Goal: Information Seeking & Learning: Learn about a topic

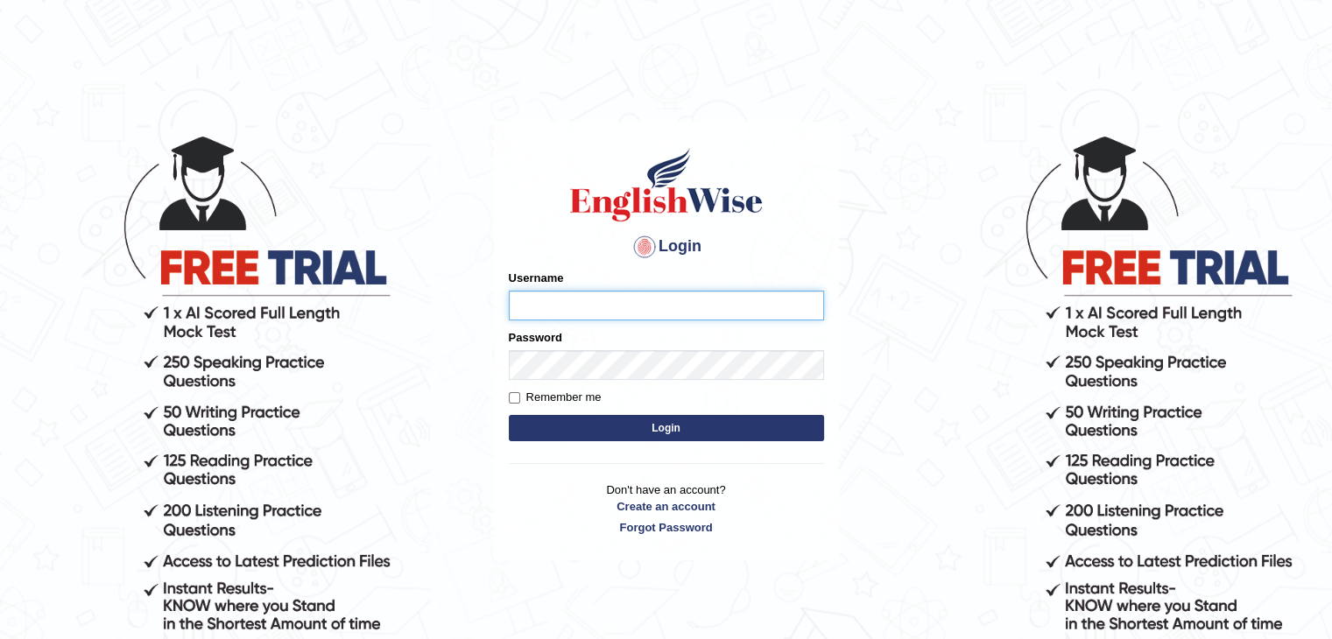
click at [665, 307] on input "Username" at bounding box center [666, 306] width 315 height 30
paste input "SantiagoA"
type input "SantiagoA"
click at [641, 419] on button "Login" at bounding box center [666, 428] width 315 height 26
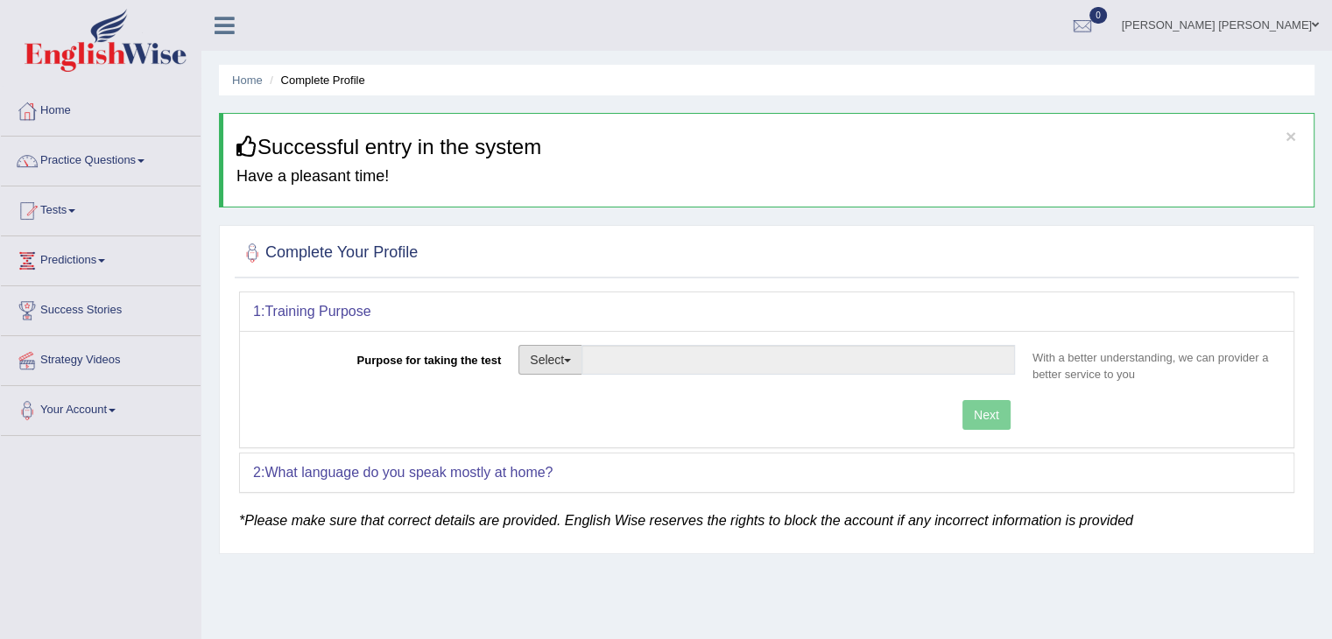
click at [568, 365] on button "Select" at bounding box center [550, 360] width 64 height 30
click at [603, 418] on link "Permanent Residency" at bounding box center [597, 420] width 156 height 23
type input "Permanent Residency"
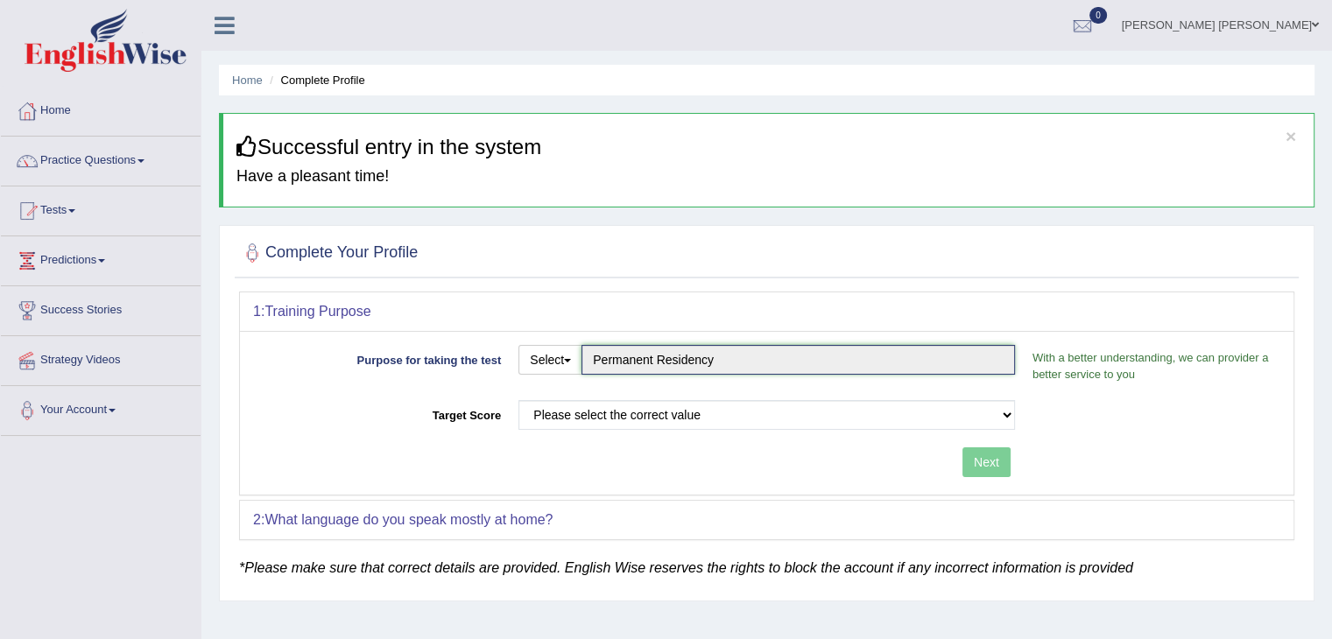
click at [642, 355] on input "Permanent Residency" at bounding box center [797, 360] width 433 height 30
click at [567, 362] on button "Select" at bounding box center [550, 360] width 64 height 30
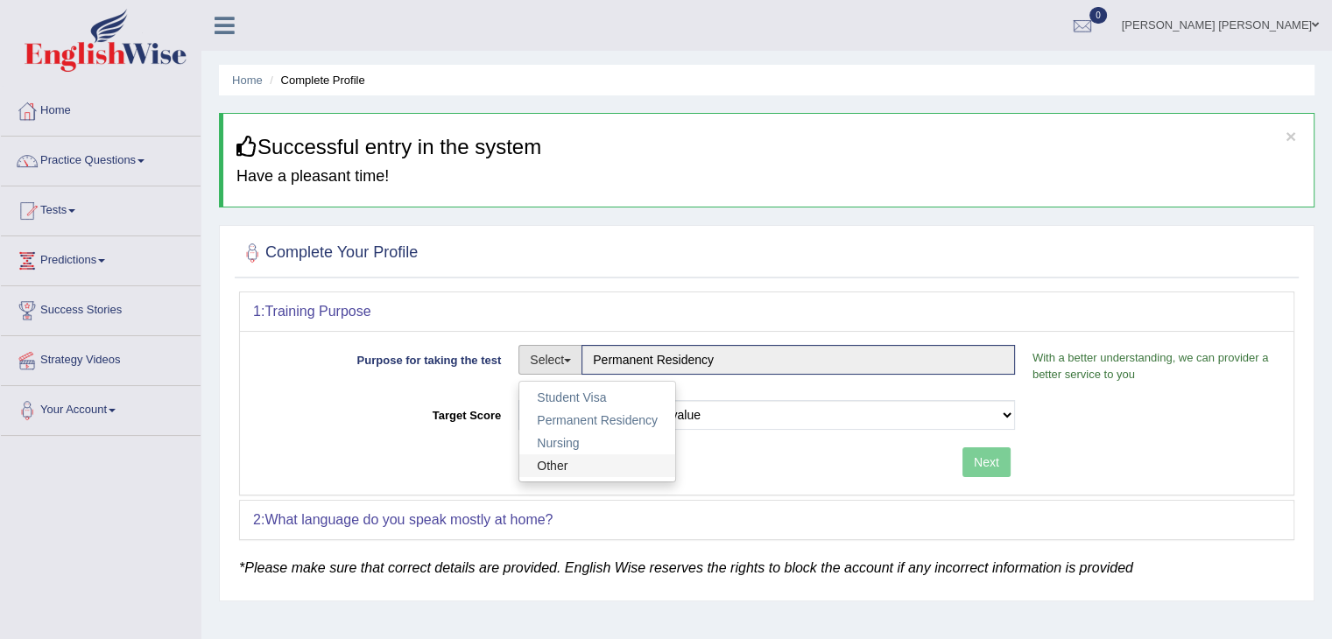
click at [576, 460] on link "Other" at bounding box center [597, 465] width 156 height 23
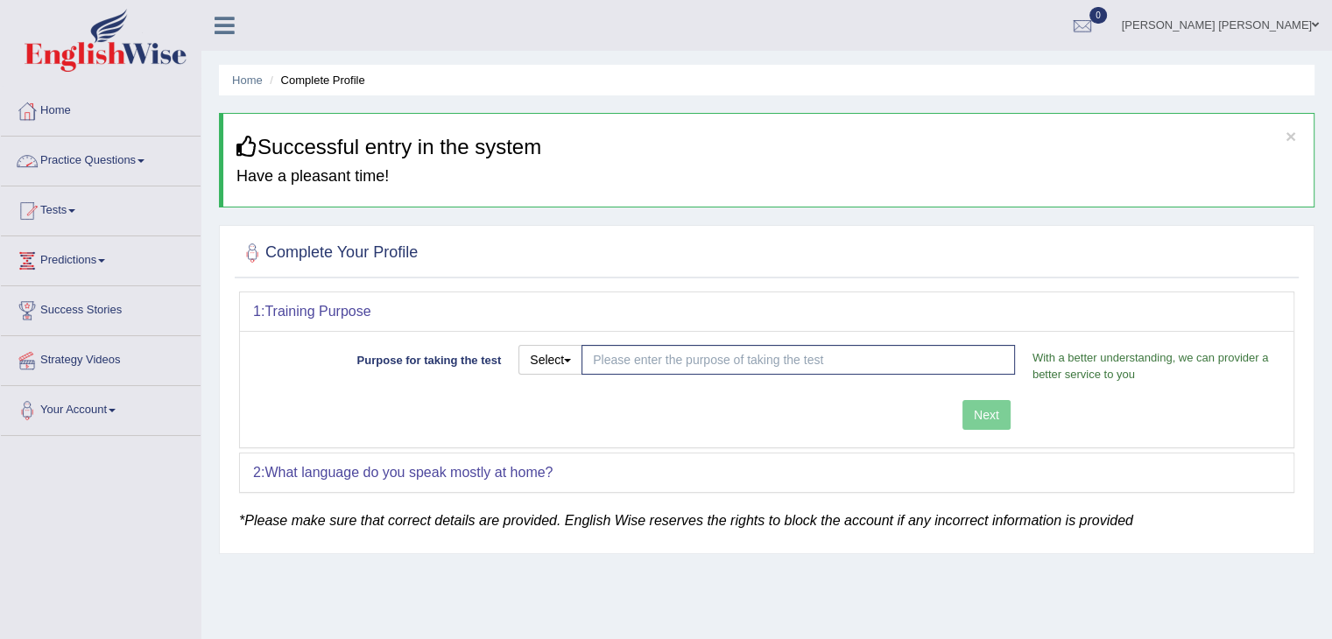
click at [135, 165] on link "Practice Questions" at bounding box center [101, 159] width 200 height 44
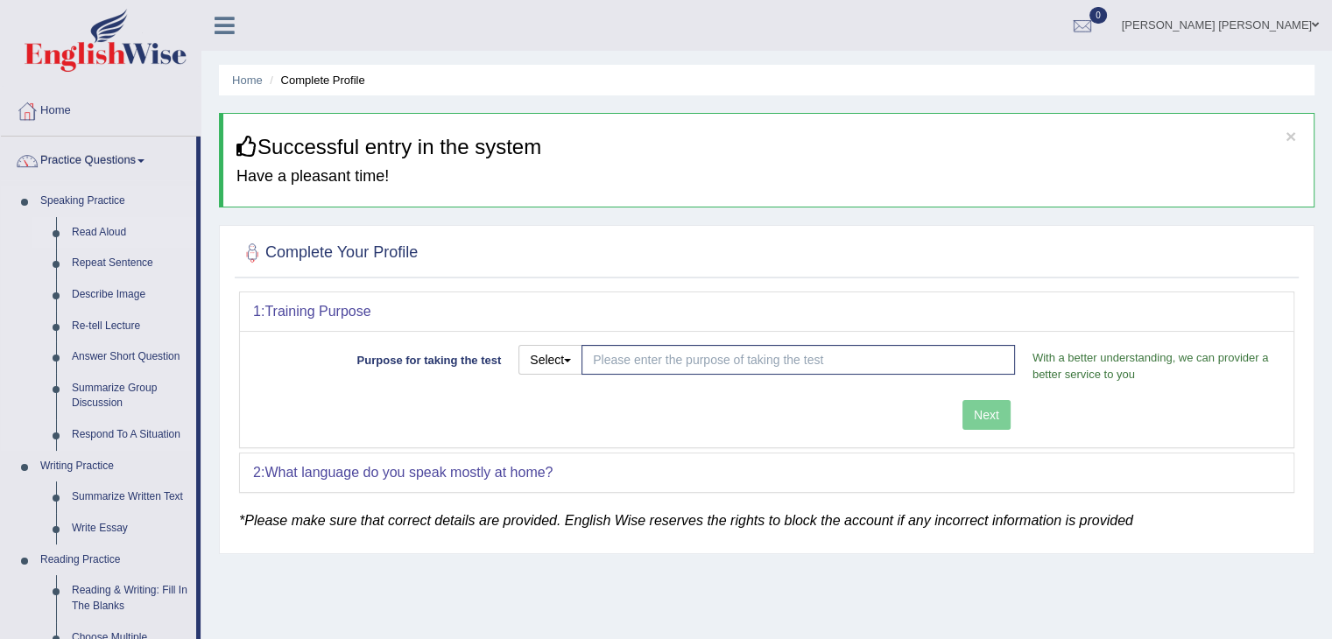
click at [115, 230] on link "Read Aloud" at bounding box center [130, 233] width 132 height 32
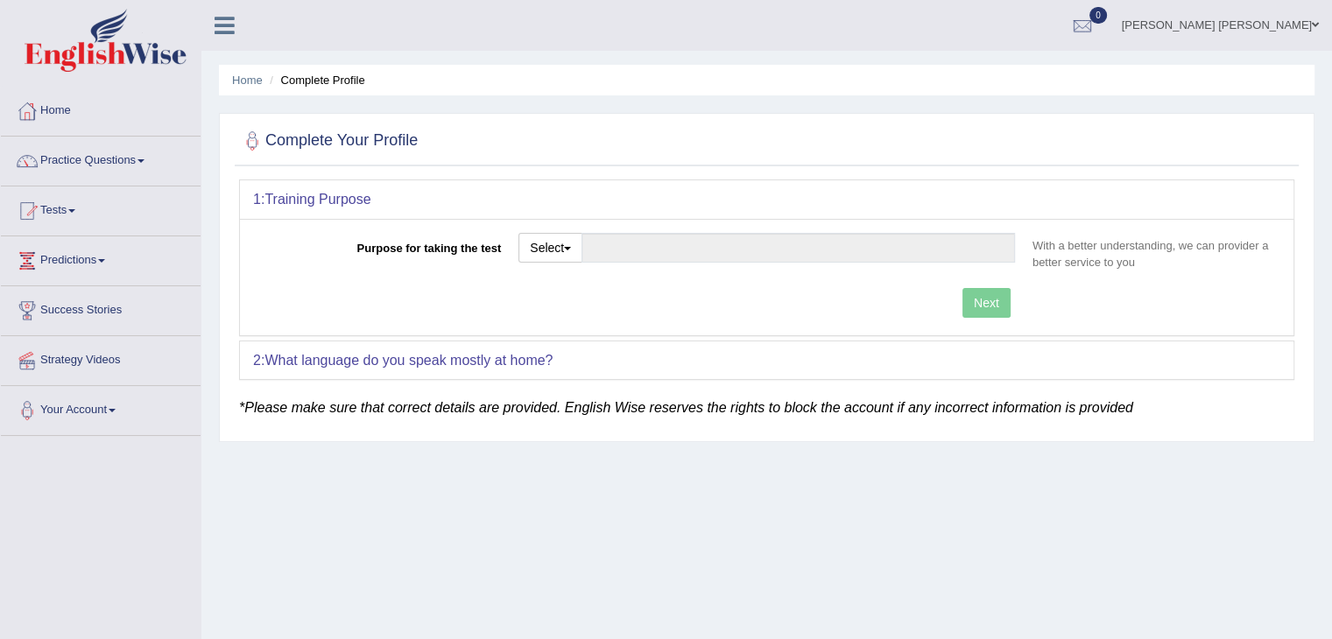
click at [375, 398] on p "*Please make sure that correct details are provided. English Wise reserves the …" at bounding box center [766, 408] width 1055 height 21
click at [383, 407] on em "*Please make sure that correct details are provided. English Wise reserves the …" at bounding box center [686, 407] width 894 height 15
click at [553, 244] on button "Select" at bounding box center [550, 248] width 64 height 30
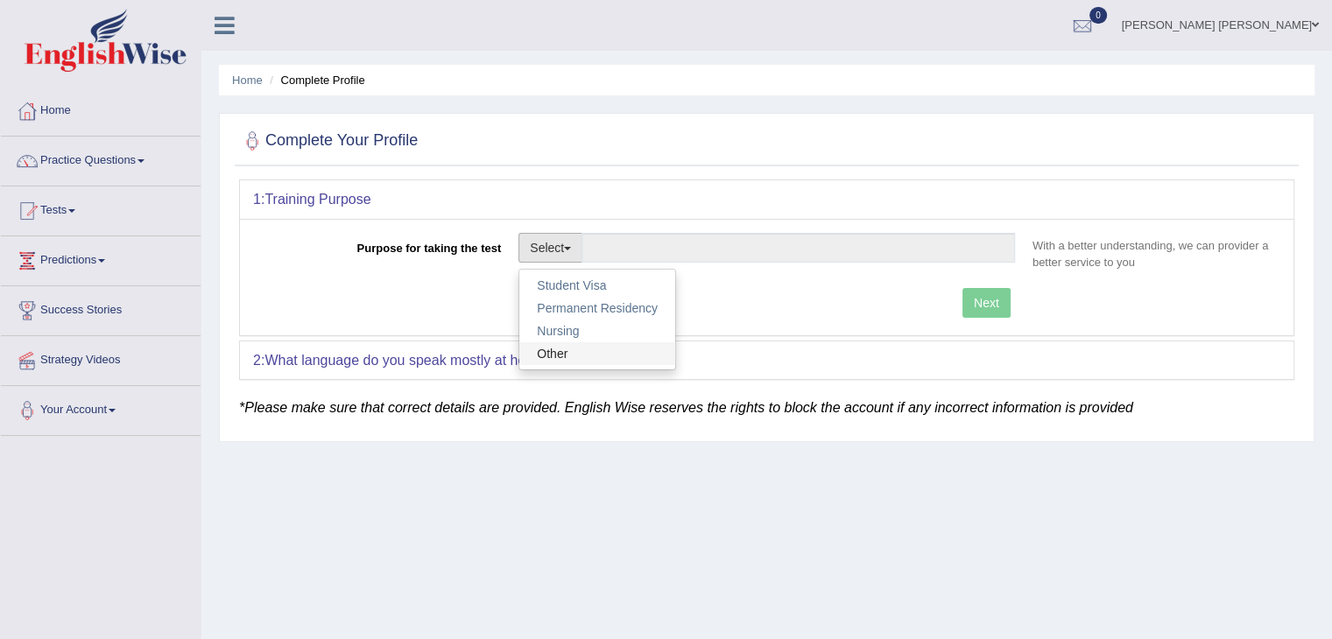
click at [567, 344] on link "Other" at bounding box center [597, 353] width 156 height 23
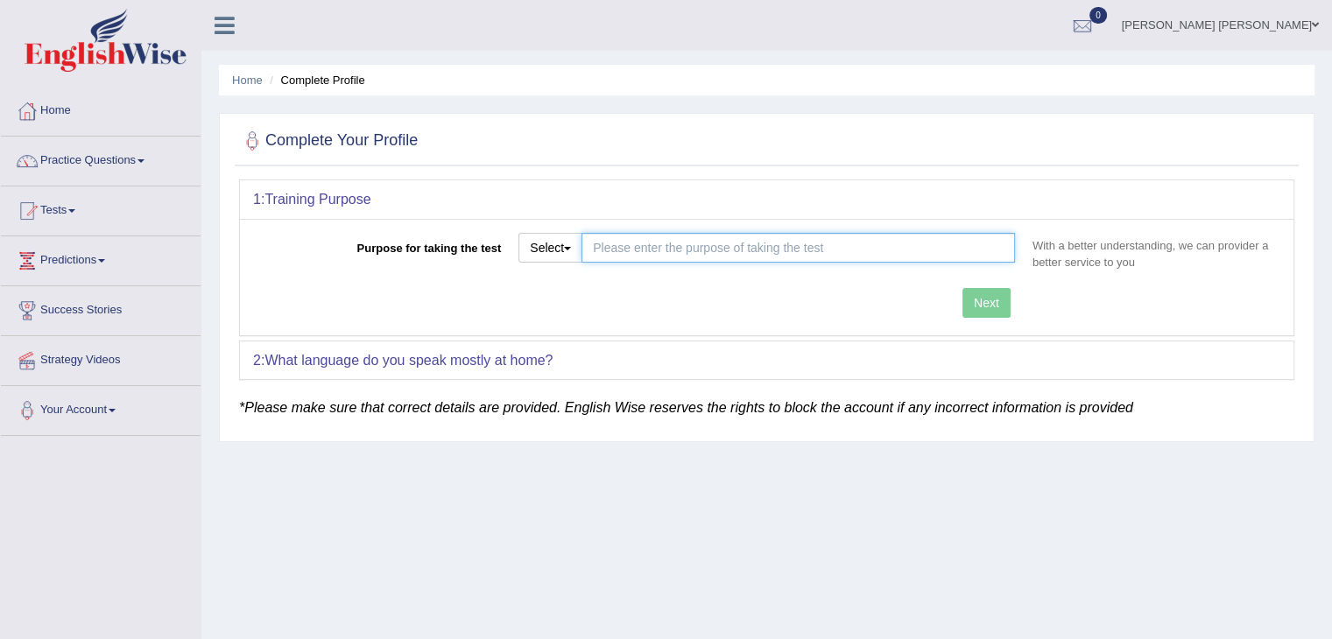
click at [857, 240] on input "Purpose for taking the test" at bounding box center [797, 248] width 433 height 30
type input "Postgraduate Visa"
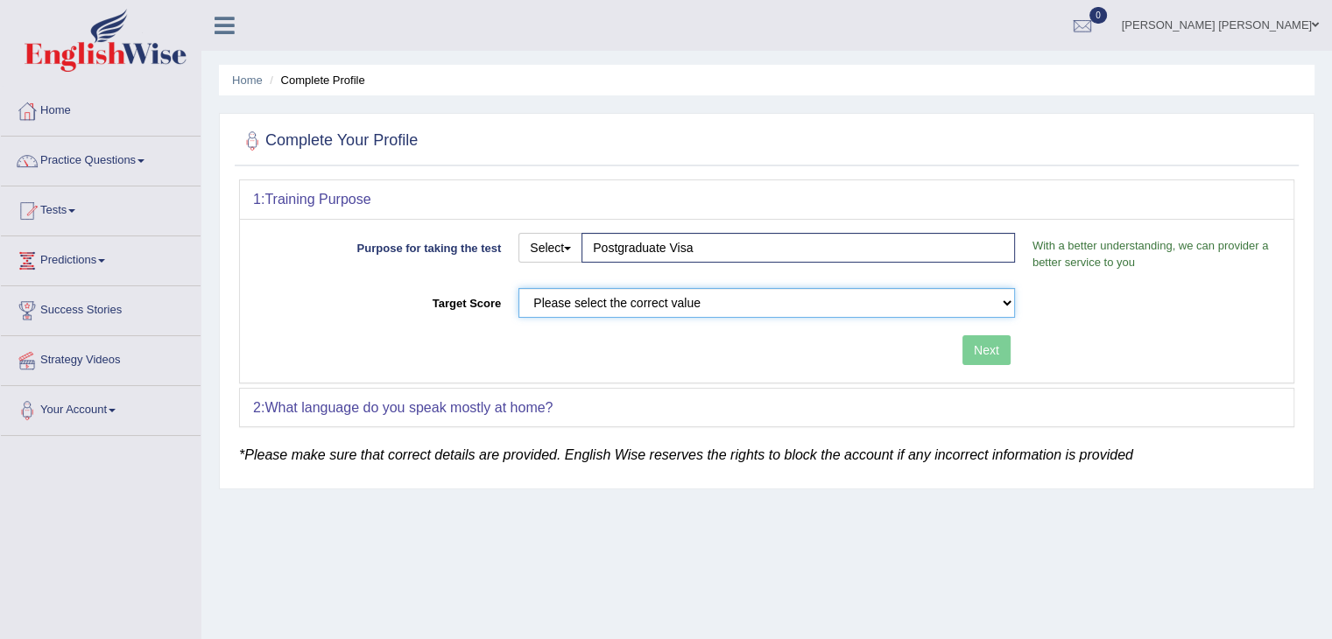
click at [902, 310] on select "Please select the correct value 50 (6 bands) 58 (6.5 bands) 65 (7 bands) 79 (8 …" at bounding box center [766, 303] width 496 height 30
click at [518, 288] on select "Please select the correct value 50 (6 bands) 58 (6.5 bands) 65 (7 bands) 79 (8 …" at bounding box center [766, 303] width 496 height 30
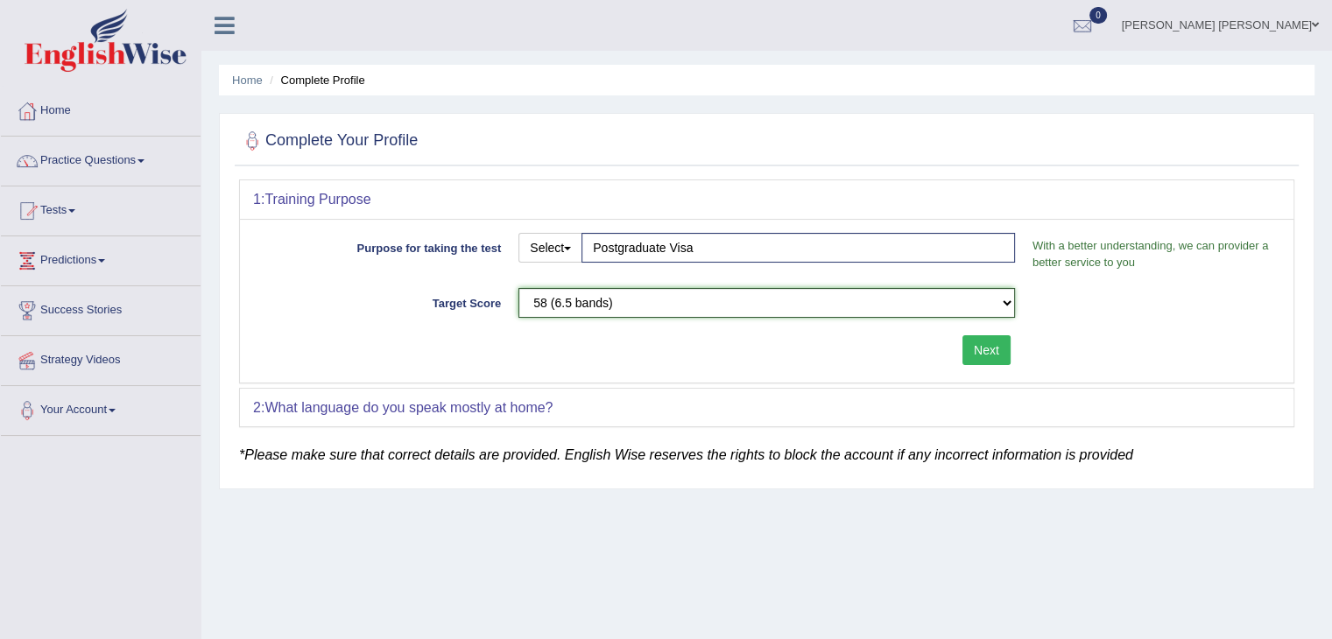
click at [849, 295] on select "Please select the correct value 50 (6 bands) 58 (6.5 bands) 65 (7 bands) 79 (8 …" at bounding box center [766, 303] width 496 height 30
select select "50"
click at [518, 288] on select "Please select the correct value 50 (6 bands) 58 (6.5 bands) 65 (7 bands) 79 (8 …" at bounding box center [766, 303] width 496 height 30
click at [987, 350] on button "Next" at bounding box center [986, 350] width 48 height 30
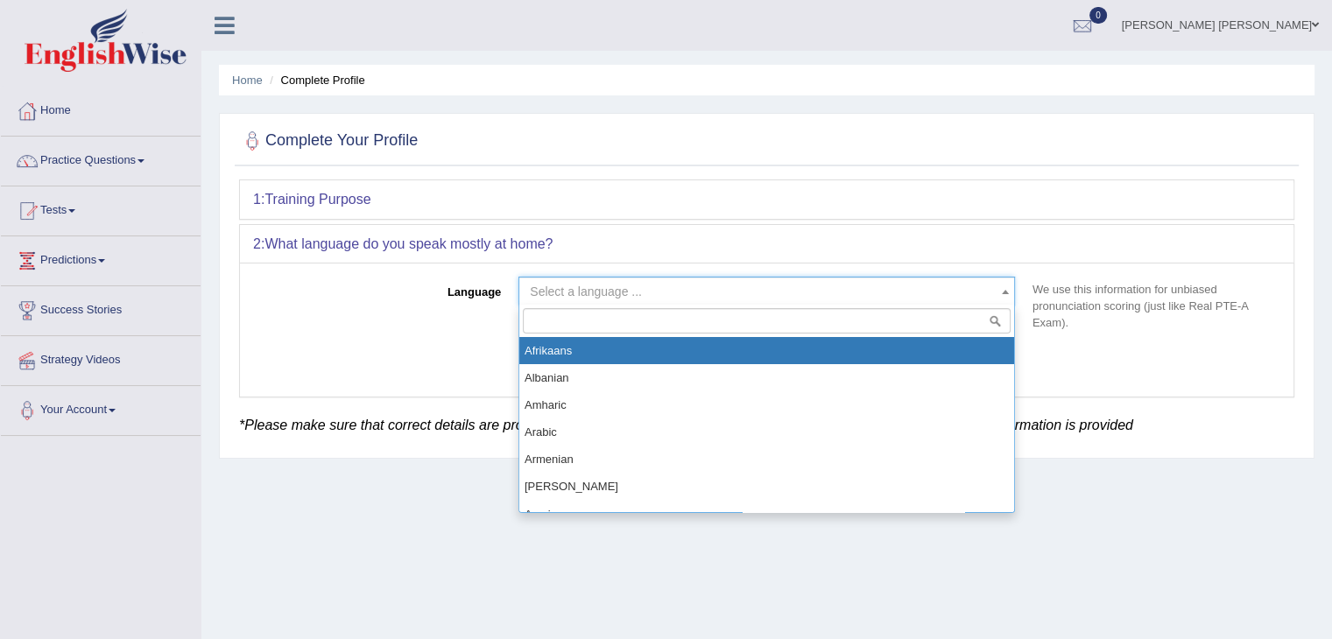
click at [815, 292] on span "Select a language ..." at bounding box center [761, 292] width 463 height 18
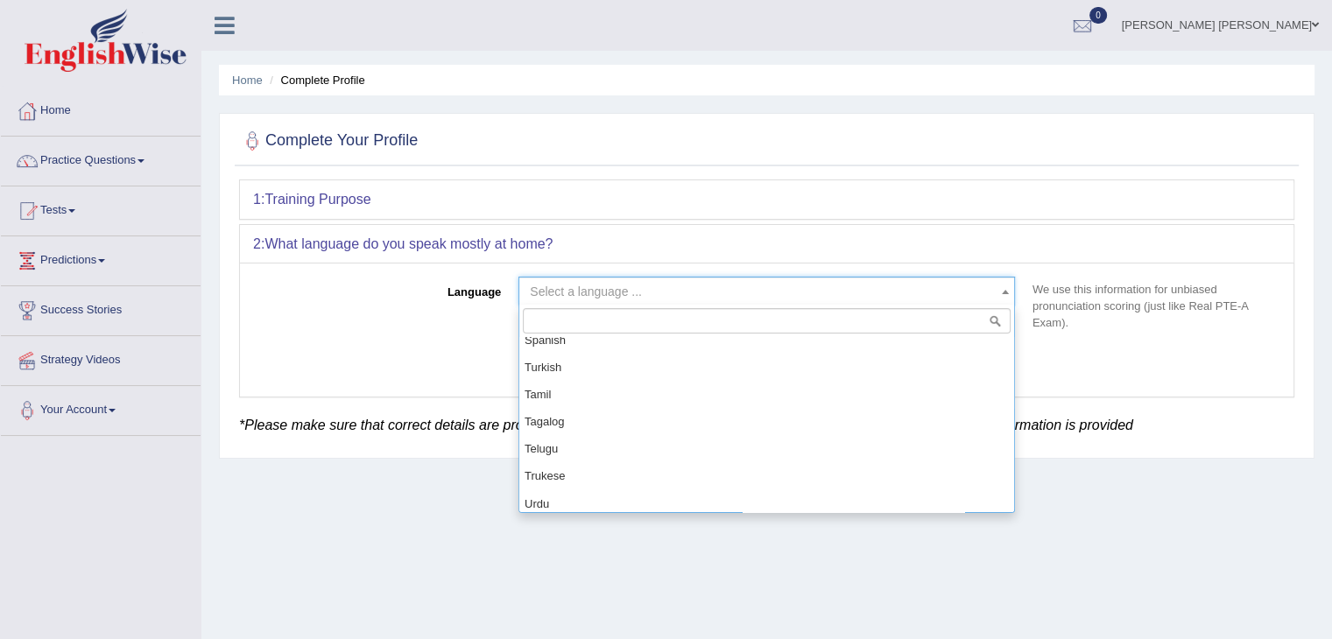
scroll to position [1173, 0]
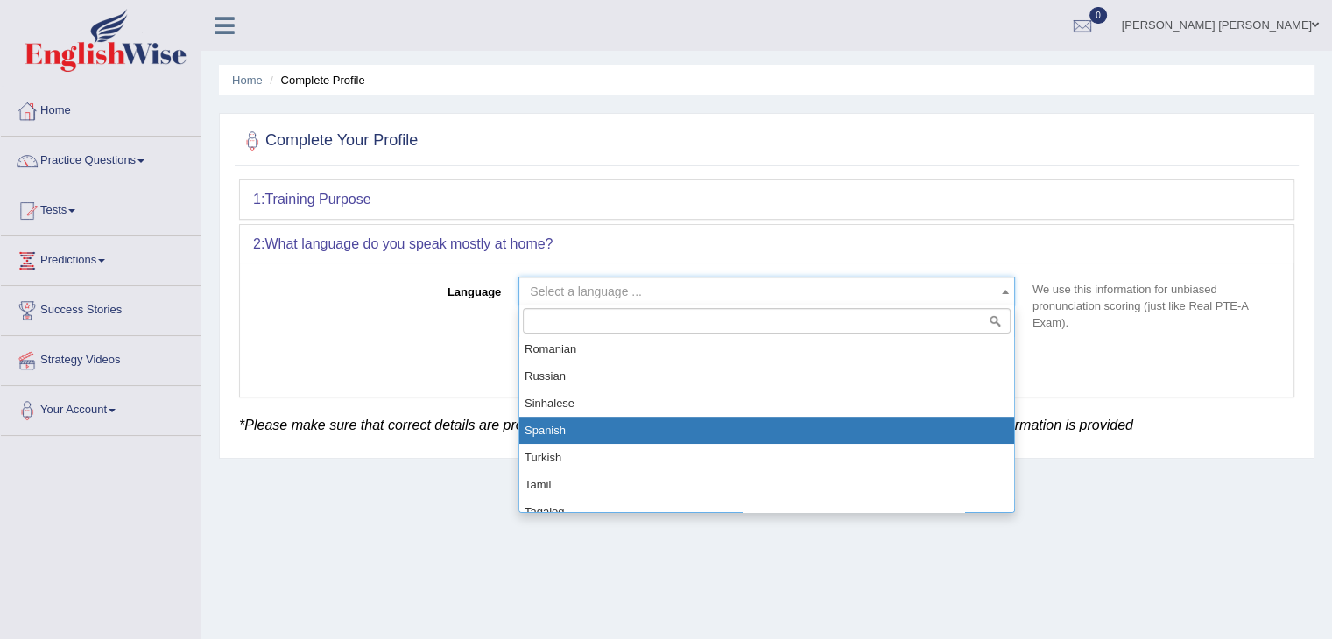
select select "Spanish"
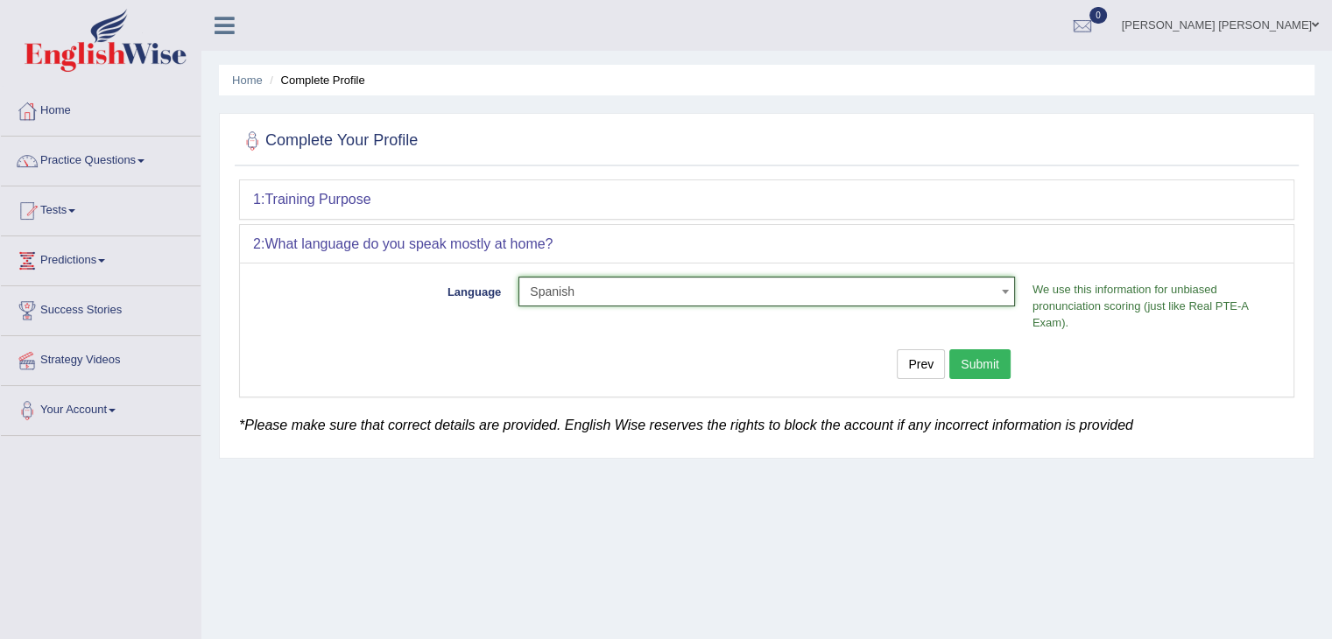
click at [975, 362] on button "Submit" at bounding box center [979, 364] width 61 height 30
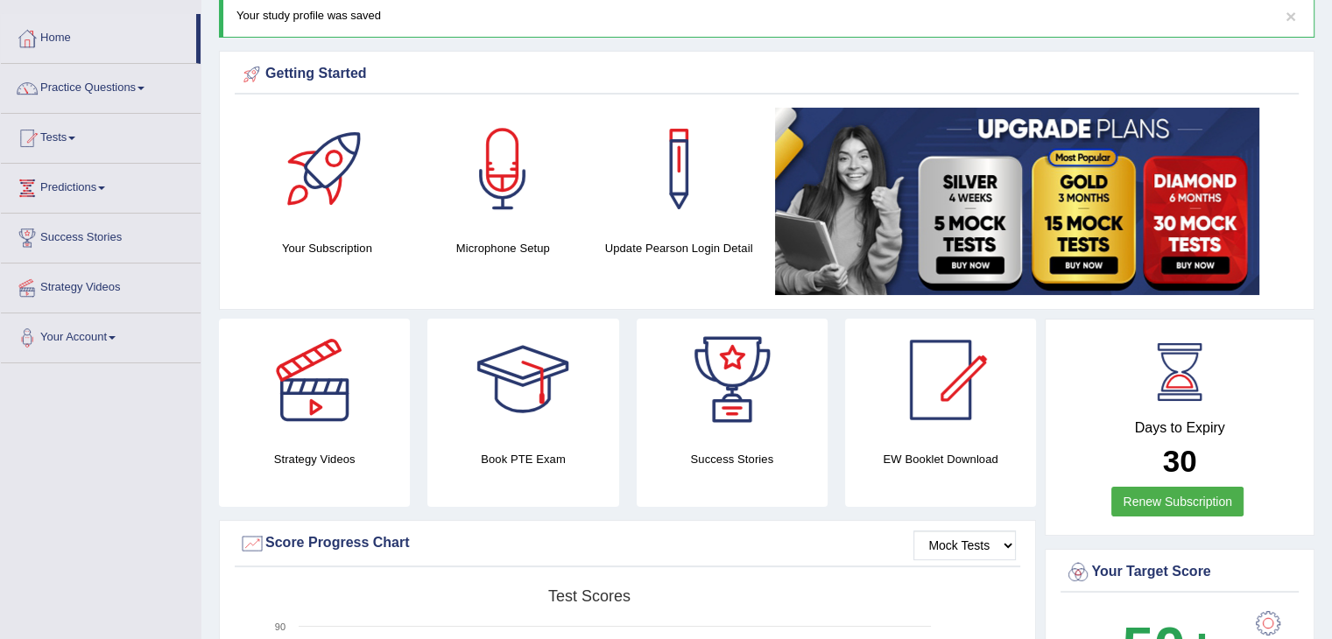
scroll to position [93, 0]
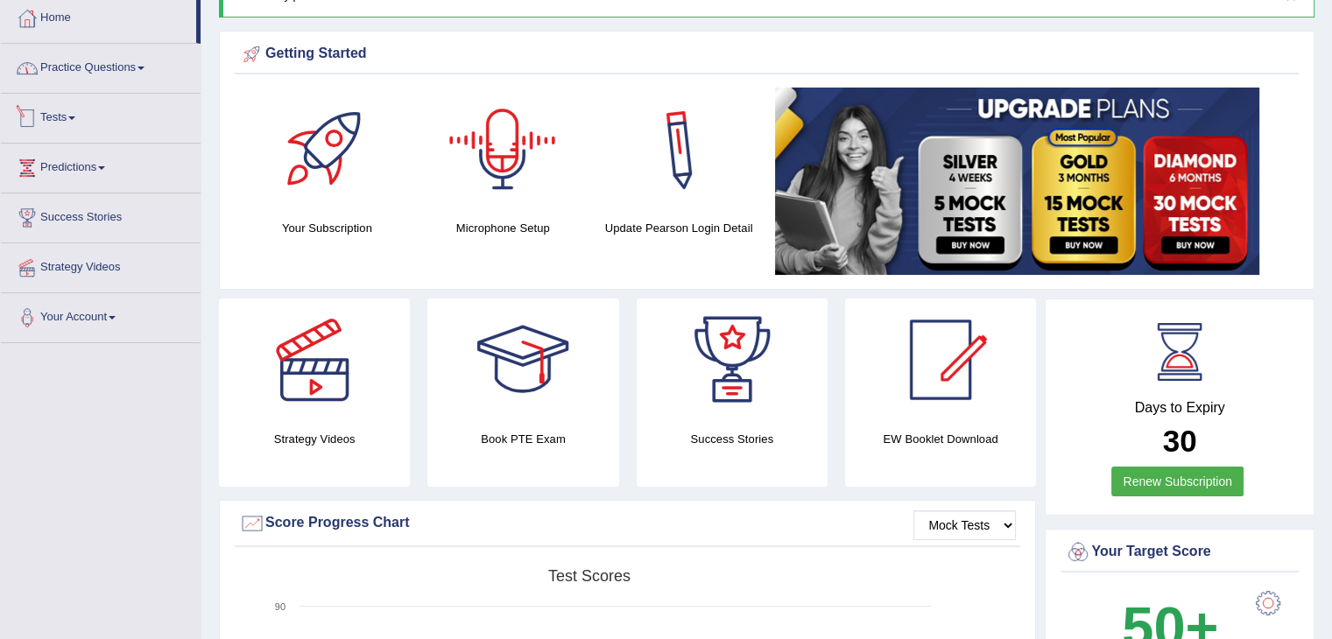
click at [102, 81] on link "Practice Questions" at bounding box center [101, 66] width 200 height 44
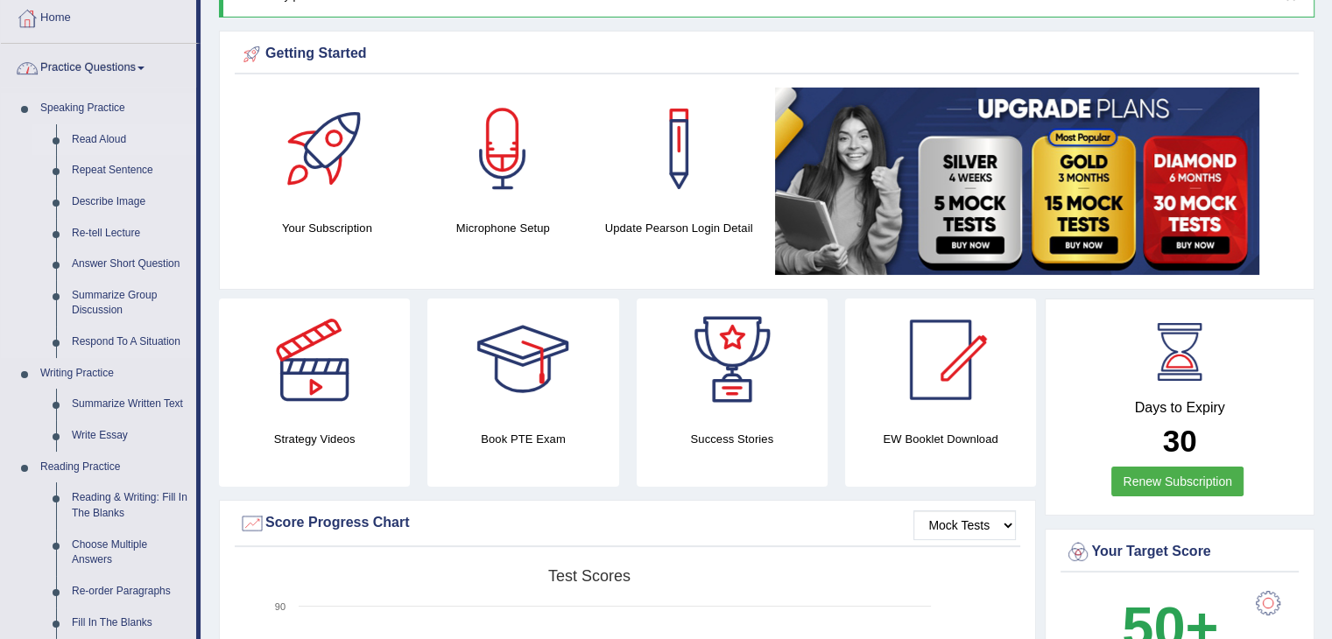
click at [109, 137] on link "Read Aloud" at bounding box center [130, 140] width 132 height 32
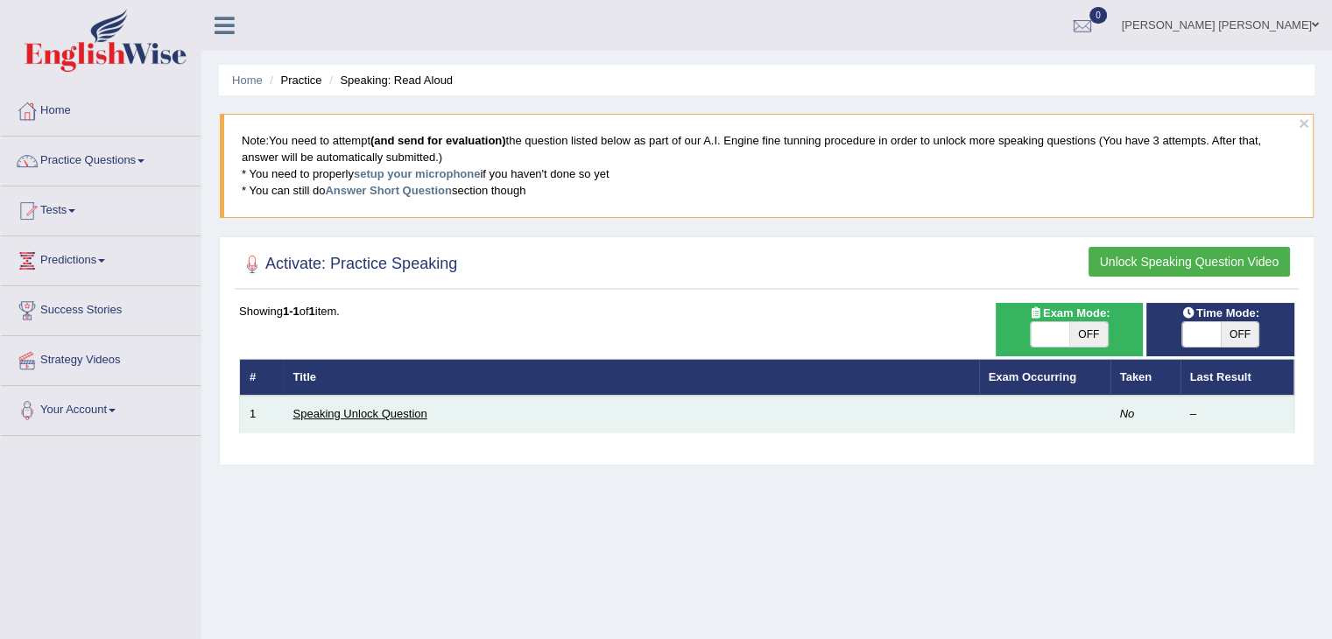
click at [399, 412] on link "Speaking Unlock Question" at bounding box center [360, 413] width 134 height 13
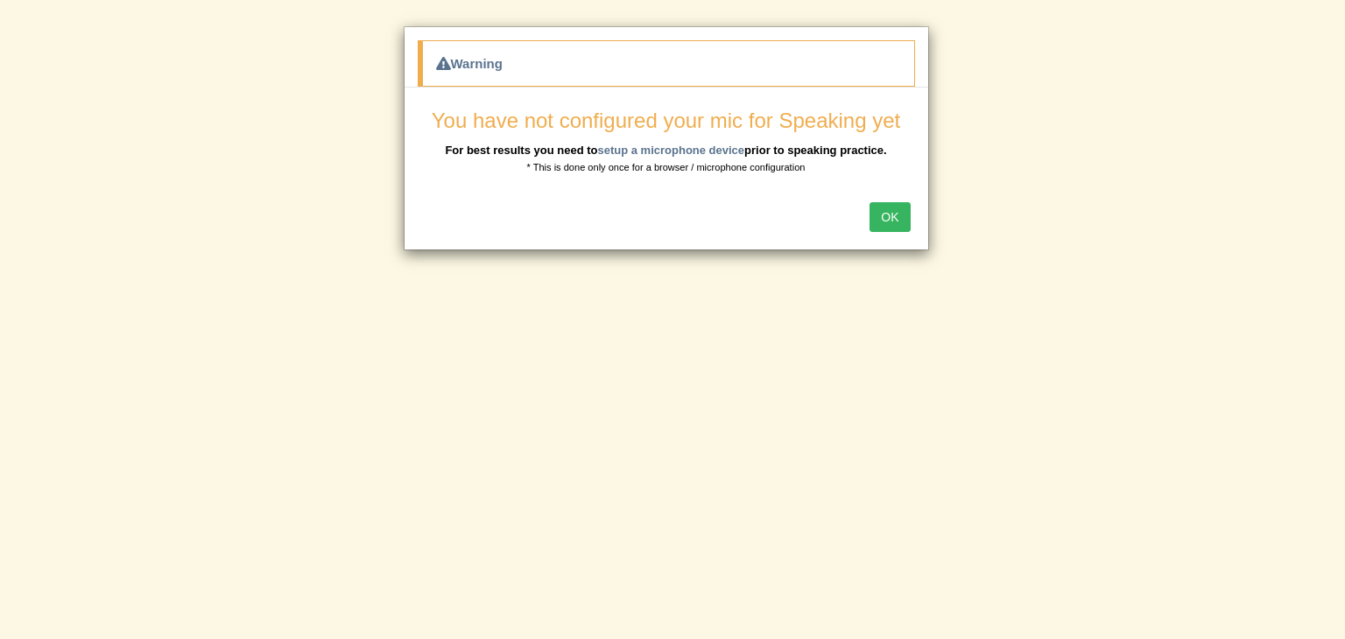
click at [876, 213] on button "OK" at bounding box center [889, 217] width 40 height 30
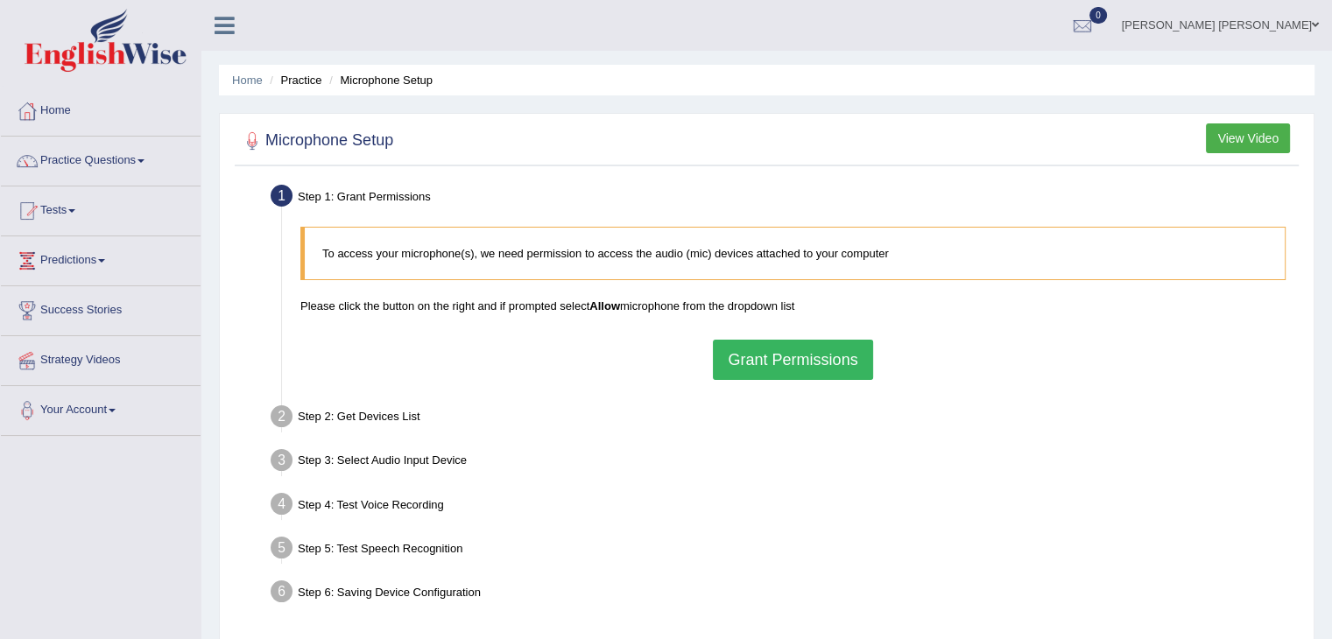
click at [804, 357] on button "Grant Permissions" at bounding box center [792, 360] width 159 height 40
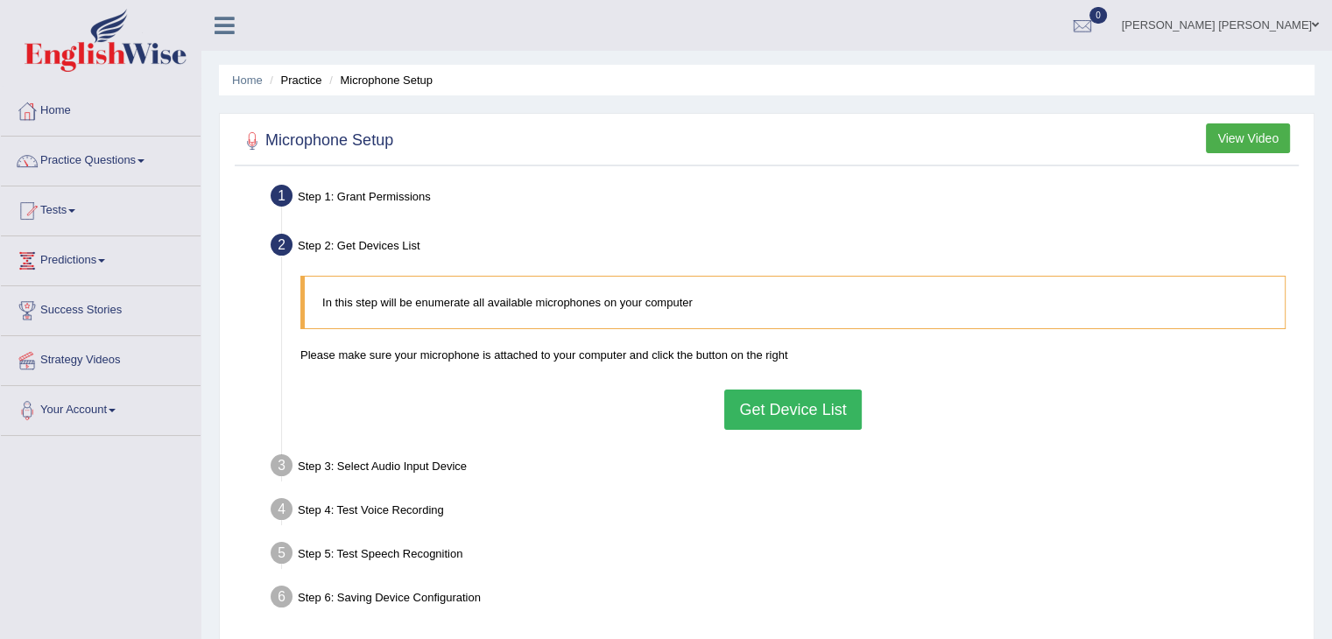
click at [826, 418] on button "Get Device List" at bounding box center [792, 410] width 137 height 40
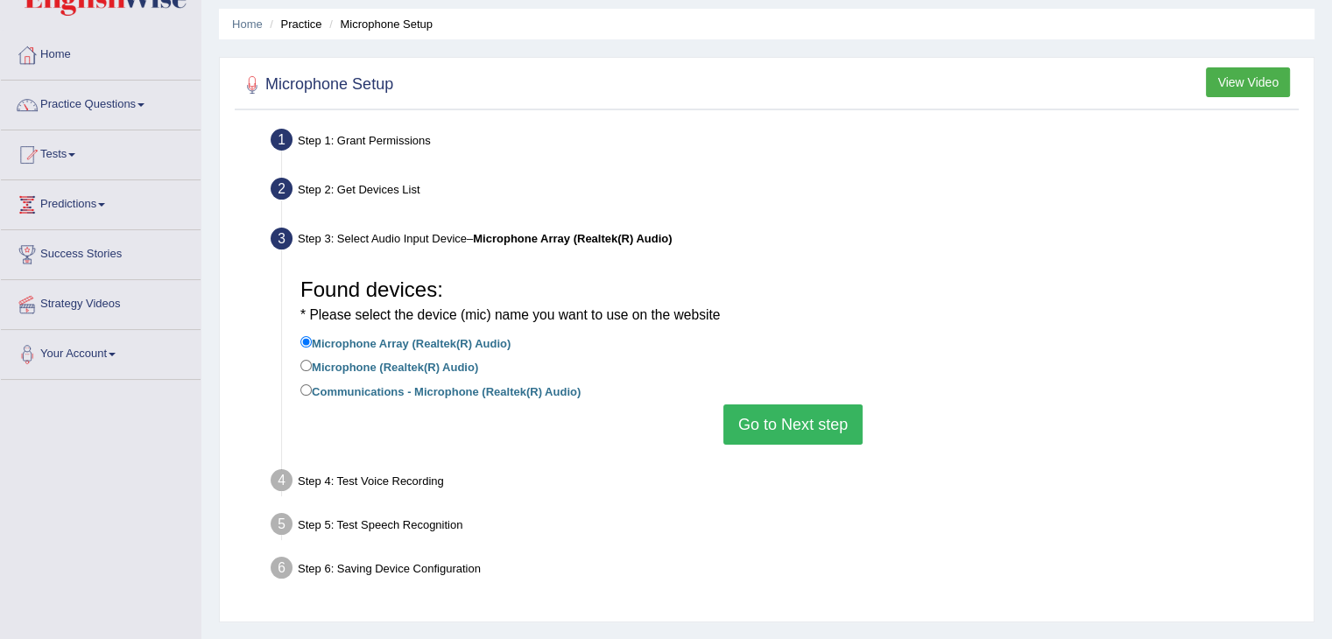
drag, startPoint x: 1009, startPoint y: 284, endPoint x: 1010, endPoint y: 332, distance: 48.2
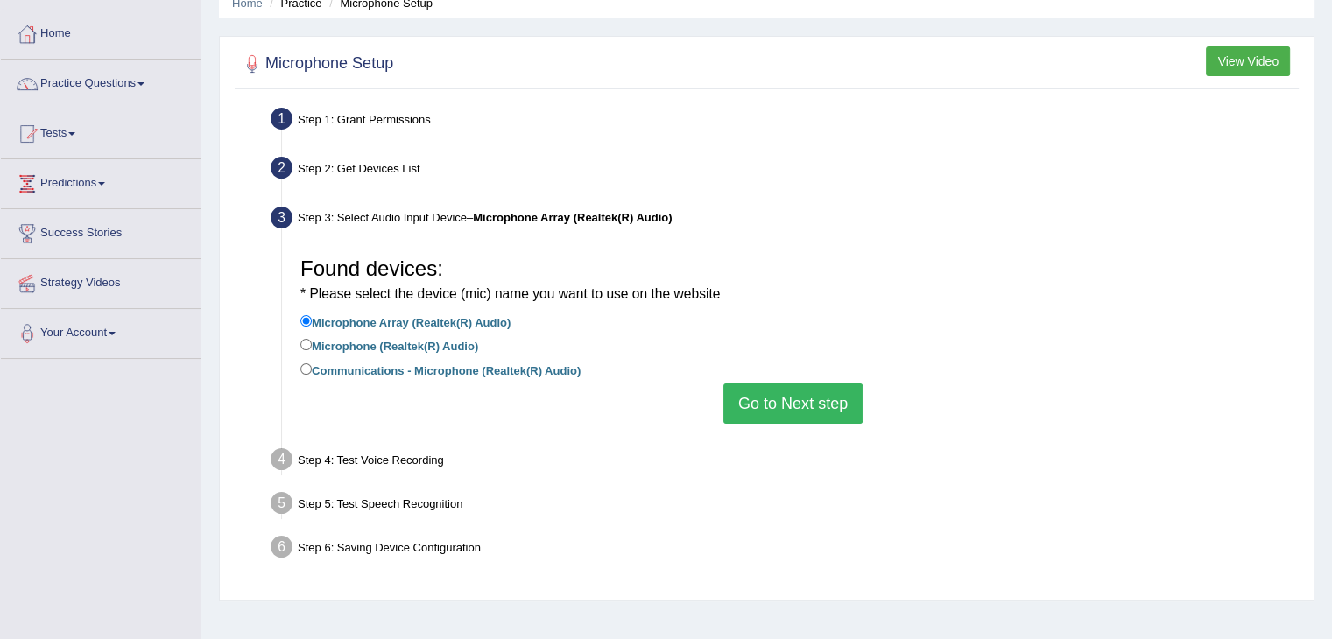
drag, startPoint x: 1009, startPoint y: 313, endPoint x: 1009, endPoint y: 350, distance: 36.8
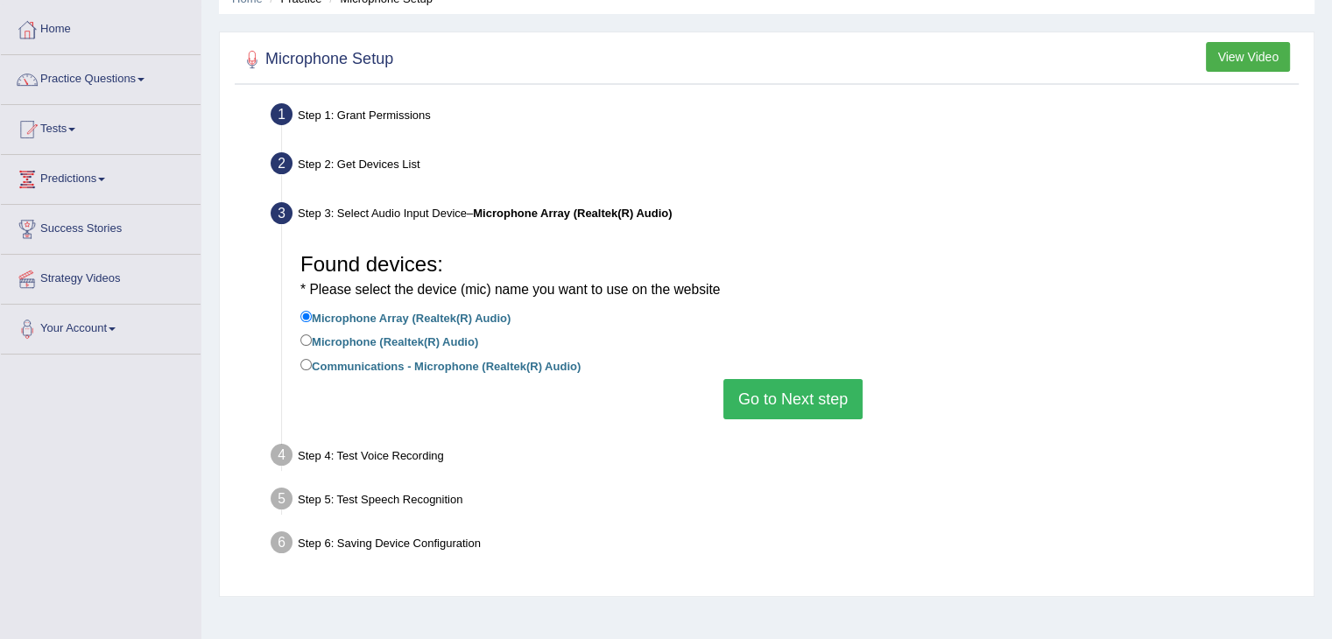
click at [844, 405] on button "Go to Next step" at bounding box center [792, 399] width 139 height 40
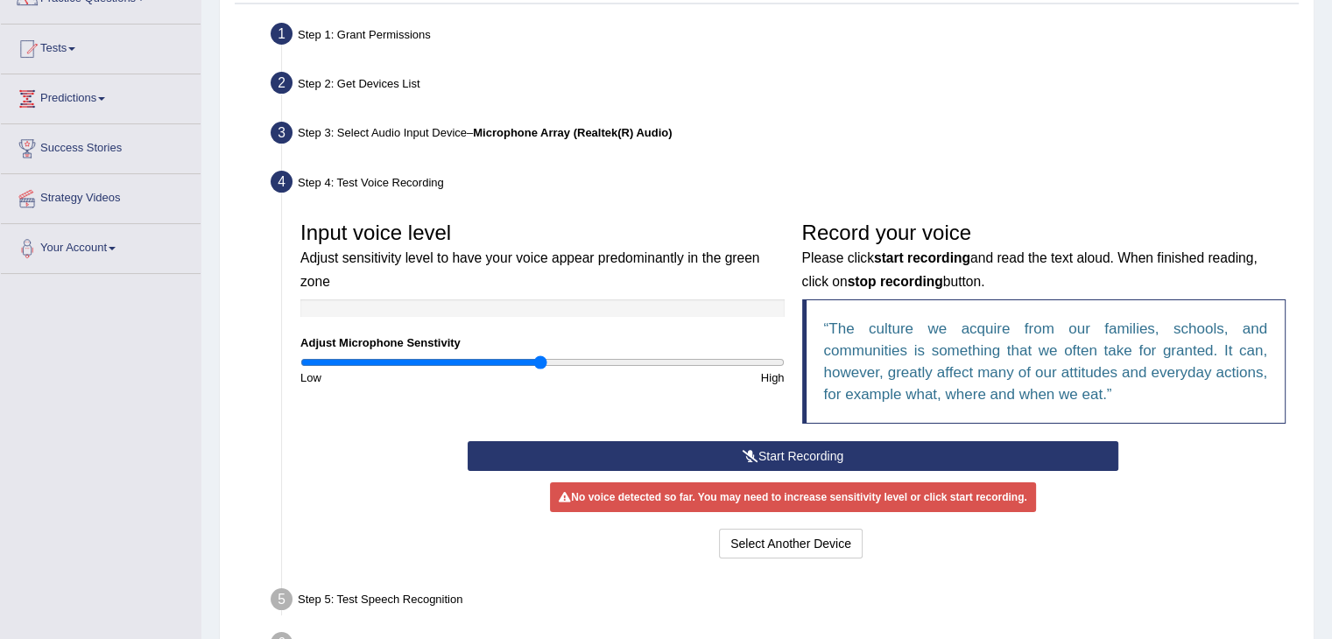
drag, startPoint x: 792, startPoint y: 208, endPoint x: 785, endPoint y: 261, distance: 53.0
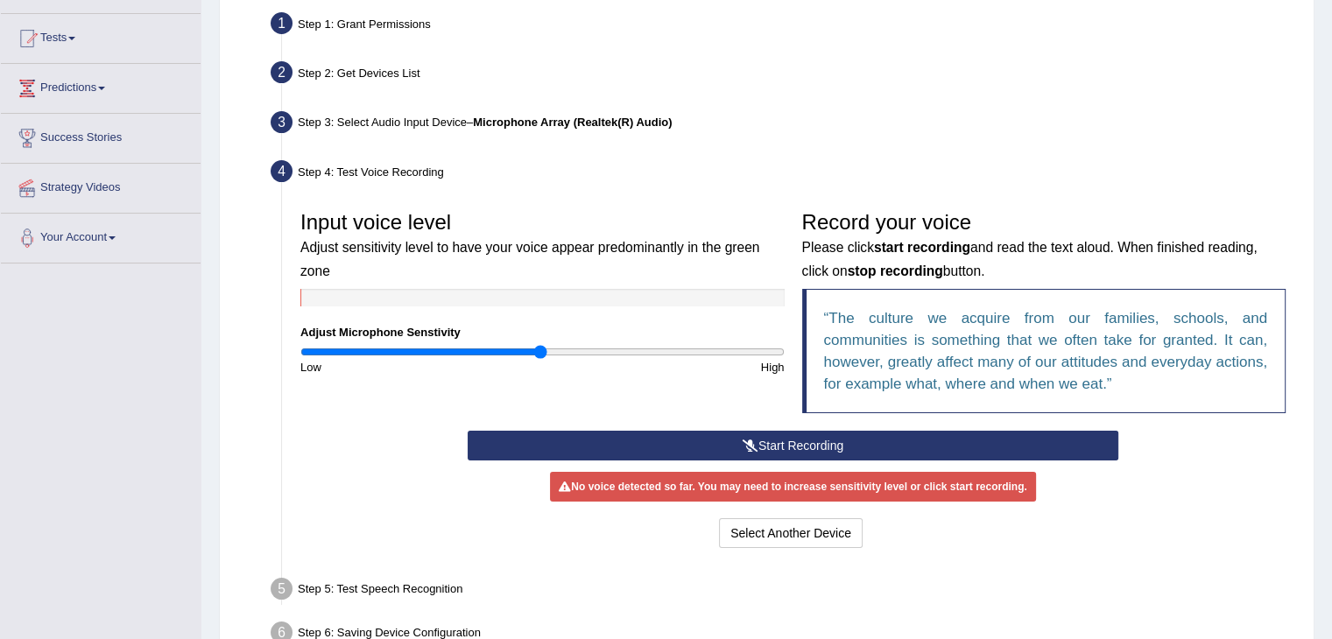
click at [787, 445] on button "Start Recording" at bounding box center [793, 446] width 651 height 30
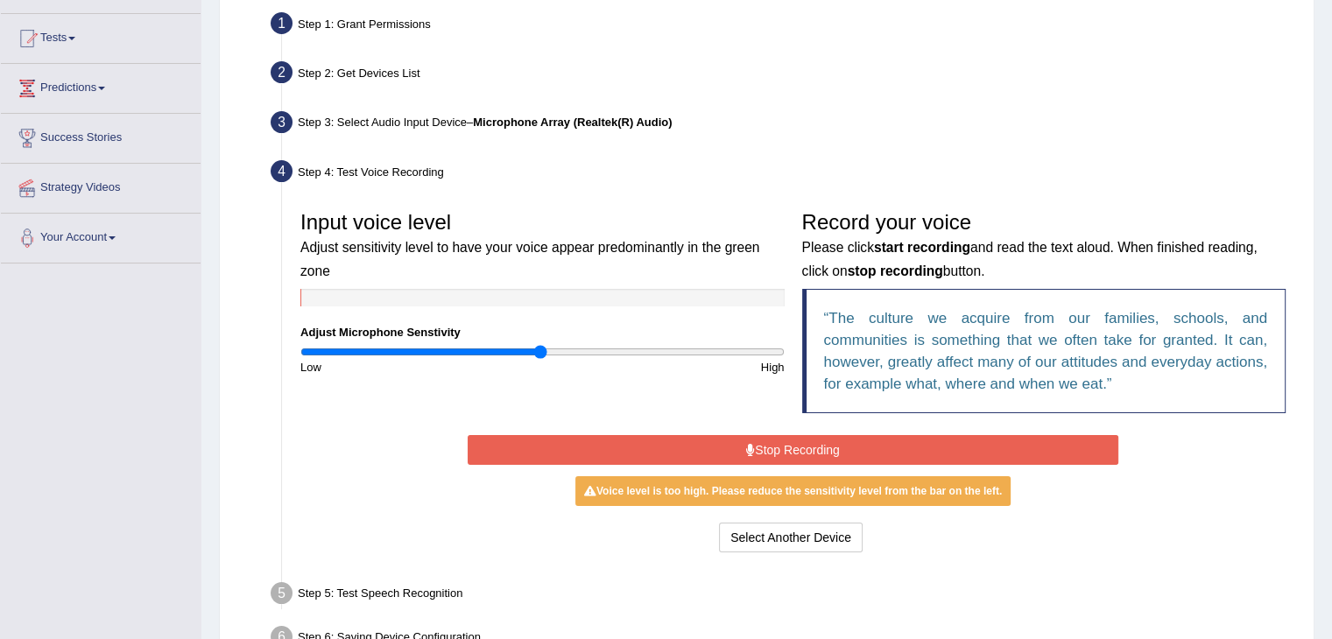
click at [897, 457] on button "Stop Recording" at bounding box center [793, 450] width 651 height 30
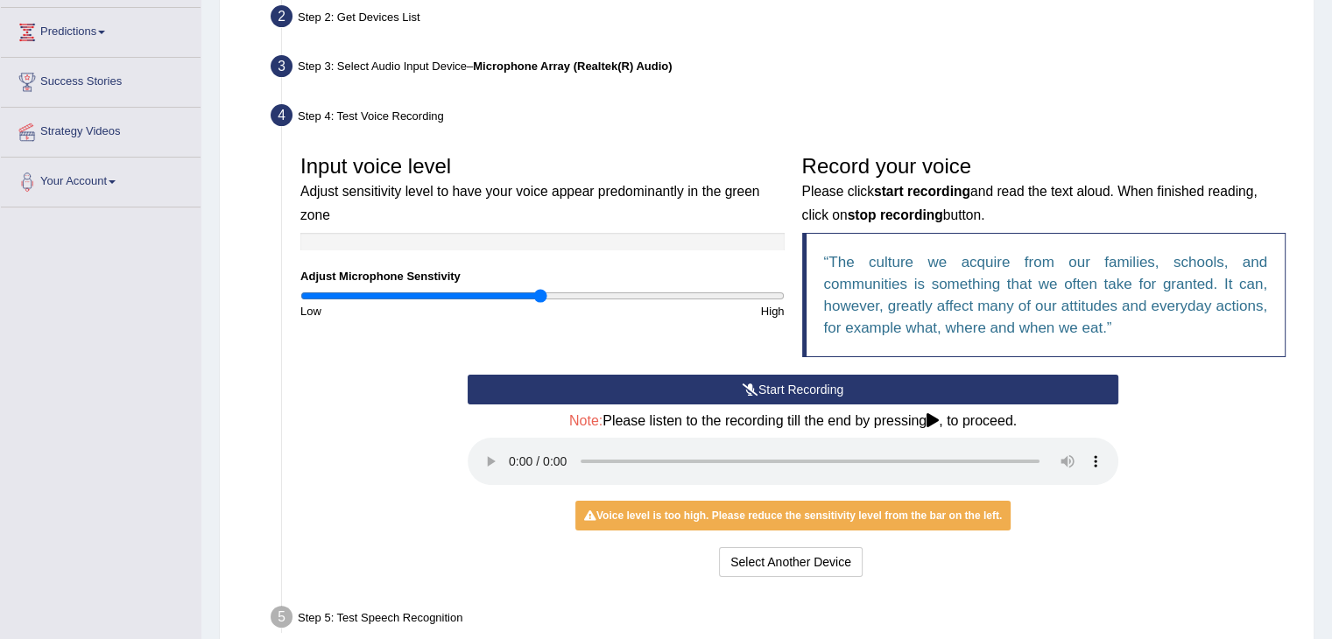
scroll to position [214, 0]
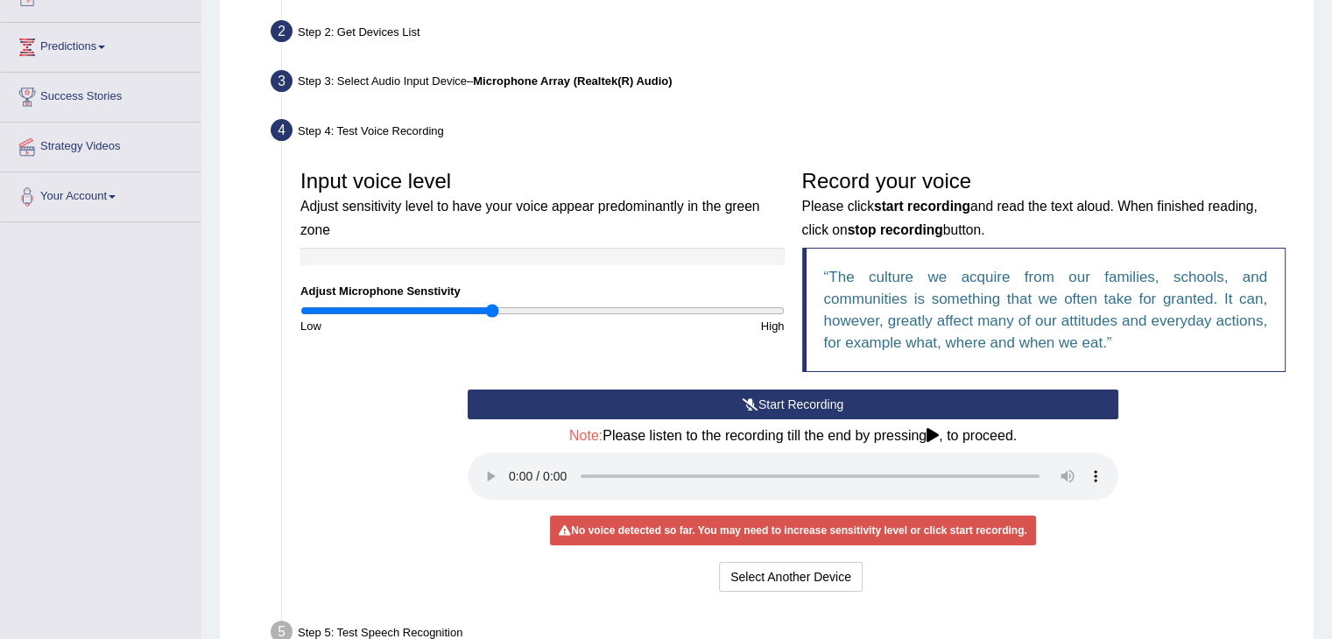
drag, startPoint x: 540, startPoint y: 310, endPoint x: 491, endPoint y: 308, distance: 49.1
type input "0.8"
click at [491, 308] on input "range" at bounding box center [542, 311] width 484 height 14
click at [453, 391] on div "Start Recording Stop Recording Note: Please listen to the recording till the en…" at bounding box center [793, 493] width 1003 height 207
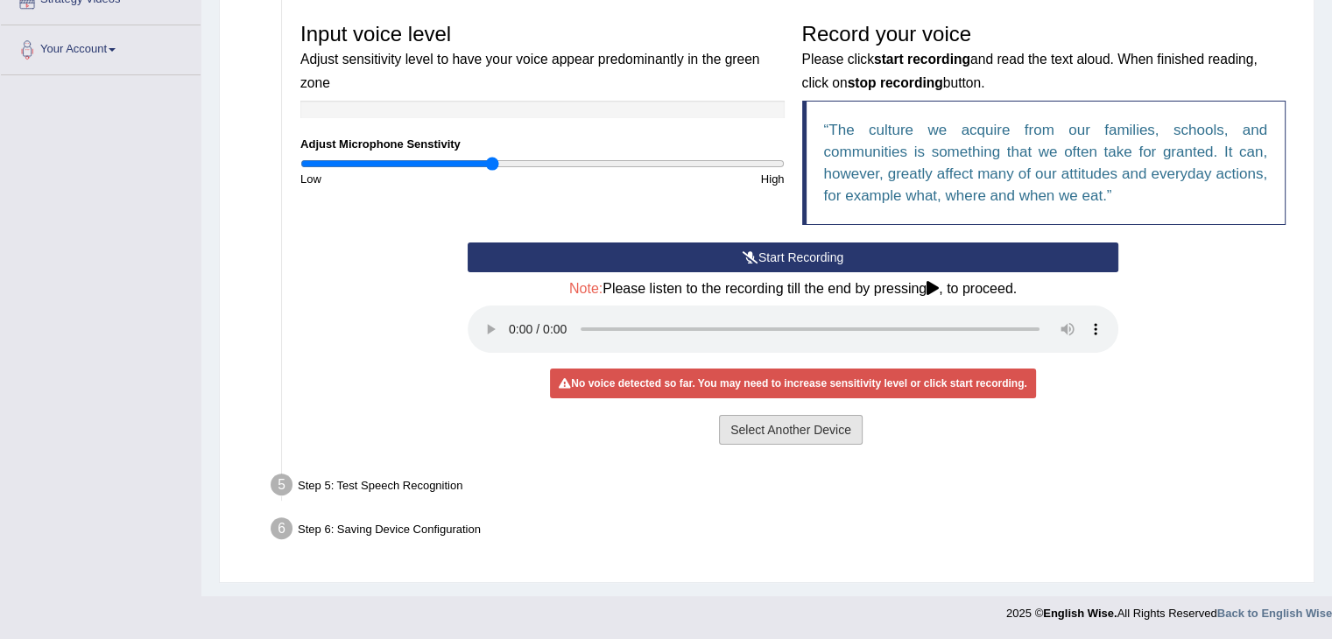
click at [767, 432] on button "Select Another Device" at bounding box center [791, 430] width 144 height 30
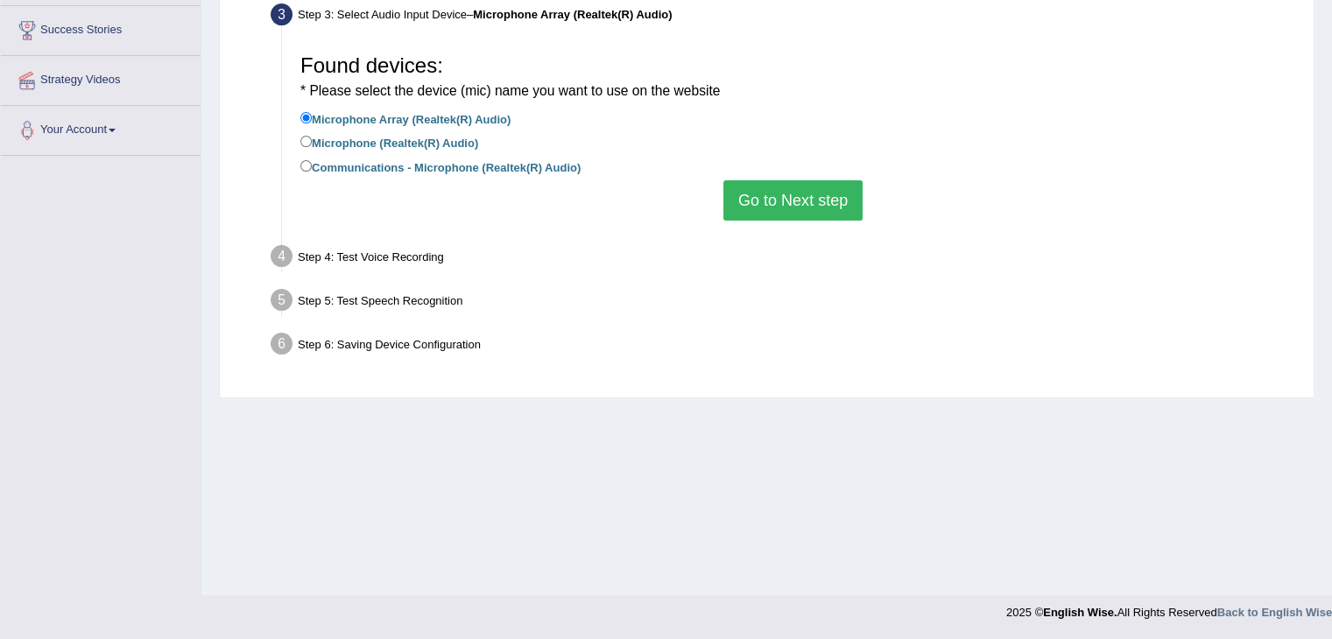
click at [746, 222] on div "Found devices: * Please select the device (mic) name you want to use on the web…" at bounding box center [793, 133] width 1003 height 193
click at [750, 208] on button "Go to Next step" at bounding box center [792, 200] width 139 height 40
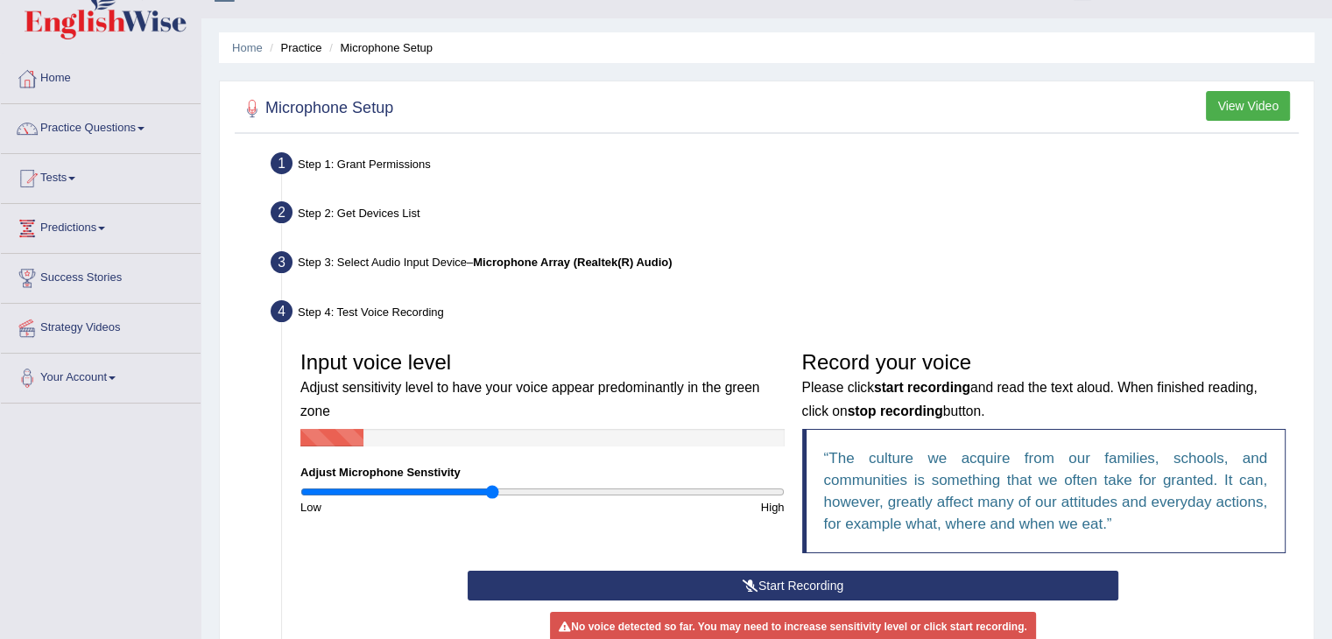
scroll to position [0, 0]
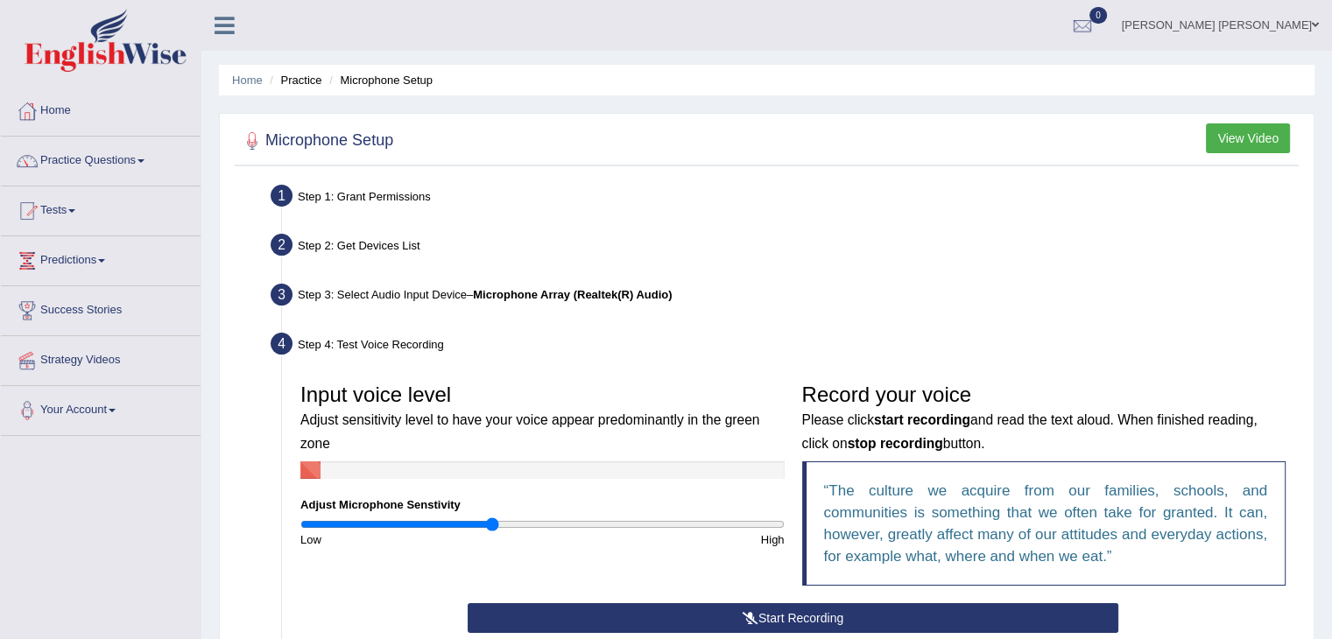
drag, startPoint x: 336, startPoint y: 356, endPoint x: 358, endPoint y: 201, distance: 157.4
click at [91, 160] on link "Practice Questions" at bounding box center [101, 159] width 200 height 44
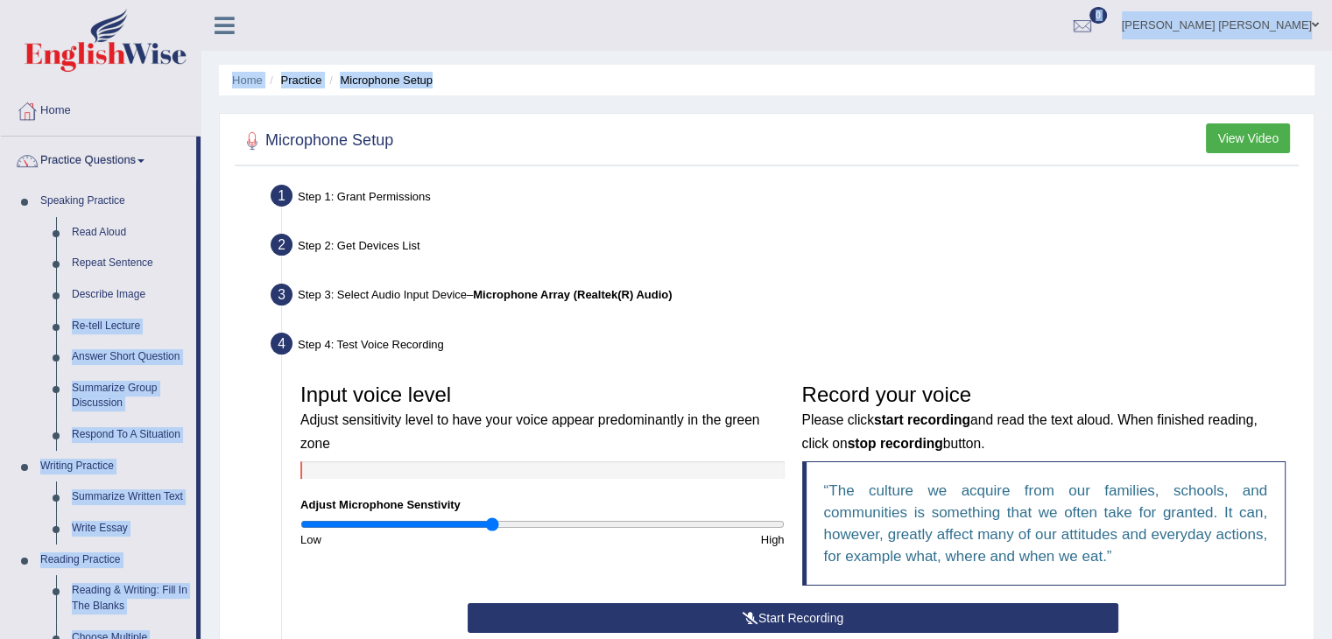
drag, startPoint x: 198, startPoint y: 281, endPoint x: 207, endPoint y: 341, distance: 60.2
click at [207, 341] on div "Toggle navigation Home Practice Questions Speaking Practice Read Aloud Repeat S…" at bounding box center [666, 455] width 1332 height 911
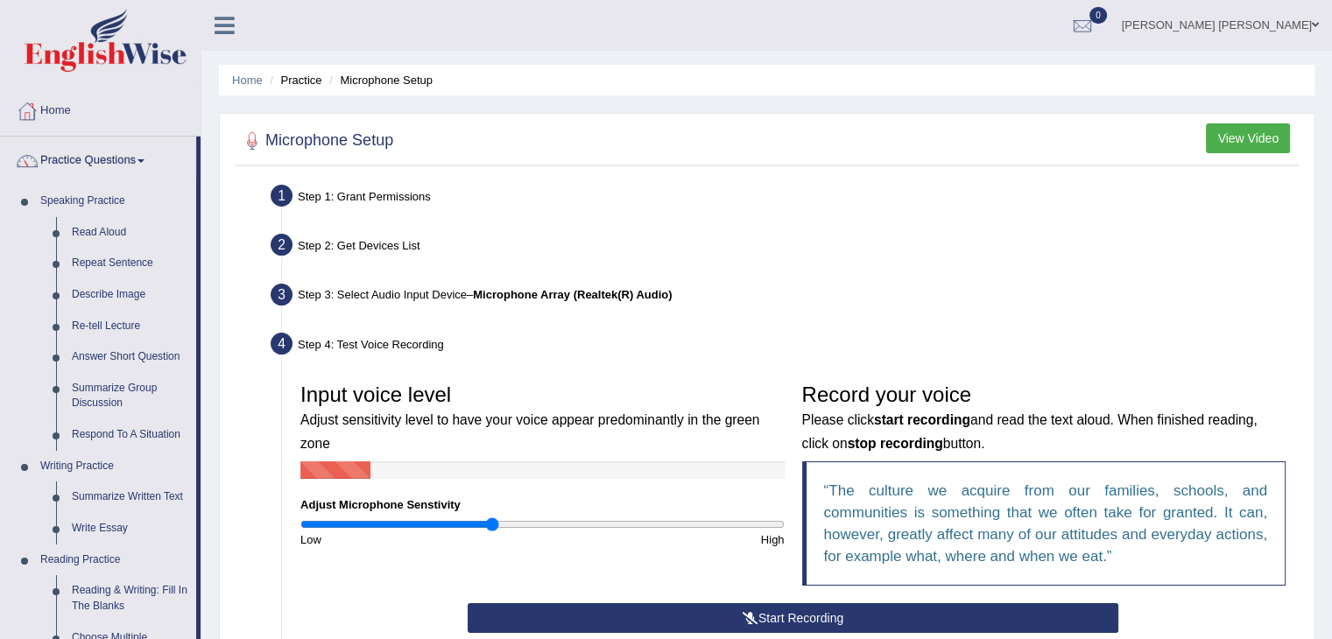
click at [663, 117] on div "Microphone Setup View Video Step 1: Grant Permissions To access your microphone…" at bounding box center [766, 486] width 1095 height 746
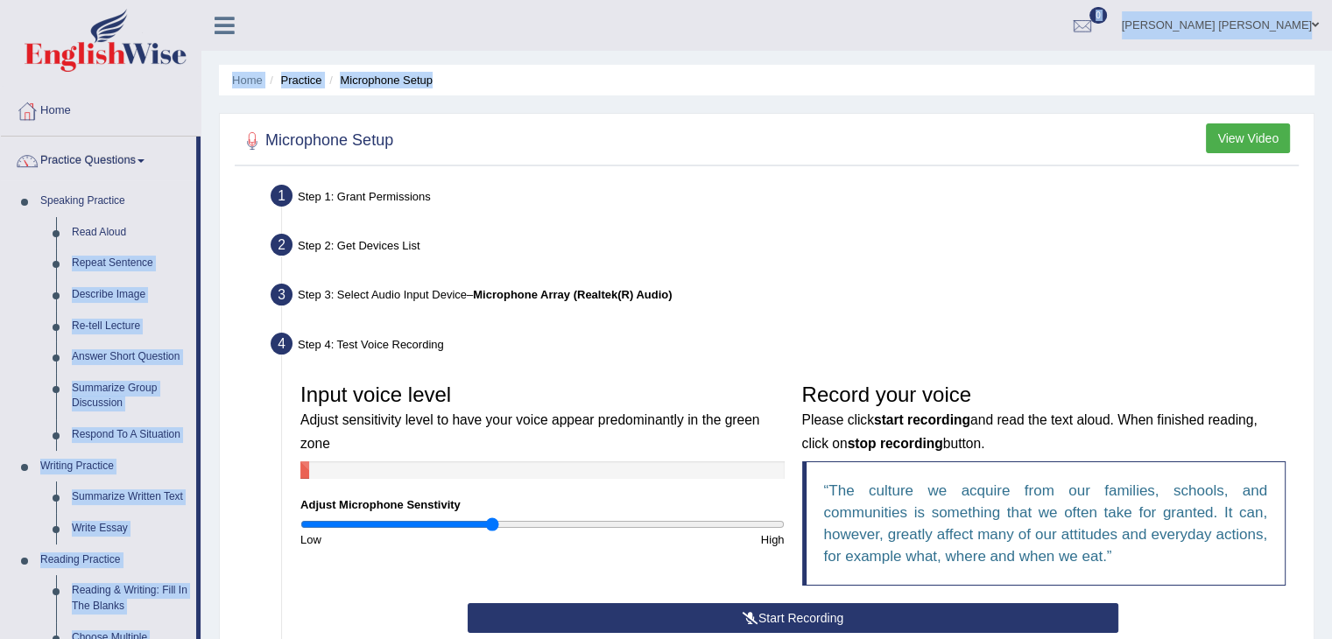
drag, startPoint x: 199, startPoint y: 239, endPoint x: 208, endPoint y: 289, distance: 50.7
click at [208, 289] on div "Toggle navigation Home Practice Questions Speaking Practice Read Aloud Repeat S…" at bounding box center [666, 455] width 1332 height 911
click at [214, 218] on div "Home Practice Microphone Setup You have already completed the setup earlier wit…" at bounding box center [766, 438] width 1130 height 876
drag, startPoint x: 198, startPoint y: 289, endPoint x: 208, endPoint y: 370, distance: 81.1
click at [208, 370] on div "Toggle navigation Home Practice Questions Speaking Practice Read Aloud Repeat S…" at bounding box center [666, 455] width 1332 height 911
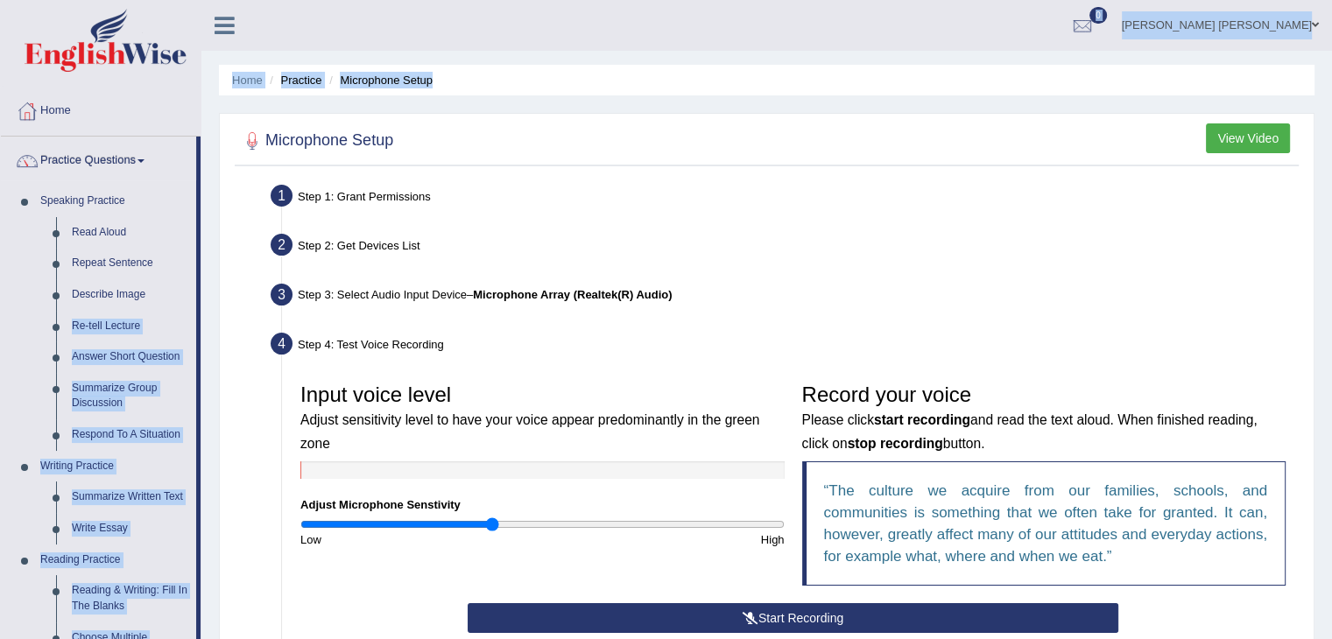
click at [212, 461] on div "Home Practice Microphone Setup You have already completed the setup earlier wit…" at bounding box center [766, 438] width 1130 height 876
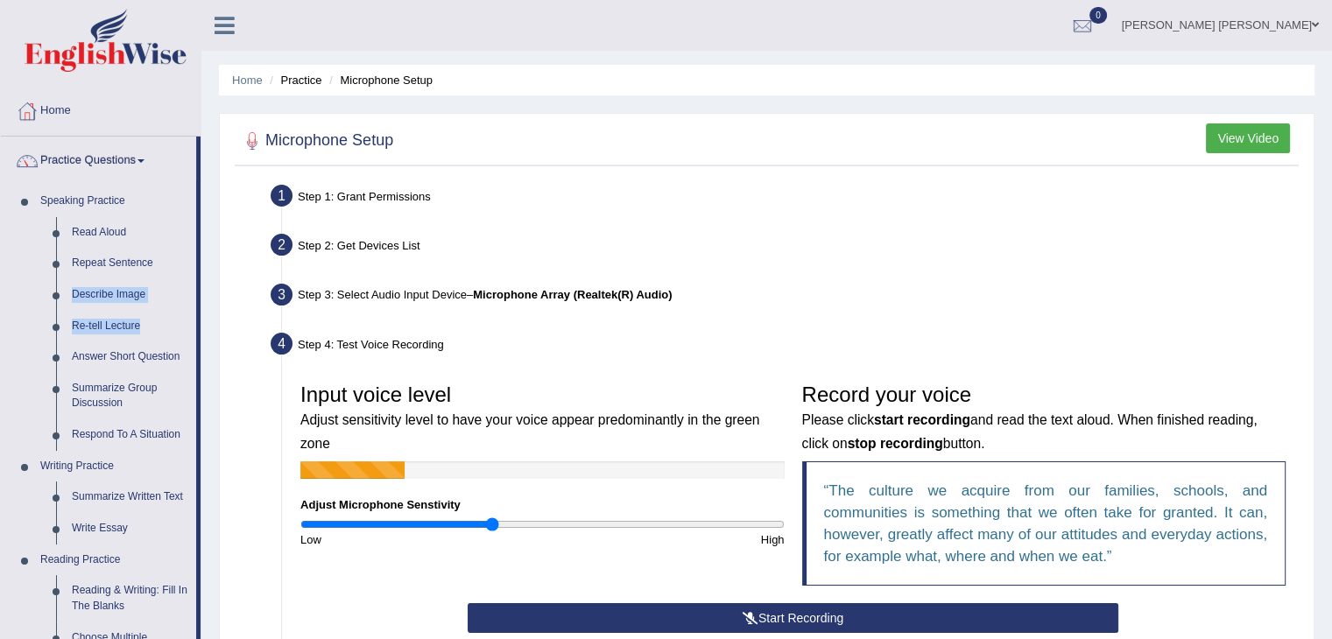
drag, startPoint x: 198, startPoint y: 257, endPoint x: 198, endPoint y: 332, distance: 75.3
click at [198, 332] on li "Practice Questions Speaking Practice Read Aloud Repeat Sentence Describe Image …" at bounding box center [101, 629] width 200 height 985
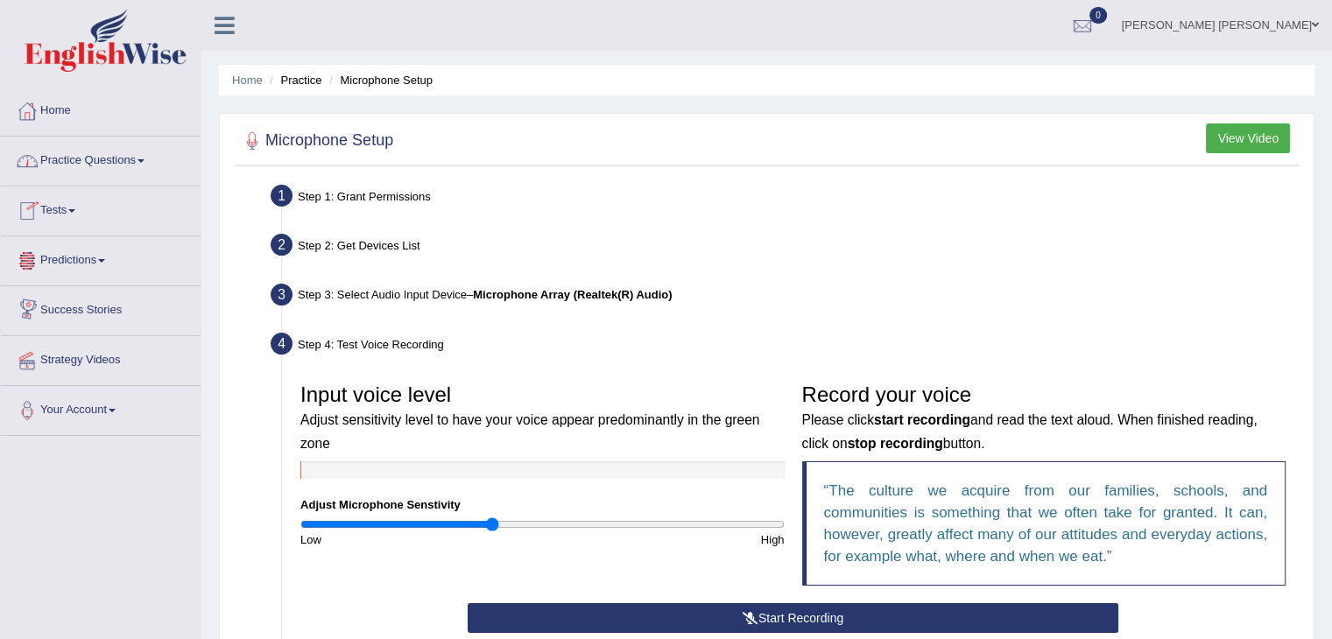
click at [78, 168] on link "Practice Questions" at bounding box center [101, 159] width 200 height 44
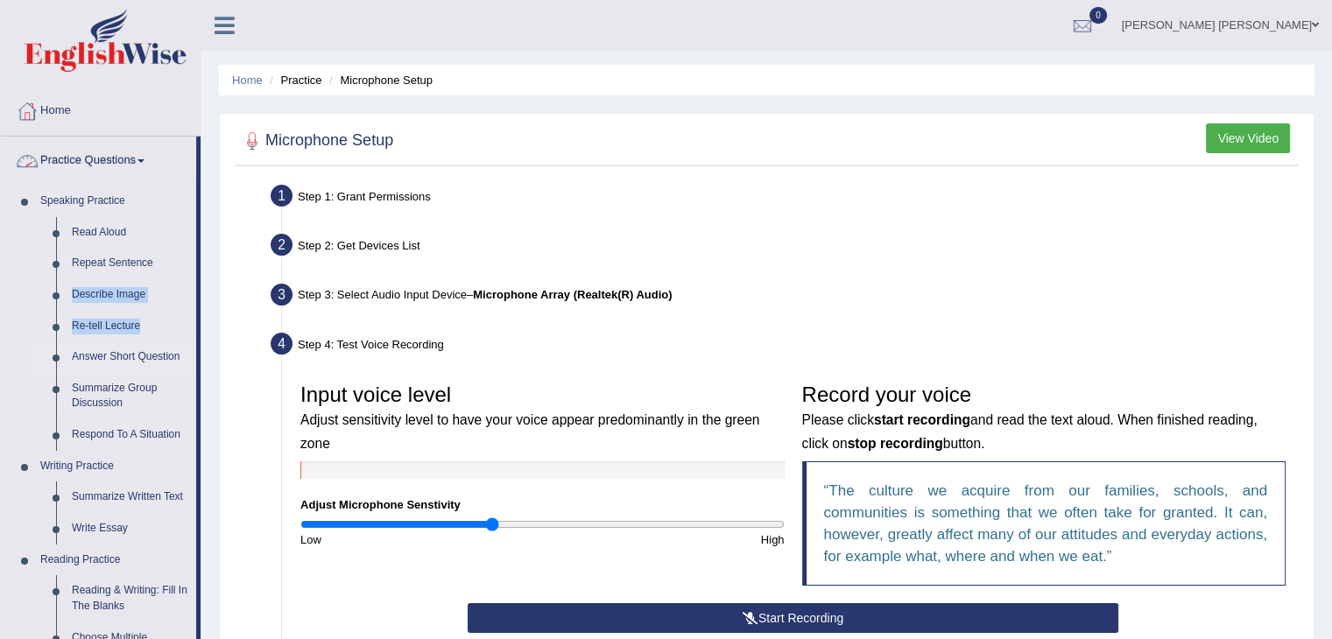
drag, startPoint x: 138, startPoint y: 196, endPoint x: 133, endPoint y: 355, distance: 158.6
drag, startPoint x: 199, startPoint y: 567, endPoint x: 707, endPoint y: 144, distance: 662.1
click at [210, 498] on div "Toggle navigation Home Practice Questions Speaking Practice Read Aloud Repeat S…" at bounding box center [666, 455] width 1332 height 911
click at [803, 72] on ul "Home Practice Microphone Setup" at bounding box center [766, 80] width 1095 height 31
drag, startPoint x: 200, startPoint y: 407, endPoint x: 200, endPoint y: 477, distance: 70.0
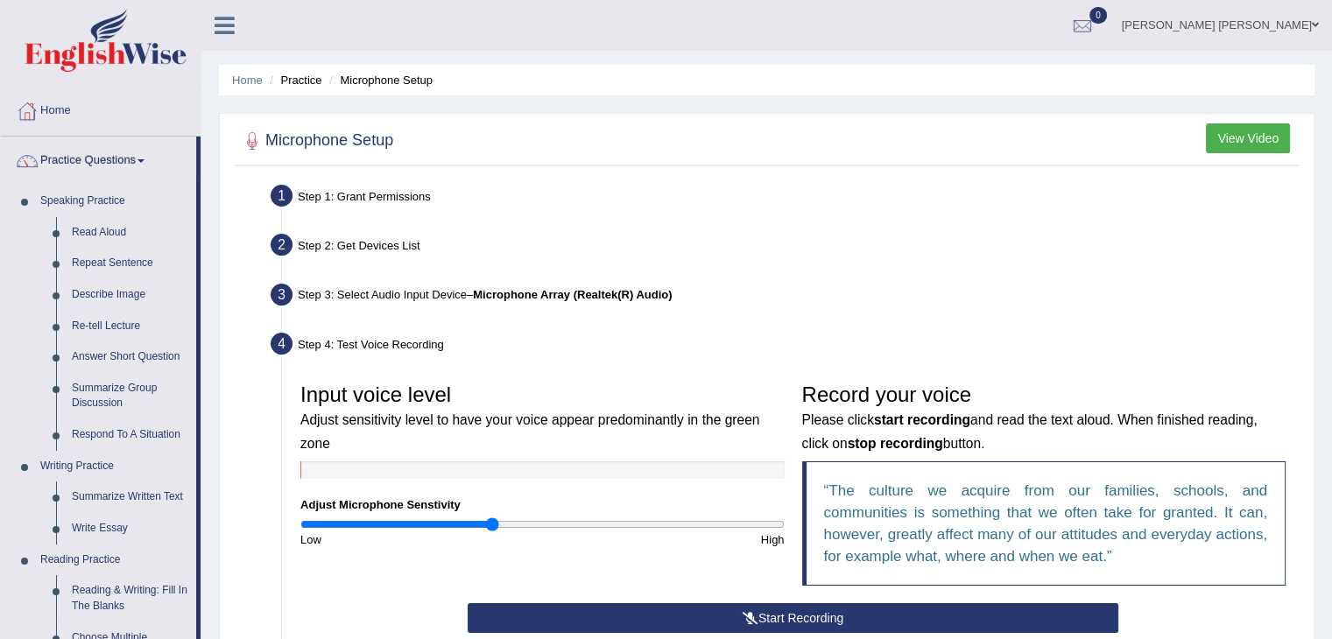
click at [200, 477] on li "Practice Questions Speaking Practice Read Aloud Repeat Sentence Describe Image …" at bounding box center [101, 629] width 200 height 985
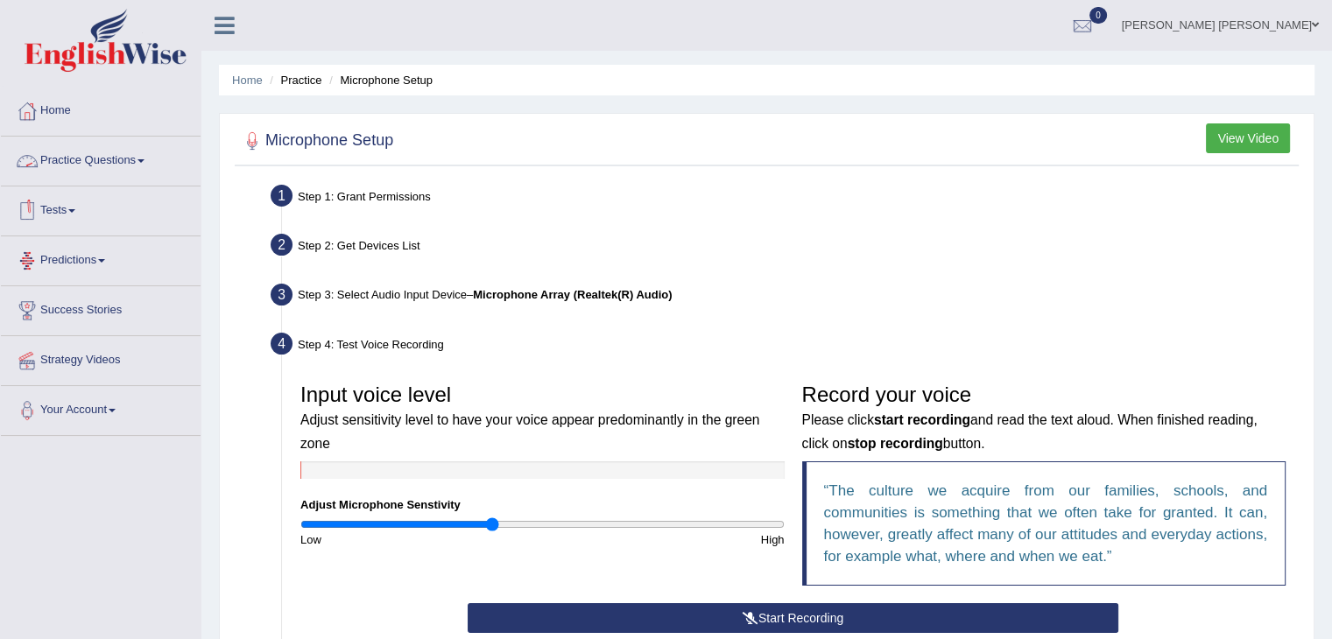
click at [70, 158] on link "Practice Questions" at bounding box center [101, 159] width 200 height 44
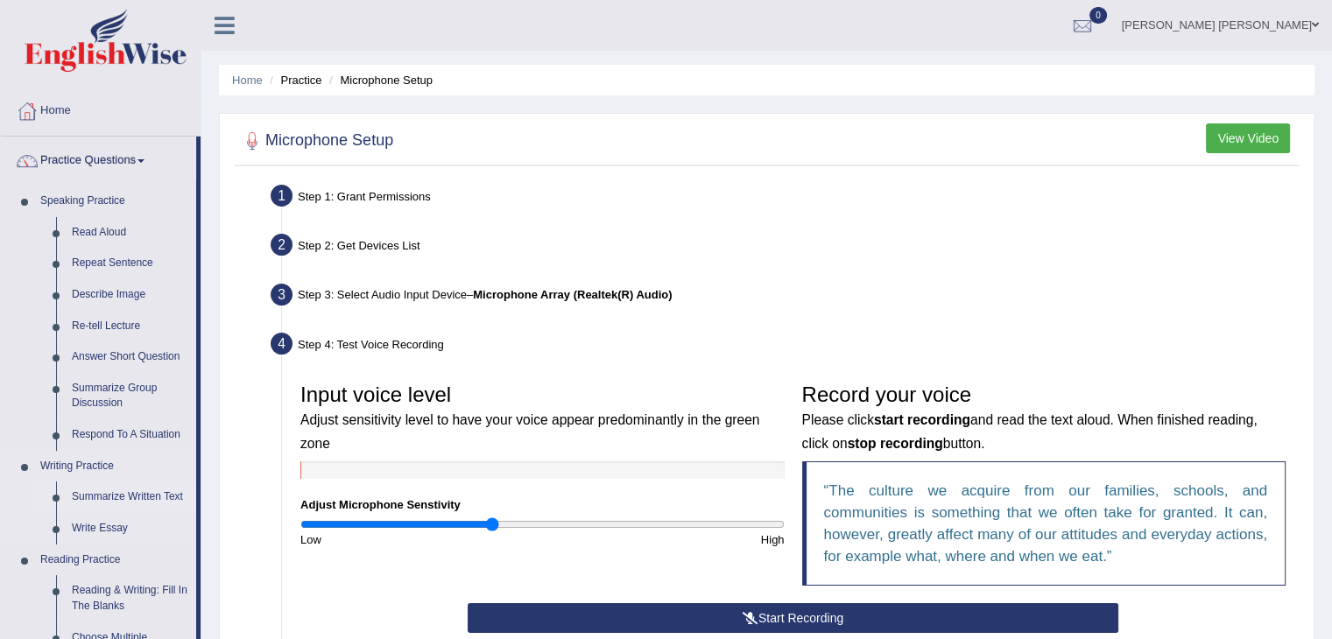
drag, startPoint x: 102, startPoint y: 391, endPoint x: 91, endPoint y: 509, distance: 117.8
click at [943, 270] on ul "Step 1: Grant Permissions To access your microphone(s), we need permission to a…" at bounding box center [766, 502] width 1055 height 647
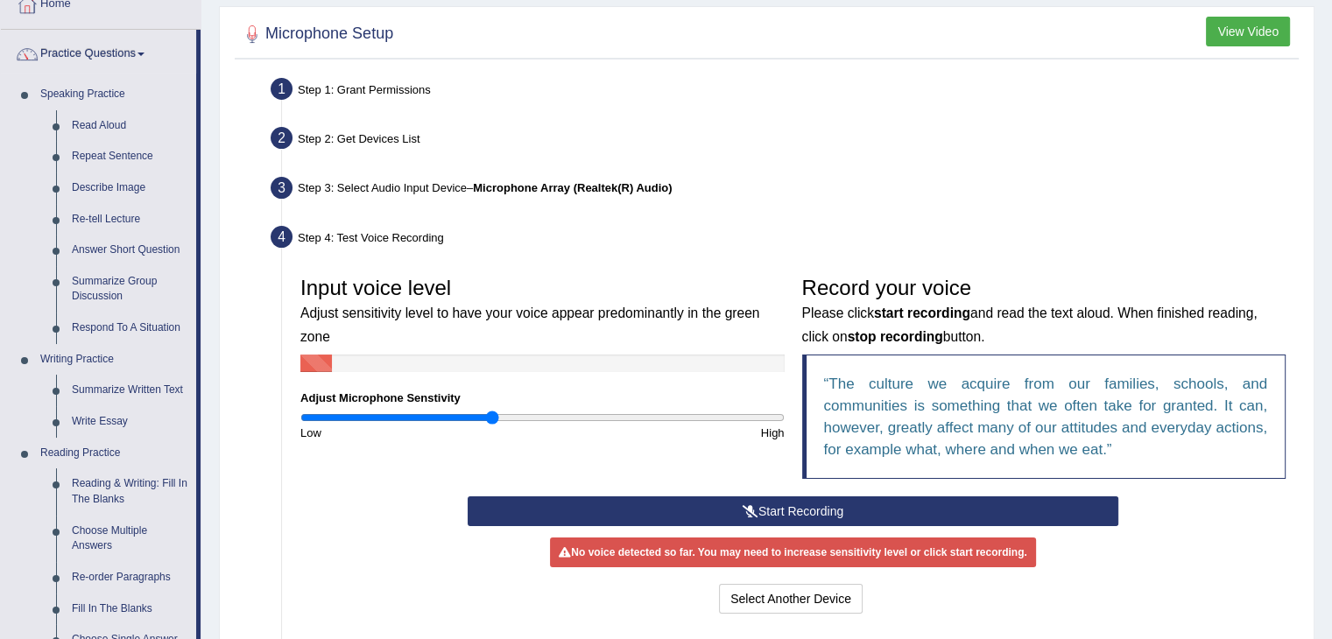
scroll to position [81, 0]
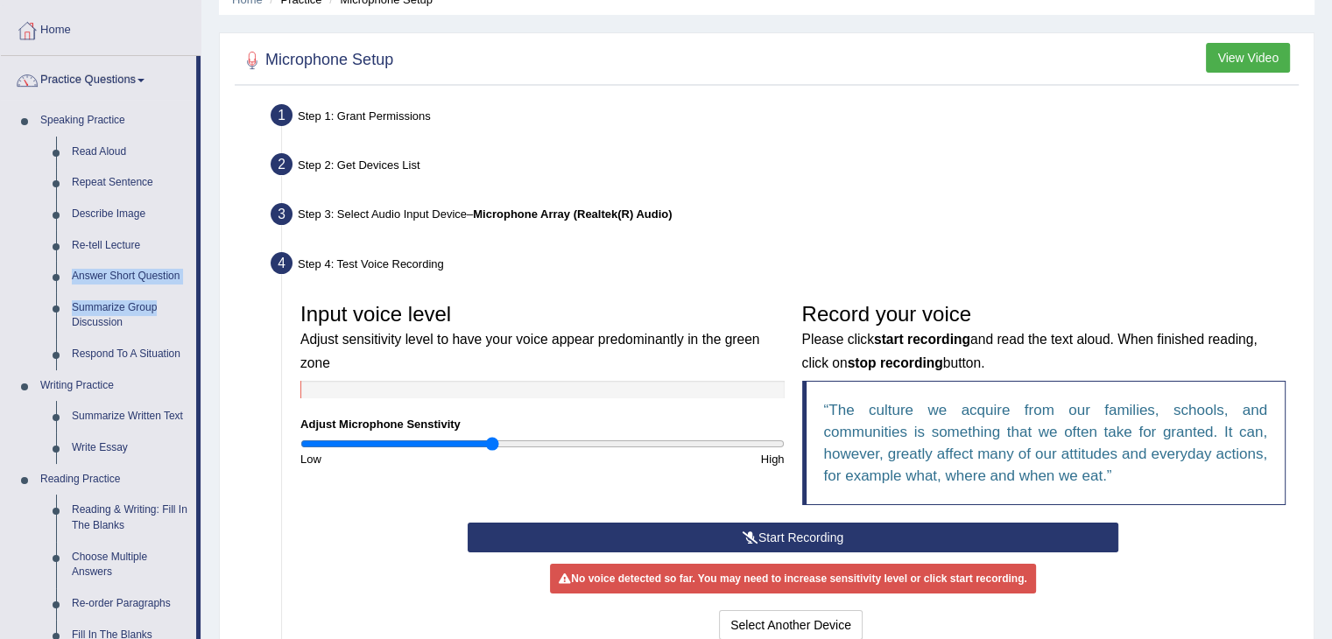
drag, startPoint x: 200, startPoint y: 243, endPoint x: 200, endPoint y: 299, distance: 56.0
click at [200, 299] on li "Practice Questions Speaking Practice Read Aloud Repeat Sentence Describe Image …" at bounding box center [101, 548] width 200 height 985
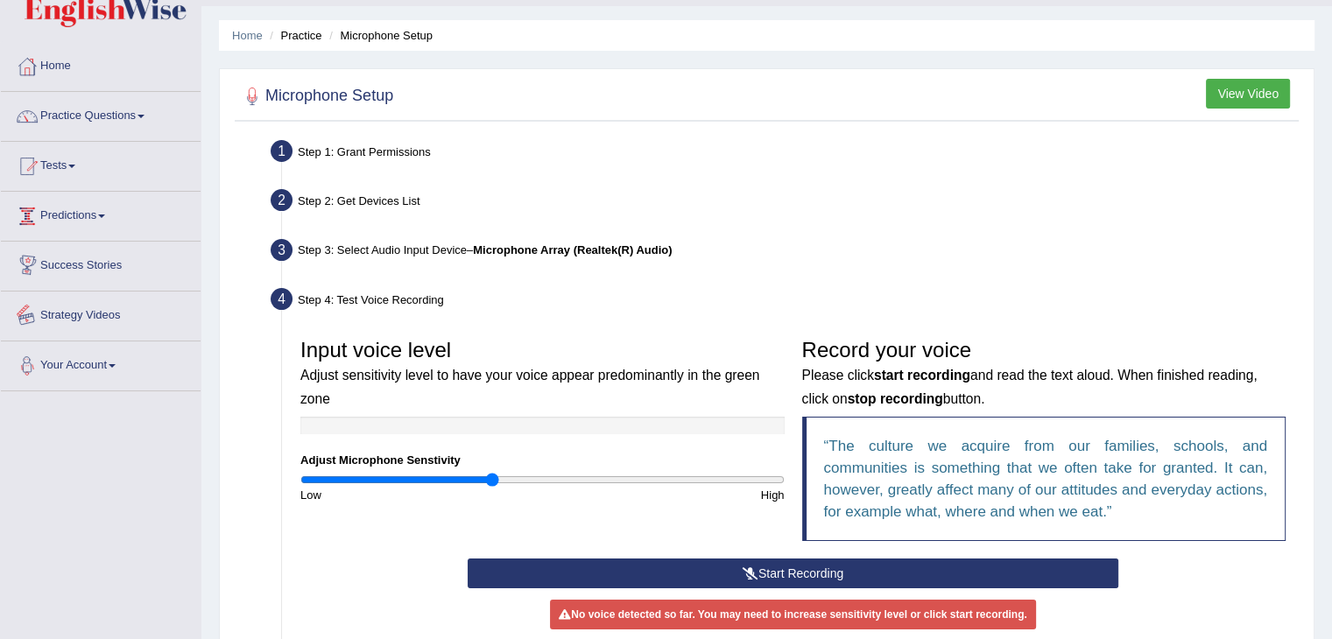
scroll to position [0, 0]
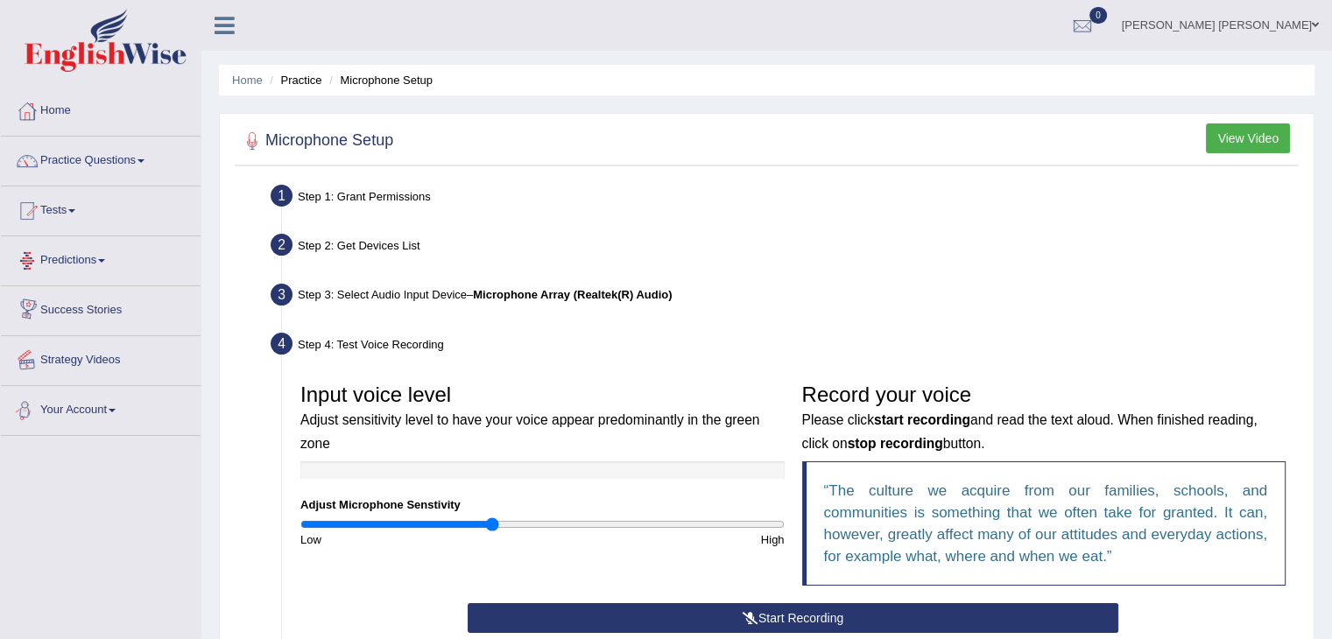
drag, startPoint x: 229, startPoint y: 460, endPoint x: 272, endPoint y: 323, distance: 143.2
click at [132, 158] on link "Practice Questions" at bounding box center [101, 159] width 200 height 44
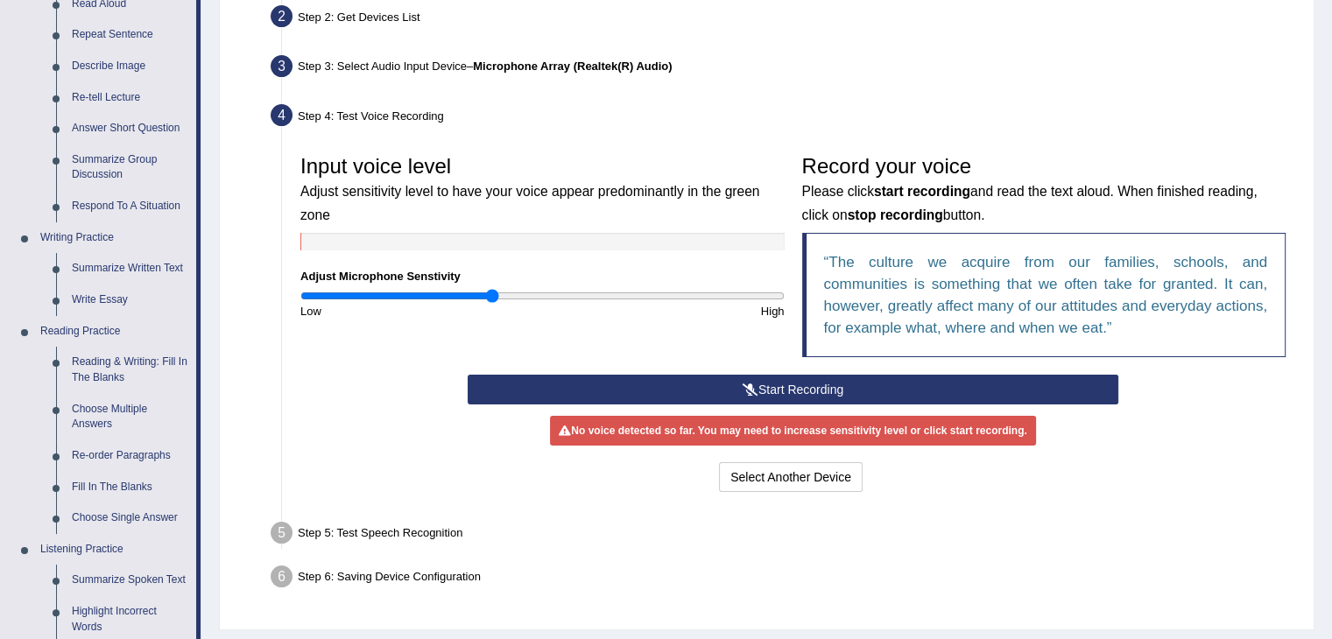
drag, startPoint x: 453, startPoint y: 299, endPoint x: 454, endPoint y: 393, distance: 93.7
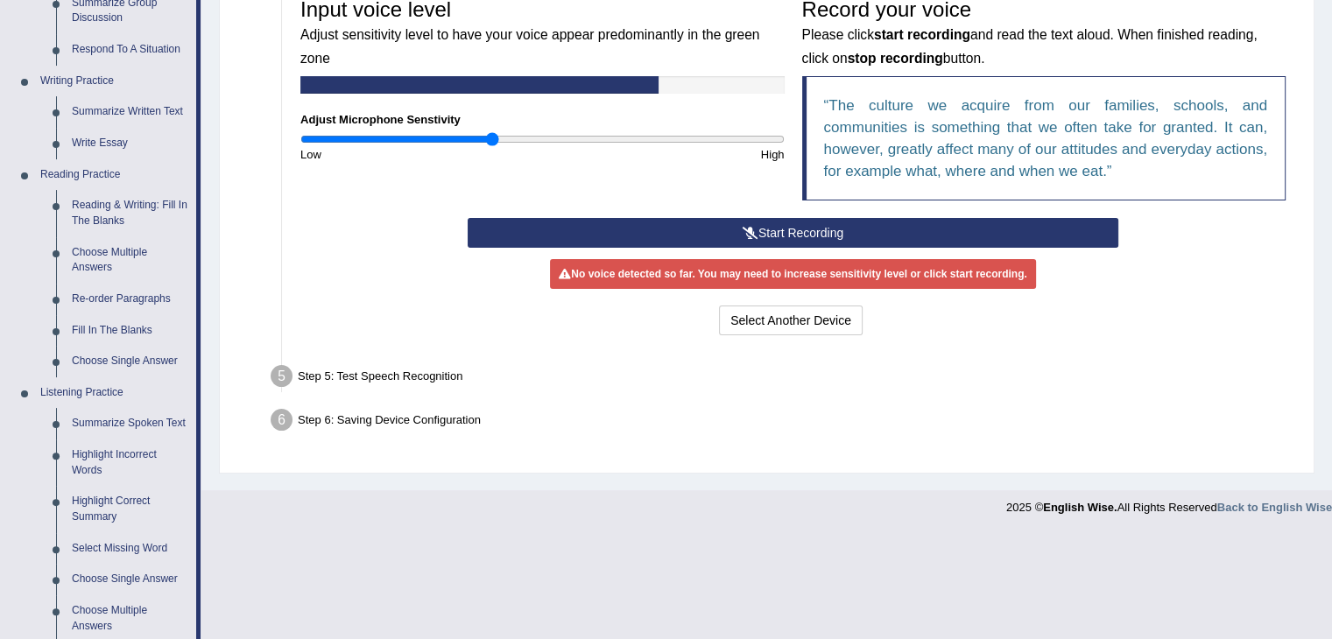
scroll to position [420, 0]
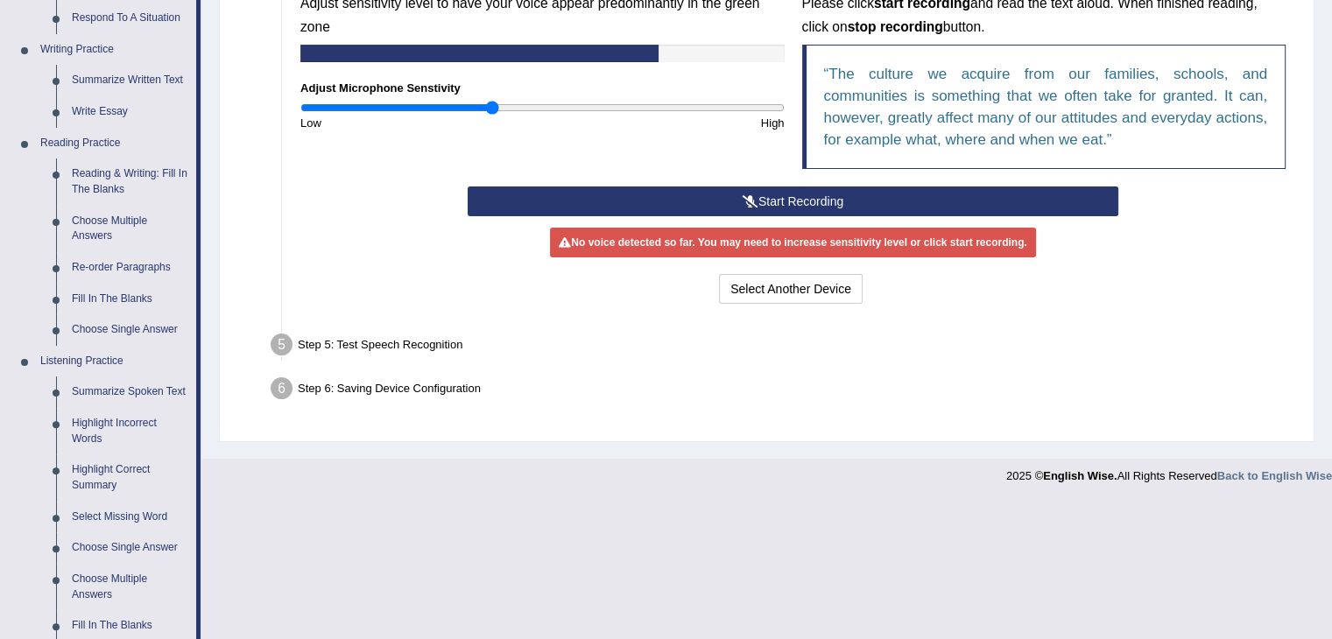
drag, startPoint x: 385, startPoint y: 412, endPoint x: 369, endPoint y: 497, distance: 87.4
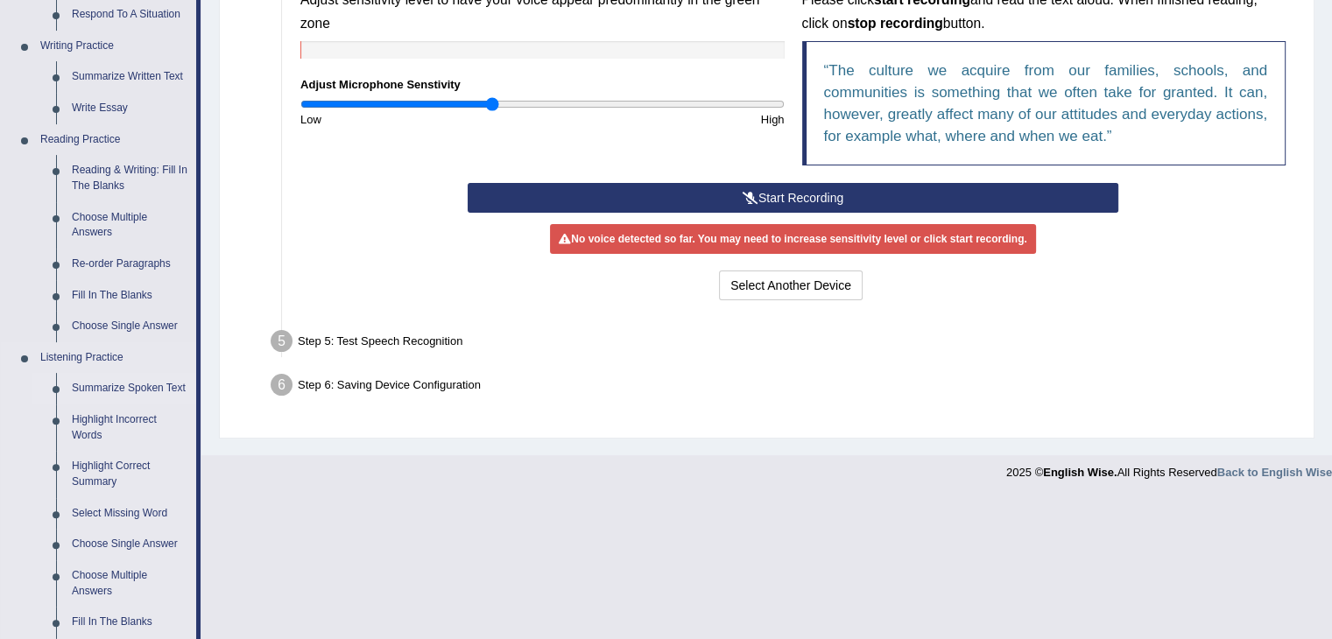
click at [127, 386] on link "Summarize Spoken Text" at bounding box center [130, 389] width 132 height 32
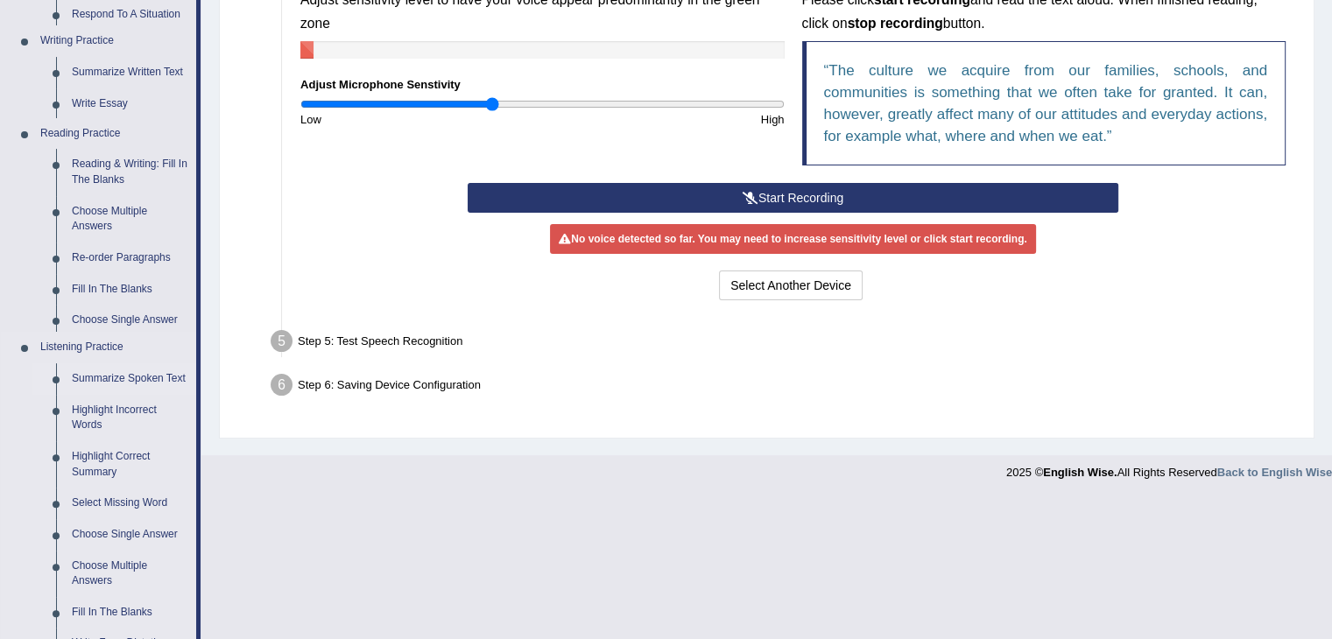
scroll to position [280, 0]
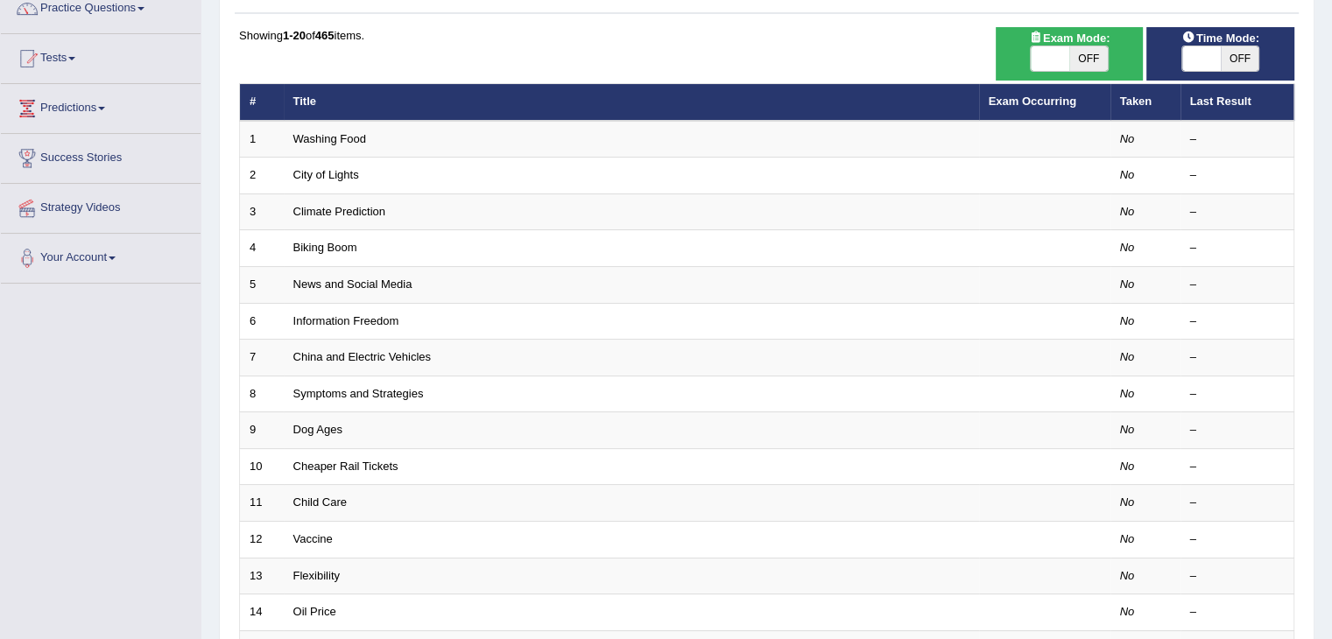
scroll to position [161, 0]
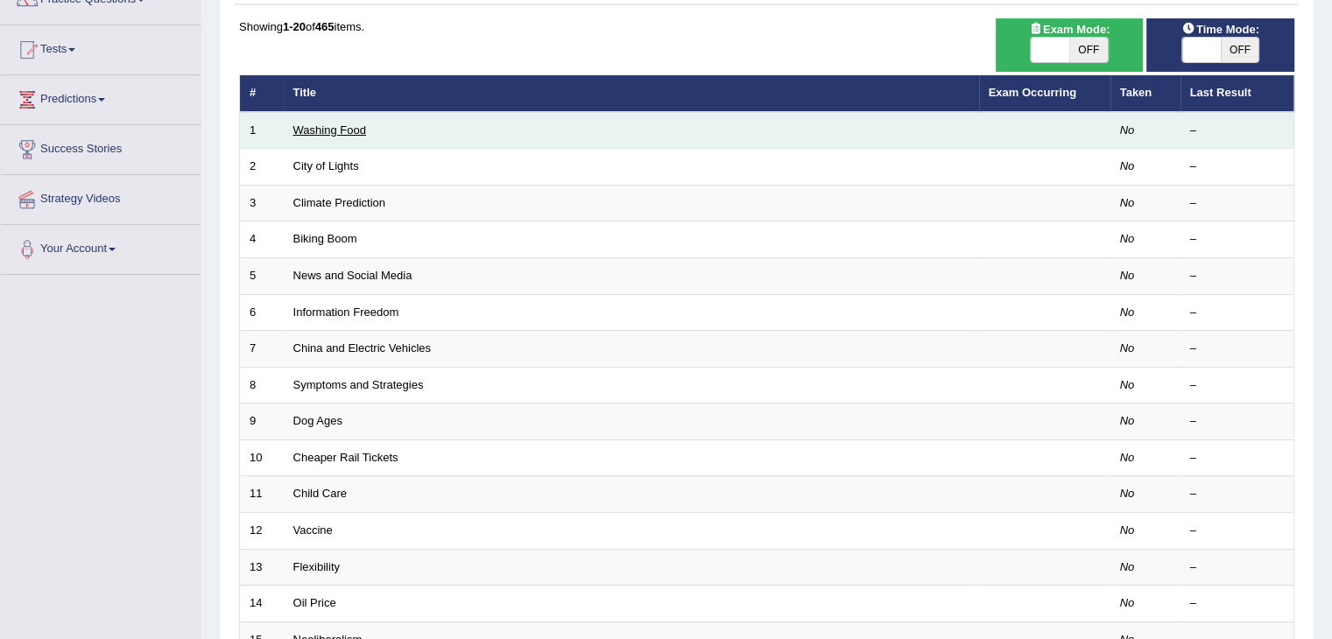
click at [313, 130] on link "Washing Food" at bounding box center [329, 129] width 73 height 13
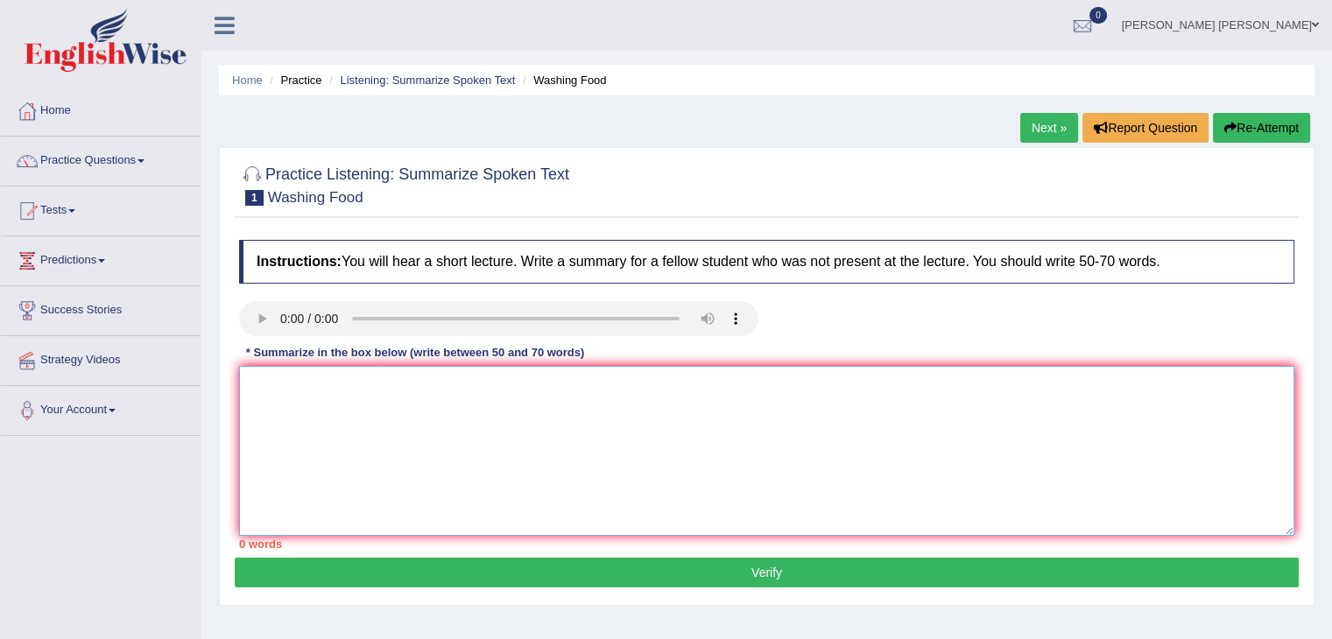
click at [355, 417] on textarea at bounding box center [766, 451] width 1055 height 170
click at [382, 420] on textarea at bounding box center [766, 451] width 1055 height 170
click at [957, 466] on textarea at bounding box center [766, 451] width 1055 height 170
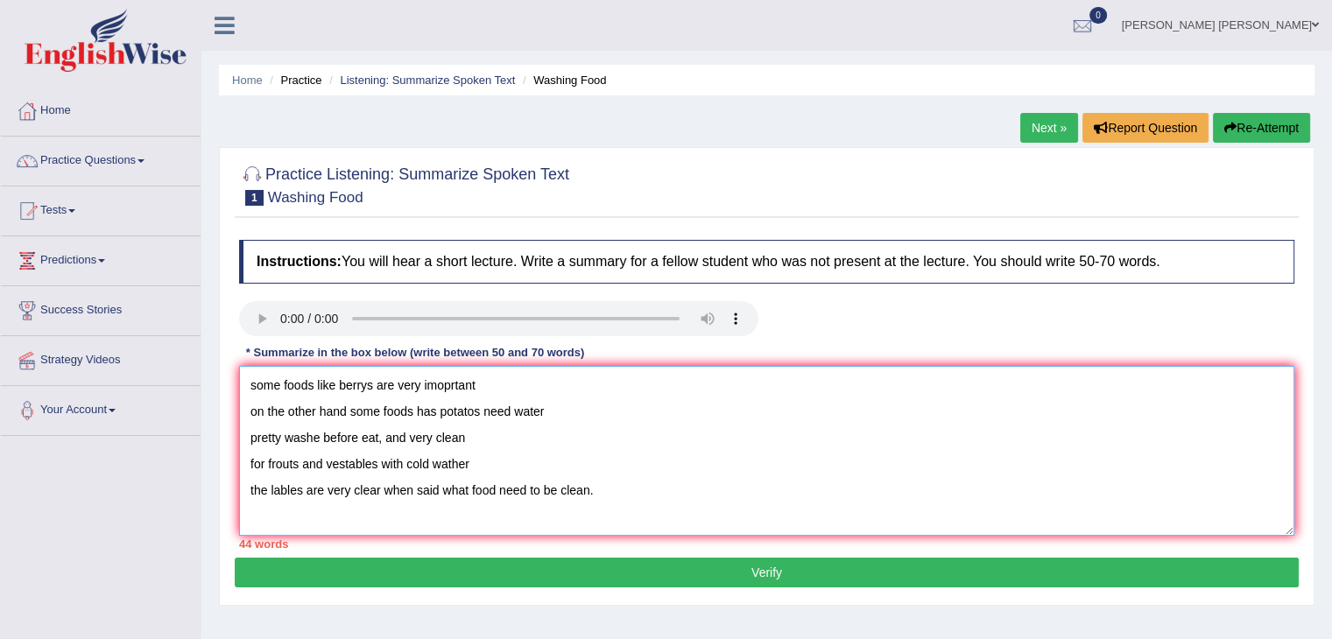
click at [253, 379] on textarea "some foods like berrys are very imoprtant on the other hand some foods has pota…" at bounding box center [766, 451] width 1055 height 170
click at [318, 399] on textarea "In this lecture, some foods like berrys are very imoprtant on the other hand so…" at bounding box center [766, 451] width 1055 height 170
click at [322, 378] on textarea "In this lecture, some foods like berrys are very imoprtant on the other hand so…" at bounding box center [766, 451] width 1055 height 170
click at [327, 383] on textarea "In this lecture, some foods like berrys are very imoprtant on the other hand so…" at bounding box center [766, 451] width 1055 height 170
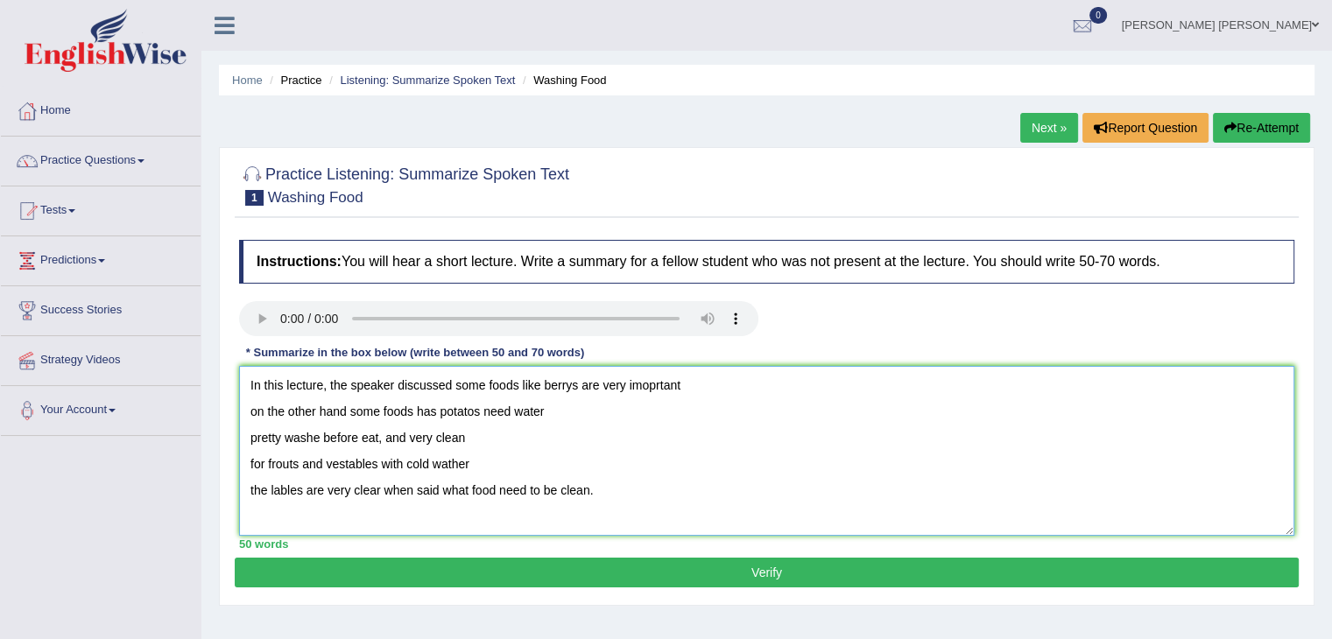
click at [323, 388] on textarea "In this lecture, the speaker discussed some foods like berrys are very imoprtan…" at bounding box center [766, 451] width 1055 height 170
click at [448, 385] on textarea "In this lecture the speaker discussed some foods like berrys are very imoprtant…" at bounding box center [766, 451] width 1055 height 170
click at [719, 384] on textarea "In this lecture the speaker discussed about some foods like berrys are very imo…" at bounding box center [766, 451] width 1055 height 170
click at [677, 383] on textarea "In this lecture the speaker discussed about some foods like berrys are very imo…" at bounding box center [766, 451] width 1055 height 170
click at [675, 383] on textarea "In this lecture the speaker discussed about some foods like berrys are very imp…" at bounding box center [766, 451] width 1055 height 170
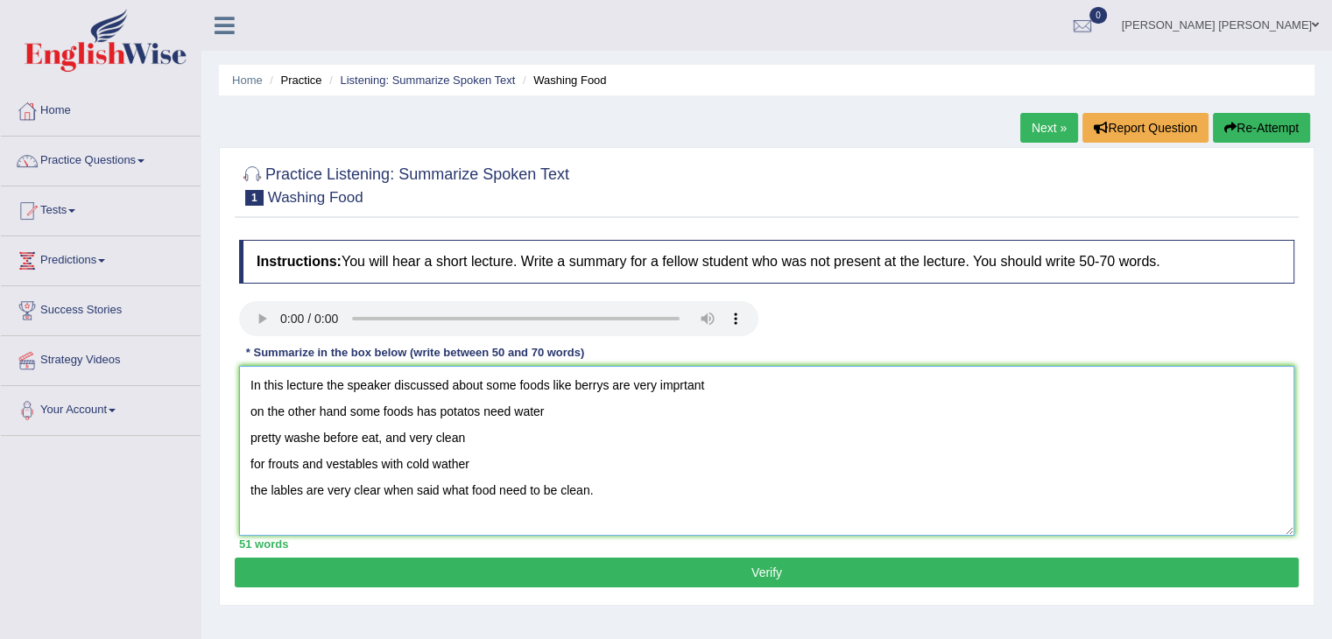
click at [679, 383] on textarea "In this lecture the speaker discussed about some foods like berrys are very imp…" at bounding box center [766, 451] width 1055 height 170
click at [741, 398] on textarea "In this lecture the speaker discussed about some foods like berrys are very imp…" at bounding box center [766, 451] width 1055 height 170
click at [721, 376] on textarea "In this lecture the speaker discussed about some foods like berrys are very imp…" at bounding box center [766, 451] width 1055 height 170
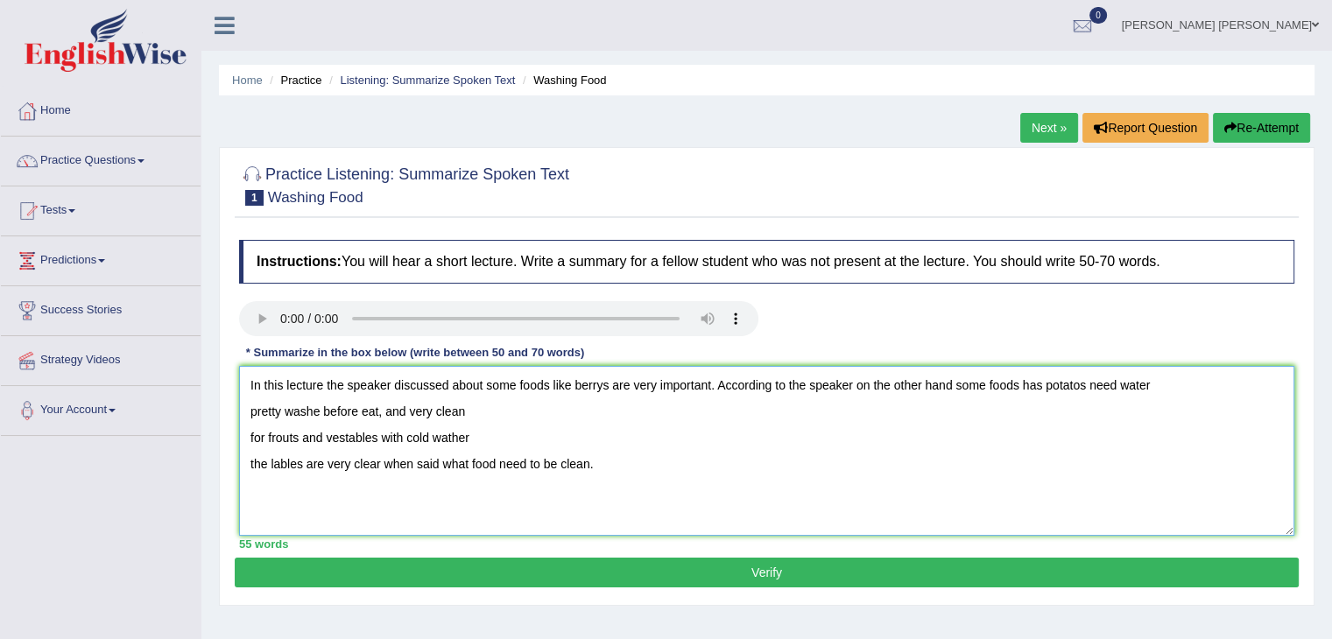
click at [866, 383] on textarea "In this lecture the speaker discussed about some foods like berrys are very imp…" at bounding box center [766, 451] width 1055 height 170
click at [1063, 391] on textarea "In this lecture the speaker discussed about some foods like berrys are very imp…" at bounding box center [766, 451] width 1055 height 170
click at [1161, 397] on textarea "In this lecture the speaker discussed about some foods like berrys are very imp…" at bounding box center [766, 451] width 1055 height 170
click at [1122, 386] on textarea "In this lecture the speaker discussed about some foods like berrys are very imp…" at bounding box center [766, 451] width 1055 height 170
click at [1163, 370] on textarea "In this lecture the speaker discussed about some foods like berrys are very imp…" at bounding box center [766, 451] width 1055 height 170
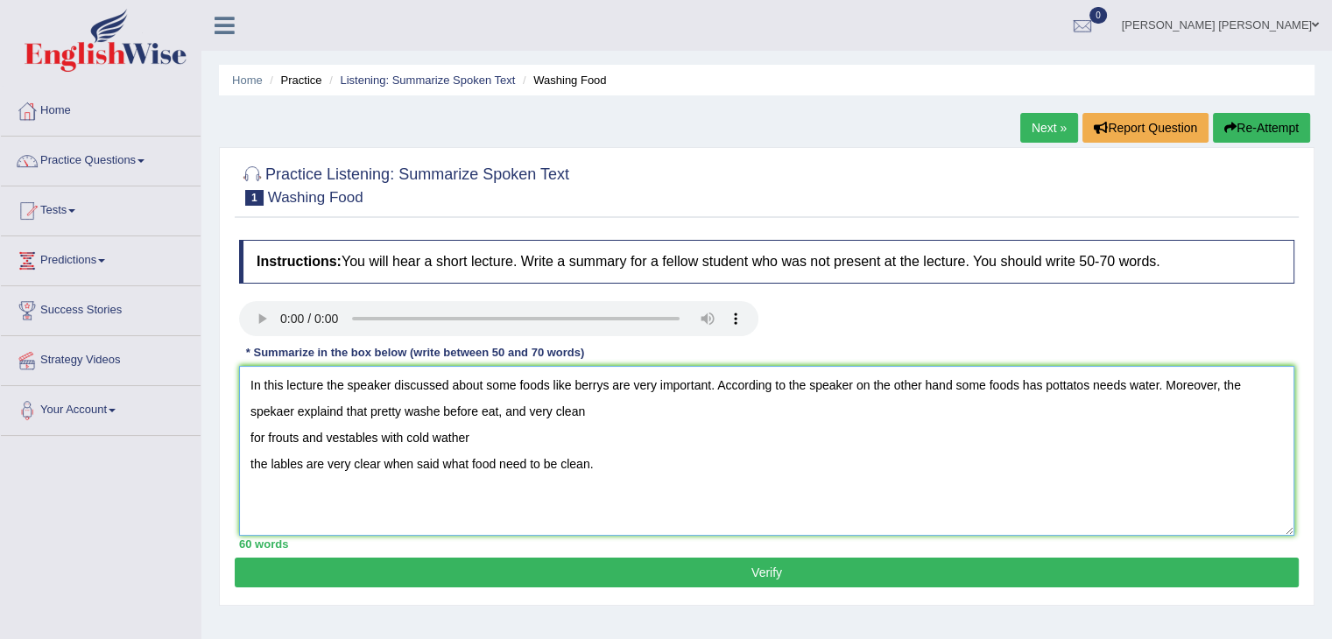
click at [282, 435] on textarea "In this lecture the speaker discussed about some foods like berrys are very imp…" at bounding box center [766, 451] width 1055 height 170
drag, startPoint x: 249, startPoint y: 436, endPoint x: 461, endPoint y: 429, distance: 212.9
click at [461, 429] on textarea "In this lecture the speaker discussed about some foods like berrys are very imp…" at bounding box center [766, 451] width 1055 height 170
click at [364, 411] on textarea "In this lecture the speaker discussed about some foods like berrys are very imp…" at bounding box center [766, 451] width 1055 height 170
click at [368, 410] on textarea "In this lecture the speaker discussed about some foods like berrys are very imp…" at bounding box center [766, 451] width 1055 height 170
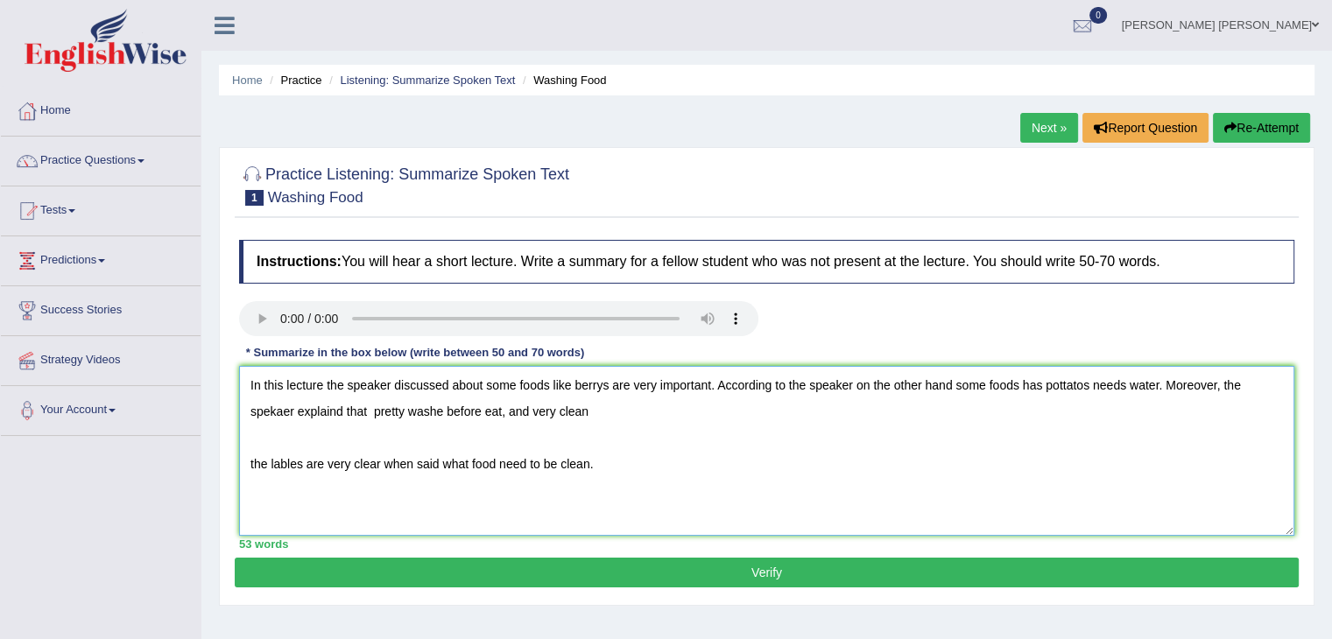
paste textarea "for fruts and vestables with cold wather"
drag, startPoint x: 658, startPoint y: 408, endPoint x: 714, endPoint y: 411, distance: 56.1
click at [714, 411] on textarea "In this lecture the speaker discussed about some foods like berrys are very imp…" at bounding box center [766, 451] width 1055 height 170
click at [490, 418] on textarea "In this lecture the speaker discussed about some foods like berrys are very imp…" at bounding box center [766, 451] width 1055 height 170
paste textarea "before eat"
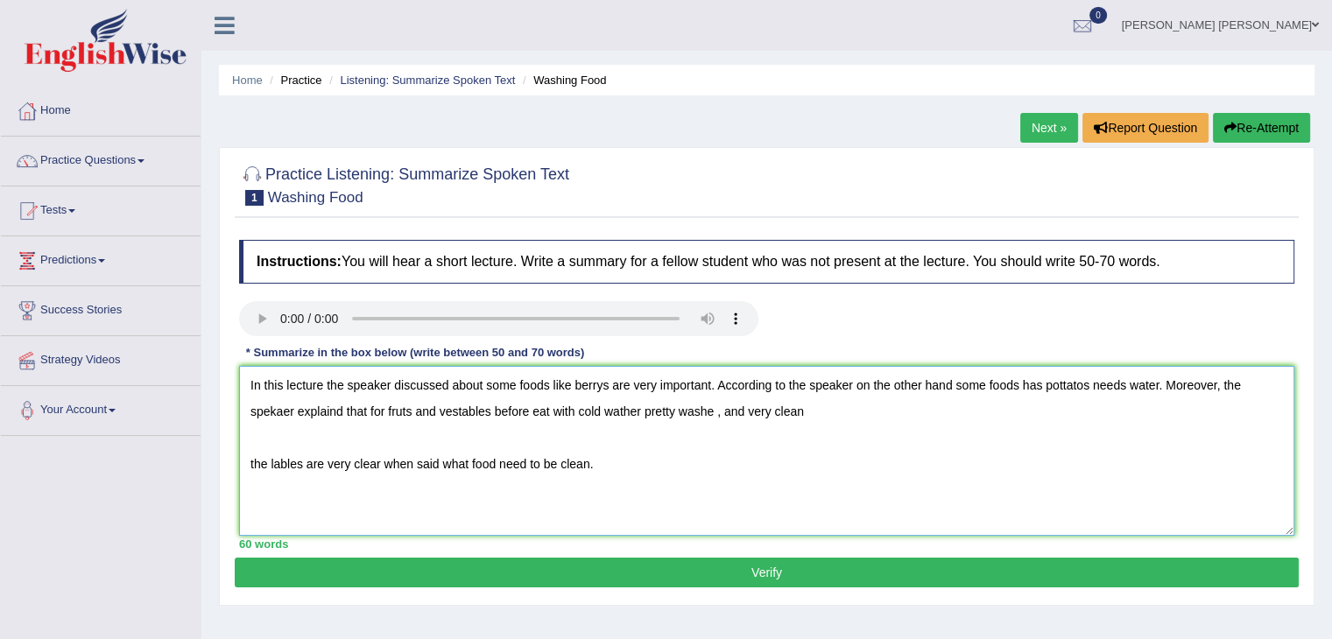
click at [489, 412] on textarea "In this lecture the speaker discussed about some foods like berrys are very imp…" at bounding box center [766, 451] width 1055 height 170
drag, startPoint x: 742, startPoint y: 410, endPoint x: 816, endPoint y: 406, distance: 74.5
click at [816, 406] on textarea "In this lecture the speaker discussed about some foods like berrys are very imp…" at bounding box center [766, 451] width 1055 height 170
click at [844, 424] on textarea "In this lecture the speaker discussed about some foods like berrys are very imp…" at bounding box center [766, 451] width 1055 height 170
click at [844, 411] on textarea "In this lecture the speaker discussed about some foods like berrys are very imp…" at bounding box center [766, 451] width 1055 height 170
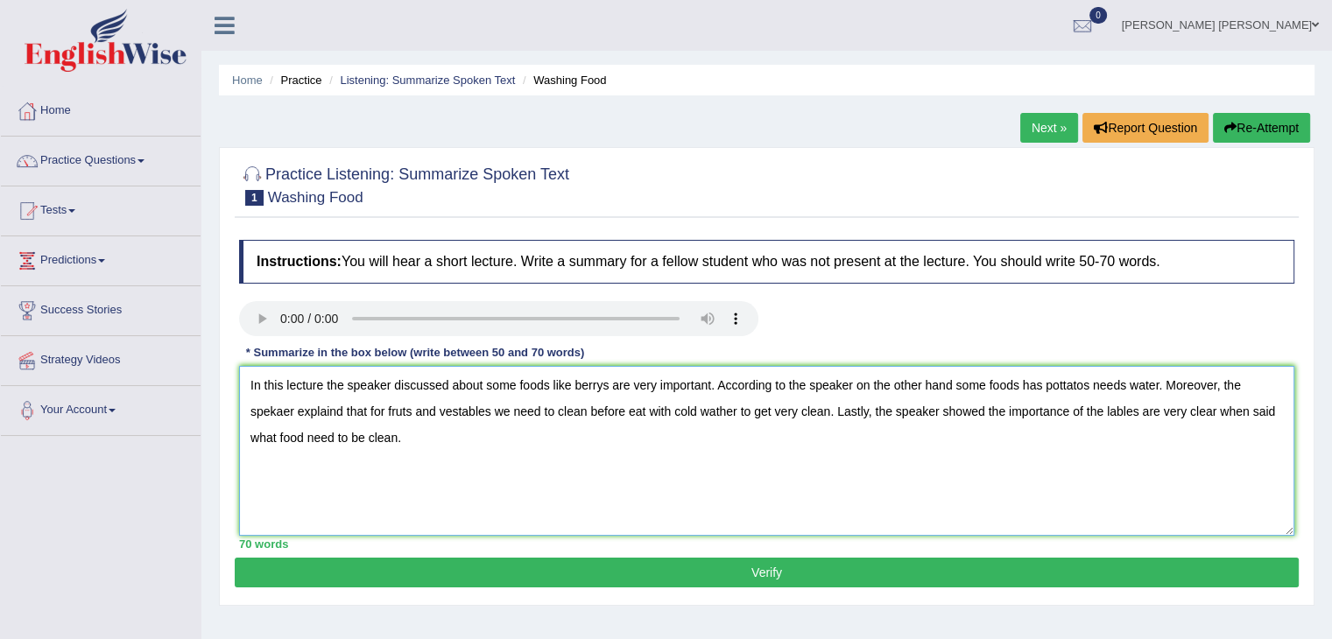
click at [417, 435] on textarea "In this lecture the speaker discussed about some foods like berrys are very imp…" at bounding box center [766, 451] width 1055 height 170
click at [326, 377] on textarea "In this lecture the speaker discussed about some foods like berrys are very imp…" at bounding box center [766, 451] width 1055 height 170
click at [325, 379] on textarea "In this lecture the speaker discussed about some foods like berrys are very imp…" at bounding box center [766, 451] width 1055 height 170
click at [320, 381] on textarea "In this lecture the speaker discussed about some foods like berrys are very imp…" at bounding box center [766, 451] width 1055 height 170
click at [553, 387] on textarea "In this lecture, the speaker discussed about some foods like berrys are very im…" at bounding box center [766, 451] width 1055 height 170
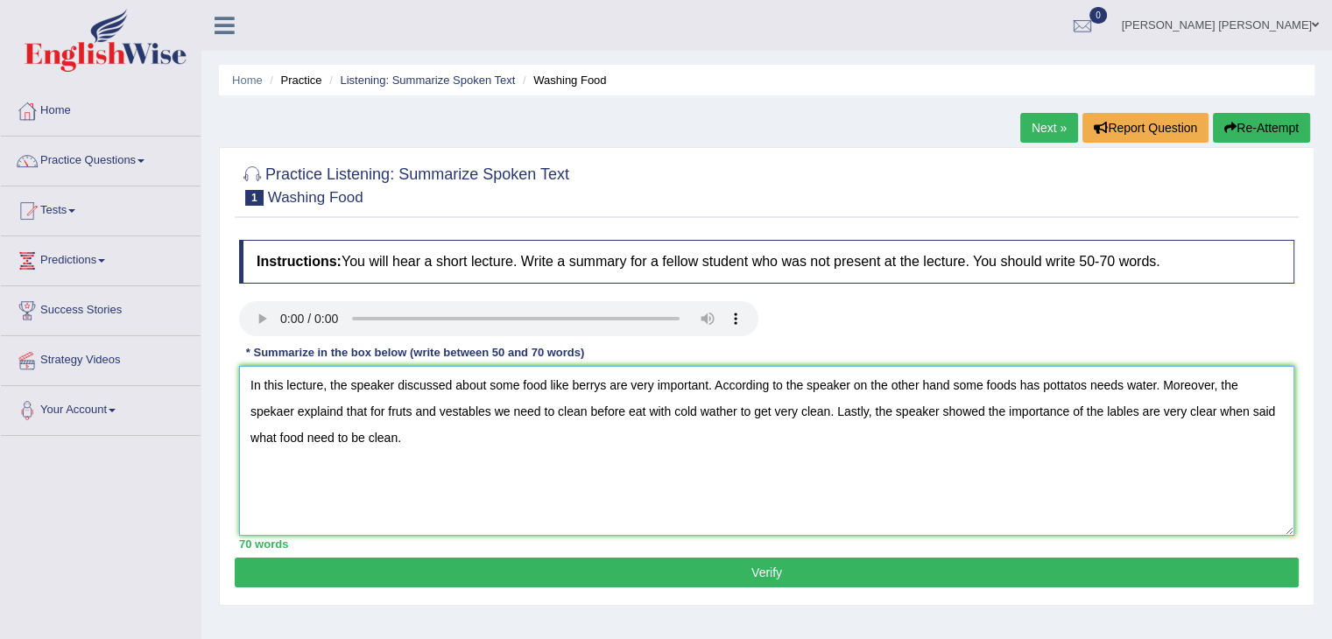
click at [1016, 380] on textarea "In this lecture, the speaker discussed about some food like berrys are very imp…" at bounding box center [766, 451] width 1055 height 170
click at [1019, 382] on textarea "In this lecture, the speaker discussed about some food like berrys are very imp…" at bounding box center [766, 451] width 1055 height 170
click at [1039, 442] on textarea "In this lecture, the speaker discussed about some food like berrys are very imp…" at bounding box center [766, 451] width 1055 height 170
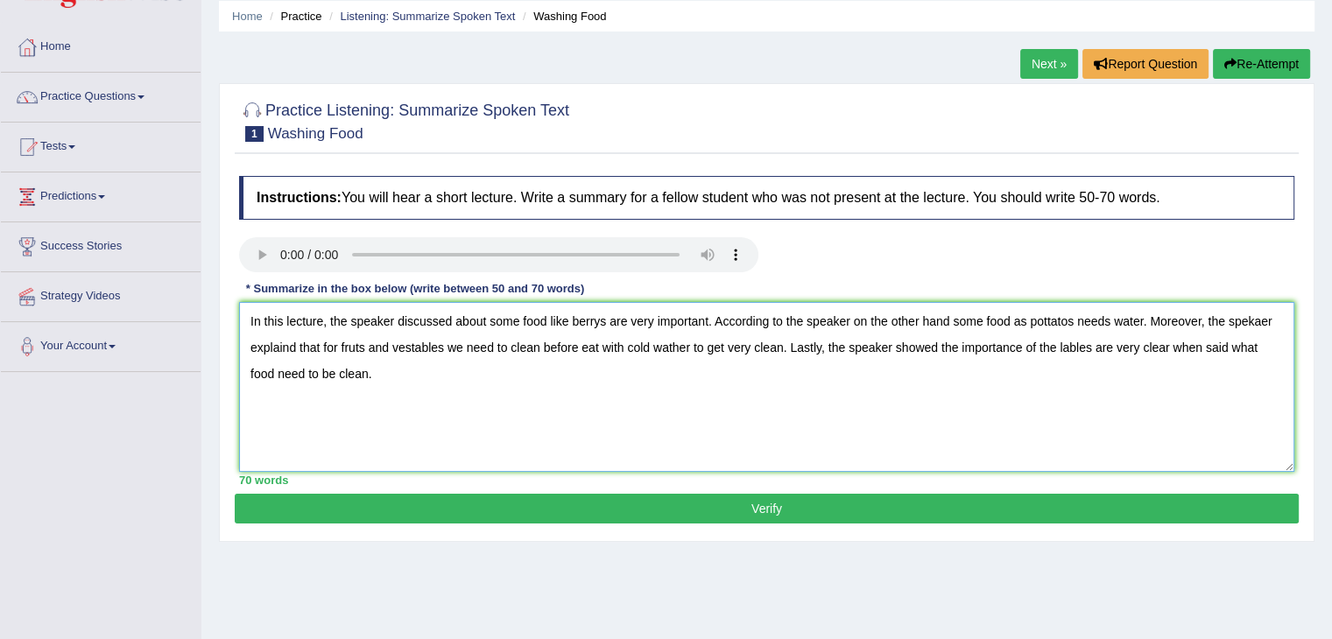
click at [525, 380] on textarea "In this lecture, the speaker discussed about some food like berrys are very imp…" at bounding box center [766, 387] width 1055 height 170
drag, startPoint x: 324, startPoint y: 316, endPoint x: 256, endPoint y: 327, distance: 69.1
click at [256, 327] on textarea "In this lecture, the speaker discussed about some food like berrys are very imp…" at bounding box center [766, 387] width 1055 height 170
click at [406, 315] on textarea "In this lecture, the speaker discussed about some food like berrys are very imp…" at bounding box center [766, 387] width 1055 height 170
drag, startPoint x: 489, startPoint y: 327, endPoint x: 246, endPoint y: 325, distance: 242.5
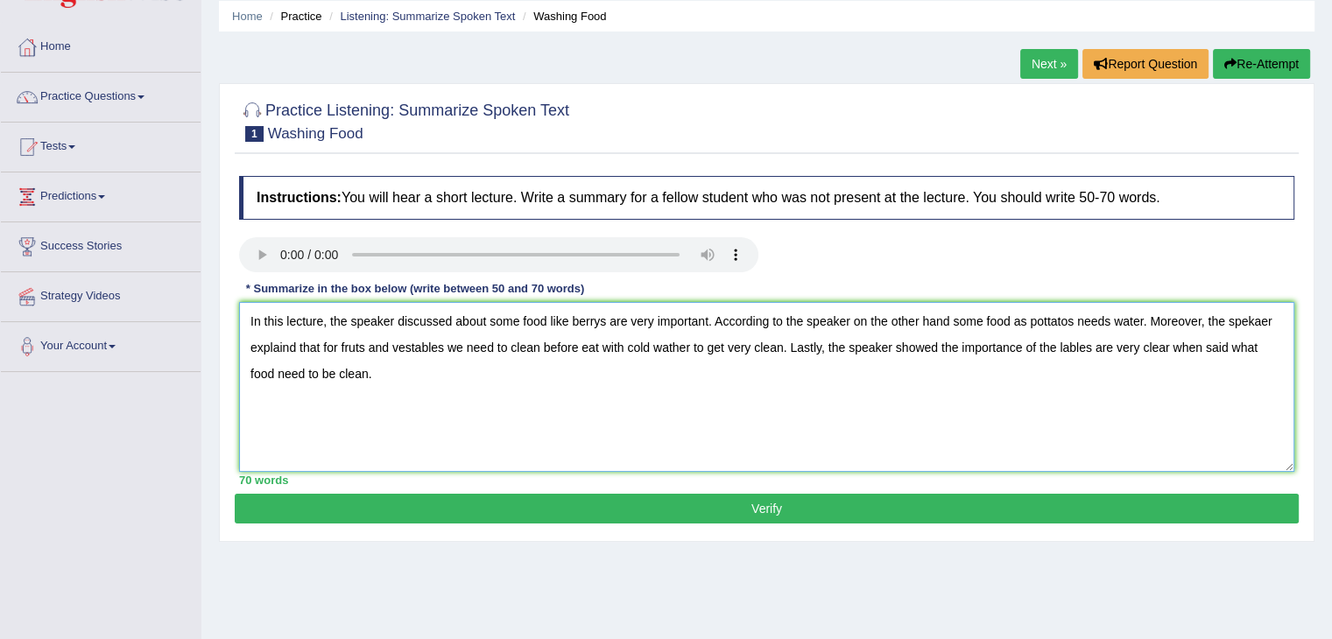
click at [246, 325] on textarea "In this lecture, the speaker discussed about some food like berrys are very imp…" at bounding box center [766, 387] width 1055 height 170
click at [294, 415] on textarea "In this lecture, the speaker discussed about some food like berrys are very imp…" at bounding box center [766, 387] width 1055 height 170
paste textarea "In this lecture, the speaker discussed about"
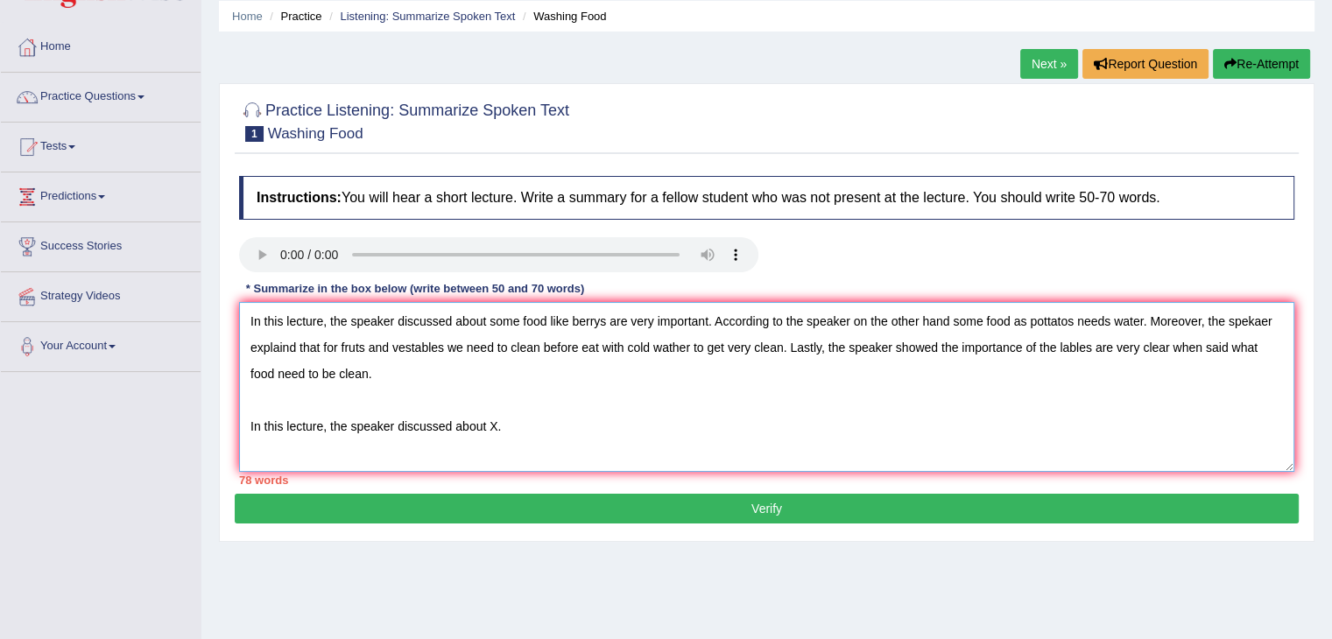
drag, startPoint x: 714, startPoint y: 320, endPoint x: 851, endPoint y: 320, distance: 137.5
click at [851, 320] on textarea "In this lecture, the speaker discussed about some food like berrys are very imp…" at bounding box center [766, 387] width 1055 height 170
click at [751, 429] on textarea "In this lecture, the speaker discussed about some food like berrys are very imp…" at bounding box center [766, 387] width 1055 height 170
paste textarea "According to the speaker"
drag, startPoint x: 1145, startPoint y: 324, endPoint x: 319, endPoint y: 349, distance: 827.0
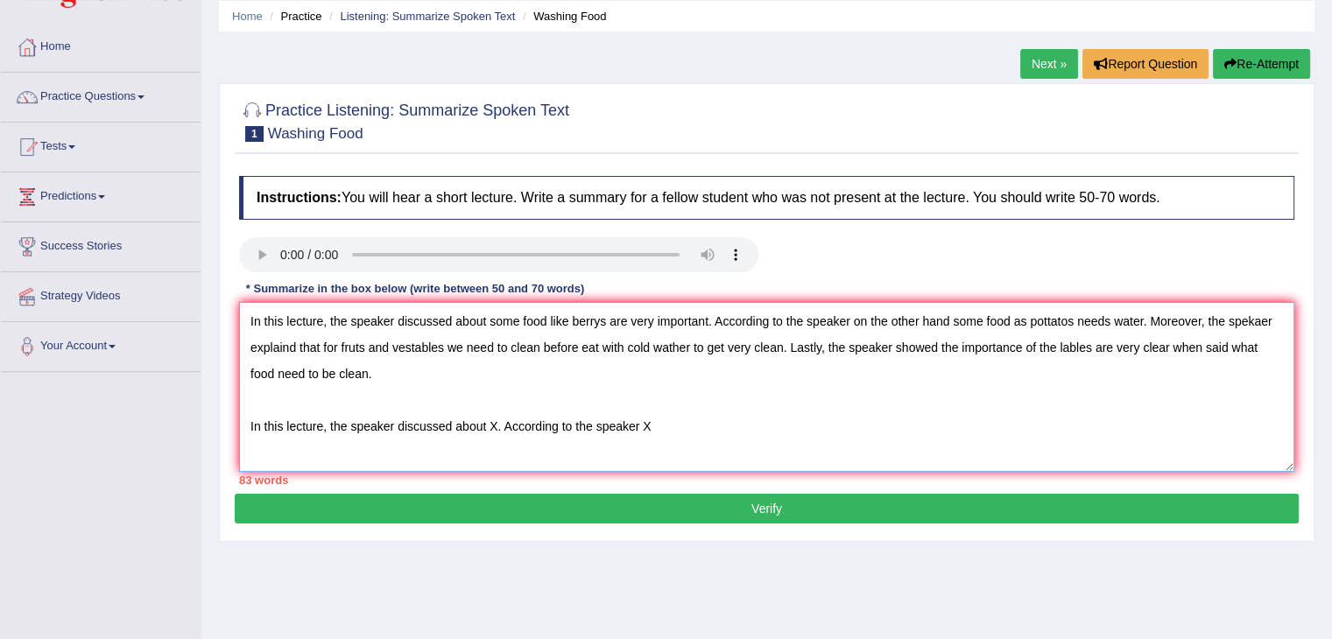
click at [319, 349] on textarea "In this lecture, the speaker discussed about some food like berrys are very imp…" at bounding box center [766, 387] width 1055 height 170
click at [715, 421] on textarea "In this lecture, the speaker discussed about some food like berrys are very imp…" at bounding box center [766, 387] width 1055 height 170
paste textarea "Moreover, the spekaer explaind that"
drag, startPoint x: 788, startPoint y: 351, endPoint x: 1020, endPoint y: 355, distance: 232.1
click at [1020, 355] on textarea "In this lecture, the speaker discussed about some food like berrys are very imp…" at bounding box center [766, 387] width 1055 height 170
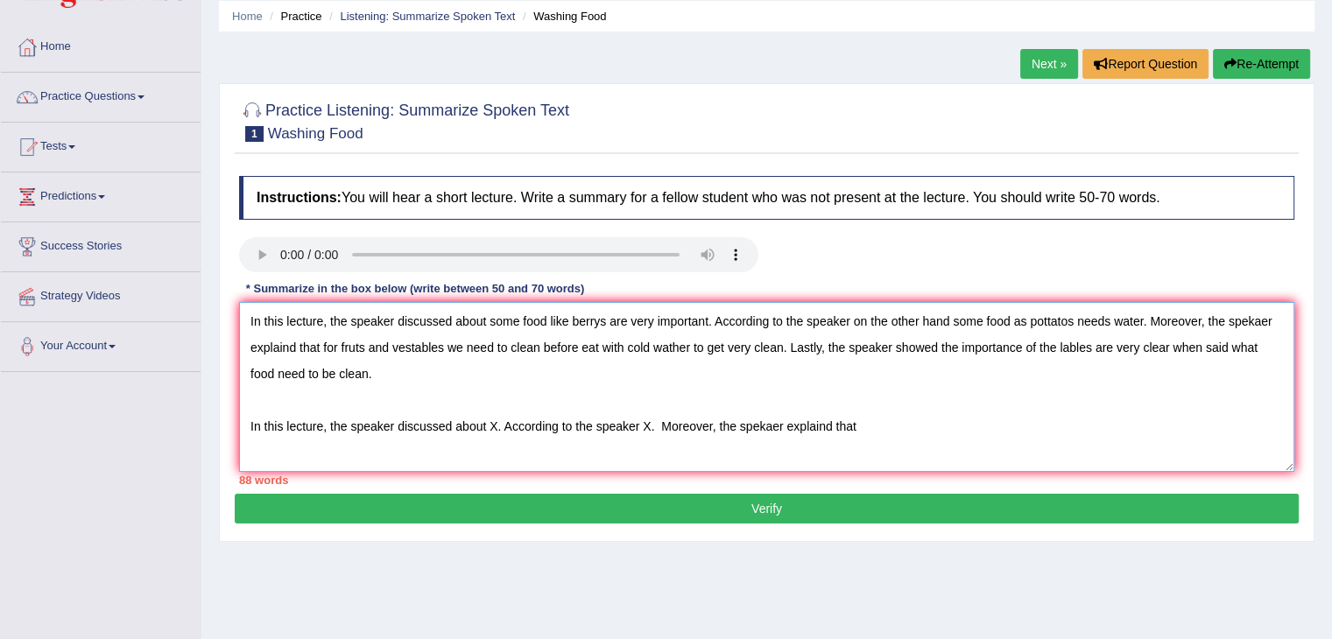
click at [1010, 432] on textarea "In this lecture, the speaker discussed about some food like berrys are very imp…" at bounding box center [766, 387] width 1055 height 170
paste textarea "Lastly, the speaker showed the importance"
click at [1229, 404] on textarea "In this lecture, the speaker discussed about some food like berrys are very imp…" at bounding box center [766, 387] width 1055 height 170
drag, startPoint x: 1144, startPoint y: 432, endPoint x: 235, endPoint y: 431, distance: 908.9
click at [235, 431] on div "Instructions: You will hear a short lecture. Write a summary for a fellow stude…" at bounding box center [767, 330] width 1064 height 327
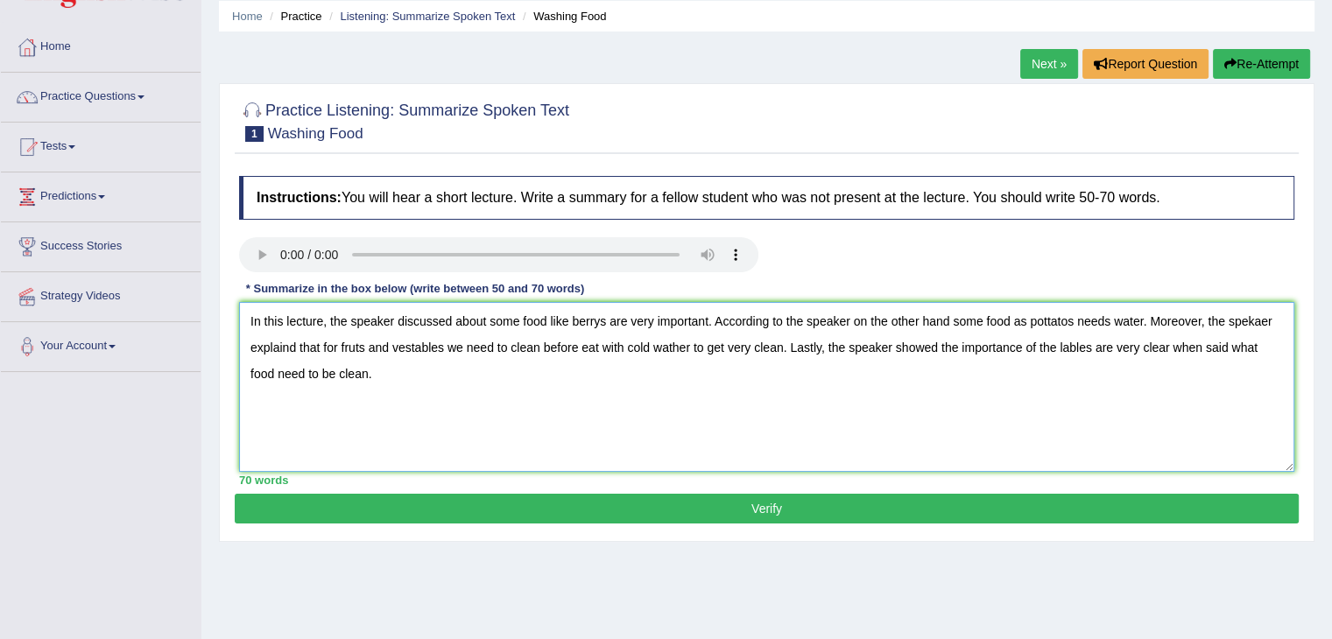
click at [424, 409] on textarea "In this lecture, the speaker discussed about some food like berrys are very imp…" at bounding box center [766, 387] width 1055 height 170
drag, startPoint x: 712, startPoint y: 503, endPoint x: 703, endPoint y: 446, distance: 57.6
click at [703, 446] on div "Practice Listening: Summarize Spoken Text 1 Washing Food Instructions: You will…" at bounding box center [766, 312] width 1095 height 459
click at [877, 321] on textarea "In this lecture, the speaker discussed about some food like berrys are very imp…" at bounding box center [766, 387] width 1055 height 170
click at [848, 326] on textarea "In this lecture, the speaker discussed about some food like berrys are very imp…" at bounding box center [766, 387] width 1055 height 170
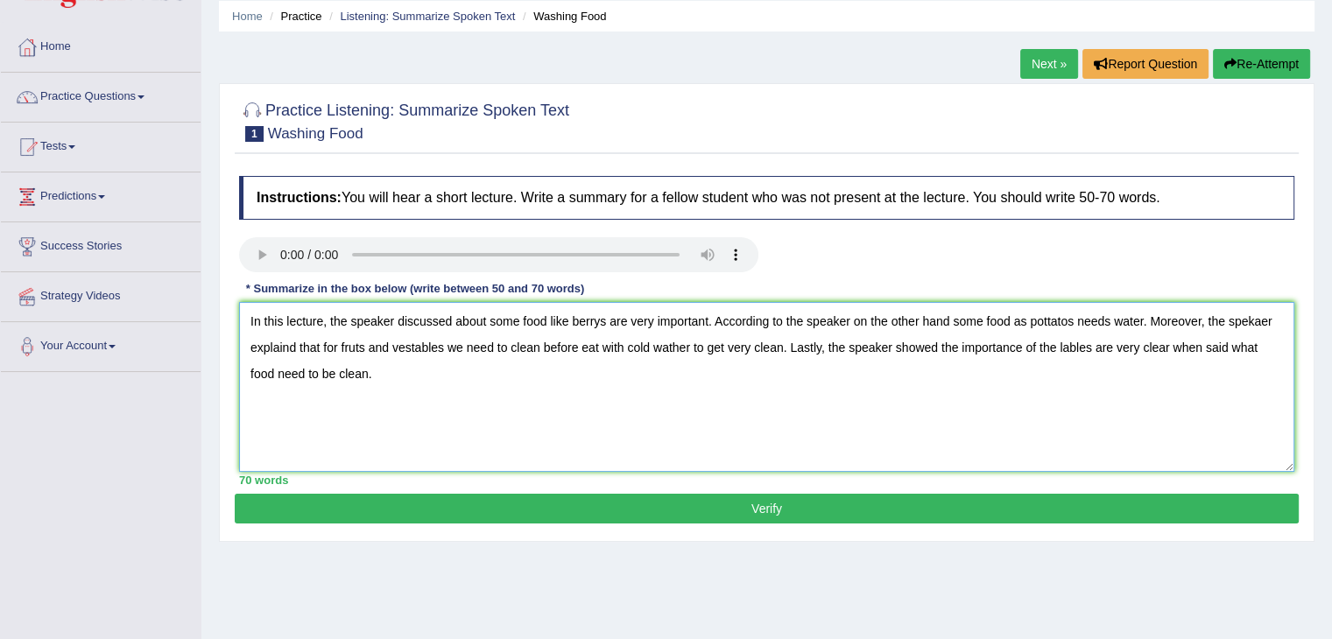
drag, startPoint x: 946, startPoint y: 313, endPoint x: 922, endPoint y: 322, distance: 25.2
click at [922, 322] on textarea "In this lecture, the speaker discussed about some food like berrys are very imp…" at bounding box center [766, 387] width 1055 height 170
click at [942, 320] on textarea "In this lecture, the speaker discussed about some food like berrys are very imp…" at bounding box center [766, 387] width 1055 height 170
drag, startPoint x: 950, startPoint y: 316, endPoint x: 854, endPoint y: 327, distance: 96.9
click at [854, 327] on textarea "In this lecture, the speaker discussed about some food like berrys are very imp…" at bounding box center [766, 387] width 1055 height 170
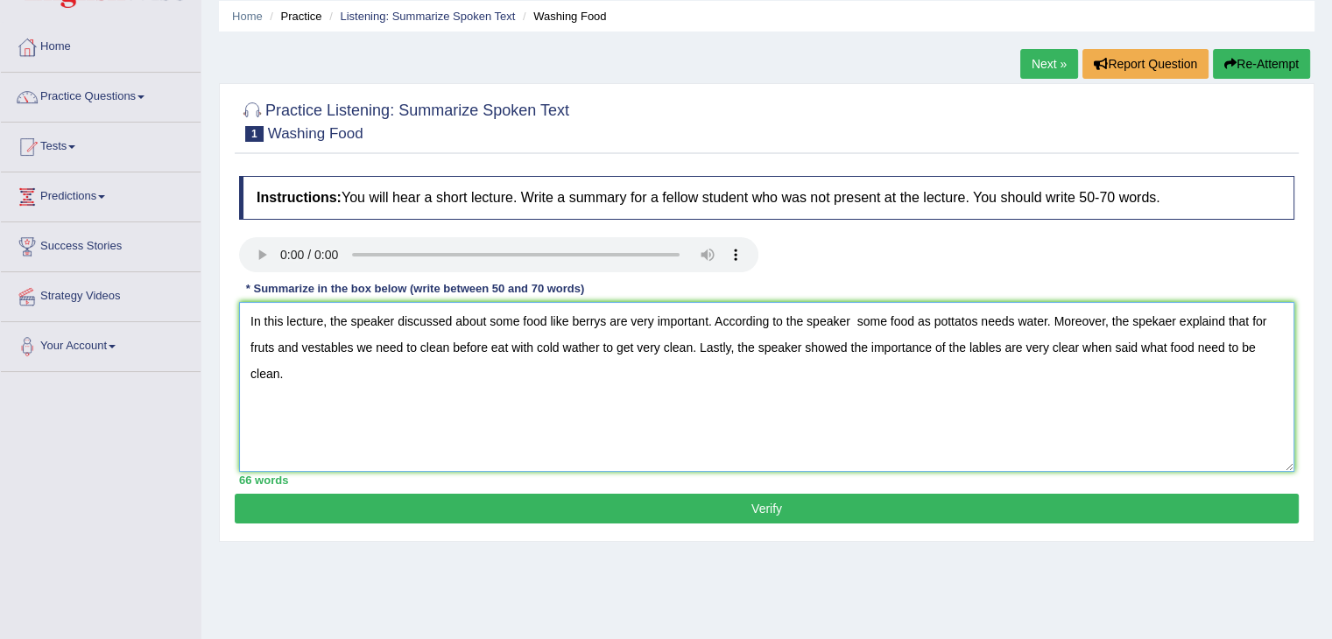
click at [948, 319] on textarea "In this lecture, the speaker discussed about some food like berrys are very imp…" at bounding box center [766, 387] width 1055 height 170
click at [1110, 316] on textarea "In this lecture, the speaker discussed about some food like berrys are very imp…" at bounding box center [766, 387] width 1055 height 170
click at [953, 322] on textarea "In this lecture, the speaker discussed about some food like berrys are very imp…" at bounding box center [766, 387] width 1055 height 170
click at [960, 313] on textarea "In this lecture, the speaker discussed about some food like berrys are very imp…" at bounding box center [766, 387] width 1055 height 170
click at [1009, 327] on textarea "In this lecture, the speaker discussed about some food like berrys are very imp…" at bounding box center [766, 387] width 1055 height 170
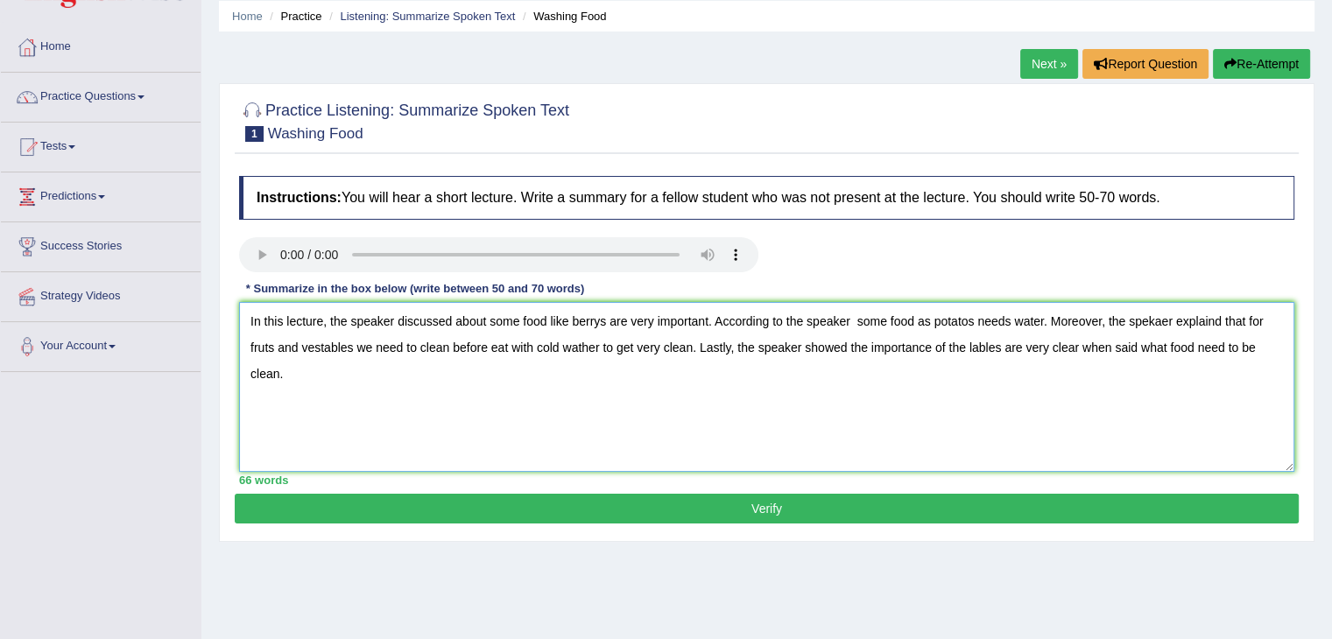
click at [1153, 313] on textarea "In this lecture, the speaker discussed about some food like berrys are very imp…" at bounding box center [766, 387] width 1055 height 170
click at [1157, 325] on textarea "In this lecture, the speaker discussed about some food like berrys are very imp…" at bounding box center [766, 387] width 1055 height 170
click at [1208, 324] on textarea "In this lecture, the speaker discussed about some food like berrys are very imp…" at bounding box center [766, 387] width 1055 height 170
click at [1222, 317] on textarea "In this lecture, the speaker discussed about some food like berrys are very imp…" at bounding box center [766, 387] width 1055 height 170
click at [1216, 317] on textarea "In this lecture, the speaker discussed about some food like berrys are very imp…" at bounding box center [766, 387] width 1055 height 170
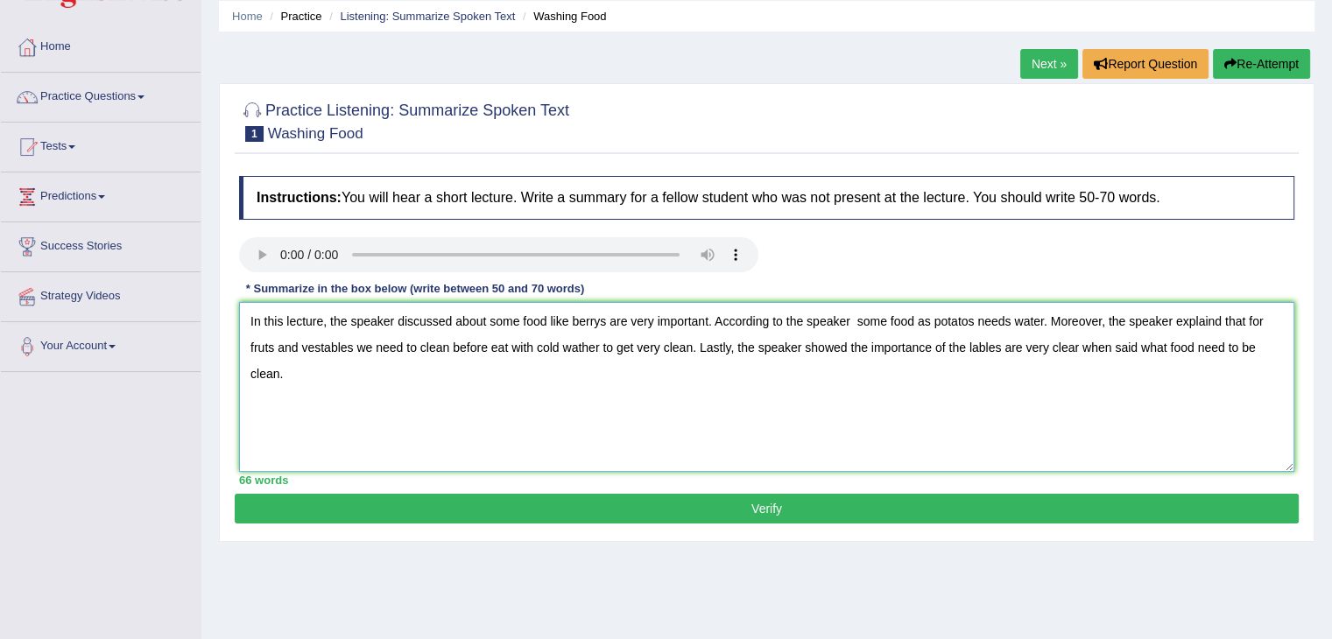
click at [1264, 372] on textarea "In this lecture, the speaker discussed about some food like berrys are very imp…" at bounding box center [766, 387] width 1055 height 170
click at [1261, 382] on textarea "In this lecture, the speaker discussed about some food like berrys are very imp…" at bounding box center [766, 387] width 1055 height 170
click at [1220, 321] on textarea "In this lecture, the speaker discussed about some food like berrys are very imp…" at bounding box center [766, 387] width 1055 height 170
click at [271, 350] on textarea "In this lecture, the speaker discussed about some food like berrys are very imp…" at bounding box center [766, 387] width 1055 height 170
click at [329, 348] on textarea "In this lecture, the speaker discussed about some food like berrys are very imp…" at bounding box center [766, 387] width 1055 height 170
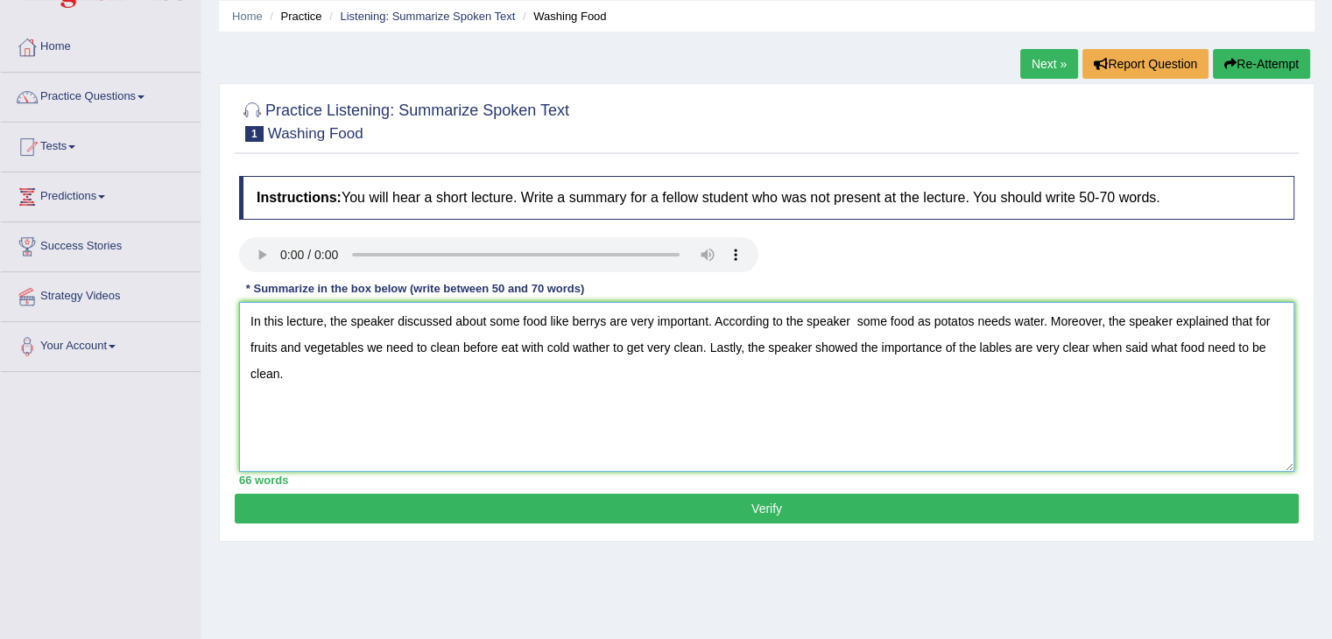
click at [595, 353] on textarea "In this lecture, the speaker discussed about some food like berrys are very imp…" at bounding box center [766, 387] width 1055 height 170
type textarea "In this lecture, the speaker discussed about some food like berrys are very imp…"
click at [786, 502] on button "Verify" at bounding box center [767, 509] width 1064 height 30
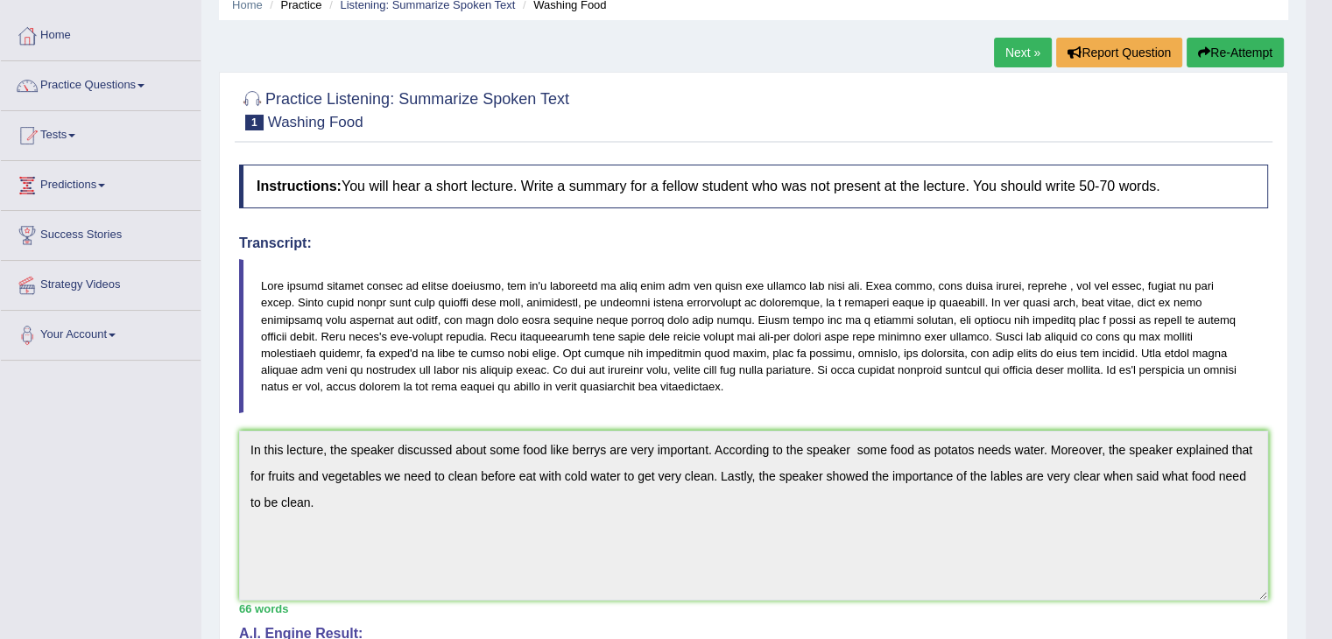
scroll to position [1, 0]
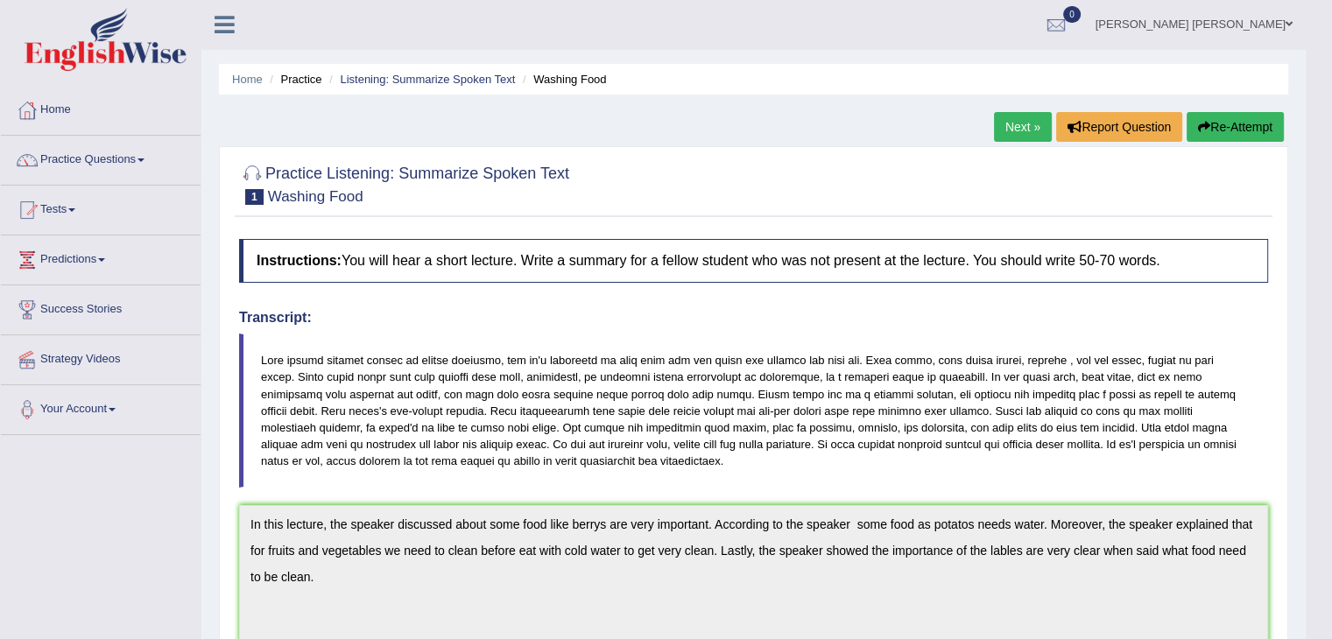
click at [1207, 130] on button "Re-Attempt" at bounding box center [1234, 127] width 97 height 30
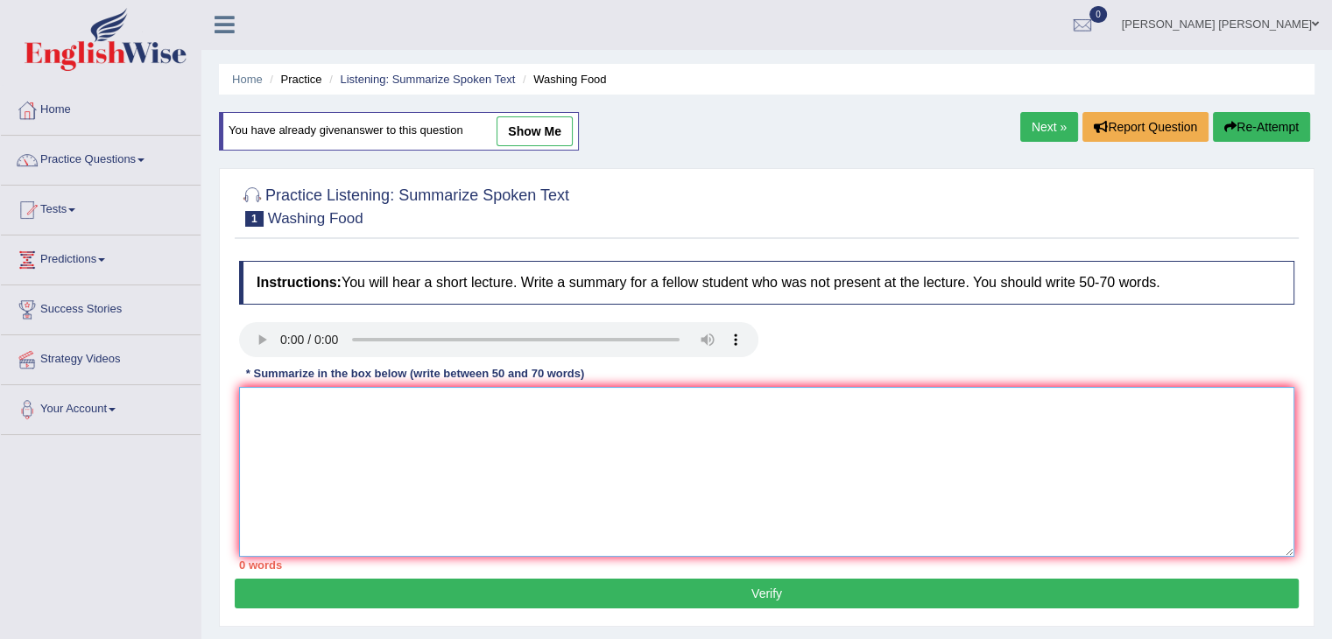
click at [728, 407] on textarea at bounding box center [766, 472] width 1055 height 170
paste textarea "The speaker provided a comprehensive overview of [main topic], highlighting sev…"
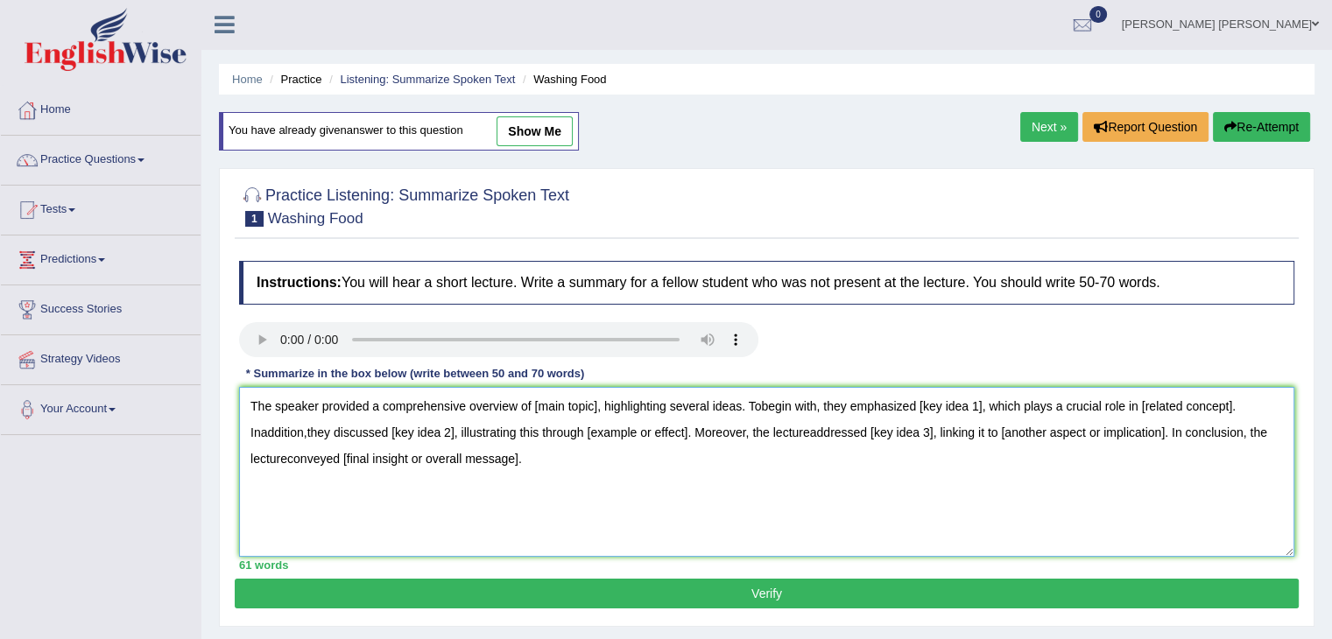
click at [715, 448] on textarea "The speaker provided a comprehensive overview of [main topic], highlighting sev…" at bounding box center [766, 472] width 1055 height 170
click at [594, 404] on textarea "The speaker provided a comprehensive overview of [main topic], highlighting sev…" at bounding box center [766, 472] width 1055 height 170
click at [598, 404] on textarea "The speaker provided a comprehensive overview of [main topic], highlighting sev…" at bounding box center [766, 472] width 1055 height 170
drag, startPoint x: 595, startPoint y: 404, endPoint x: 539, endPoint y: 391, distance: 56.5
click at [539, 391] on textarea "The speaker provided a comprehensive overview of [main topic], highlighting sev…" at bounding box center [766, 472] width 1055 height 170
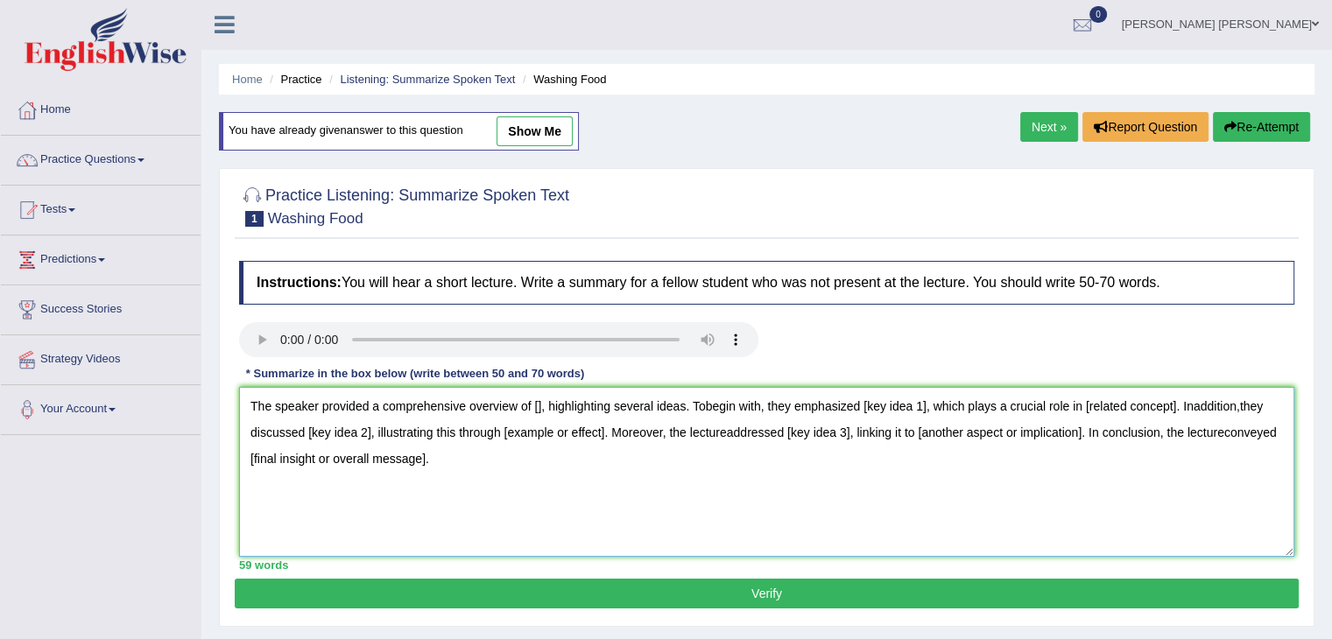
drag, startPoint x: 686, startPoint y: 404, endPoint x: 613, endPoint y: 404, distance: 72.7
click at [613, 404] on textarea "The speaker provided a comprehensive overview of [], highlighting several ideas…" at bounding box center [766, 472] width 1055 height 170
click at [706, 423] on textarea "The speaker provided a comprehensive overview of. Tobegin with, they emphasized…" at bounding box center [766, 472] width 1055 height 170
click at [529, 412] on textarea "The speaker provided a comprehensive overview of. Tobegin with, they emphasized…" at bounding box center [766, 472] width 1055 height 170
click at [535, 403] on textarea "The speaker provided a comprehensive overview of. Tobegin with, they emphasized…" at bounding box center [766, 472] width 1055 height 170
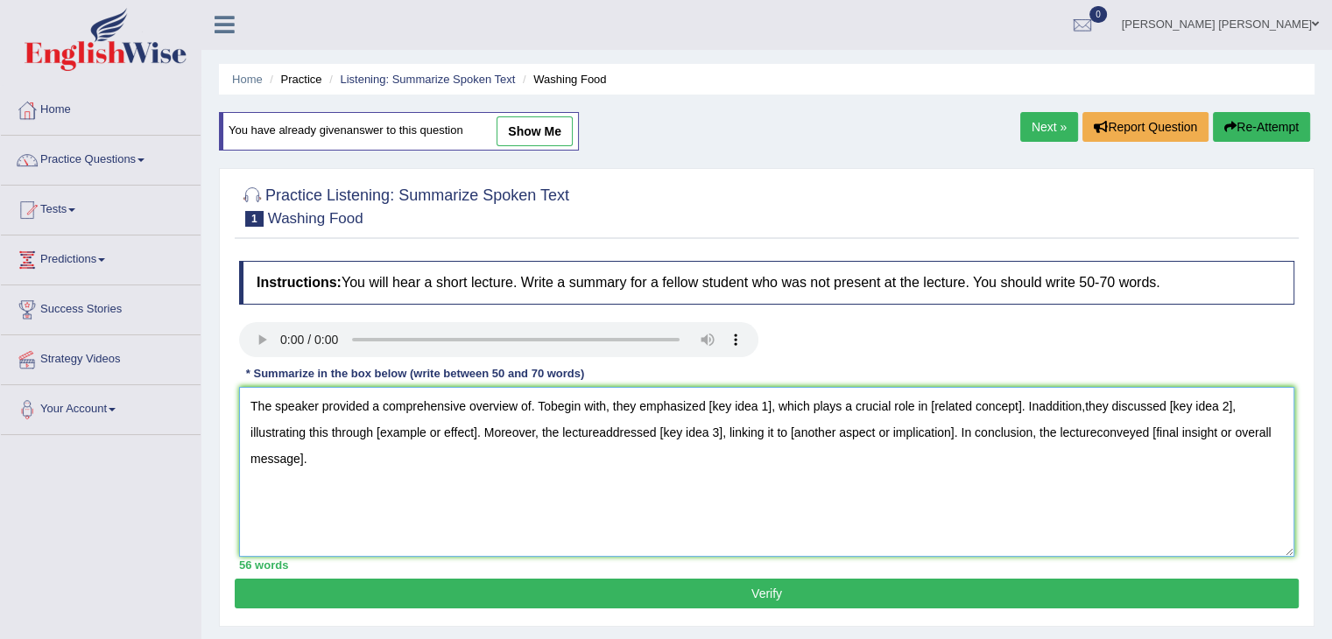
click at [545, 398] on textarea "The speaker provided a comprehensive overview of. Tobegin with, they emphasized…" at bounding box center [766, 472] width 1055 height 170
click at [550, 399] on textarea "The speaker provided a comprehensive overview of. Tobegin with, they emphasized…" at bounding box center [766, 472] width 1055 height 170
click at [769, 404] on textarea "The speaker provided a comprehensive overview of. To begin with, they emphasize…" at bounding box center [766, 472] width 1055 height 170
click at [677, 481] on textarea "The speaker provided a comprehensive overview of. To begin with, they emphasize…" at bounding box center [766, 472] width 1055 height 170
click at [1252, 435] on textarea "The speaker provided a comprehensive overview of. To begin with, they emphasize…" at bounding box center [766, 472] width 1055 height 170
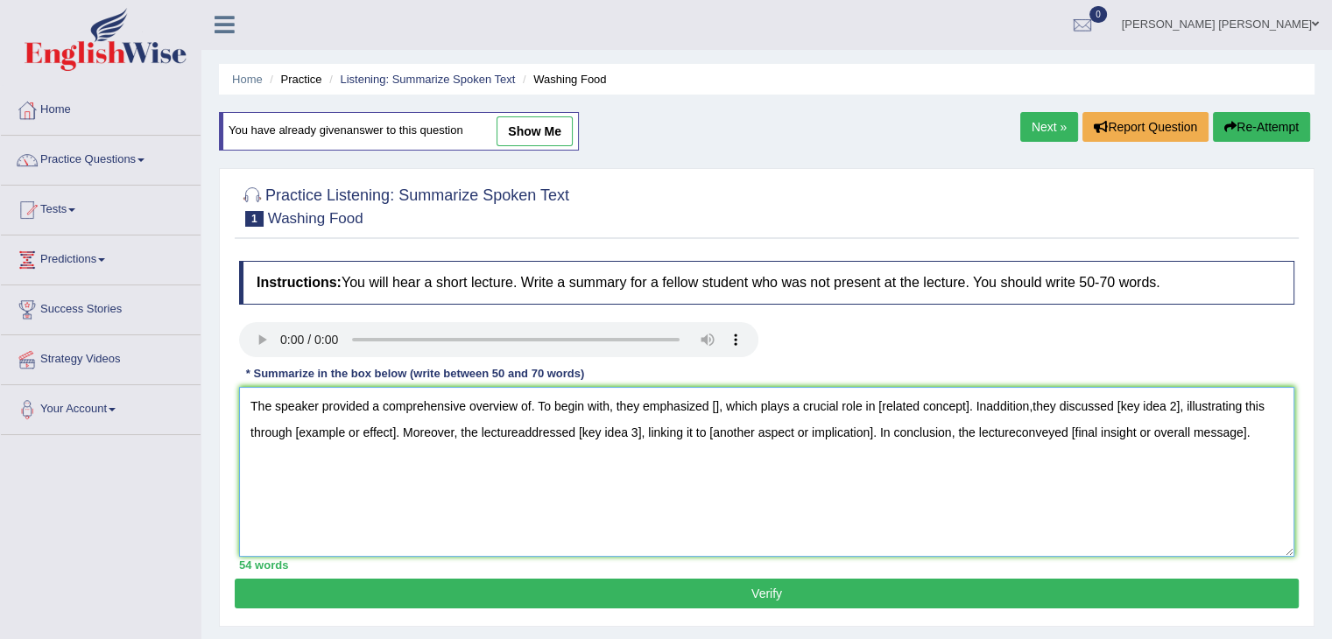
click at [347, 468] on textarea "The speaker provided a comprehensive overview of. To begin with, they emphasize…" at bounding box center [766, 472] width 1055 height 170
click at [327, 495] on textarea "The speaker provided a comprehensive overview of. To begin with, they emphasize…" at bounding box center [766, 472] width 1055 height 170
click at [1275, 428] on textarea "The speaker provided a comprehensive overview of. To begin with, they emphasize…" at bounding box center [766, 472] width 1055 height 170
click at [260, 480] on textarea "The speaker provided a comprehensive overview of. To begin with, they emphasize…" at bounding box center [766, 472] width 1055 height 170
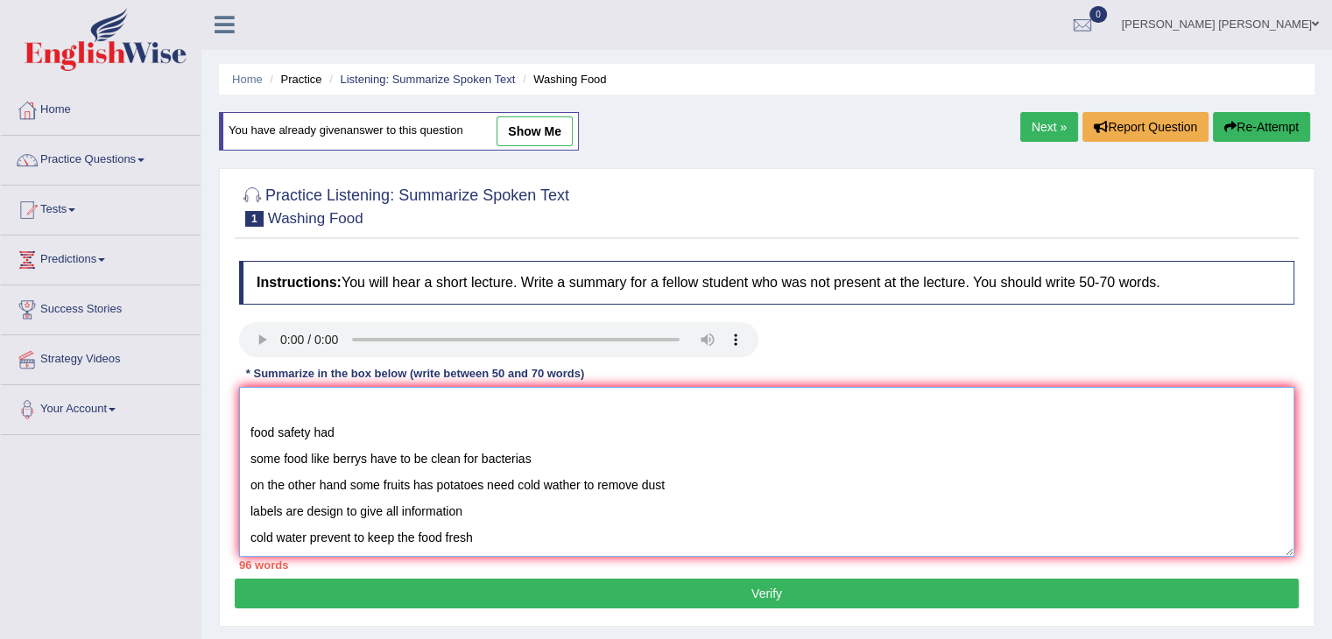
scroll to position [79, 0]
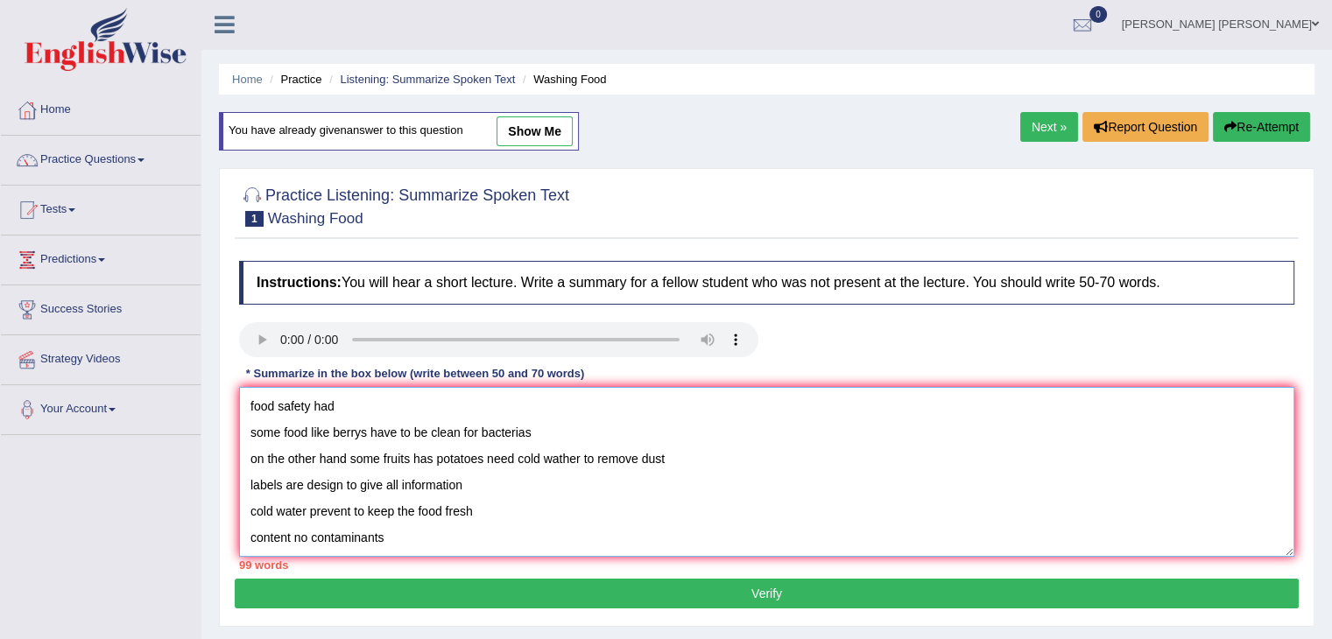
click at [301, 521] on textarea "The speaker provided a comprehensive overview of. To begin with, they emphasize…" at bounding box center [766, 472] width 1055 height 170
click at [392, 466] on textarea "The speaker provided a comprehensive overview of. To begin with, they emphasize…" at bounding box center [766, 472] width 1055 height 170
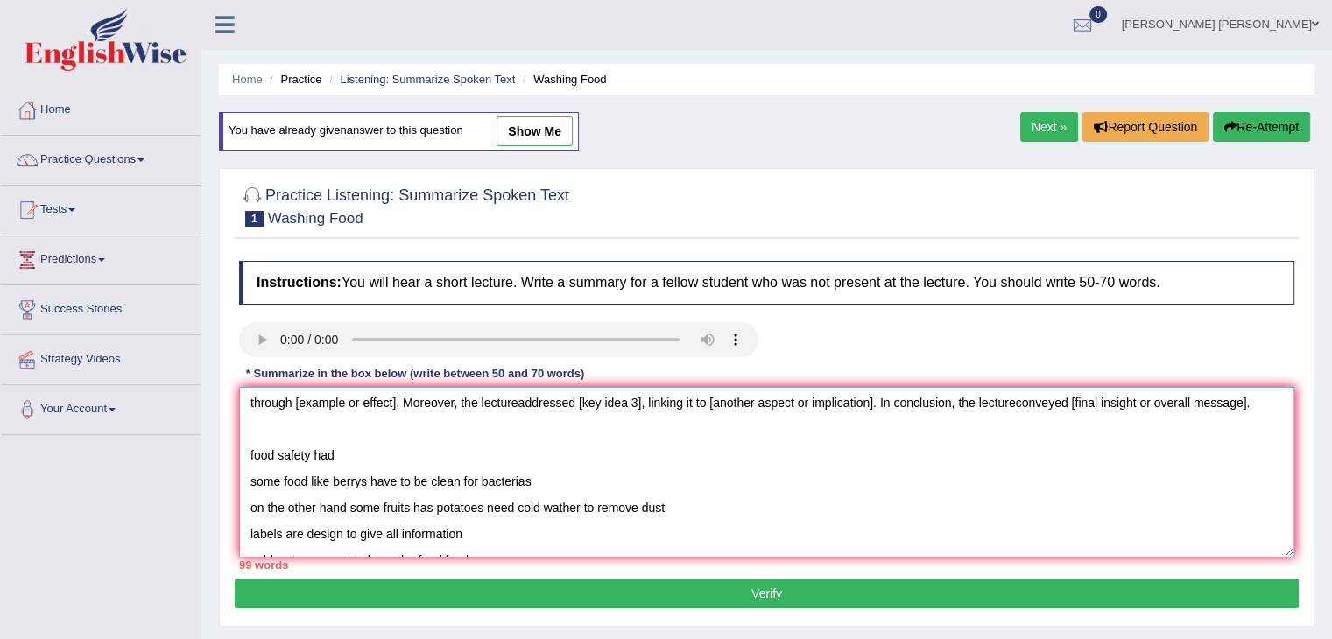
drag, startPoint x: 400, startPoint y: 487, endPoint x: 400, endPoint y: 452, distance: 35.0
click at [400, 451] on textarea "The speaker provided a comprehensive overview of. To begin with, they emphasize…" at bounding box center [766, 472] width 1055 height 170
click at [390, 452] on textarea "The speaker provided a comprehensive overview of. To begin with, they emphasize…" at bounding box center [766, 472] width 1055 height 170
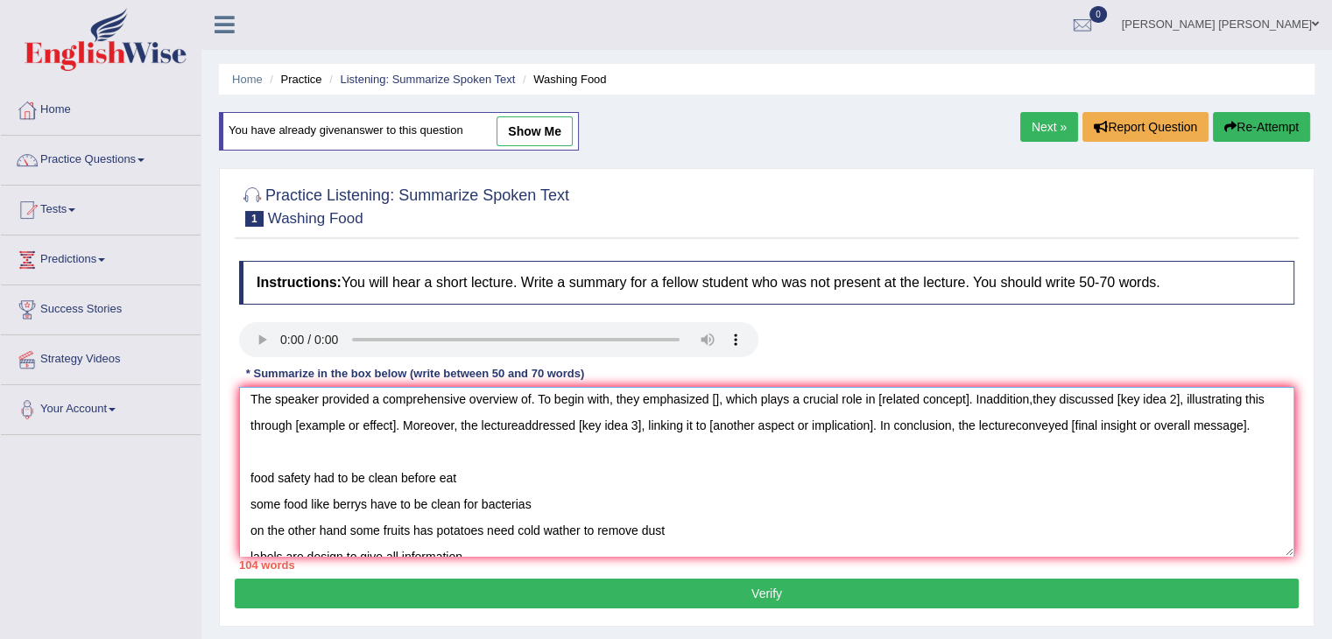
scroll to position [0, 0]
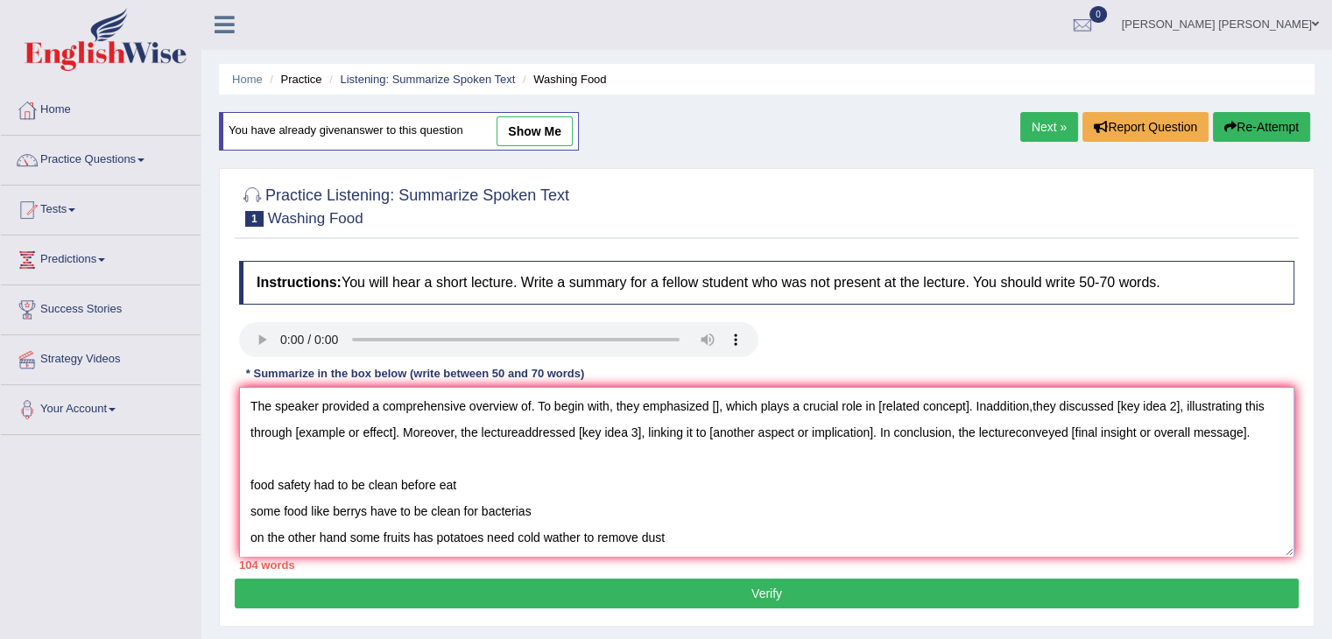
drag, startPoint x: 646, startPoint y: 470, endPoint x: 641, endPoint y: 433, distance: 37.1
click at [655, 440] on textarea "The speaker provided a comprehensive overview of. To begin with, they emphasize…" at bounding box center [766, 472] width 1055 height 170
click at [489, 398] on textarea "The speaker provided a comprehensive overview of. To begin with, they emphasize…" at bounding box center [766, 472] width 1055 height 170
click at [714, 401] on textarea "The speaker provided a comprehensive overview of. To begin with, they emphasize…" at bounding box center [766, 472] width 1055 height 170
click at [530, 402] on textarea "The speaker provided a comprehensive overview of. To begin with, they emphasize…" at bounding box center [766, 472] width 1055 height 170
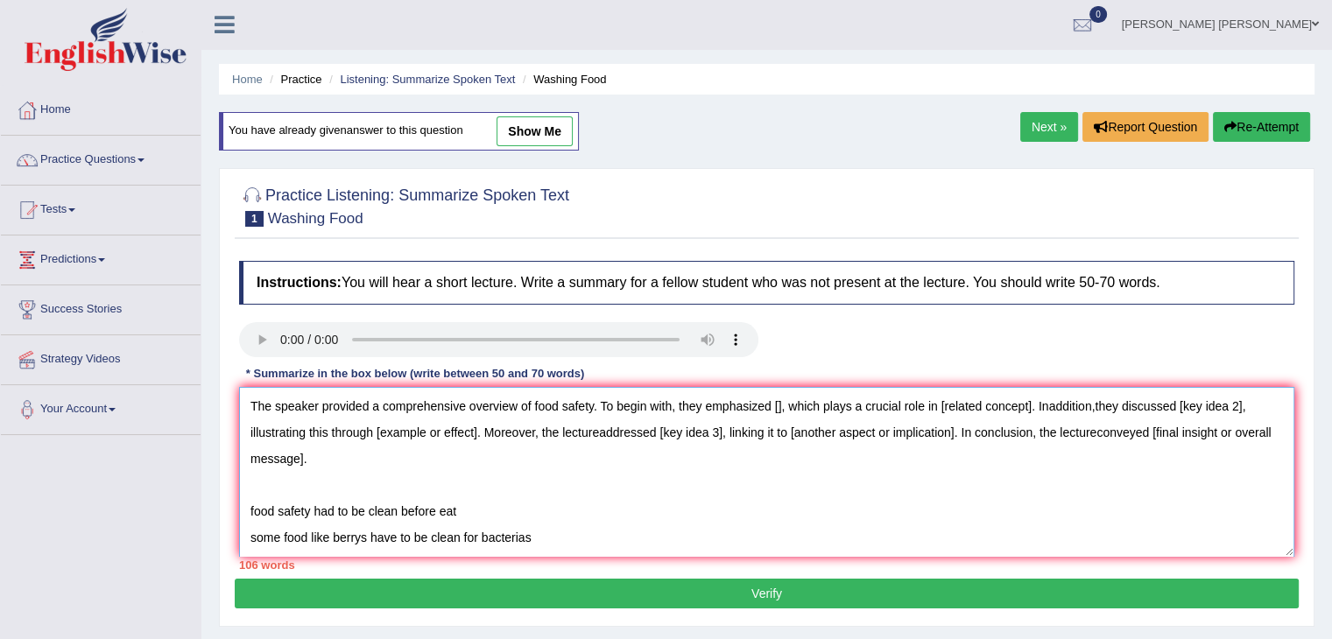
click at [777, 404] on textarea "The speaker provided a comprehensive overview of food safety. To begin with, th…" at bounding box center [766, 472] width 1055 height 170
click at [780, 404] on textarea "The speaker provided a comprehensive overview of food safety. To begin with, th…" at bounding box center [766, 472] width 1055 height 170
drag, startPoint x: 1166, startPoint y: 403, endPoint x: 1075, endPoint y: 400, distance: 91.1
click at [1075, 400] on textarea "The speaker provided a comprehensive overview of food safety. To begin with, th…" at bounding box center [766, 472] width 1055 height 170
drag, startPoint x: 546, startPoint y: 538, endPoint x: 250, endPoint y: 508, distance: 297.4
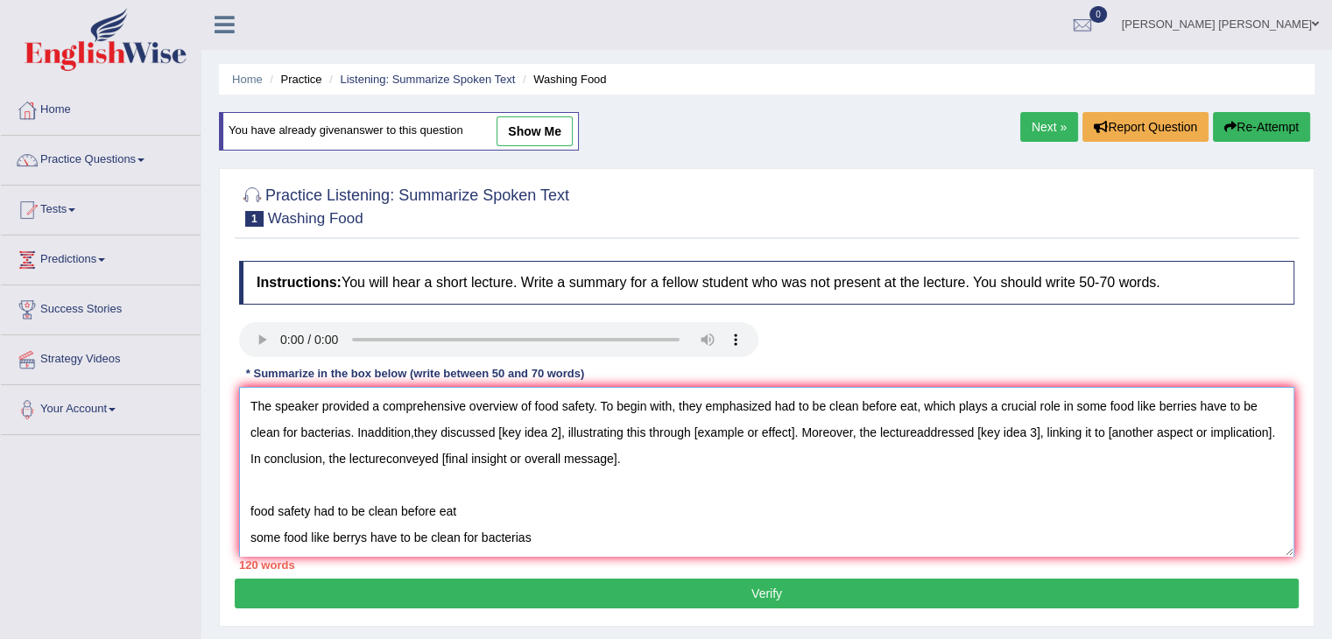
click at [250, 508] on textarea "The speaker provided a comprehensive overview of food safety. To begin with, th…" at bounding box center [766, 472] width 1055 height 170
click at [559, 430] on textarea "The speaker provided a comprehensive overview of food safety. To begin with, th…" at bounding box center [766, 472] width 1055 height 170
click at [560, 428] on textarea "The speaker provided a comprehensive overview of food safety. To begin with, th…" at bounding box center [766, 472] width 1055 height 170
click at [368, 426] on textarea "The speaker provided a comprehensive overview of food safety. To begin with, th…" at bounding box center [766, 472] width 1055 height 170
click at [413, 433] on textarea "The speaker provided a comprehensive overview of food safety. To begin with, th…" at bounding box center [766, 472] width 1055 height 170
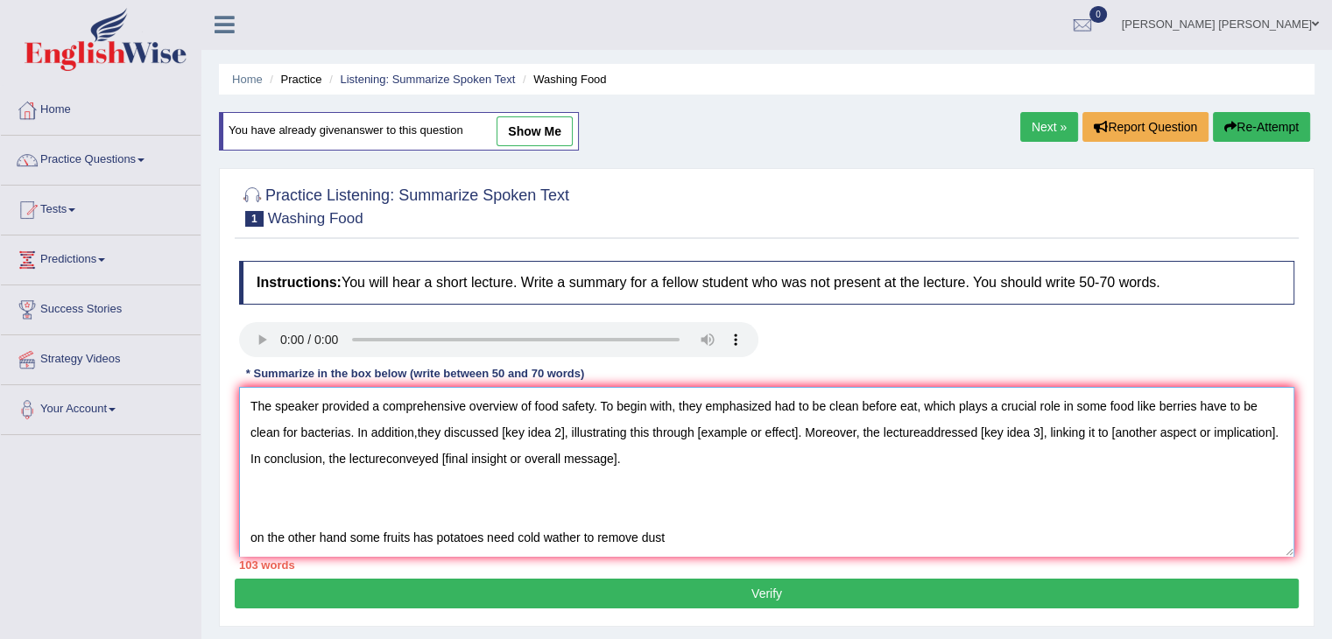
click at [414, 433] on textarea "The speaker provided a comprehensive overview of food safety. To begin with, th…" at bounding box center [766, 472] width 1055 height 170
click at [419, 432] on textarea "The speaker provided a comprehensive overview of food safety. To begin with, th…" at bounding box center [766, 472] width 1055 height 170
click at [417, 429] on textarea "The speaker provided a comprehensive overview of food safety. To begin with, th…" at bounding box center [766, 472] width 1055 height 170
drag, startPoint x: 506, startPoint y: 432, endPoint x: 569, endPoint y: 428, distance: 63.1
click at [569, 428] on textarea "The speaker provided a comprehensive overview of food safety. To begin with, th…" at bounding box center [766, 472] width 1055 height 170
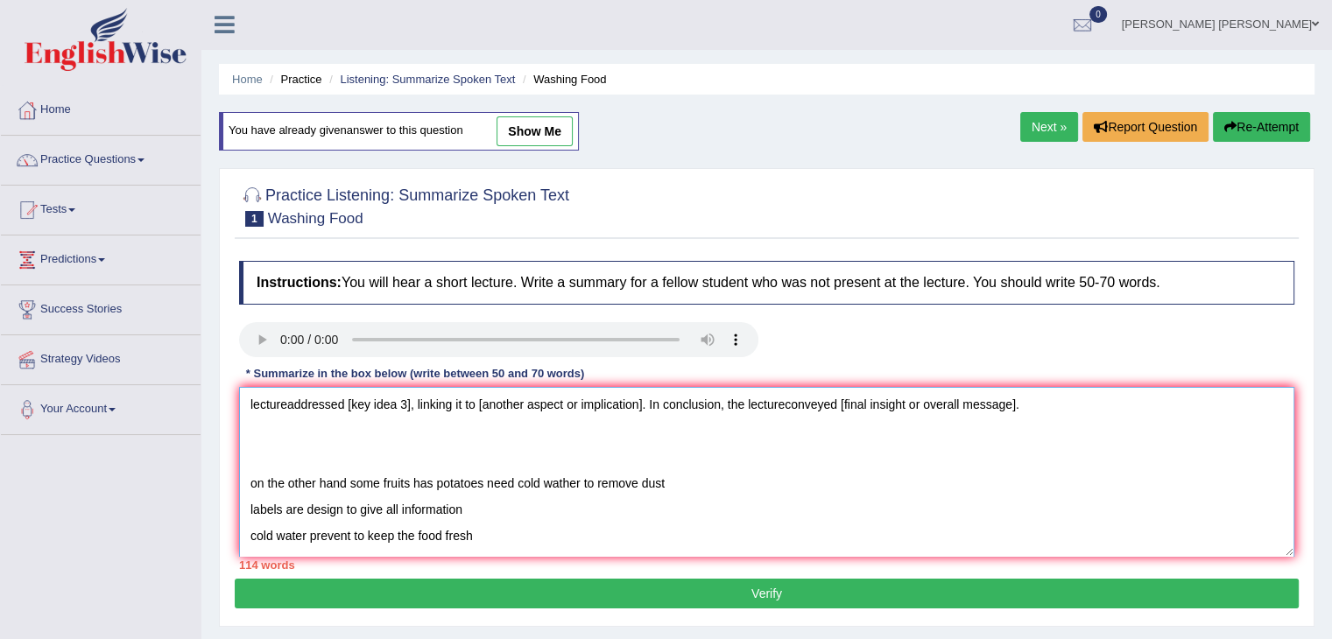
scroll to position [79, 0]
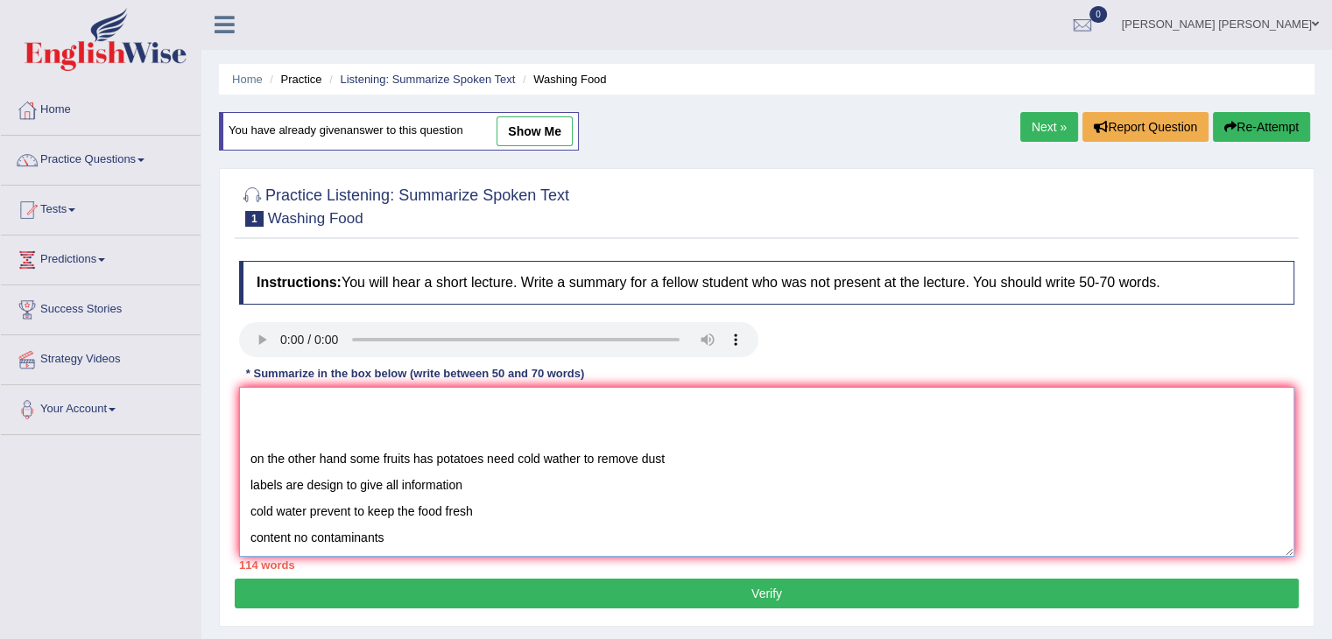
drag, startPoint x: 676, startPoint y: 542, endPoint x: 251, endPoint y: 454, distance: 433.6
click at [251, 454] on textarea "The speaker provided a comprehensive overview of food safety. To begin with, th…" at bounding box center [766, 472] width 1055 height 170
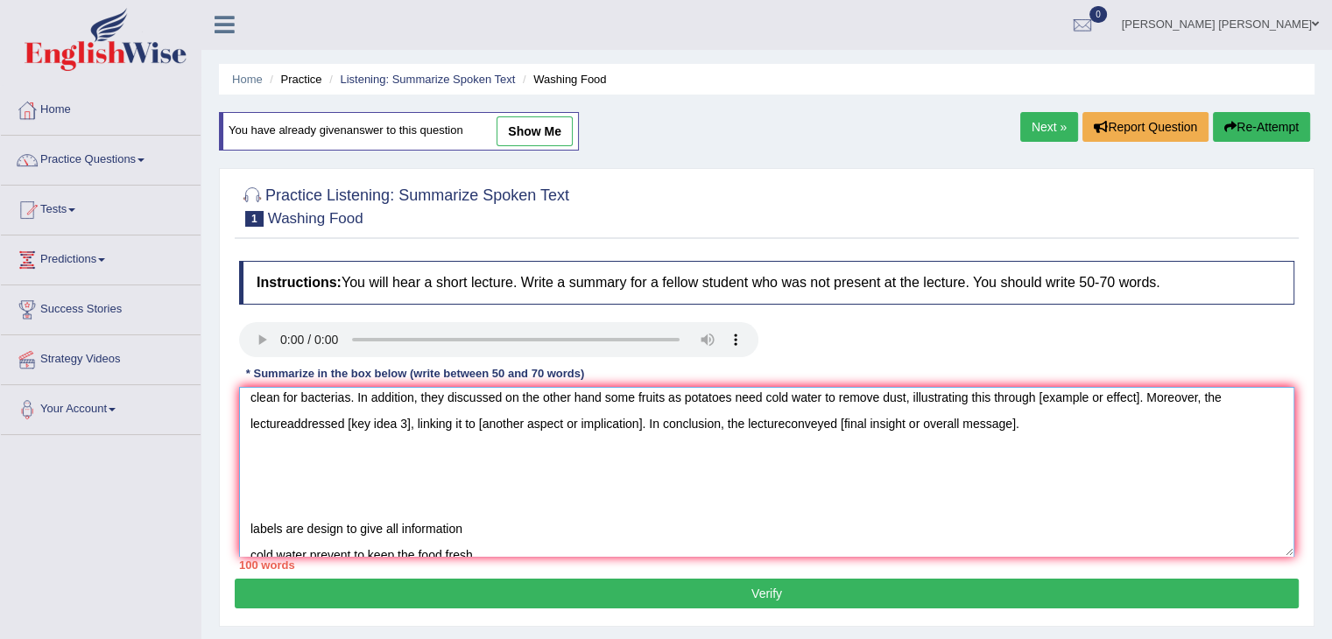
scroll to position [40, 0]
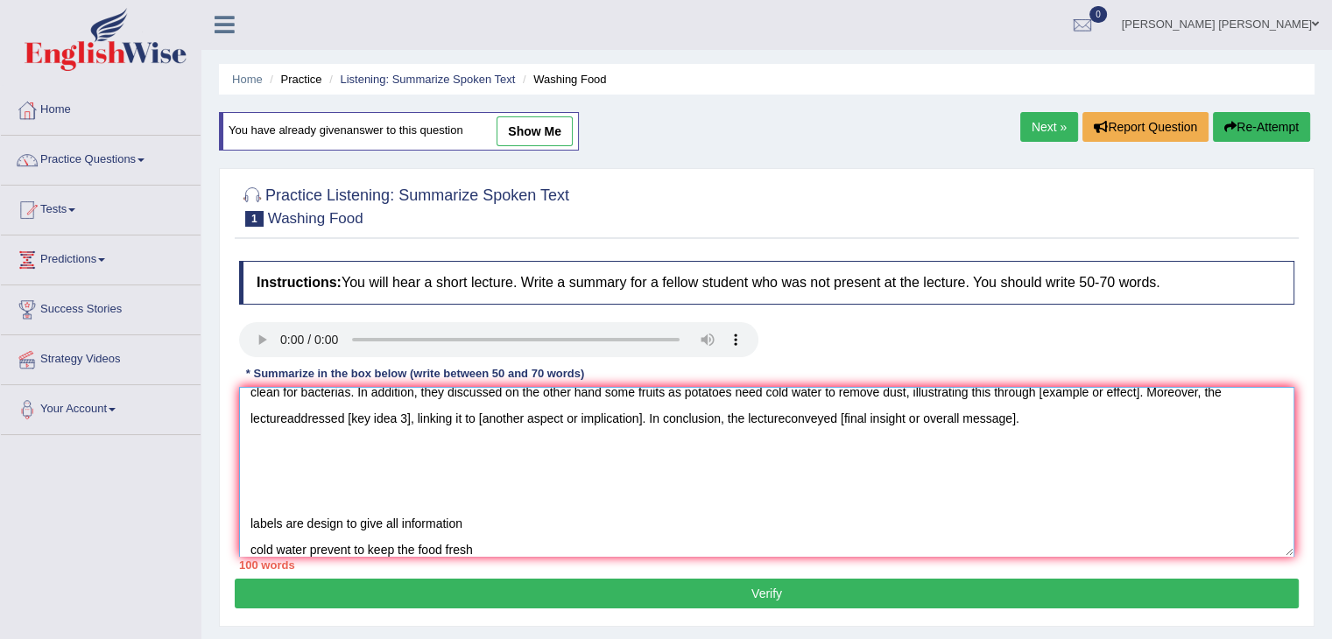
click at [1040, 396] on textarea "The speaker provided a comprehensive overview of food safety. To begin with, th…" at bounding box center [766, 472] width 1055 height 170
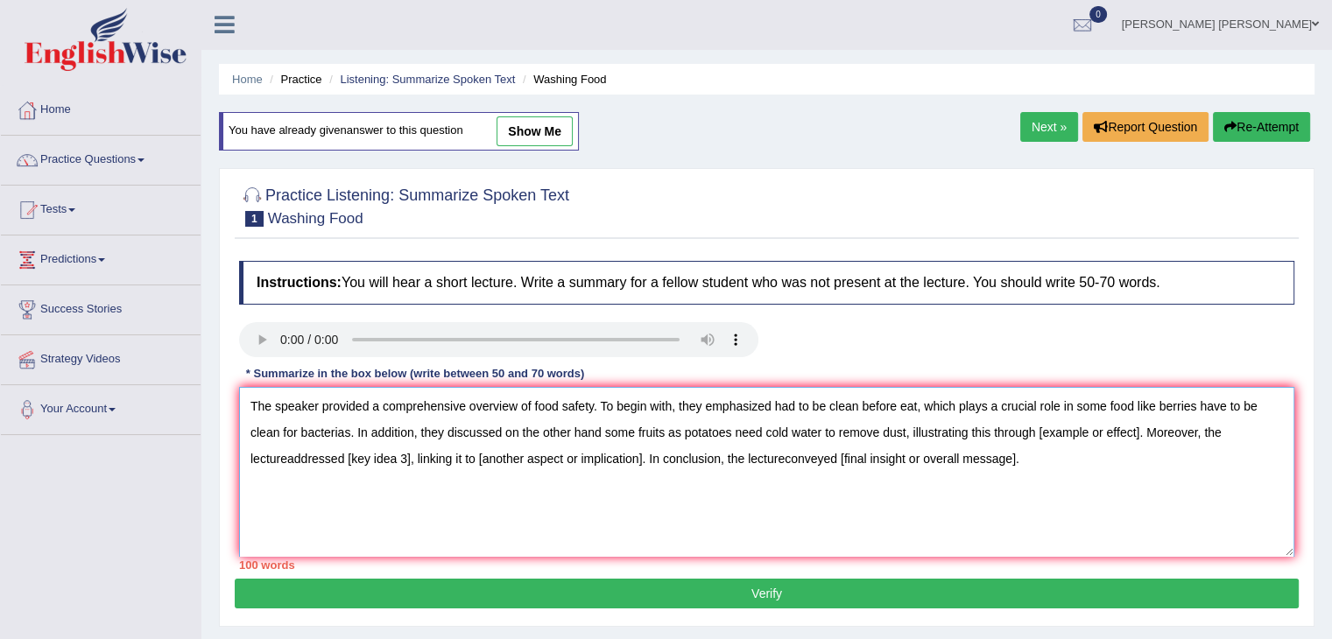
drag, startPoint x: 1038, startPoint y: 393, endPoint x: 1066, endPoint y: 393, distance: 27.1
click at [1066, 393] on textarea "The speaker provided a comprehensive overview of food safety. To begin with, th…" at bounding box center [766, 472] width 1055 height 170
drag, startPoint x: 1043, startPoint y: 475, endPoint x: 1058, endPoint y: 477, distance: 15.0
click at [1046, 477] on textarea "The speaker provided a comprehensive overview of food safety. To begin with, th…" at bounding box center [766, 472] width 1055 height 170
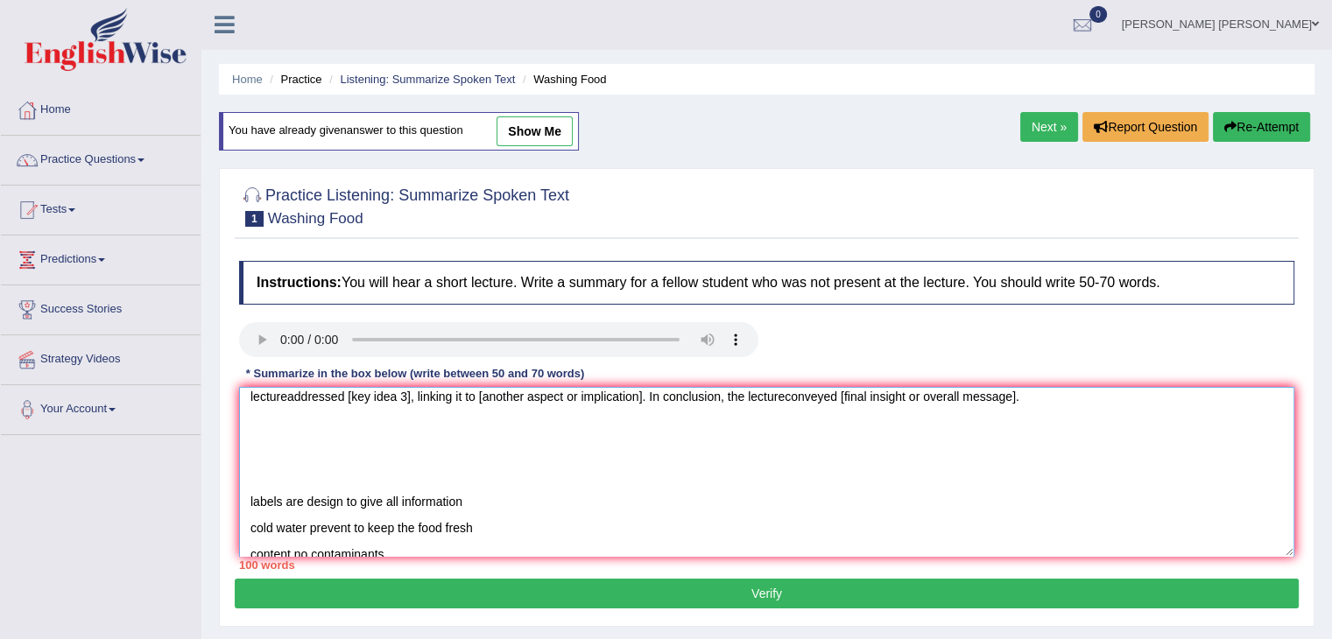
scroll to position [65, 0]
drag, startPoint x: 468, startPoint y: 499, endPoint x: 247, endPoint y: 505, distance: 221.6
click at [247, 505] on textarea "The speaker provided a comprehensive overview of food safety. To begin with, th…" at bounding box center [766, 472] width 1055 height 170
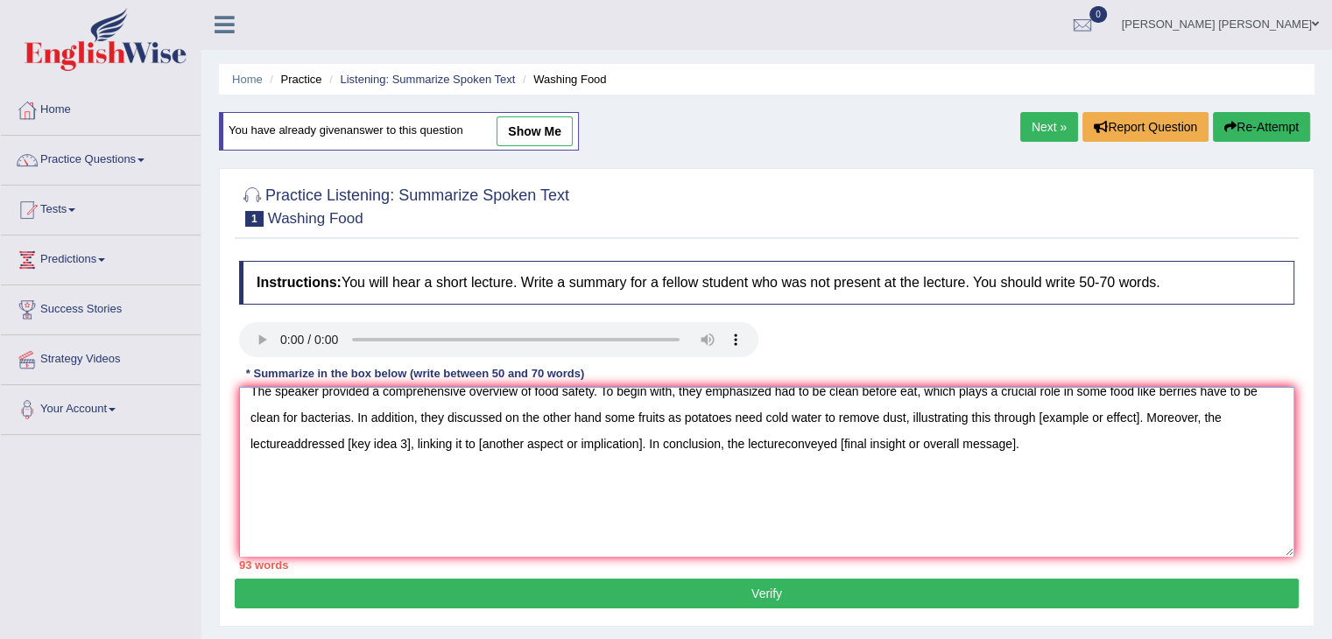
scroll to position [12, 0]
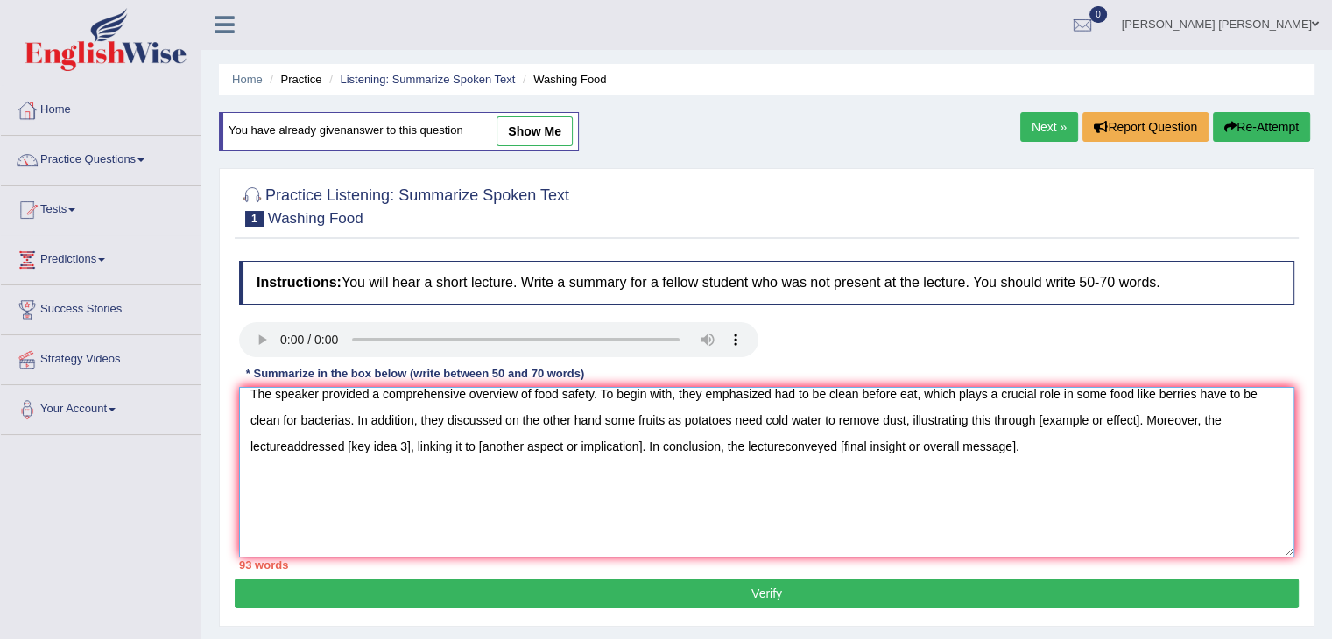
drag, startPoint x: 1037, startPoint y: 419, endPoint x: 1139, endPoint y: 426, distance: 102.7
click at [1139, 426] on textarea "The speaker provided a comprehensive overview of food safety. To begin with, th…" at bounding box center [766, 472] width 1055 height 170
paste textarea "labels are design to give all information"
click at [362, 442] on textarea "The speaker provided a comprehensive overview of food safety. To begin with, th…" at bounding box center [766, 472] width 1055 height 170
click at [427, 444] on textarea "The speaker provided a comprehensive overview of food safety. To begin with, th…" at bounding box center [766, 472] width 1055 height 170
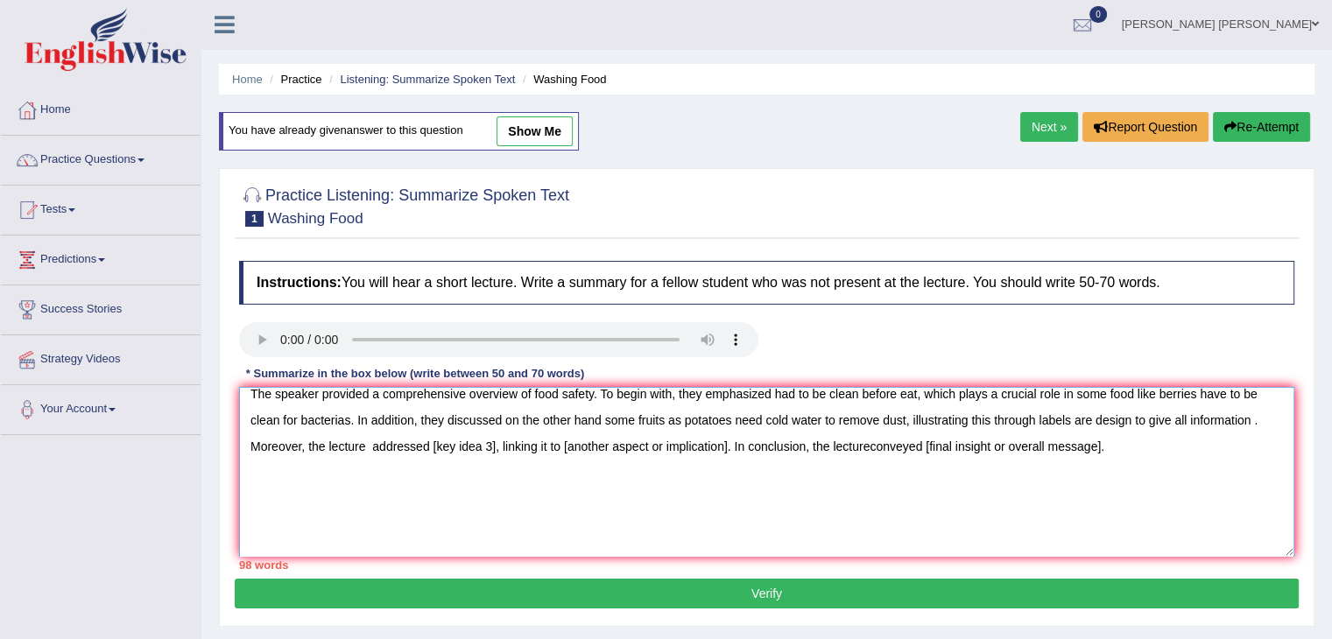
click at [373, 438] on textarea "The speaker provided a comprehensive overview of food safety. To begin with, th…" at bounding box center [766, 472] width 1055 height 170
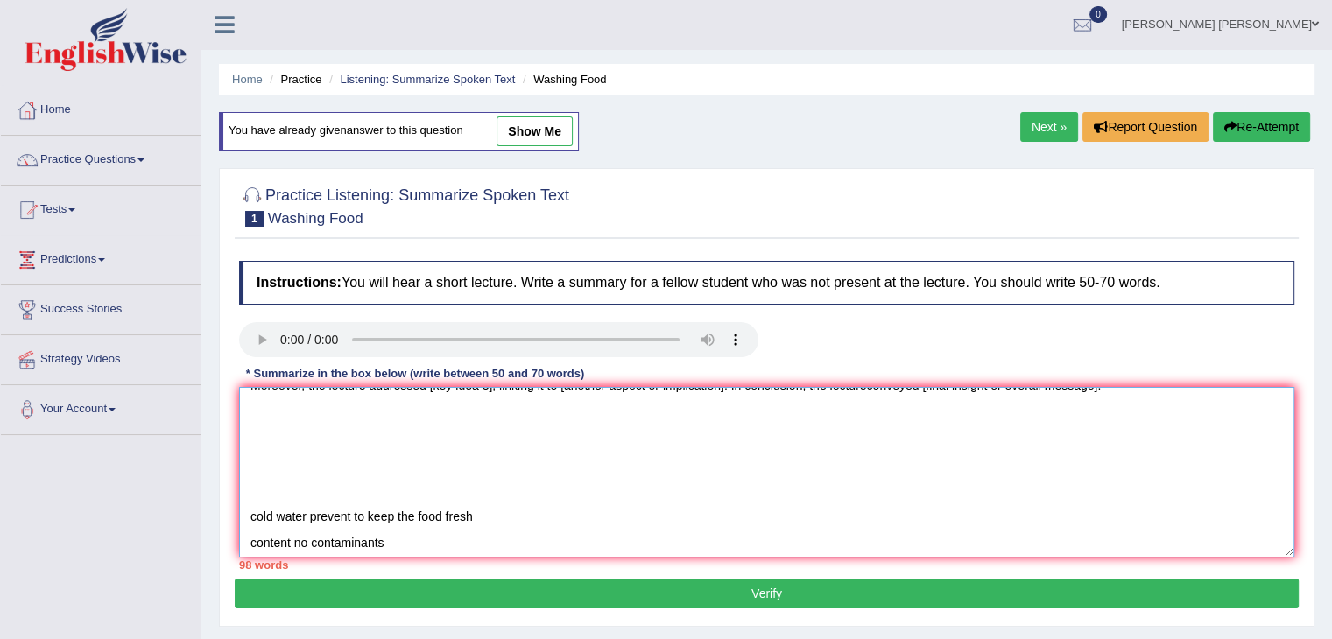
scroll to position [77, 0]
drag, startPoint x: 254, startPoint y: 515, endPoint x: 403, endPoint y: 506, distance: 149.1
click at [403, 506] on textarea "The speaker provided a comprehensive overview of food safety. To begin with, th…" at bounding box center [766, 472] width 1055 height 170
drag, startPoint x: 253, startPoint y: 510, endPoint x: 263, endPoint y: 510, distance: 9.6
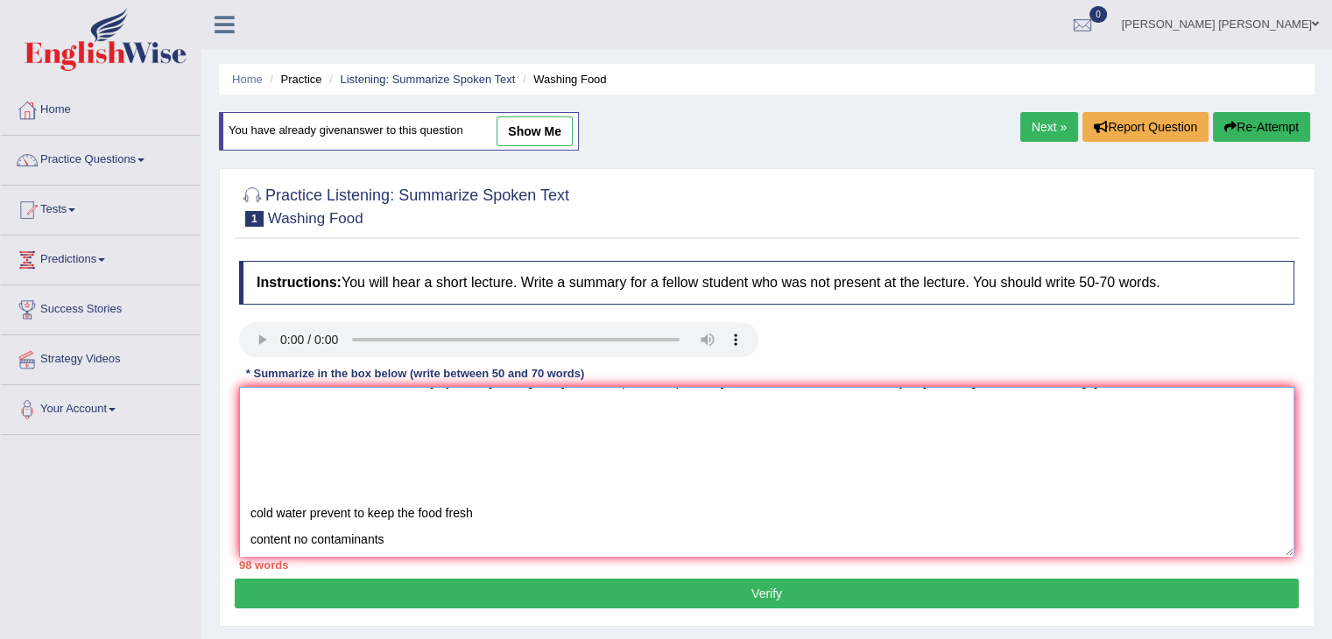
click at [263, 510] on textarea "The speaker provided a comprehensive overview of food safety. To begin with, th…" at bounding box center [766, 472] width 1055 height 170
click at [250, 510] on textarea "The speaker provided a comprehensive overview of food safety. To begin with, th…" at bounding box center [766, 472] width 1055 height 170
drag, startPoint x: 250, startPoint y: 509, endPoint x: 465, endPoint y: 507, distance: 215.4
click at [465, 507] on textarea "The speaker provided a comprehensive overview of food safety. To begin with, th…" at bounding box center [766, 472] width 1055 height 170
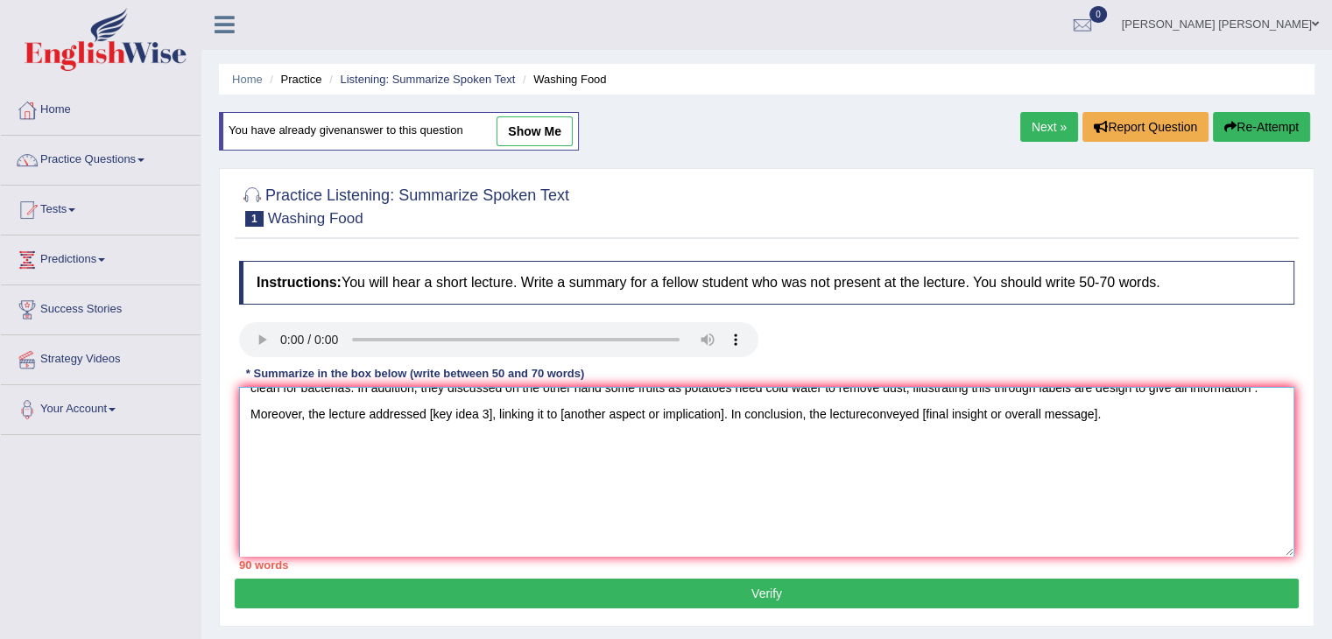
scroll to position [0, 0]
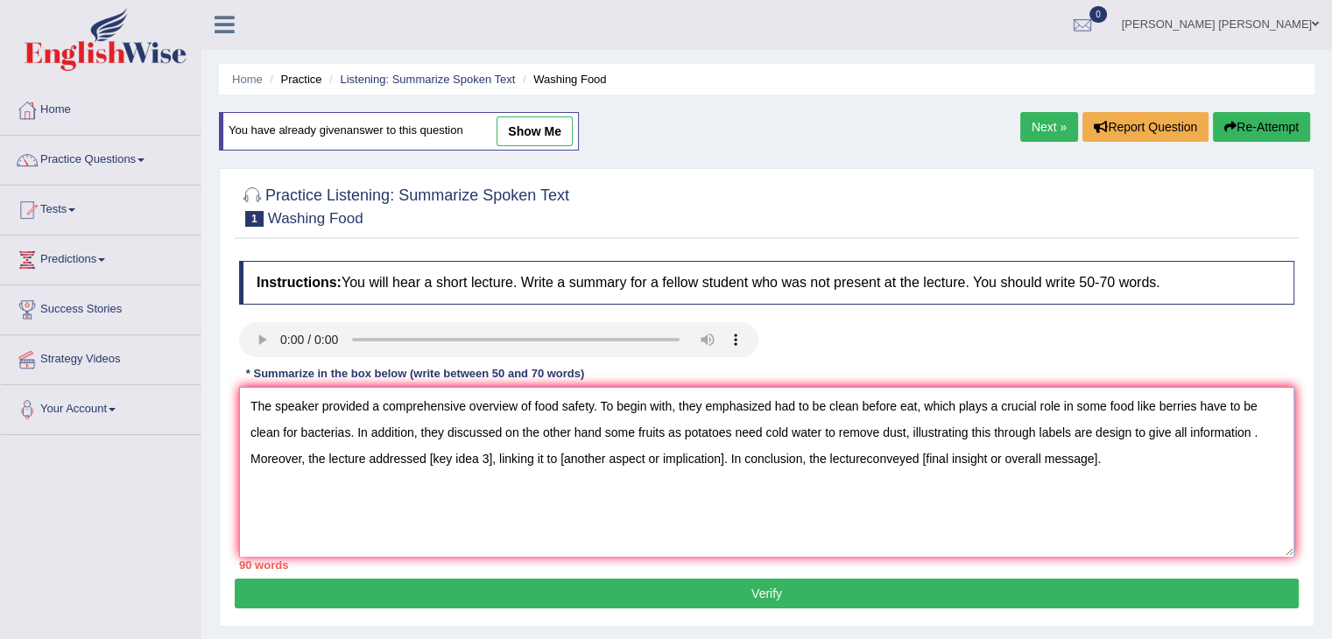
drag, startPoint x: 430, startPoint y: 461, endPoint x: 492, endPoint y: 462, distance: 62.2
click at [492, 462] on textarea "The speaker provided a comprehensive overview of food safety. To begin with, th…" at bounding box center [766, 472] width 1055 height 170
paste textarea "cold water prevent to keep the food fresh"
click at [656, 458] on textarea "The speaker provided a comprehensive overview of food safety. To begin with, th…" at bounding box center [766, 472] width 1055 height 170
drag, startPoint x: 658, startPoint y: 456, endPoint x: 883, endPoint y: 448, distance: 225.2
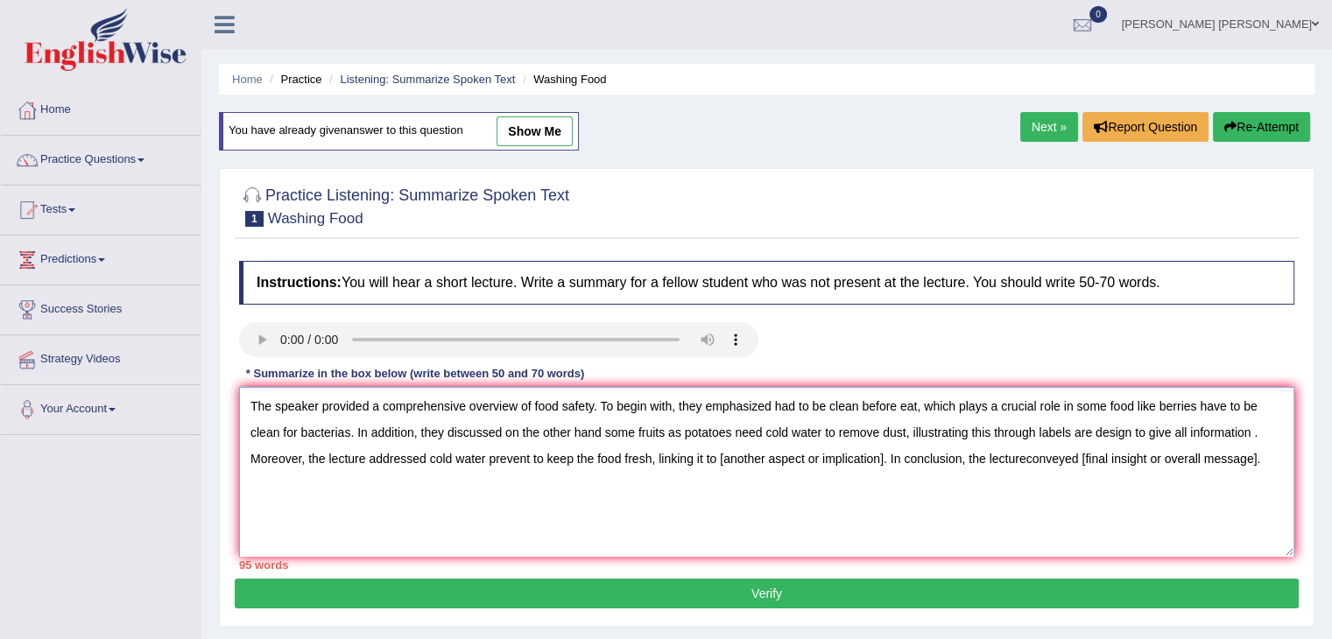
click at [883, 448] on textarea "The speaker provided a comprehensive overview of food safety. To begin with, th…" at bounding box center [766, 472] width 1055 height 170
click at [795, 455] on textarea "The speaker provided a comprehensive overview of food safety. To begin with, th…" at bounding box center [766, 472] width 1055 height 170
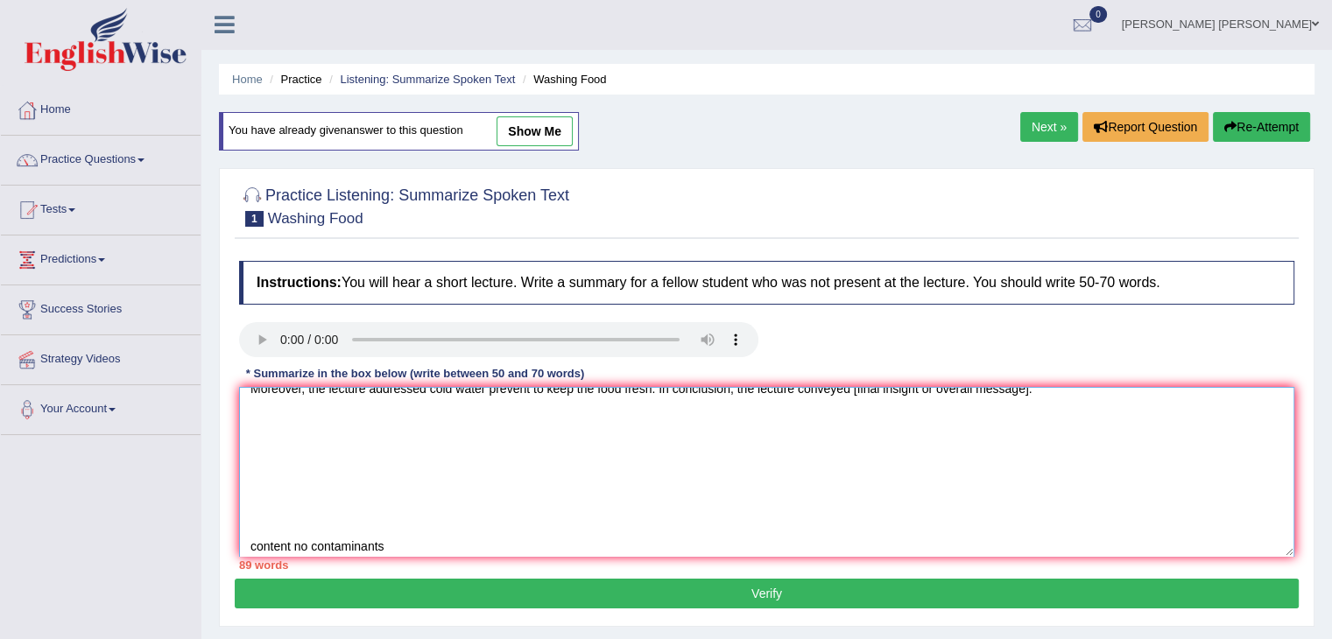
scroll to position [79, 0]
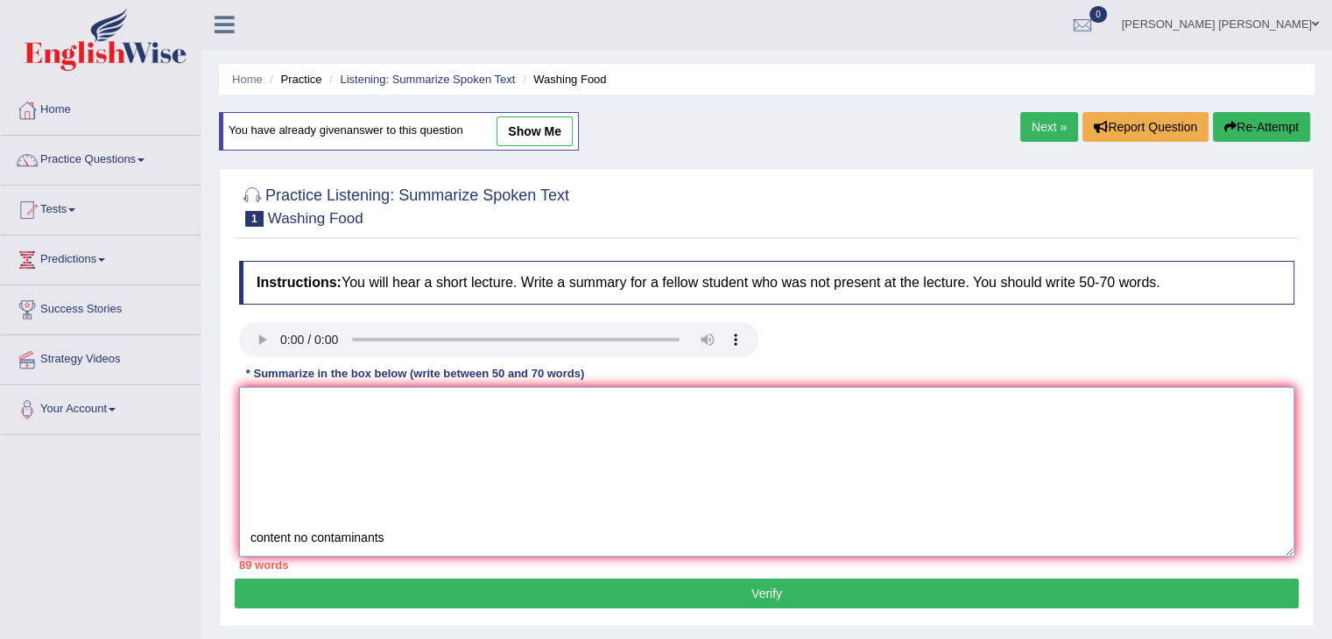
drag, startPoint x: 252, startPoint y: 533, endPoint x: 382, endPoint y: 531, distance: 129.6
click at [382, 531] on textarea "The speaker provided a comprehensive overview of food safety. To begin with, th…" at bounding box center [766, 472] width 1055 height 170
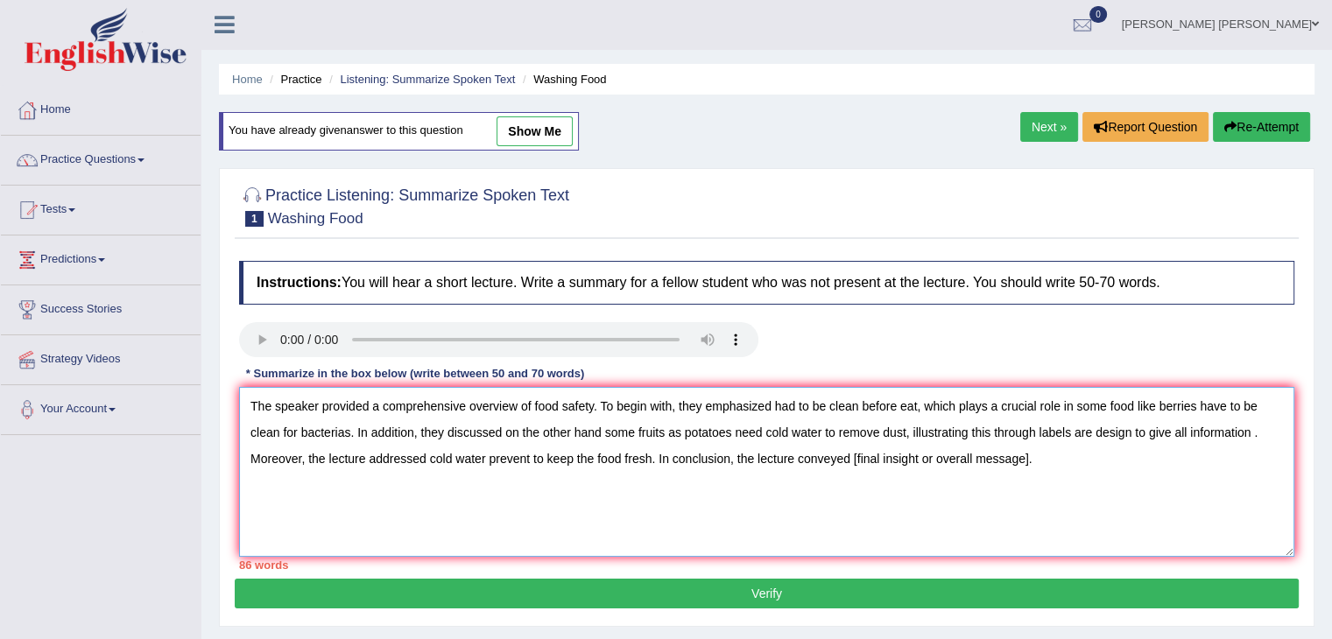
scroll to position [0, 0]
drag, startPoint x: 852, startPoint y: 460, endPoint x: 1025, endPoint y: 461, distance: 173.4
click at [1025, 461] on textarea "The speaker provided a comprehensive overview of food safety. To begin with, th…" at bounding box center [766, 472] width 1055 height 170
paste textarea "content no contaminants"
drag, startPoint x: 1019, startPoint y: 454, endPoint x: 989, endPoint y: 453, distance: 30.7
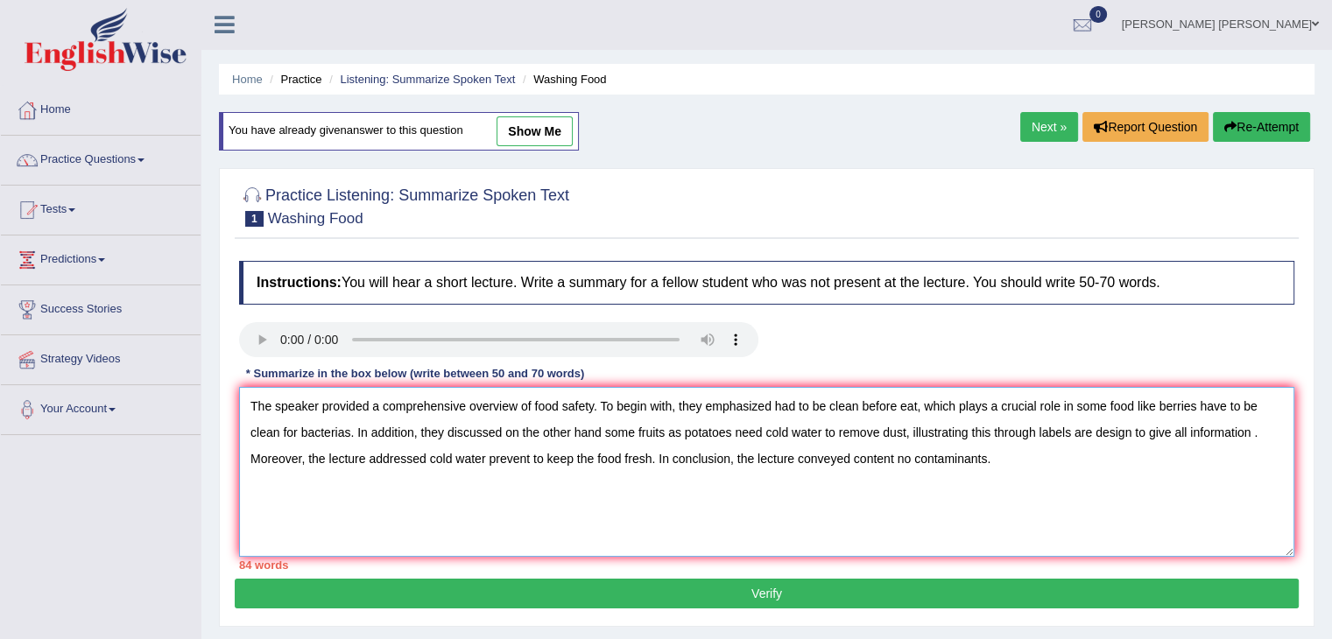
click at [989, 453] on textarea "The speaker provided a comprehensive overview of food safety. To begin with, th…" at bounding box center [766, 472] width 1055 height 170
drag, startPoint x: 825, startPoint y: 410, endPoint x: 856, endPoint y: 404, distance: 32.1
click at [856, 404] on textarea "The speaker provided a comprehensive overview of food safety. To begin with, th…" at bounding box center [766, 472] width 1055 height 170
click at [886, 397] on textarea "The speaker provided a comprehensive overview of food safety. To begin with, th…" at bounding box center [766, 472] width 1055 height 170
drag, startPoint x: 771, startPoint y: 408, endPoint x: 857, endPoint y: 411, distance: 85.8
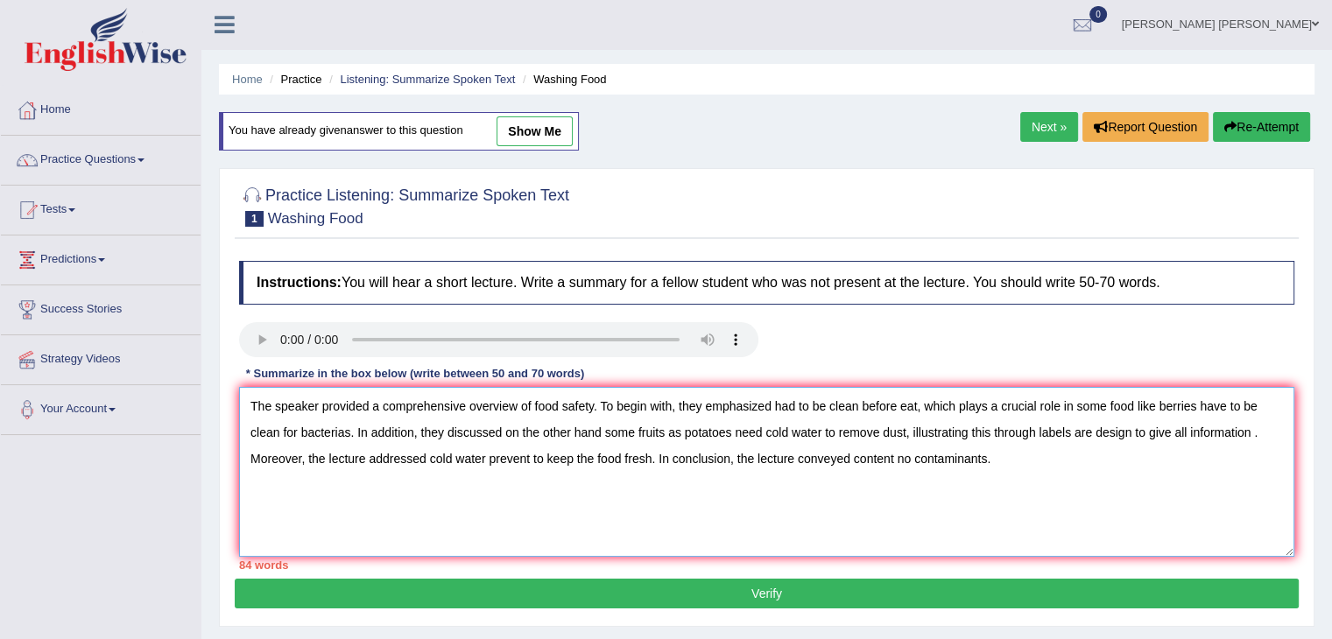
click at [857, 411] on textarea "The speaker provided a comprehensive overview of food safety. To begin with, th…" at bounding box center [766, 472] width 1055 height 170
click at [827, 419] on textarea "The speaker provided a comprehensive overview of food safety. To begin with, th…" at bounding box center [766, 472] width 1055 height 170
drag, startPoint x: 774, startPoint y: 405, endPoint x: 823, endPoint y: 405, distance: 49.0
click at [823, 405] on textarea "The speaker provided a comprehensive overview of food safety. To begin with, th…" at bounding box center [766, 472] width 1055 height 170
drag, startPoint x: 1058, startPoint y: 400, endPoint x: 1200, endPoint y: 420, distance: 144.1
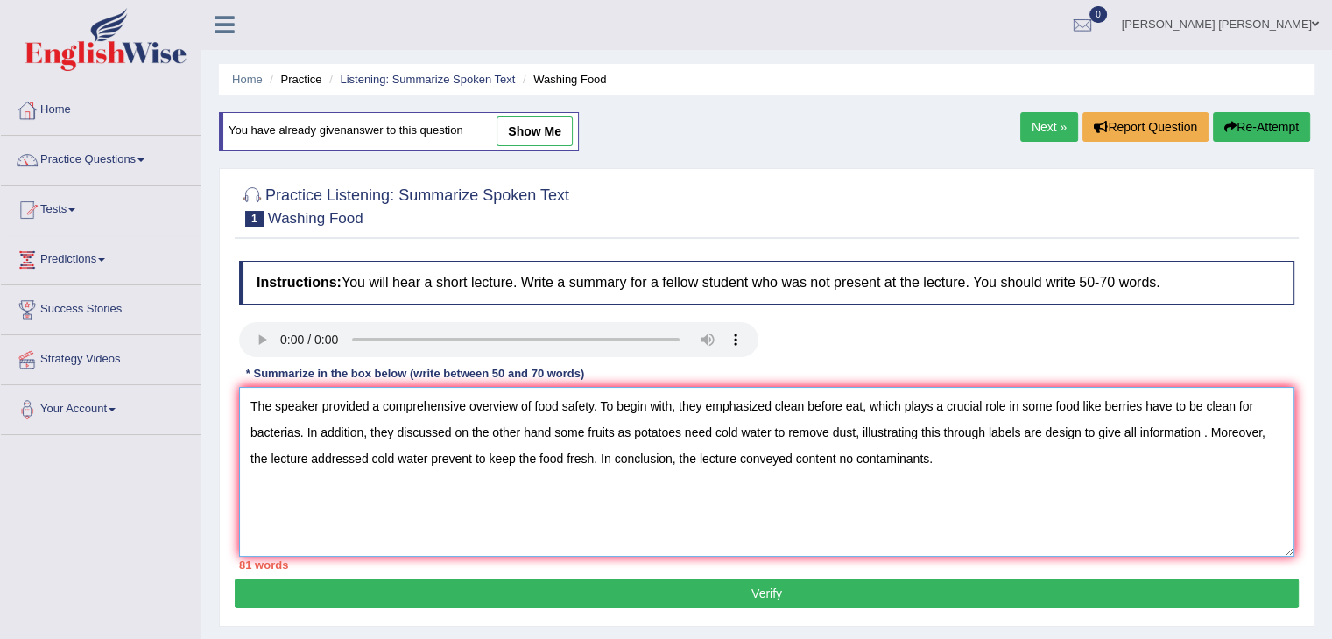
click at [1240, 399] on textarea "The speaker provided a comprehensive overview of food safety. To begin with, th…" at bounding box center [766, 472] width 1055 height 170
click at [1104, 433] on textarea "The speaker provided a comprehensive overview of food safety. To begin with, th…" at bounding box center [766, 472] width 1055 height 170
drag, startPoint x: 871, startPoint y: 405, endPoint x: 1006, endPoint y: 388, distance: 136.0
click at [1006, 388] on textarea "The speaker provided a comprehensive overview of food safety. To begin with, th…" at bounding box center [766, 472] width 1055 height 170
click at [1013, 510] on textarea "The speaker provided a comprehensive overview of food safety. To begin with, th…" at bounding box center [766, 472] width 1055 height 170
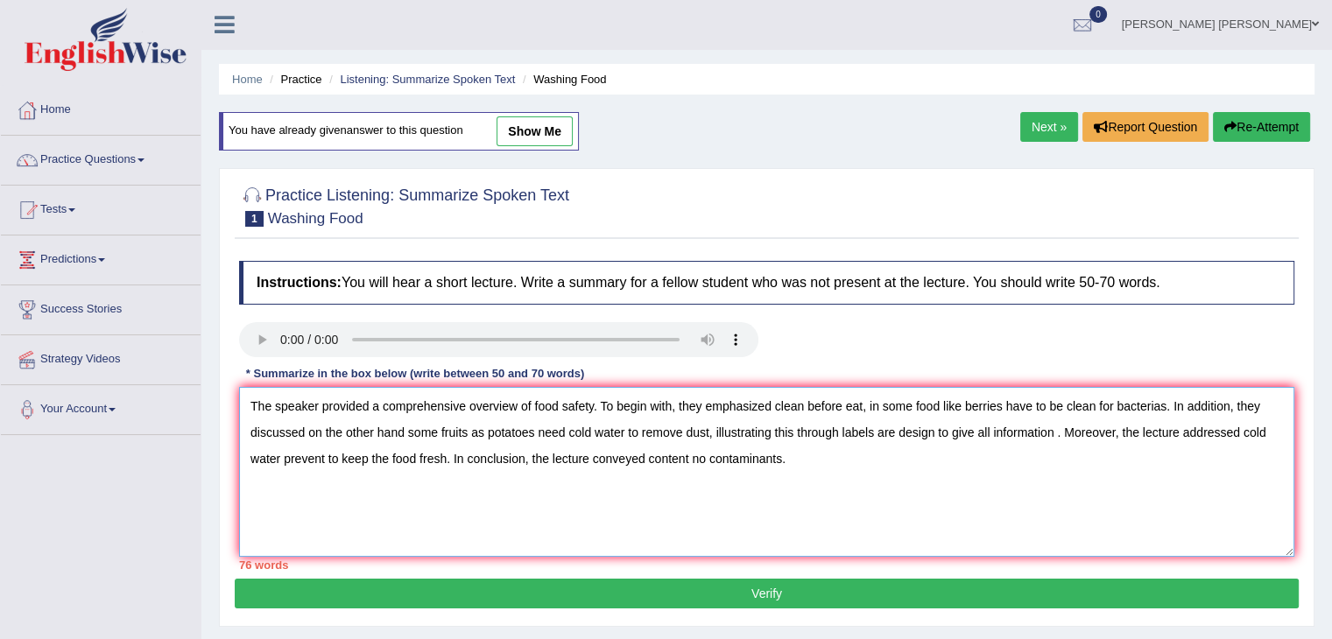
drag, startPoint x: 869, startPoint y: 404, endPoint x: 938, endPoint y: 407, distance: 68.4
click at [938, 407] on textarea "The speaker provided a comprehensive overview of food safety. To begin with, th…" at bounding box center [766, 472] width 1055 height 170
drag, startPoint x: 868, startPoint y: 404, endPoint x: 927, endPoint y: 402, distance: 59.6
click at [927, 402] on textarea "The speaker provided a comprehensive overview of food safety. To begin with, th…" at bounding box center [766, 472] width 1055 height 170
click at [937, 423] on textarea "The speaker provided a comprehensive overview of food safety. To begin with, th…" at bounding box center [766, 472] width 1055 height 170
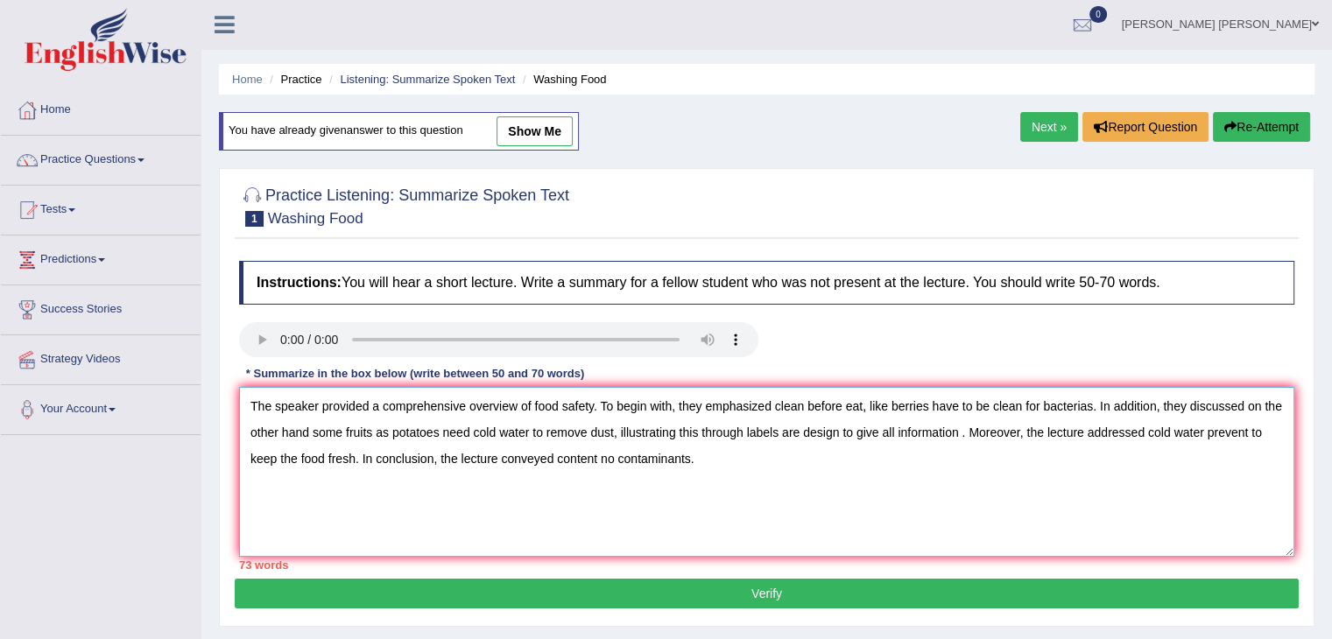
drag, startPoint x: 270, startPoint y: 429, endPoint x: 330, endPoint y: 421, distance: 60.9
click at [330, 421] on textarea "The speaker provided a comprehensive overview of food safety. To begin with, th…" at bounding box center [766, 472] width 1055 height 170
drag, startPoint x: 504, startPoint y: 426, endPoint x: 546, endPoint y: 425, distance: 42.1
click at [546, 425] on textarea "The speaker provided a comprehensive overview of food safety. To begin with, th…" at bounding box center [766, 472] width 1055 height 170
click at [447, 435] on textarea "The speaker provided a comprehensive overview of food safety. To begin with, th…" at bounding box center [766, 472] width 1055 height 170
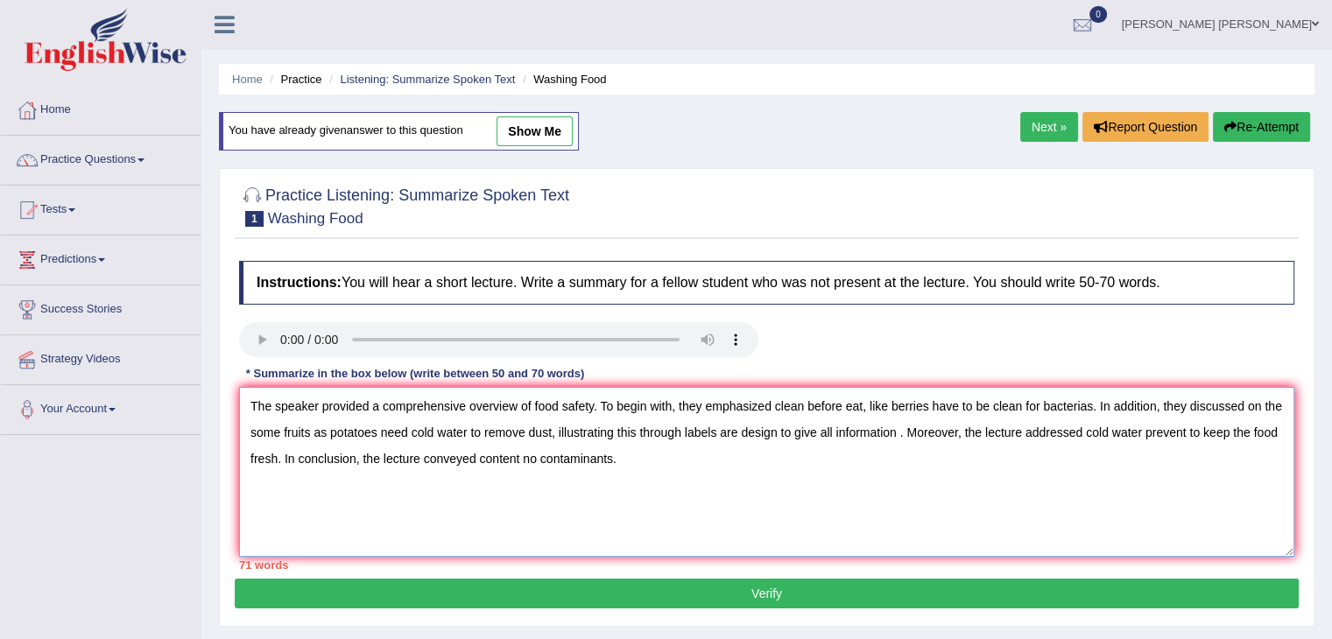
drag, startPoint x: 270, startPoint y: 428, endPoint x: 328, endPoint y: 425, distance: 58.8
click at [328, 425] on textarea "The speaker provided a comprehensive overview of food safety. To begin with, th…" at bounding box center [766, 472] width 1055 height 170
click at [275, 426] on textarea "The speaker provided a comprehensive overview of food safety. To begin with, th…" at bounding box center [766, 472] width 1055 height 170
click at [1164, 399] on textarea "The speaker provided a comprehensive overview of food safety. To begin with, th…" at bounding box center [766, 472] width 1055 height 170
drag, startPoint x: 1165, startPoint y: 399, endPoint x: 1236, endPoint y: 402, distance: 71.8
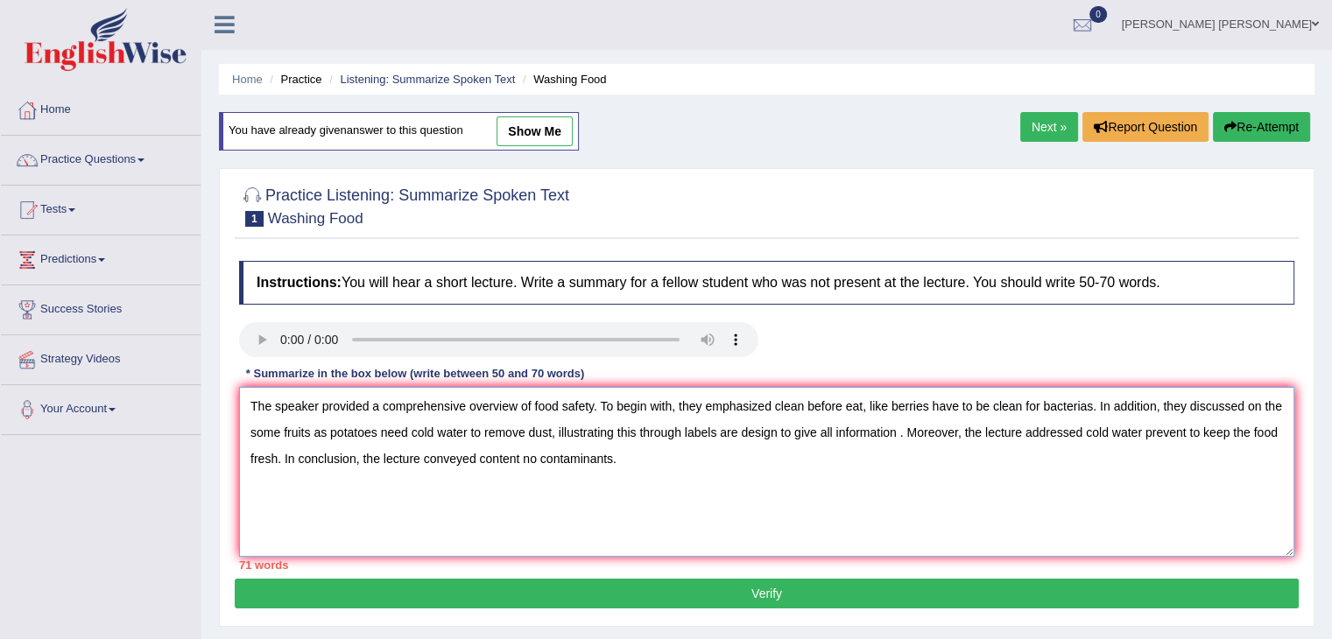
click at [1236, 402] on textarea "The speaker provided a comprehensive overview of food safety. To begin with, th…" at bounding box center [766, 472] width 1055 height 170
click at [1194, 412] on textarea "The speaker provided a comprehensive overview of food safety. To begin with, th…" at bounding box center [766, 472] width 1055 height 170
click at [1167, 408] on textarea "The speaker provided a comprehensive overview of food safety. To begin with, th…" at bounding box center [766, 472] width 1055 height 170
drag, startPoint x: 1243, startPoint y: 403, endPoint x: 1265, endPoint y: 402, distance: 21.9
click at [1265, 402] on textarea "The speaker provided a comprehensive overview of food safety. To begin with, th…" at bounding box center [766, 472] width 1055 height 170
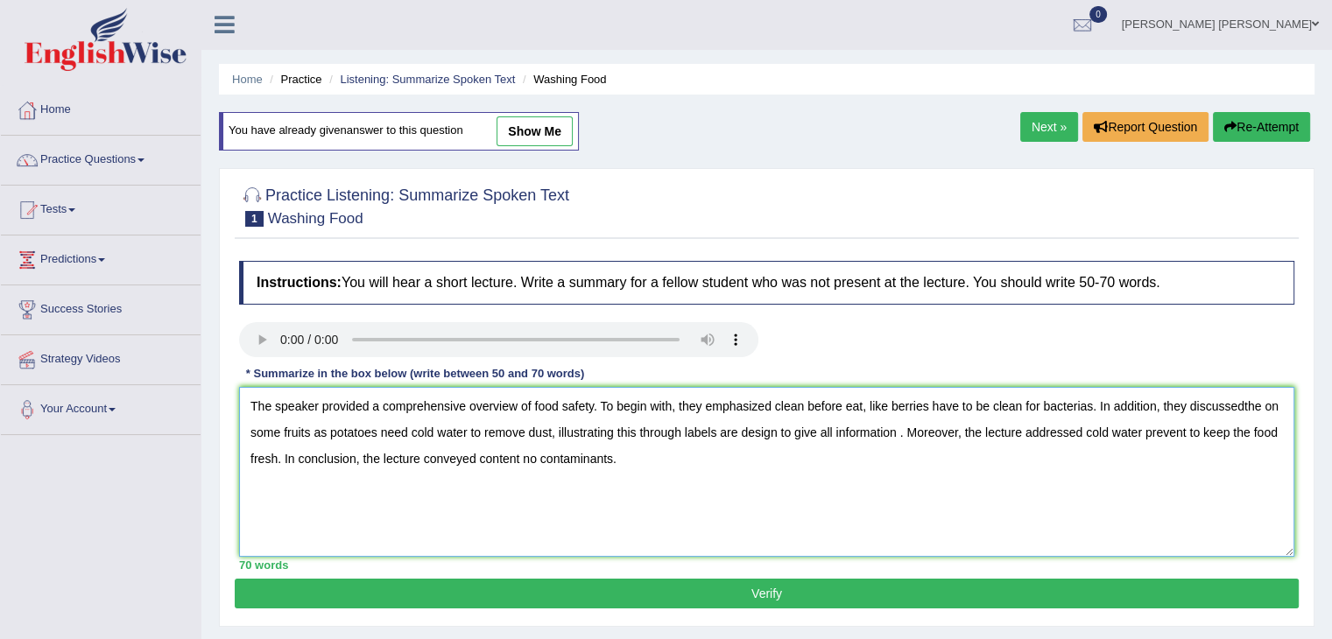
click at [985, 469] on textarea "The speaker provided a comprehensive overview of food safety. To begin with, th…" at bounding box center [766, 472] width 1055 height 170
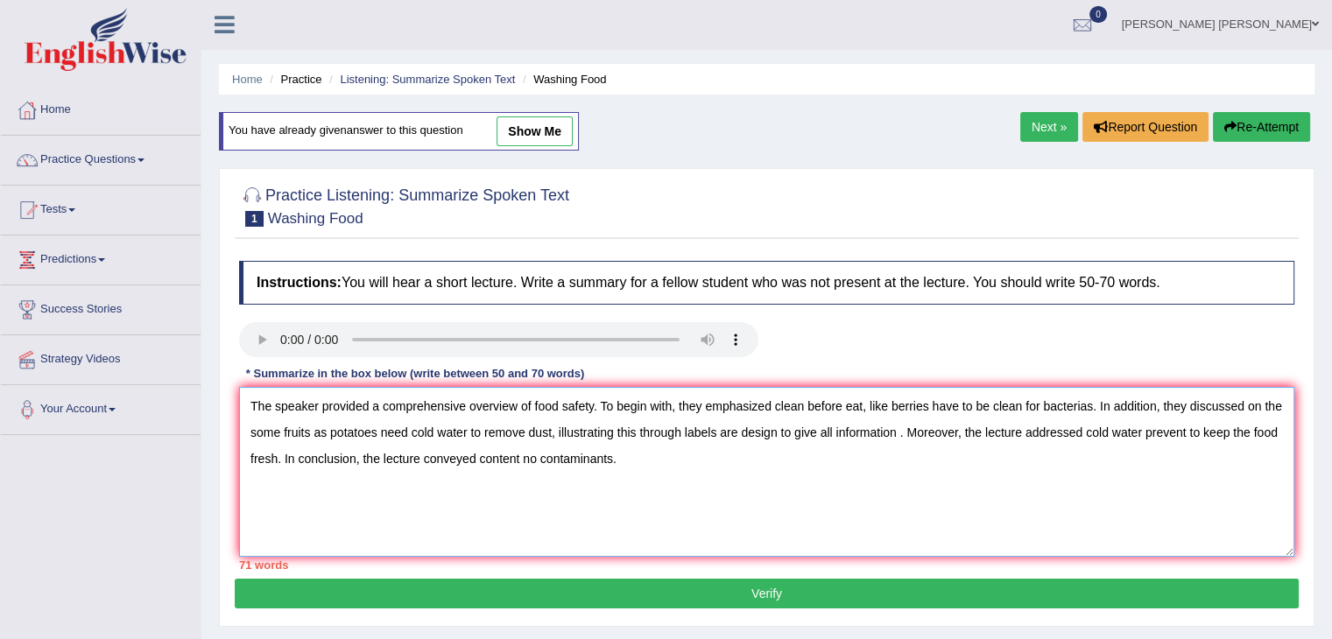
click at [271, 428] on textarea "The speaker provided a comprehensive overview of food safety. To begin with, th…" at bounding box center [766, 472] width 1055 height 170
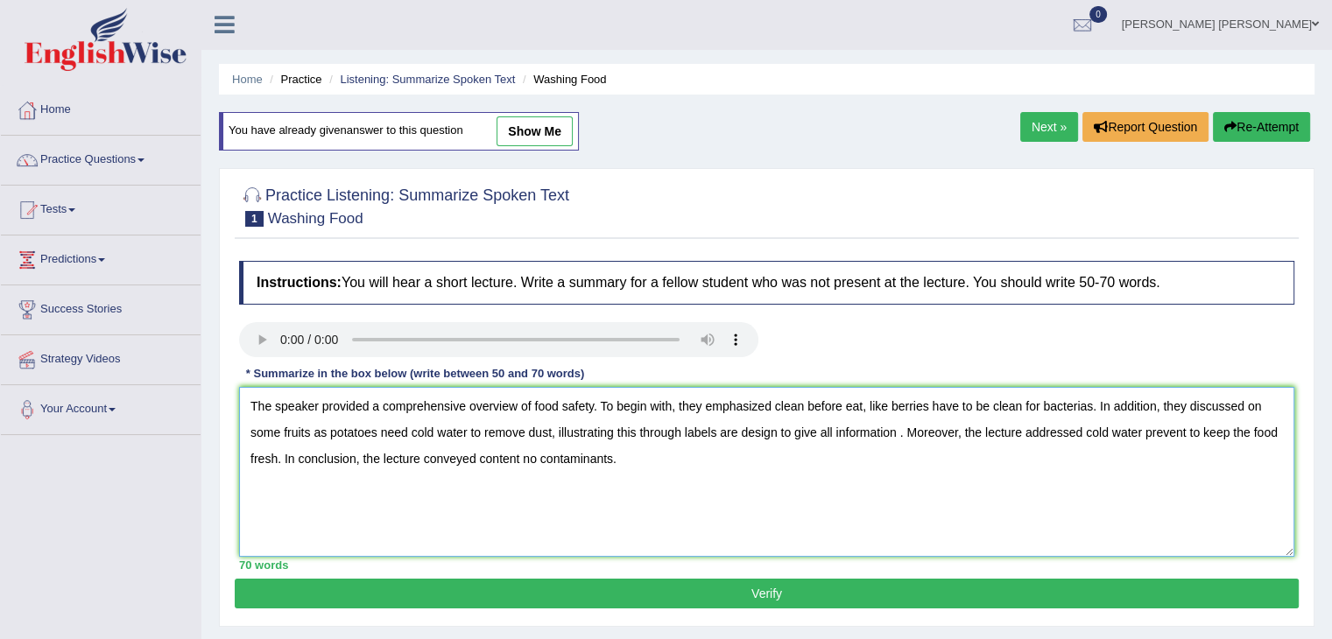
click at [1037, 475] on textarea "The speaker provided a comprehensive overview of food safety. To begin with, th…" at bounding box center [766, 472] width 1055 height 170
click at [904, 432] on textarea "The speaker provided a comprehensive overview of food safety. To begin with, th…" at bounding box center [766, 472] width 1055 height 170
type textarea "The speaker provided a comprehensive overview of food safety. To begin with, th…"
click at [988, 591] on button "Verify" at bounding box center [767, 594] width 1064 height 30
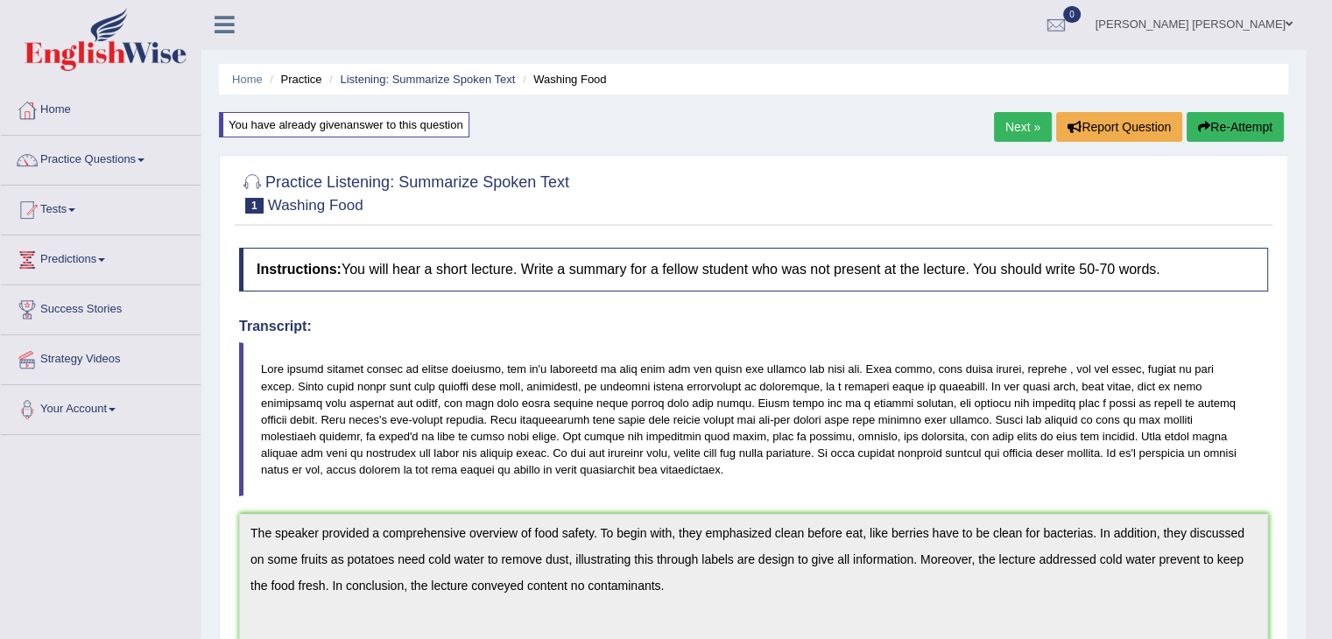
drag, startPoint x: 1344, startPoint y: 305, endPoint x: 1344, endPoint y: 343, distance: 38.5
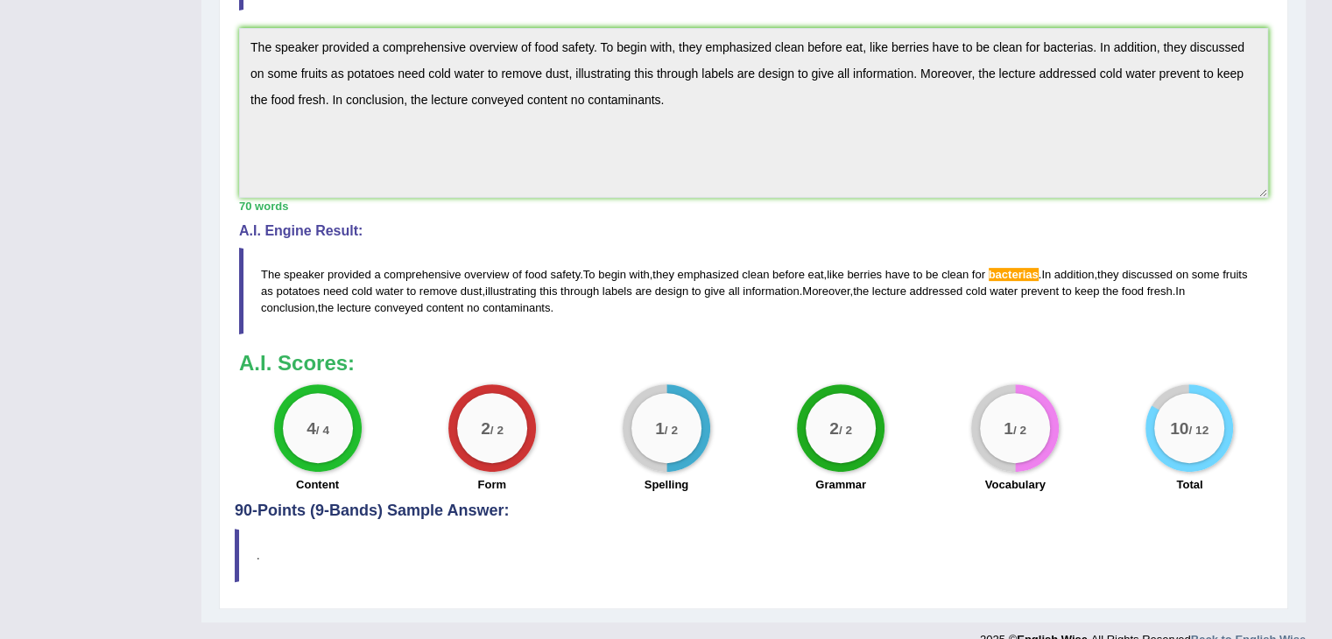
scroll to position [497, 0]
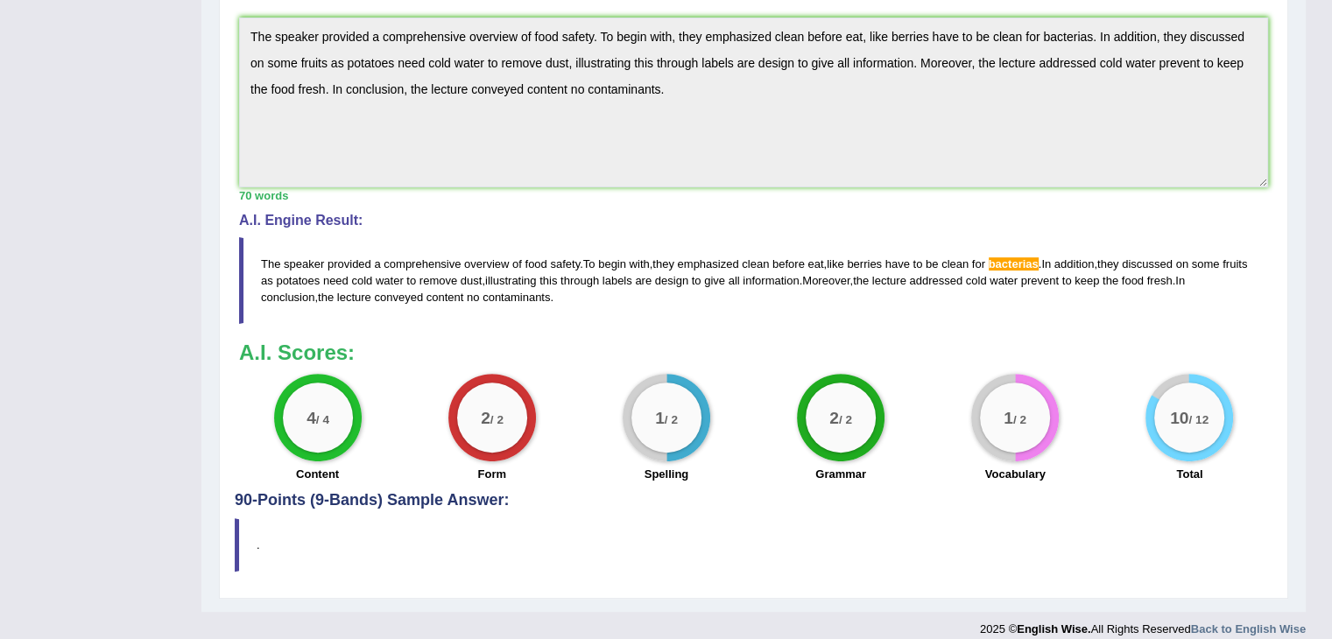
click at [1024, 263] on span "bacterias" at bounding box center [1014, 263] width 50 height 13
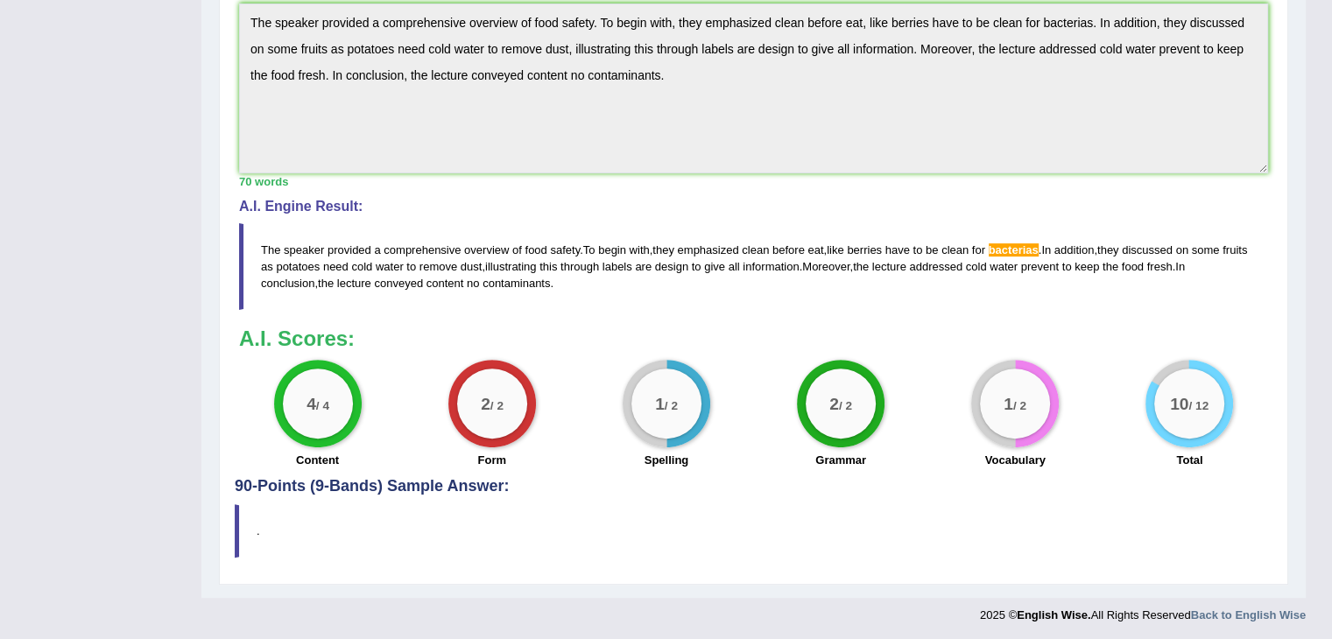
drag, startPoint x: 566, startPoint y: 284, endPoint x: 449, endPoint y: 269, distance: 117.4
click at [449, 269] on blockquote "The speaker provided a comprehensive overview of food safety . To begin with , …" at bounding box center [753, 266] width 1029 height 87
drag, startPoint x: 546, startPoint y: 284, endPoint x: 475, endPoint y: 274, distance: 71.6
click at [475, 274] on blockquote "The speaker provided a comprehensive overview of food safety . To begin with , …" at bounding box center [753, 266] width 1029 height 87
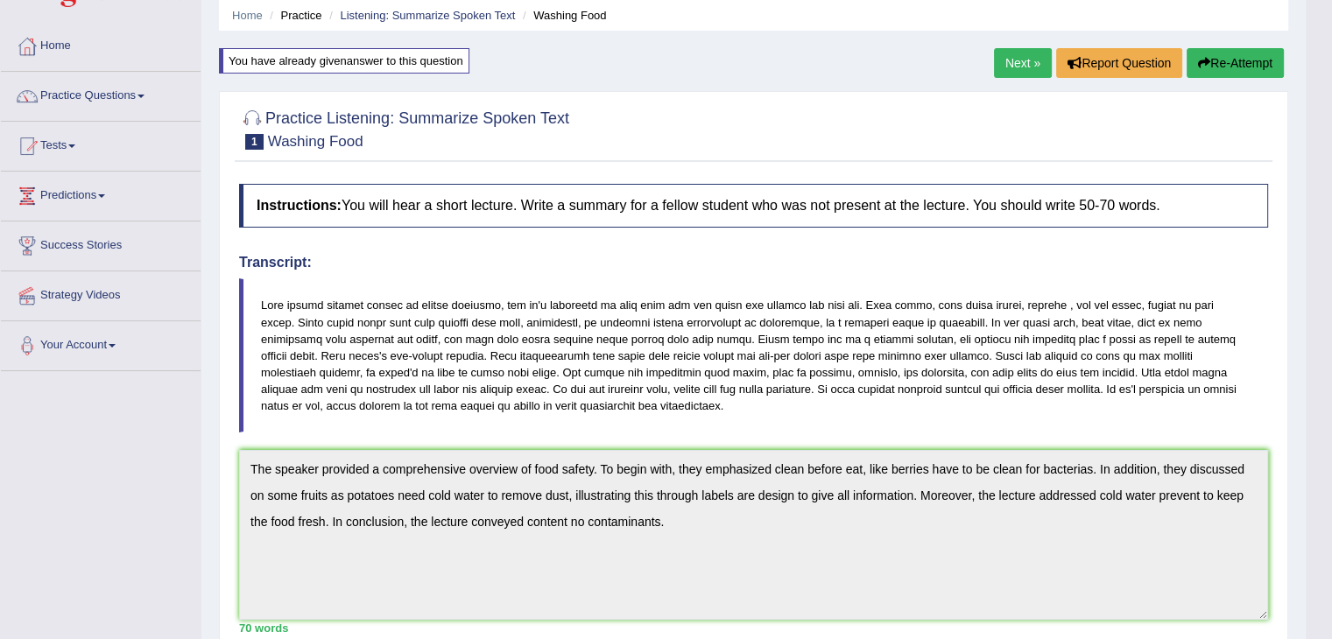
scroll to position [67, 0]
click at [744, 410] on blockquote at bounding box center [753, 354] width 1029 height 154
click at [128, 92] on link "Practice Questions" at bounding box center [101, 92] width 200 height 44
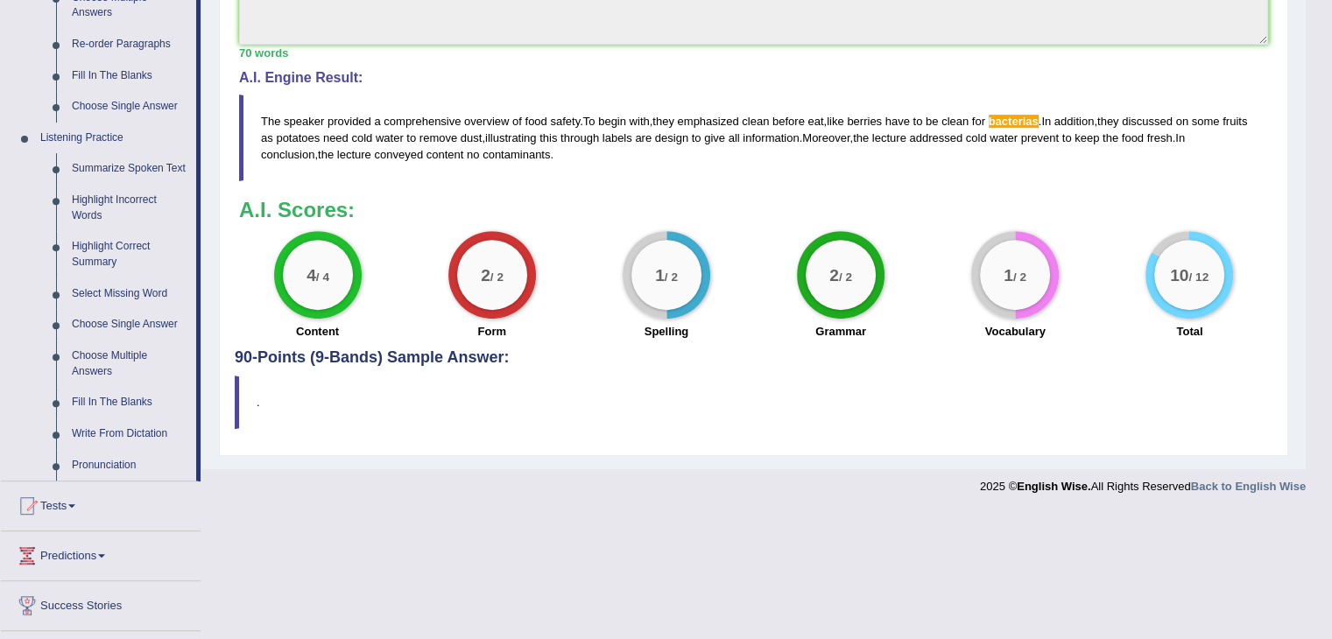
drag, startPoint x: 448, startPoint y: 232, endPoint x: 441, endPoint y: 301, distance: 69.5
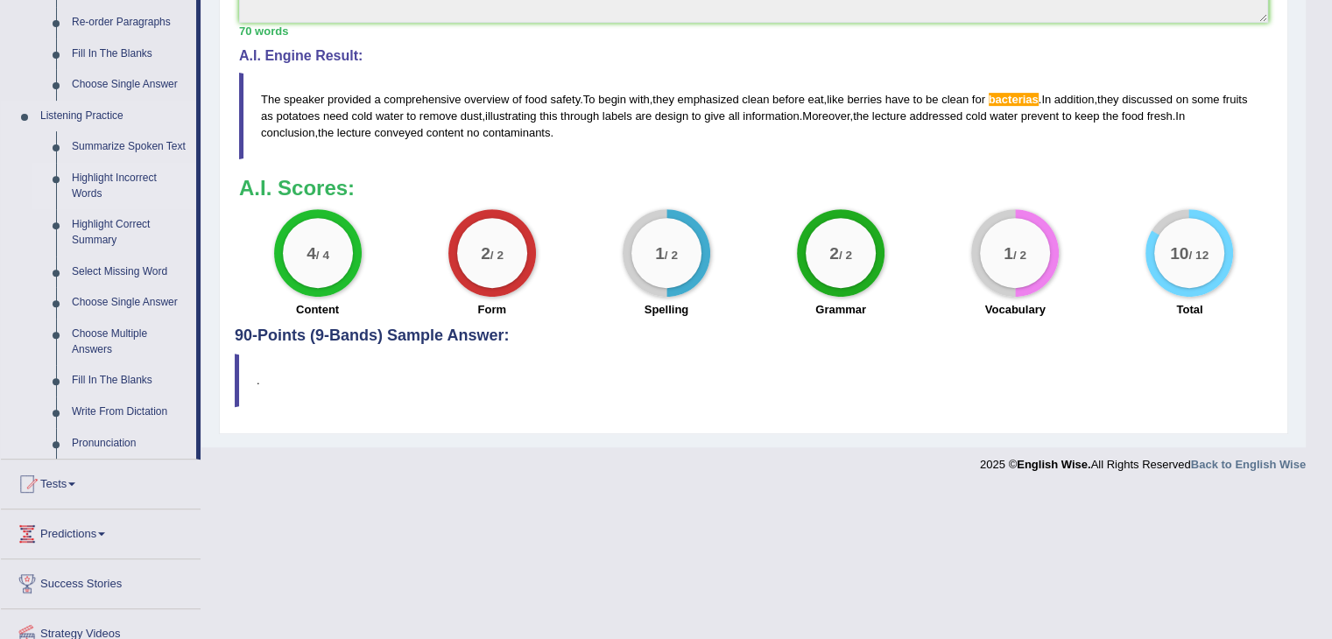
click at [111, 177] on link "Highlight Incorrect Words" at bounding box center [130, 186] width 132 height 46
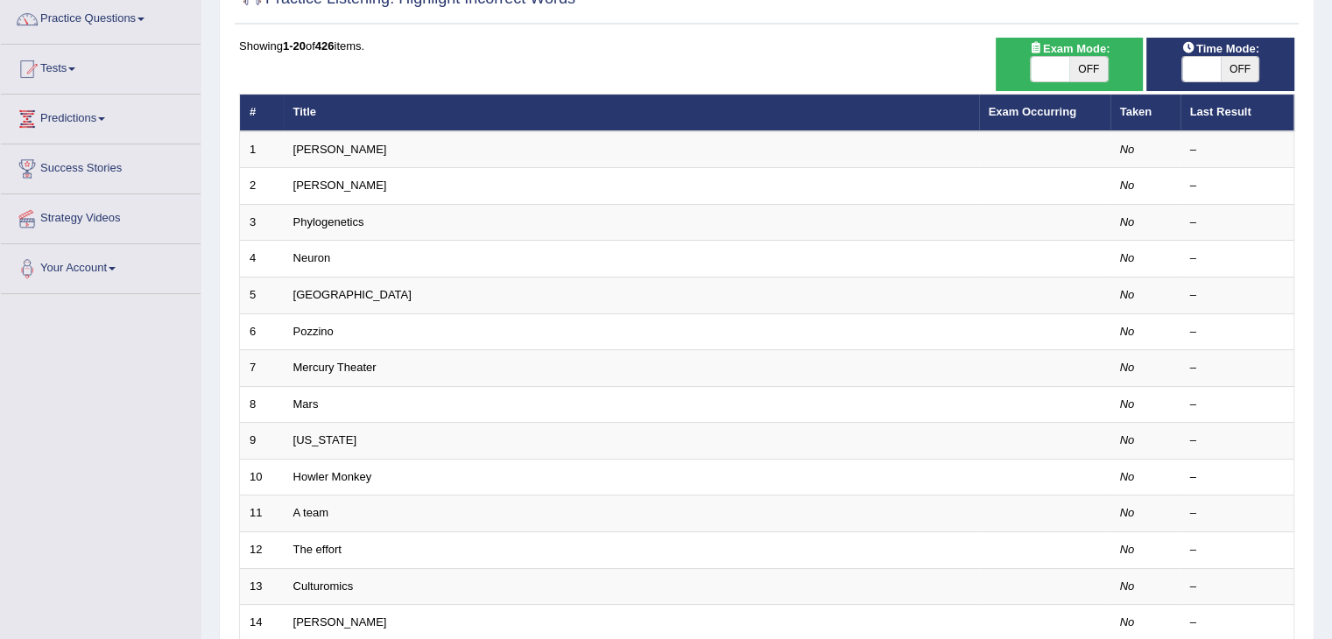
scroll to position [140, 0]
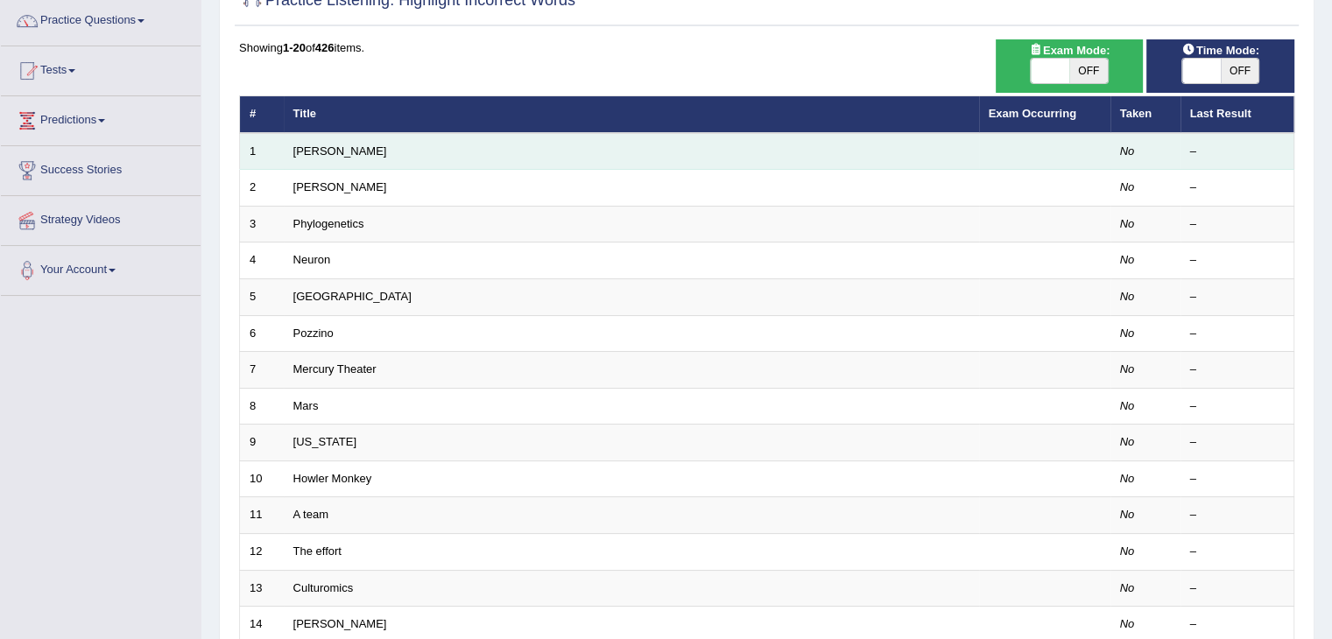
click at [665, 139] on td "[PERSON_NAME]" at bounding box center [631, 151] width 695 height 37
click at [295, 146] on link "[PERSON_NAME]" at bounding box center [340, 150] width 94 height 13
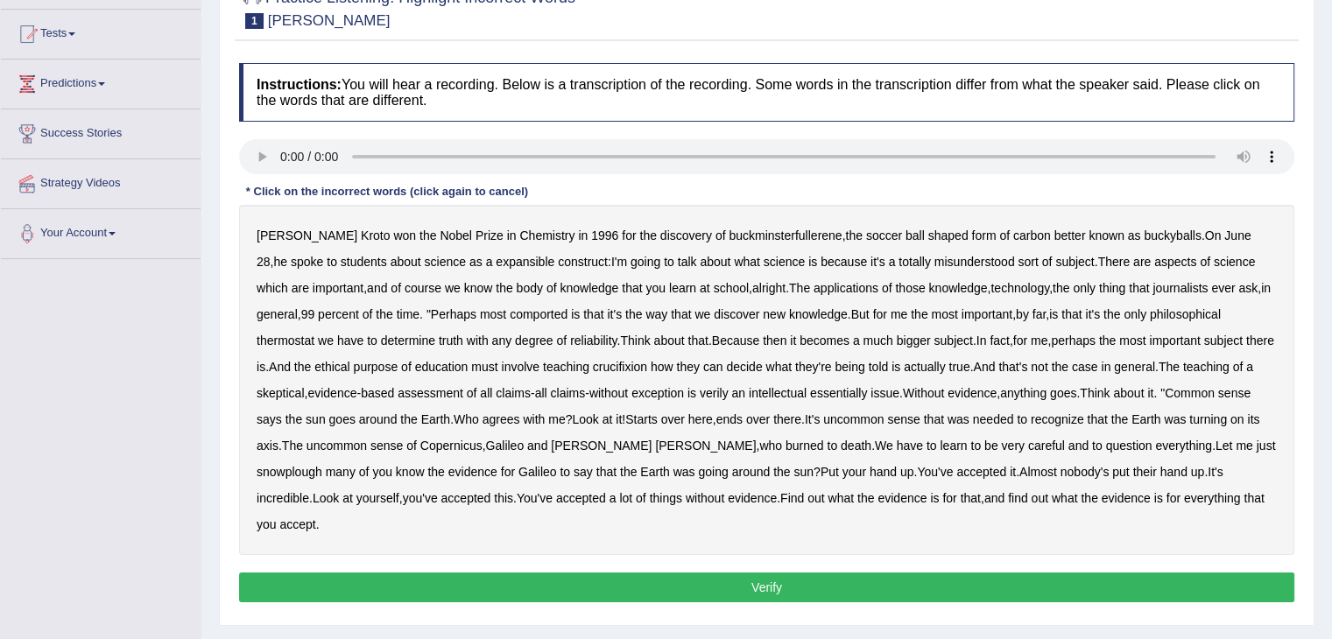
scroll to position [220, 0]
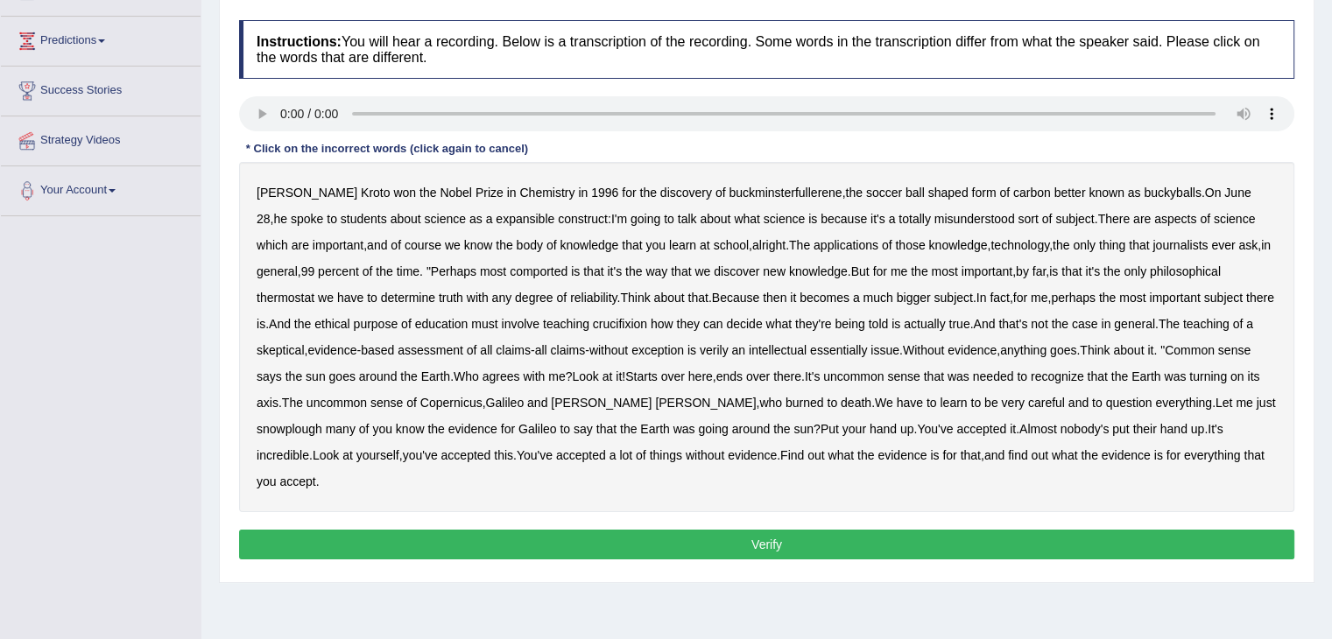
click at [496, 215] on b "expansible" at bounding box center [525, 219] width 59 height 14
click at [567, 271] on b "comported" at bounding box center [539, 271] width 58 height 14
click at [302, 301] on b "thermostat" at bounding box center [286, 298] width 58 height 14
click at [647, 327] on b "crucifixion" at bounding box center [620, 324] width 54 height 14
click at [728, 347] on b "verily" at bounding box center [714, 350] width 29 height 14
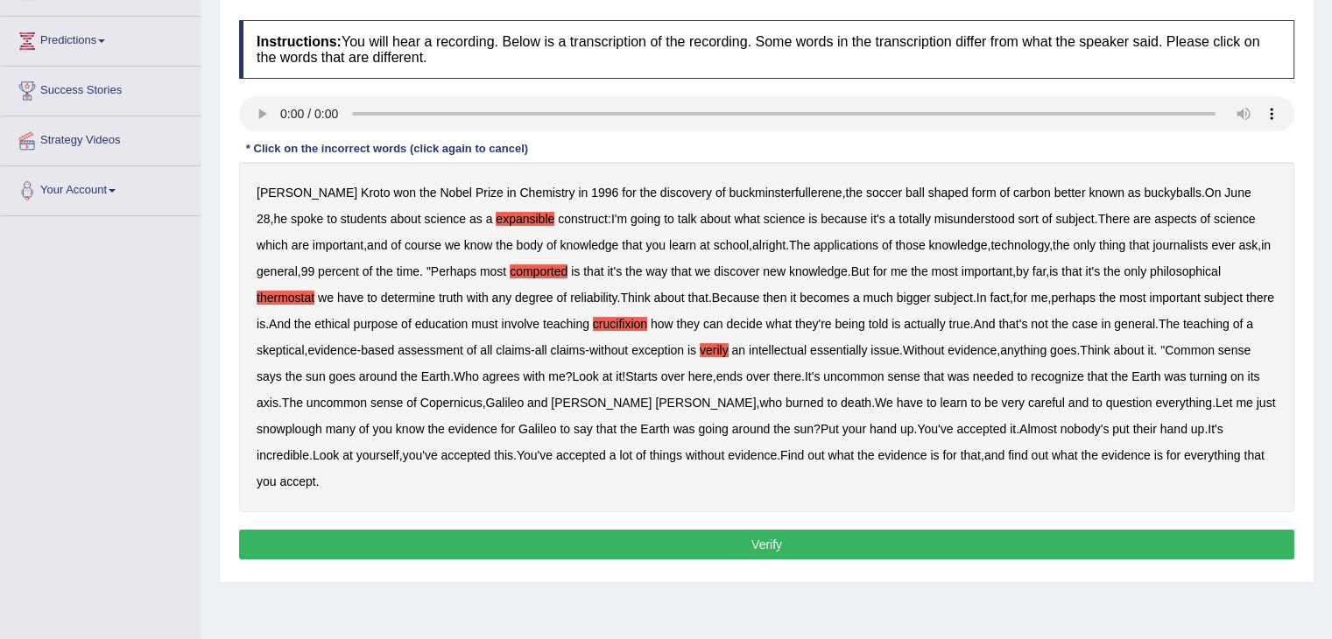
click at [820, 532] on button "Verify" at bounding box center [766, 545] width 1055 height 30
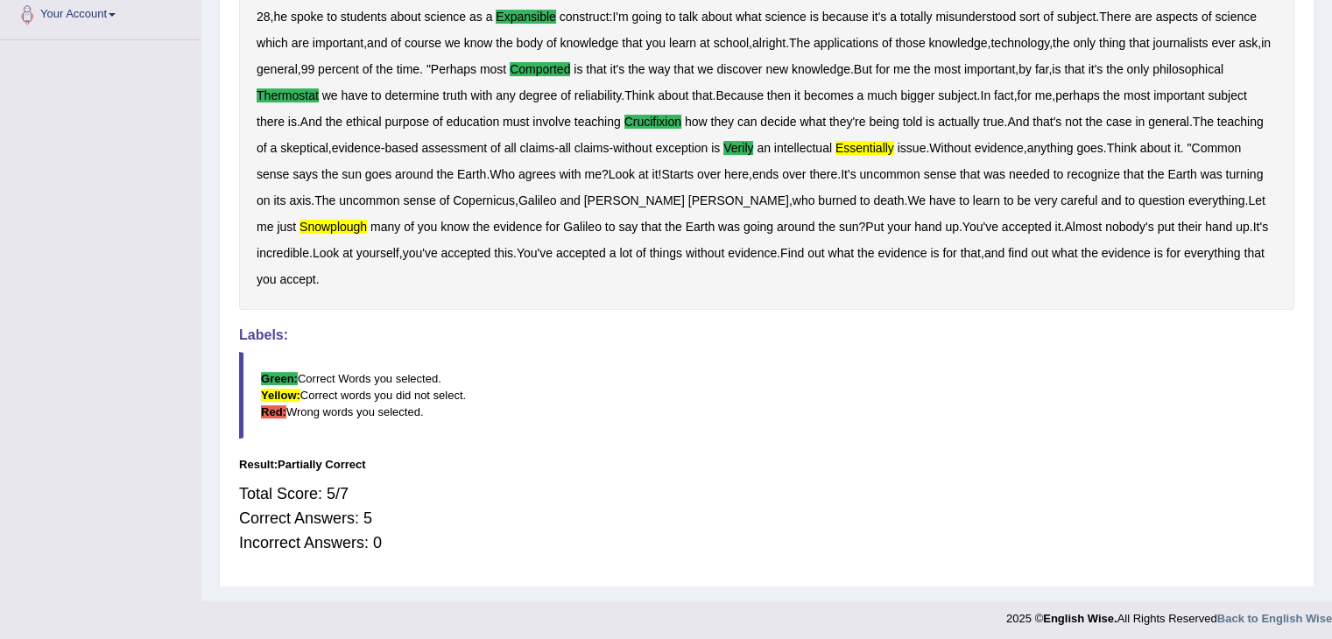
scroll to position [399, 0]
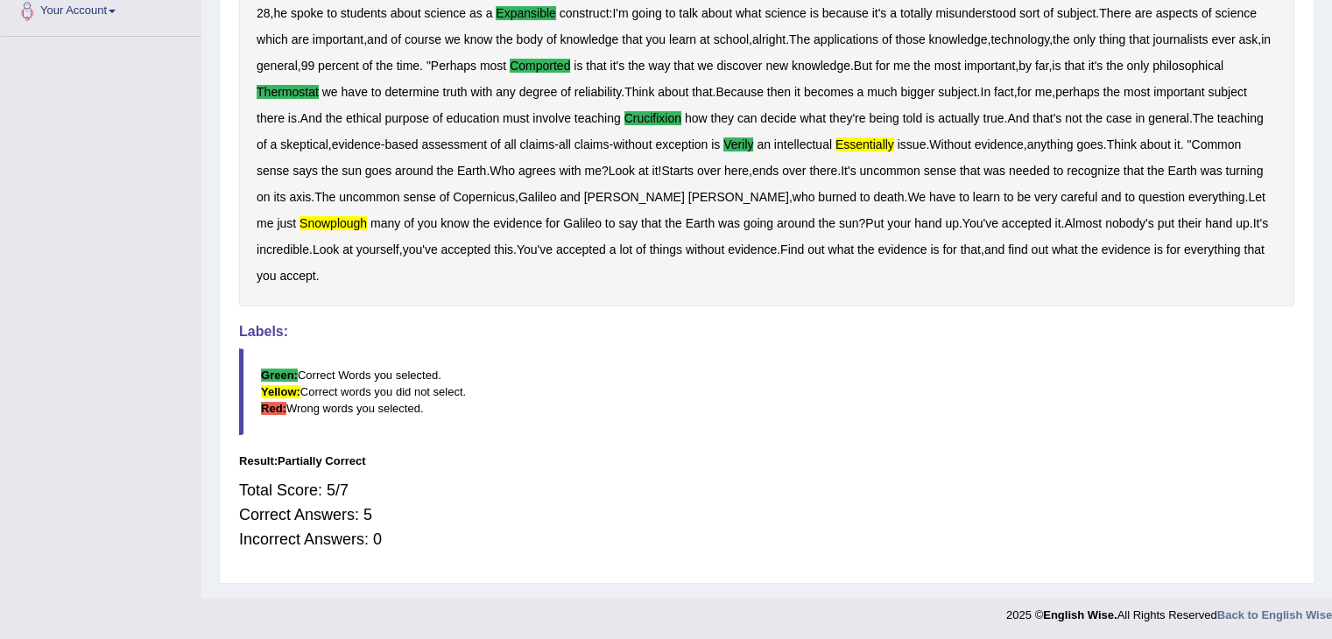
drag, startPoint x: 271, startPoint y: 376, endPoint x: 285, endPoint y: 377, distance: 13.2
click at [285, 377] on b "Green:" at bounding box center [279, 375] width 37 height 13
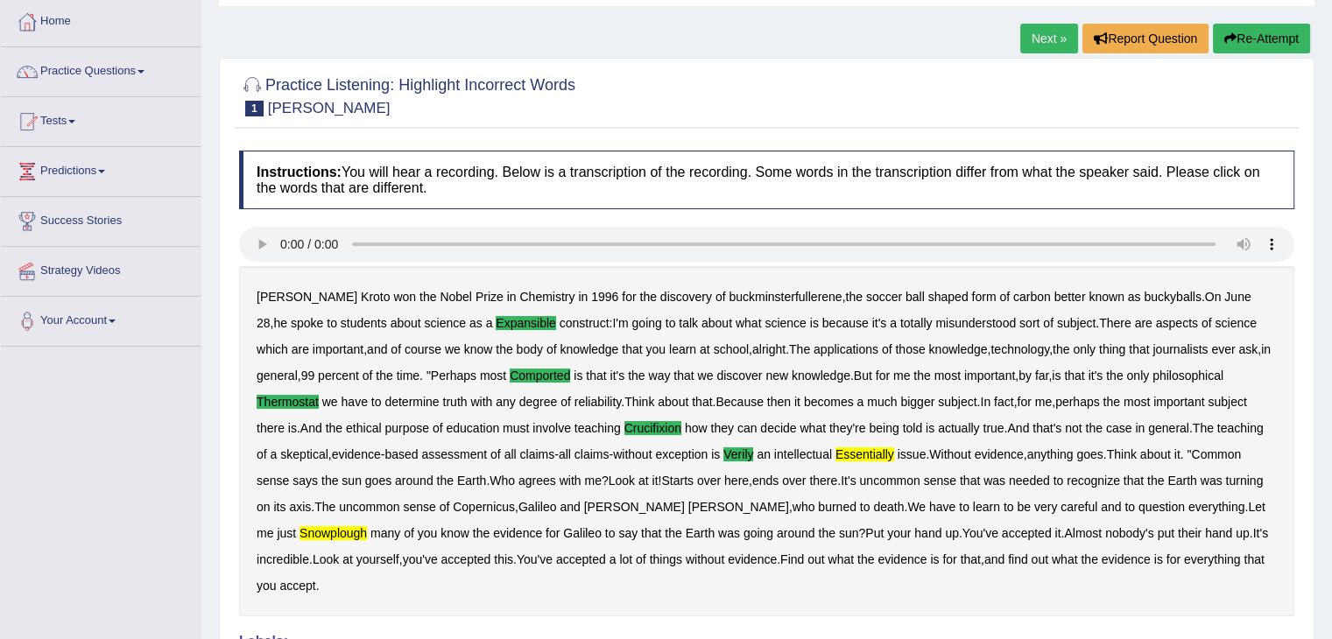
scroll to position [0, 0]
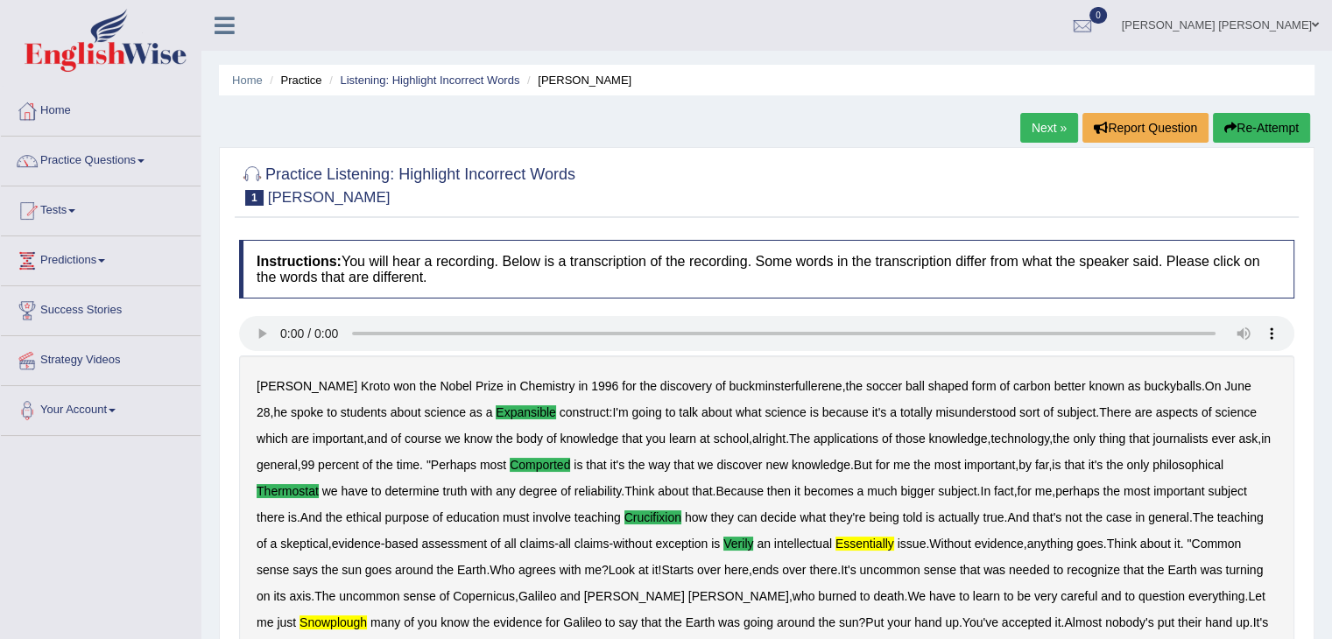
click at [826, 496] on b "becomes" at bounding box center [829, 491] width 50 height 14
click at [827, 488] on b "becomes" at bounding box center [829, 491] width 50 height 14
click at [747, 157] on div "Practice Listening: Highlight Incorrect Words 1 [PERSON_NAME]" at bounding box center [767, 187] width 1064 height 61
click at [137, 170] on link "Practice Questions" at bounding box center [101, 159] width 200 height 44
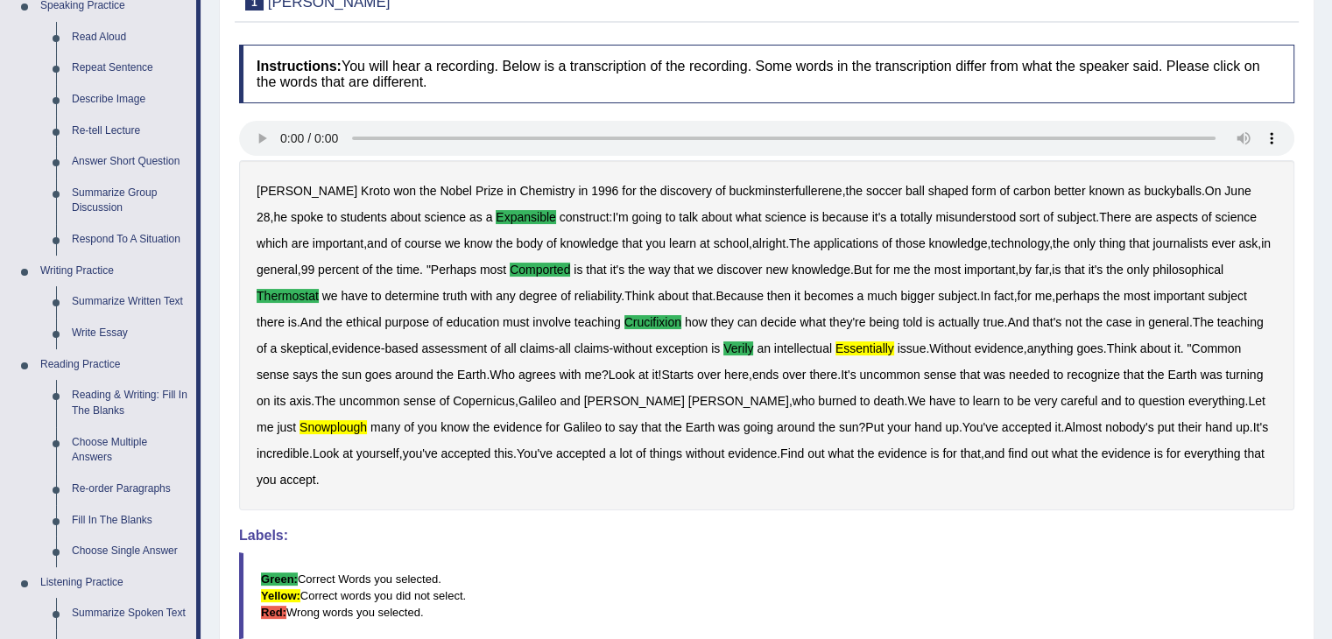
drag, startPoint x: 214, startPoint y: 148, endPoint x: 214, endPoint y: 255, distance: 106.8
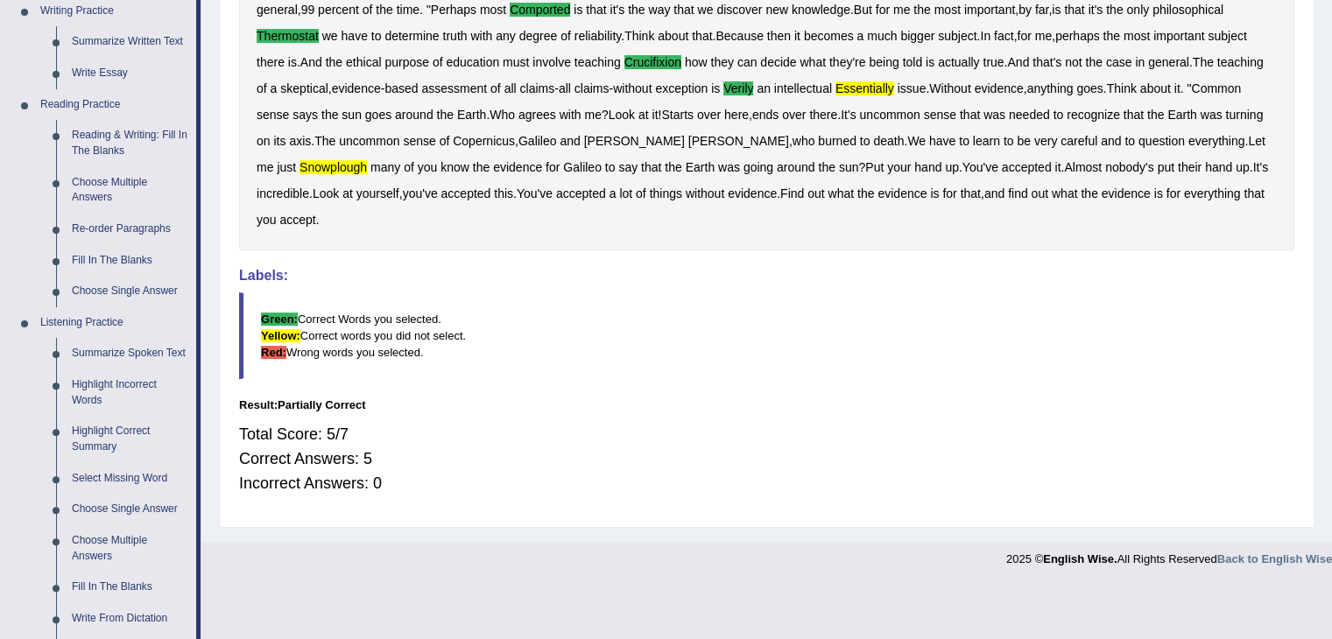
drag, startPoint x: 214, startPoint y: 285, endPoint x: 209, endPoint y: 376, distance: 91.2
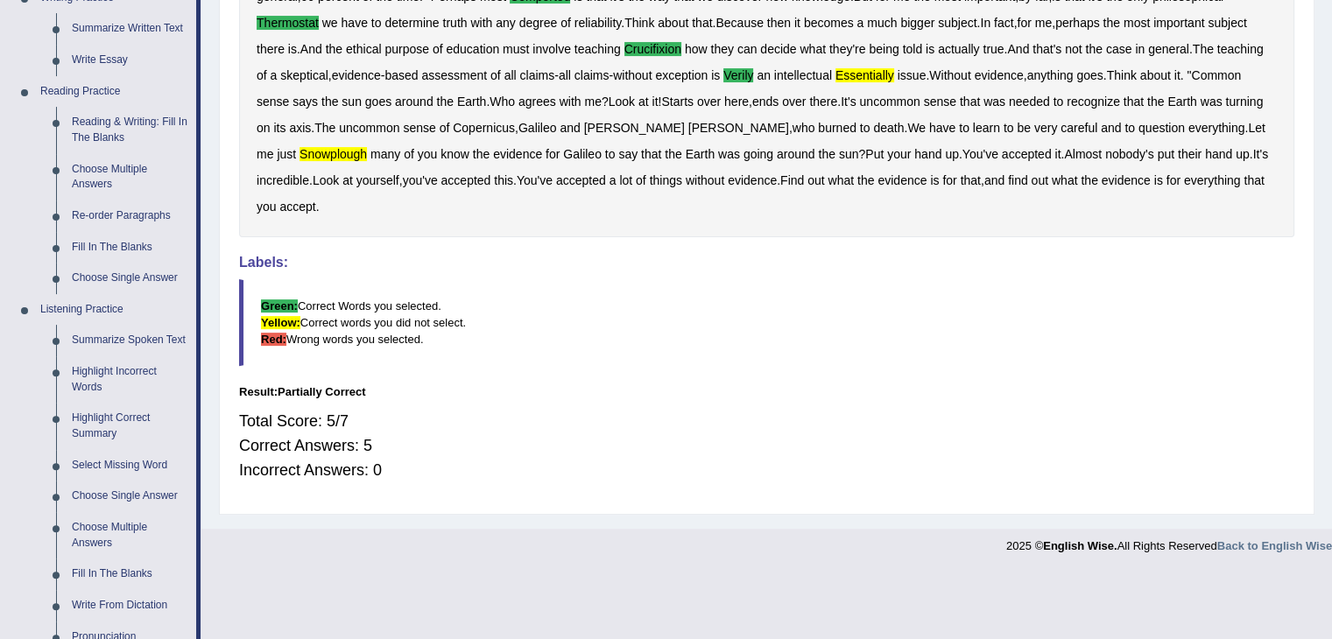
drag, startPoint x: 210, startPoint y: 376, endPoint x: 212, endPoint y: 411, distance: 35.1
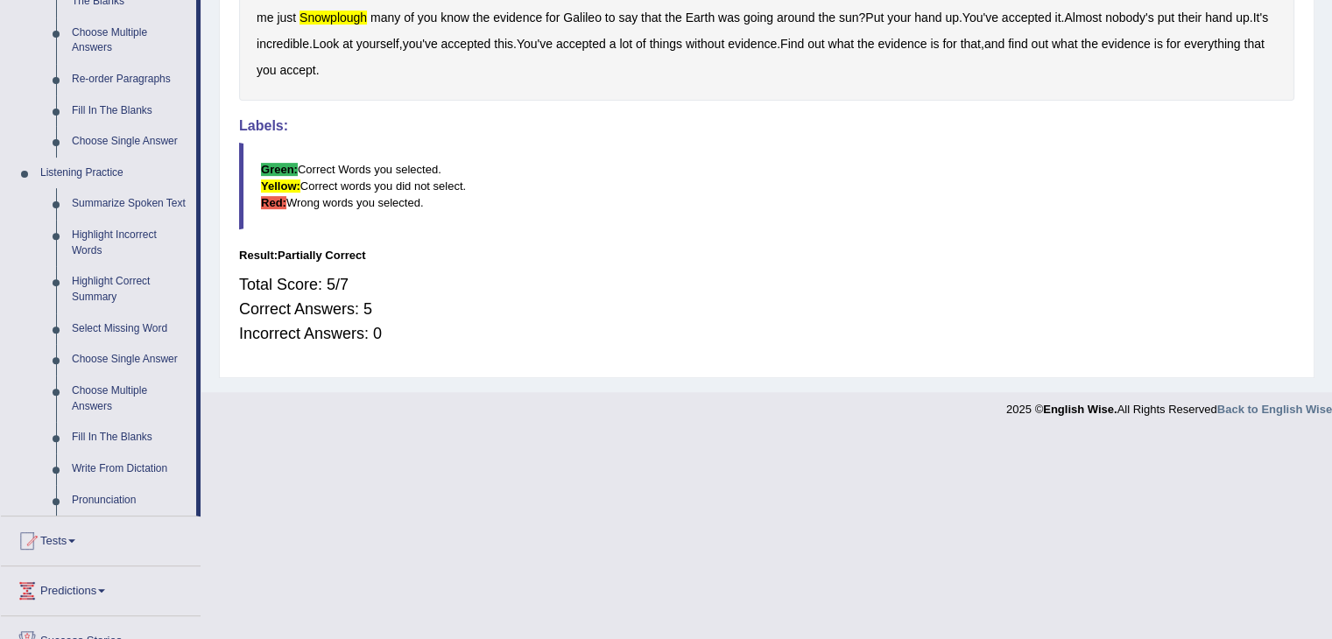
scroll to position [678, 0]
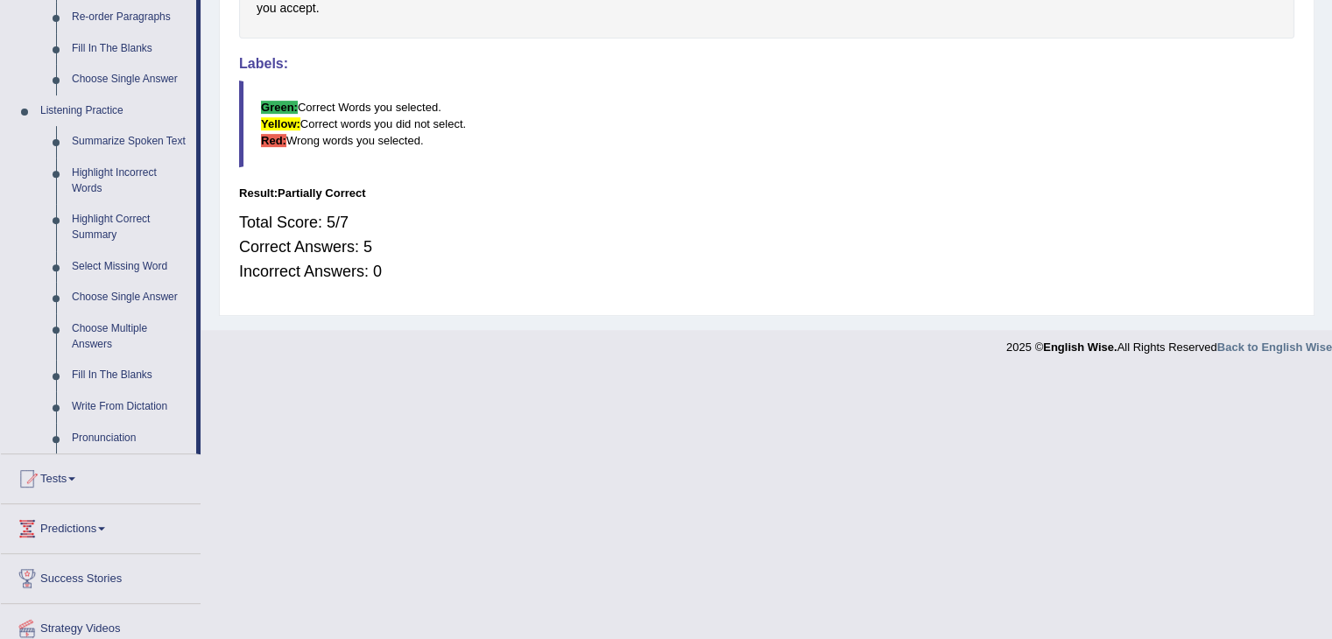
drag, startPoint x: 215, startPoint y: 395, endPoint x: 215, endPoint y: 488, distance: 92.8
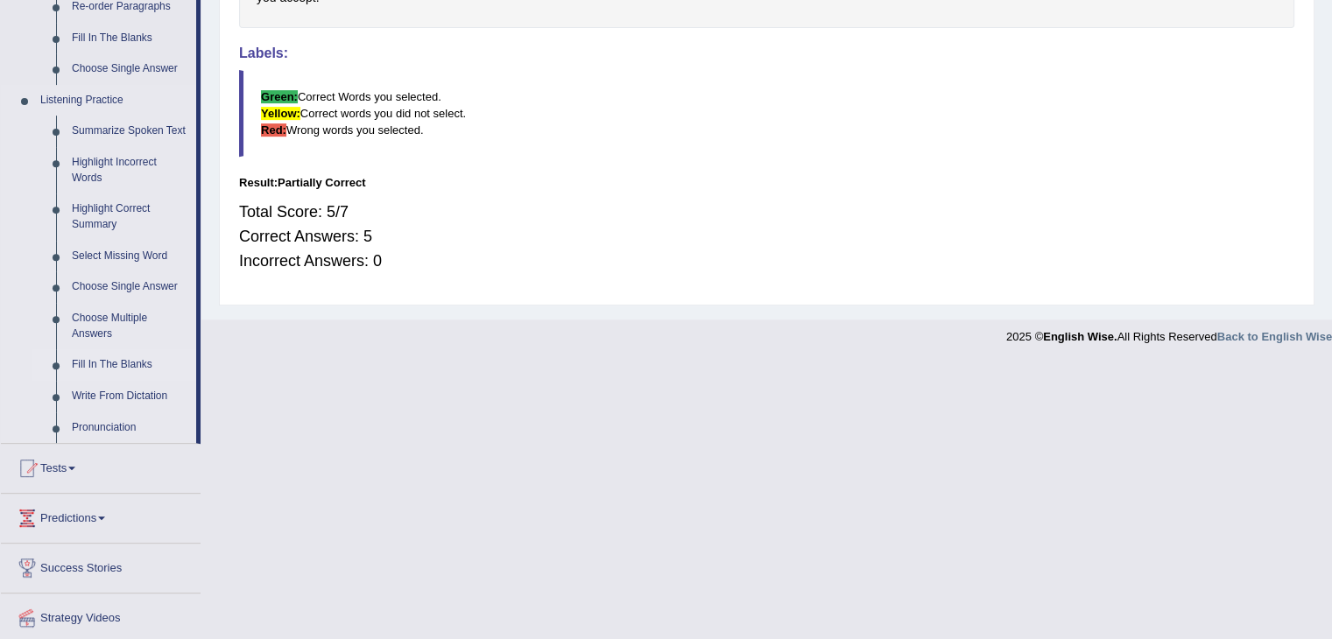
click at [140, 362] on link "Fill In The Blanks" at bounding box center [130, 365] width 132 height 32
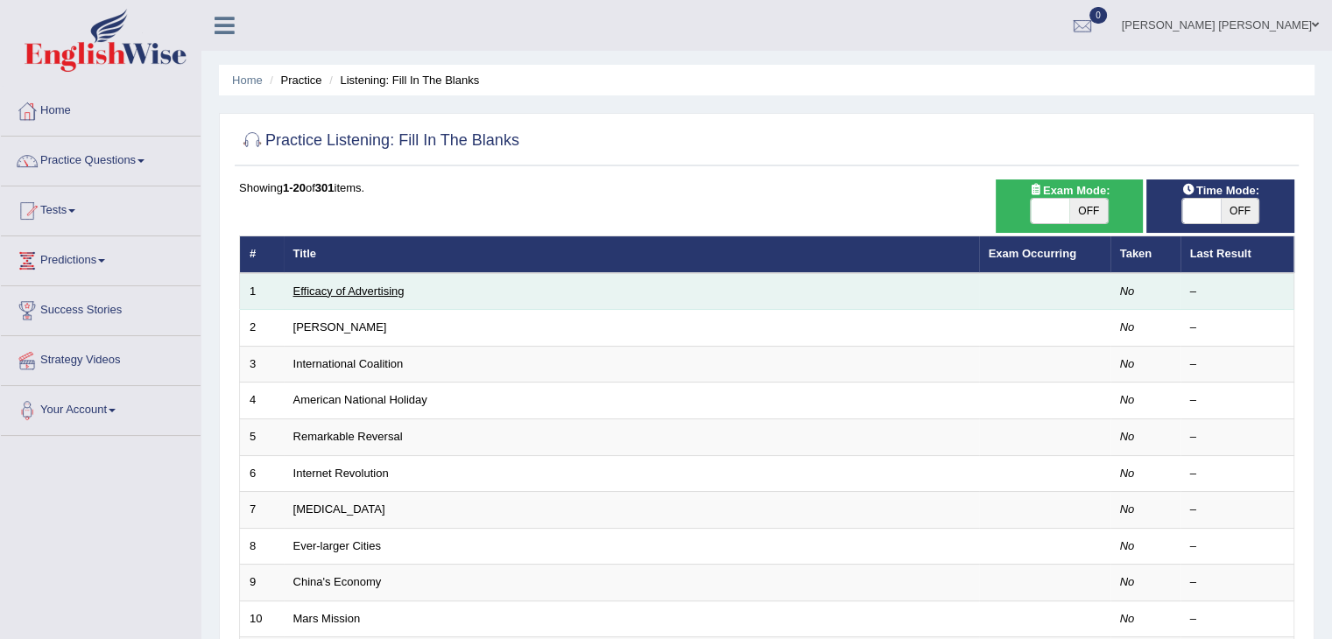
click at [327, 288] on link "Efficacy of Advertising" at bounding box center [348, 291] width 111 height 13
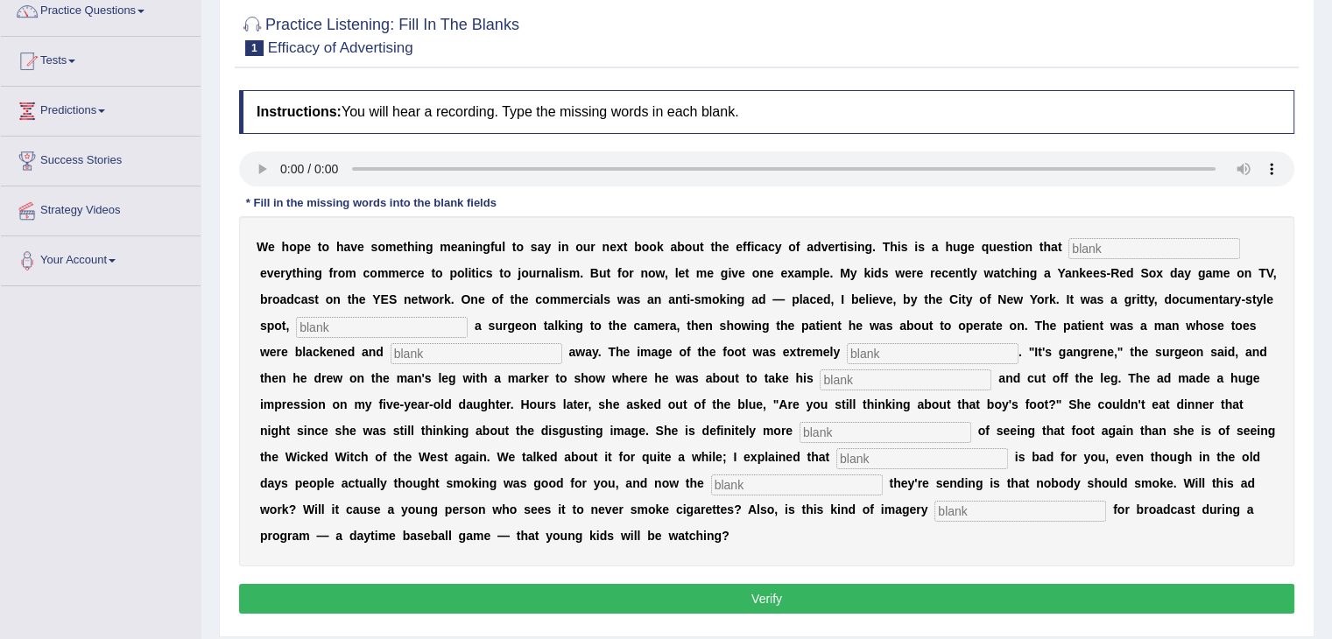
scroll to position [172, 0]
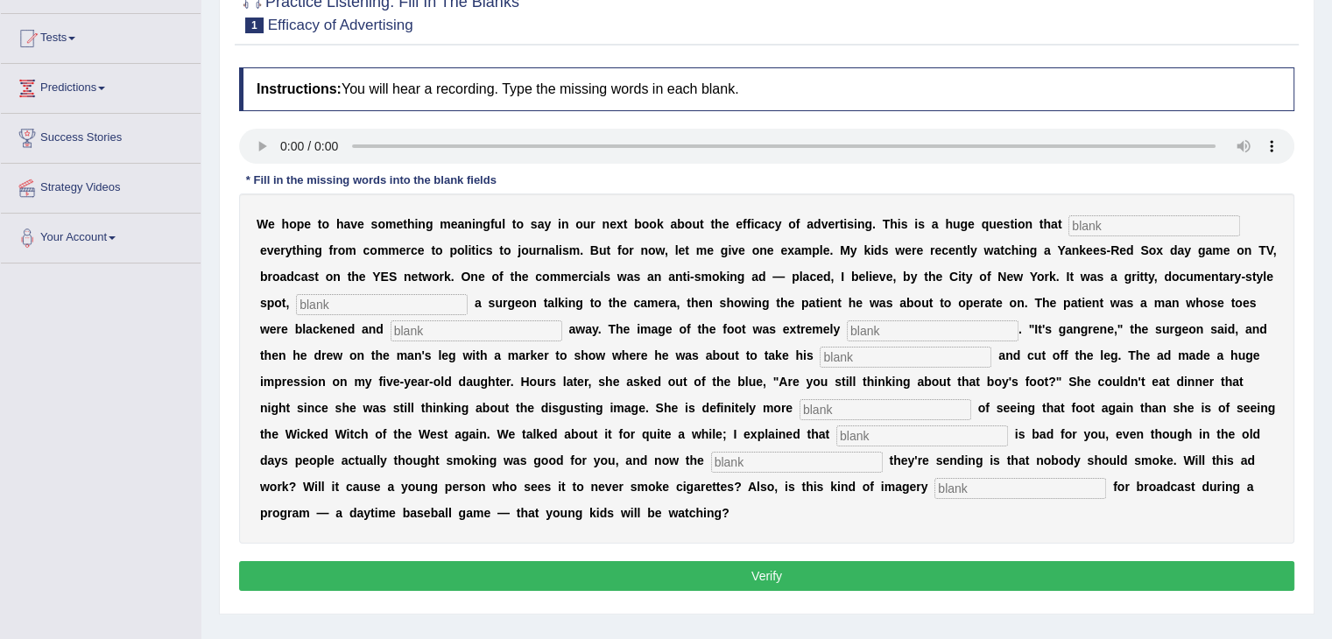
click at [1114, 215] on input "text" at bounding box center [1154, 225] width 172 height 21
type input "impact"
type input "featuring"
type input "runing"
drag, startPoint x: 869, startPoint y: 306, endPoint x: 820, endPoint y: 361, distance: 73.2
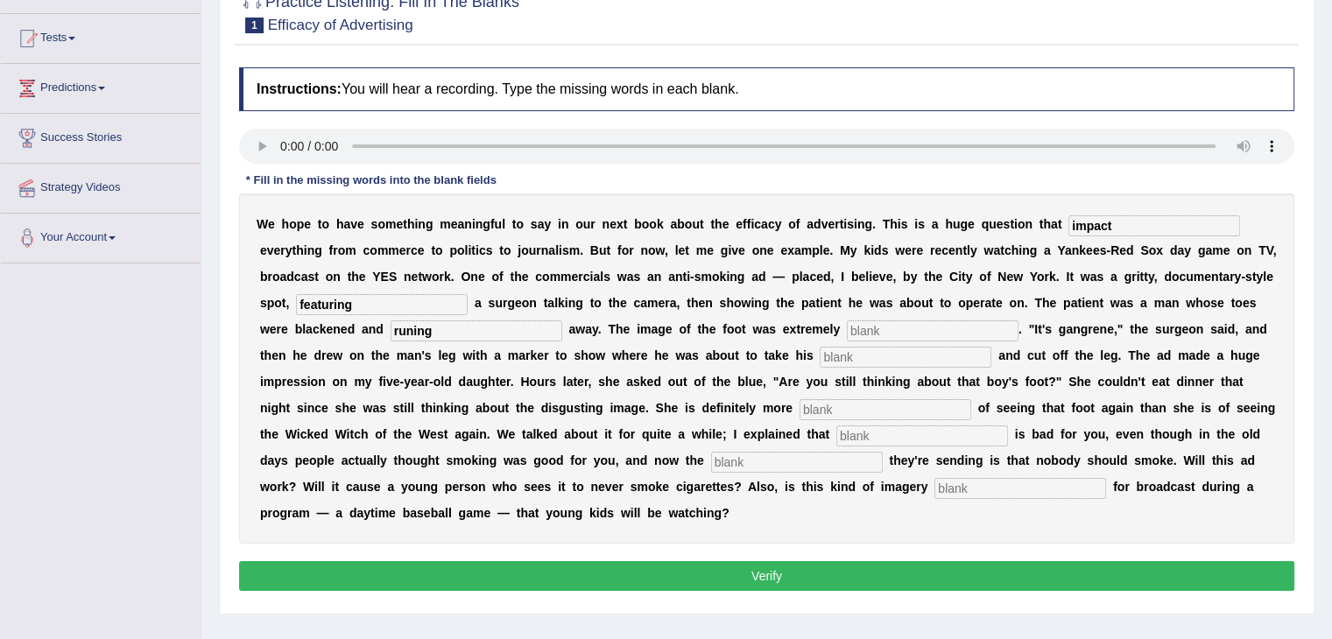
click at [820, 359] on div "W e h o p e t o h a v e s o m e t h i n g m e a n i n g f u l t o s a y i n o u…" at bounding box center [766, 369] width 1055 height 350
click at [894, 327] on input "text" at bounding box center [933, 330] width 172 height 21
click at [855, 351] on input "text" at bounding box center [906, 357] width 172 height 21
type input "hakcsoc"
click at [861, 401] on input "text" at bounding box center [885, 409] width 172 height 21
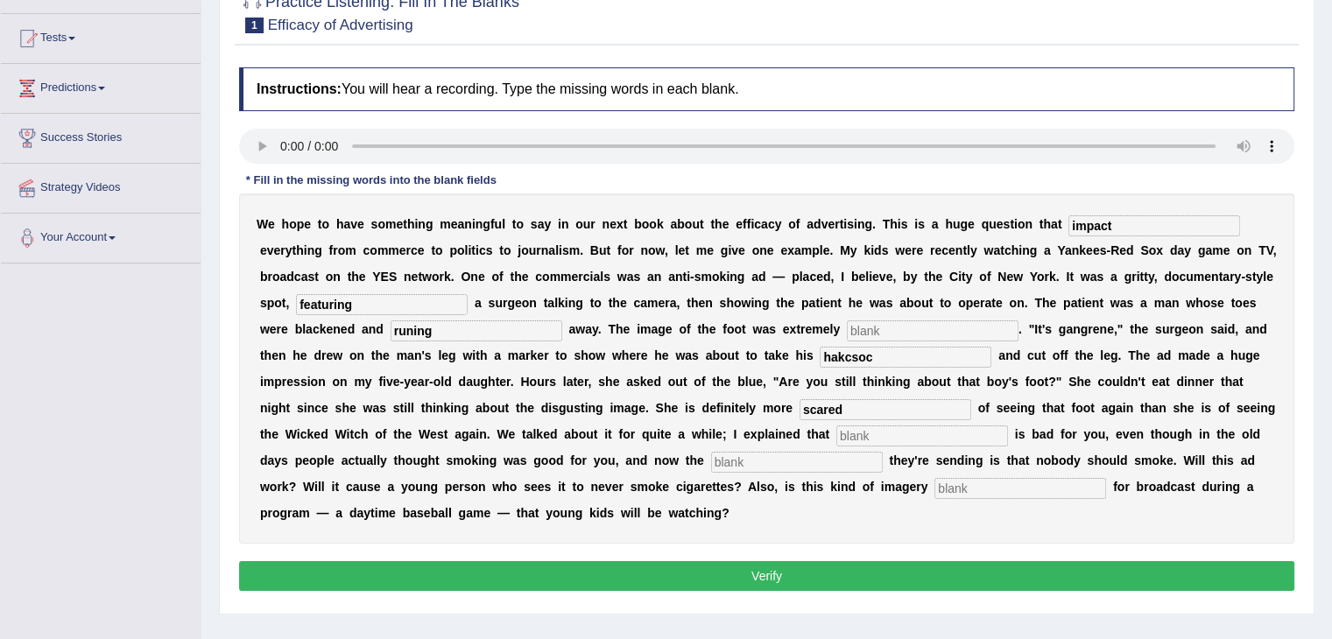
type input "scared"
click at [882, 432] on input "text" at bounding box center [922, 436] width 172 height 21
type input "for"
click at [794, 459] on input "text" at bounding box center [797, 462] width 172 height 21
click at [942, 484] on input "text" at bounding box center [1020, 488] width 172 height 21
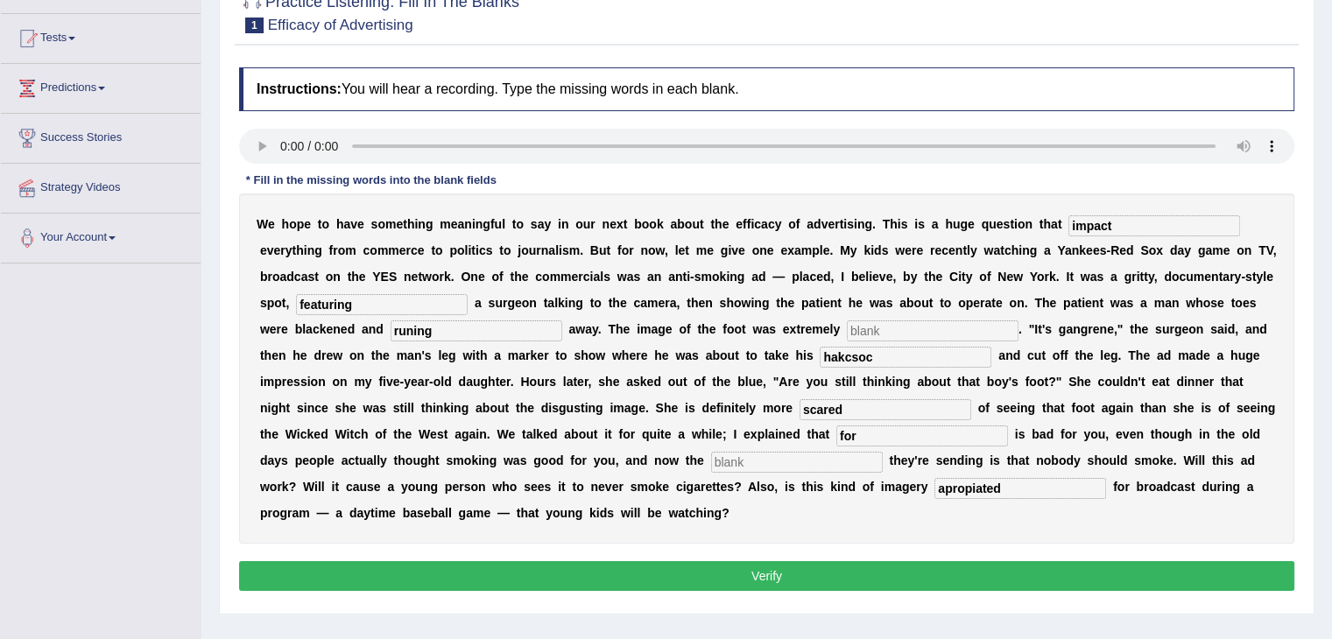
type input "apropiated"
click at [925, 456] on b "e" at bounding box center [925, 461] width 7 height 14
click at [924, 442] on input "for" at bounding box center [922, 436] width 172 height 21
click at [932, 435] on input "for" at bounding box center [922, 436] width 172 height 21
type input "f"
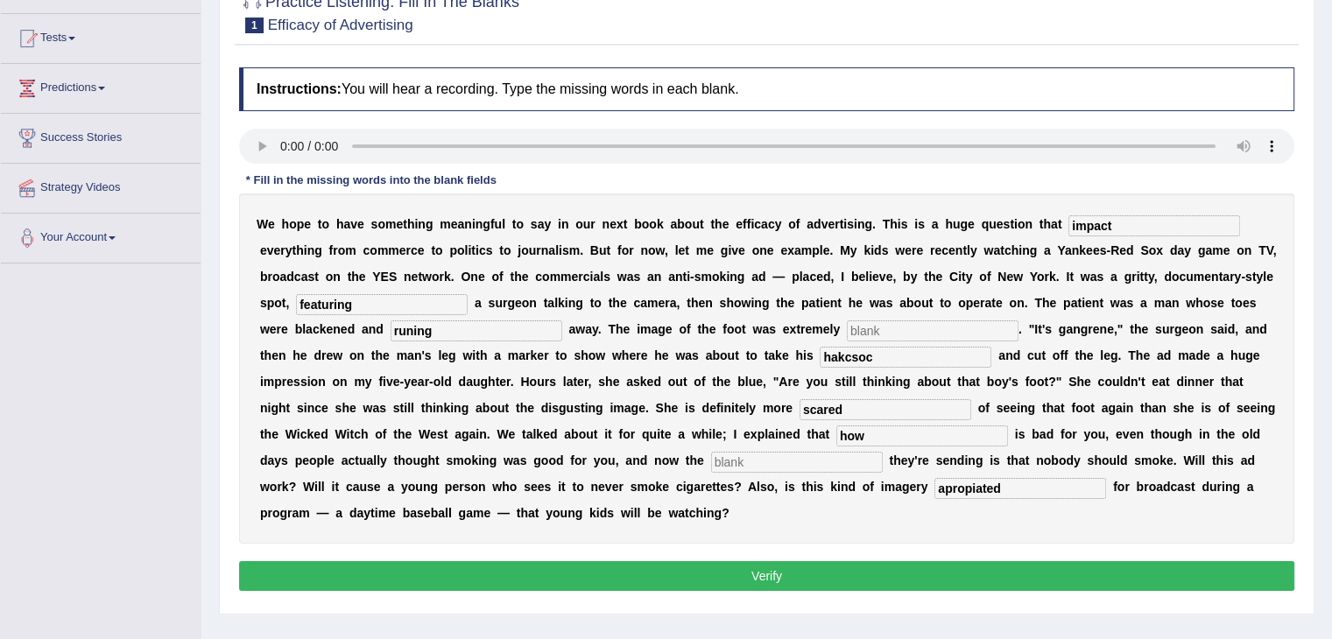
type input "how"
click at [906, 328] on input "text" at bounding box center [933, 330] width 172 height 21
type input "bad"
click at [838, 566] on button "Verify" at bounding box center [766, 576] width 1055 height 30
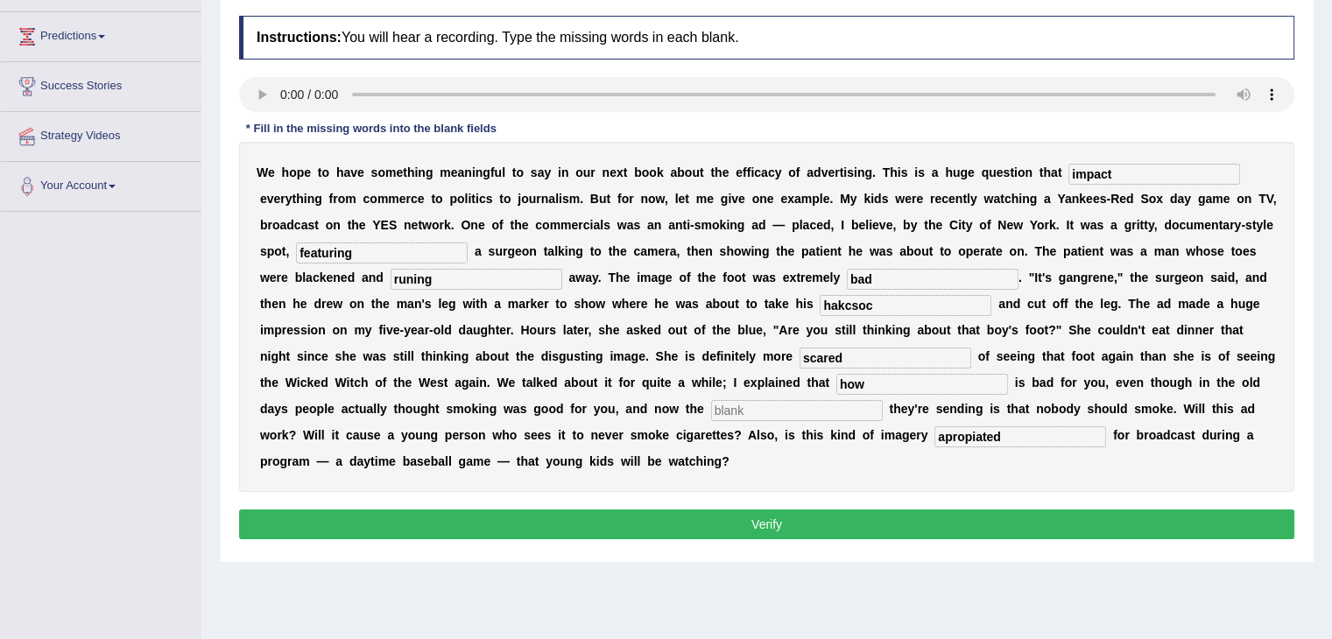
scroll to position [232, 0]
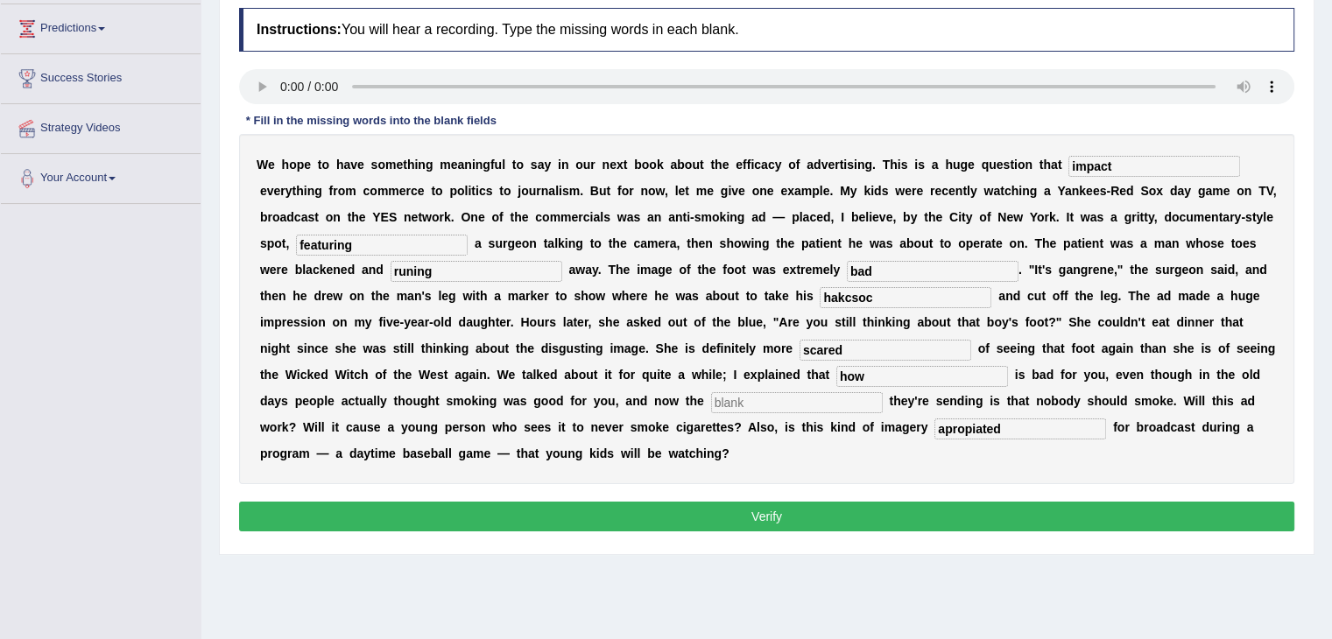
click at [757, 397] on input "text" at bounding box center [797, 402] width 172 height 21
type input "p"
type input "smoke"
click at [827, 508] on button "Verify" at bounding box center [766, 517] width 1055 height 30
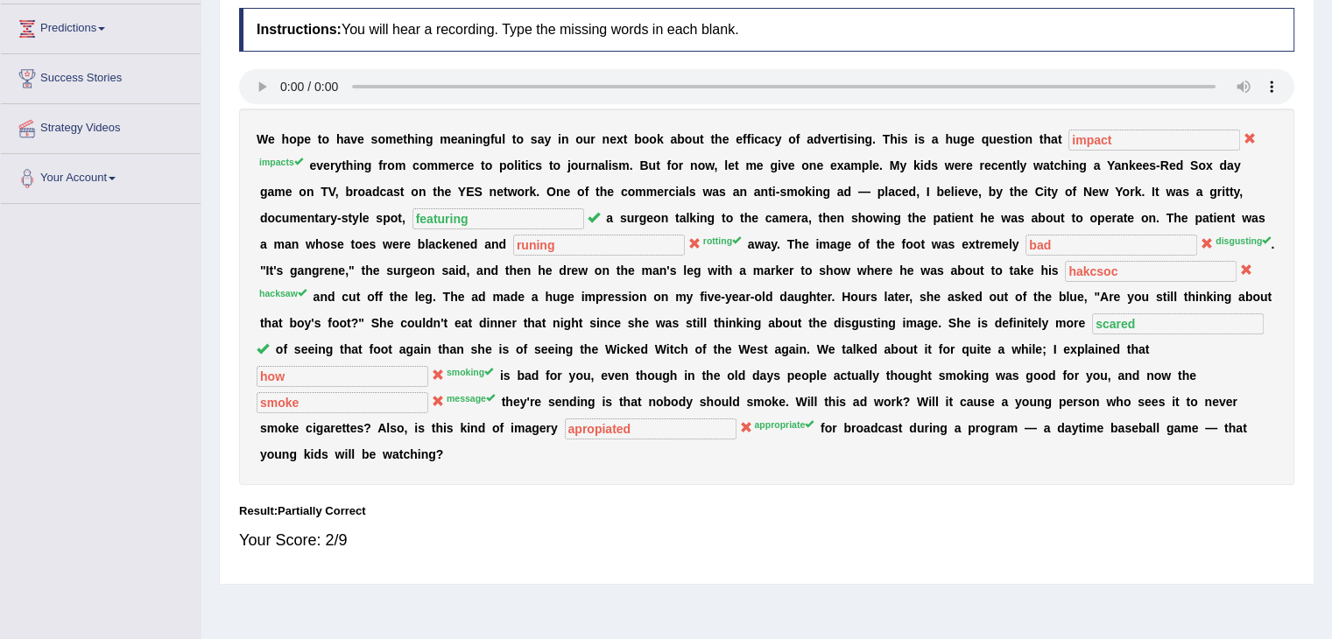
scroll to position [243, 0]
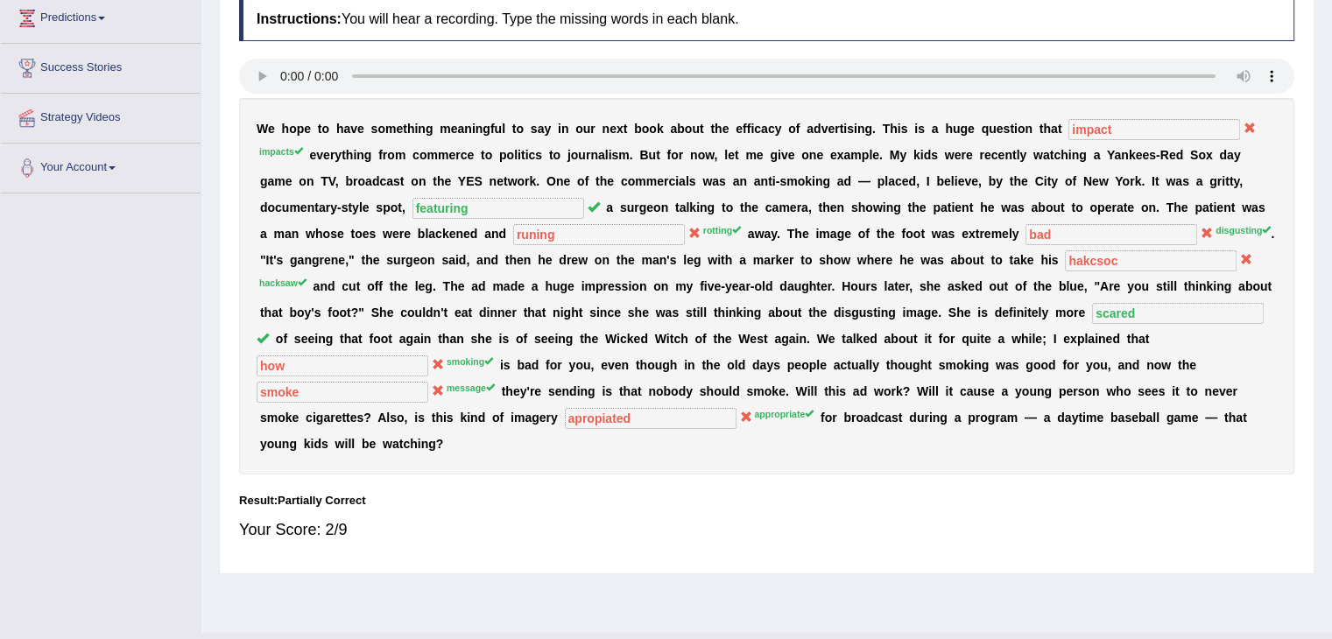
click at [658, 261] on b "a" at bounding box center [655, 260] width 7 height 14
drag, startPoint x: 747, startPoint y: 276, endPoint x: 827, endPoint y: 341, distance: 103.4
click at [827, 341] on div "W e h o p e t o h a v e s o m e t h i n g m e a n i n g f u l t o s a y i n o u…" at bounding box center [766, 286] width 1055 height 377
drag, startPoint x: 828, startPoint y: 341, endPoint x: 877, endPoint y: 389, distance: 68.7
click at [877, 389] on div "W e h o p e t o h a v e s o m e t h i n g m e a n i n g f u l t o s a y i n o u…" at bounding box center [766, 286] width 1055 height 377
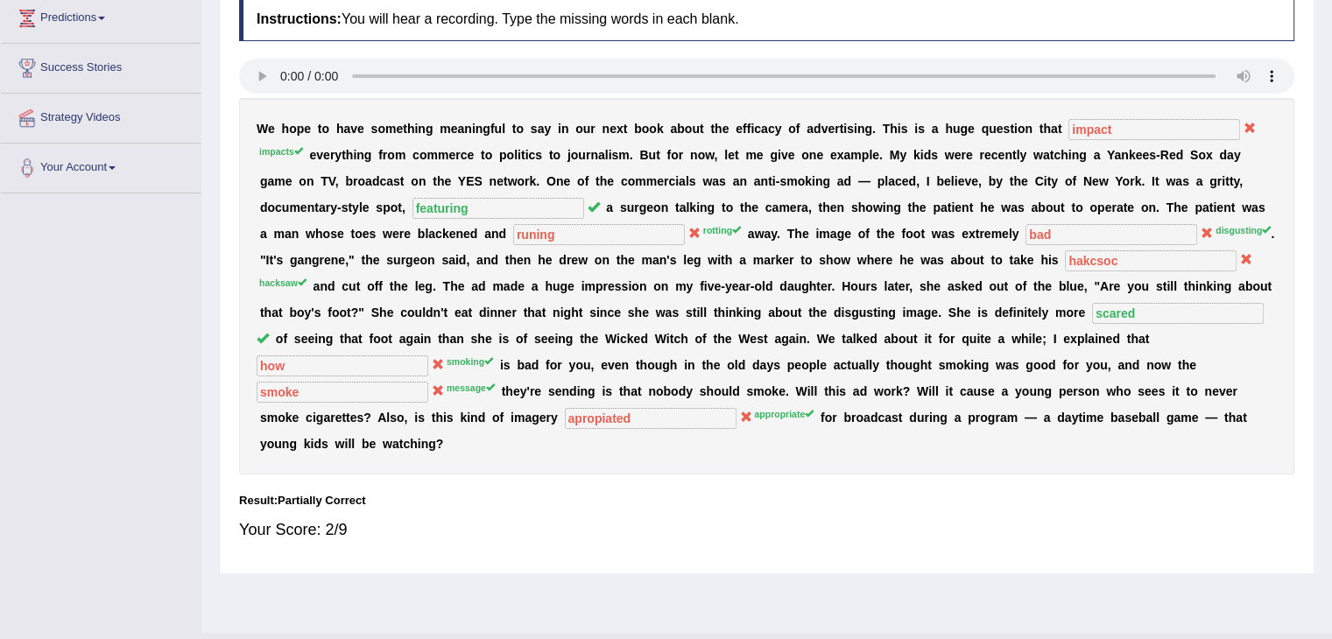
drag, startPoint x: 981, startPoint y: 275, endPoint x: 963, endPoint y: 323, distance: 51.2
click at [963, 323] on div "W e h o p e t o h a v e s o m e t h i n g m e a n i n g f u l t o s a y i n o u…" at bounding box center [766, 286] width 1055 height 377
drag, startPoint x: 455, startPoint y: 271, endPoint x: 738, endPoint y: 316, distance: 286.3
click at [737, 316] on div "W e h o p e t o h a v e s o m e t h i n g m e a n i n g f u l t o s a y i n o u…" at bounding box center [766, 286] width 1055 height 377
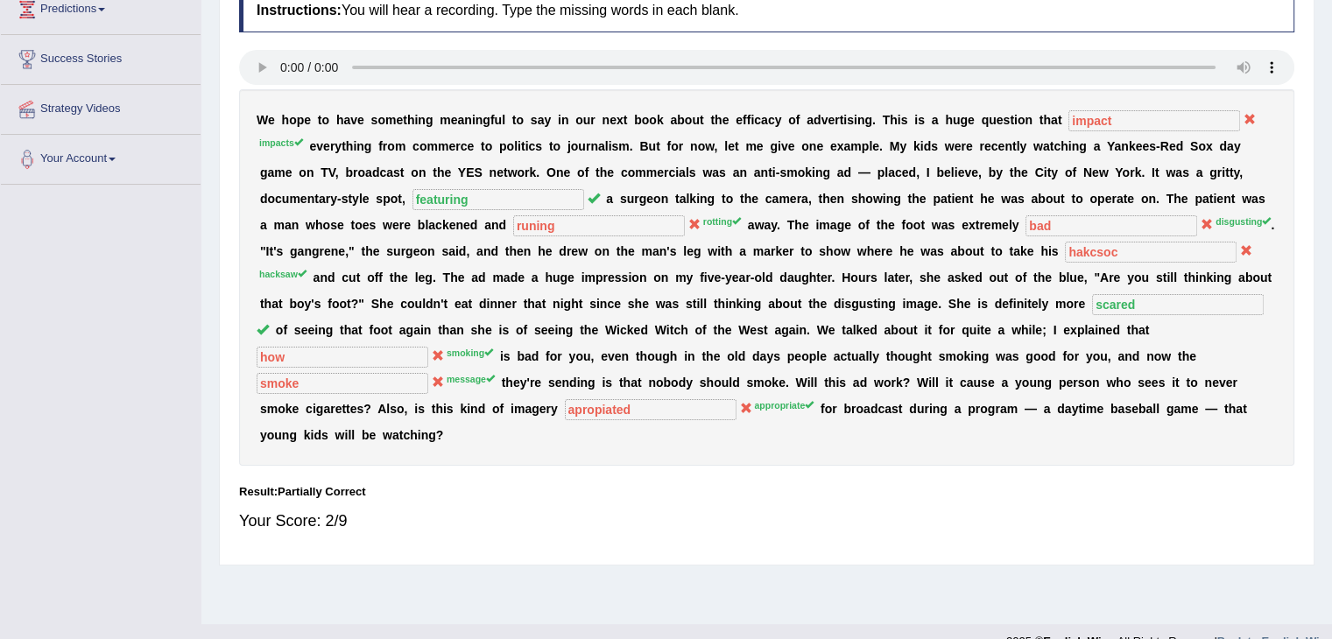
scroll to position [280, 0]
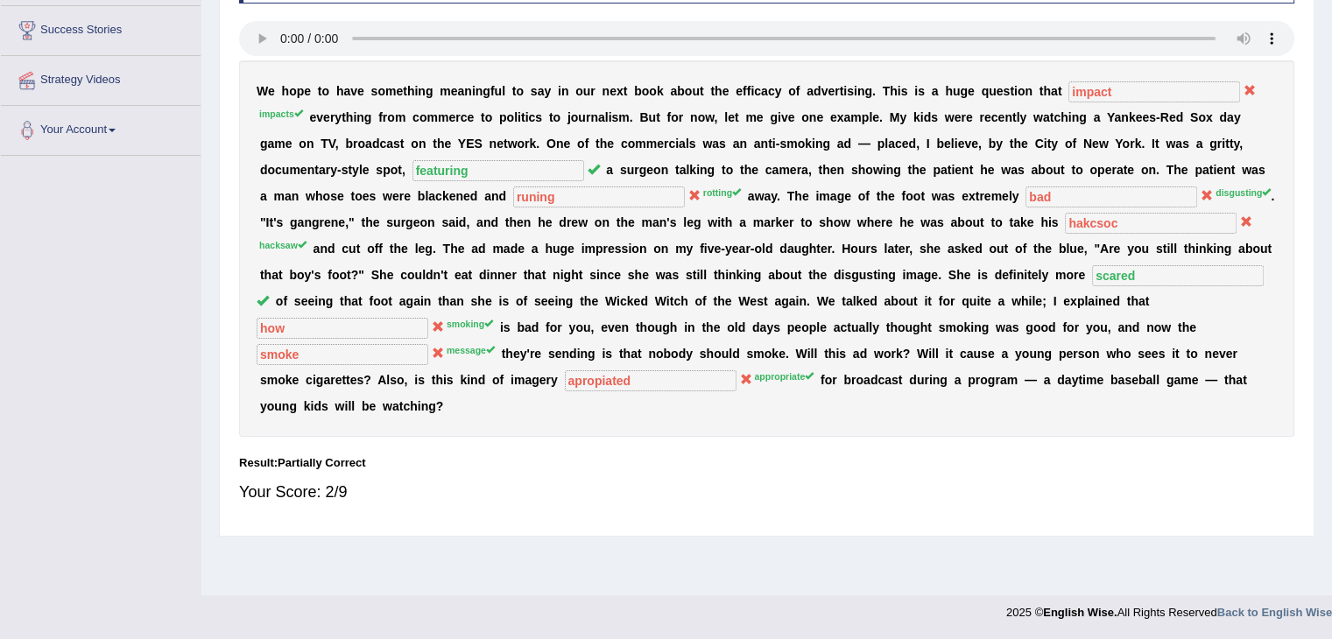
drag, startPoint x: 966, startPoint y: 382, endPoint x: 972, endPoint y: 476, distance: 94.8
click at [972, 481] on div "Your Score: 2/9" at bounding box center [766, 492] width 1055 height 42
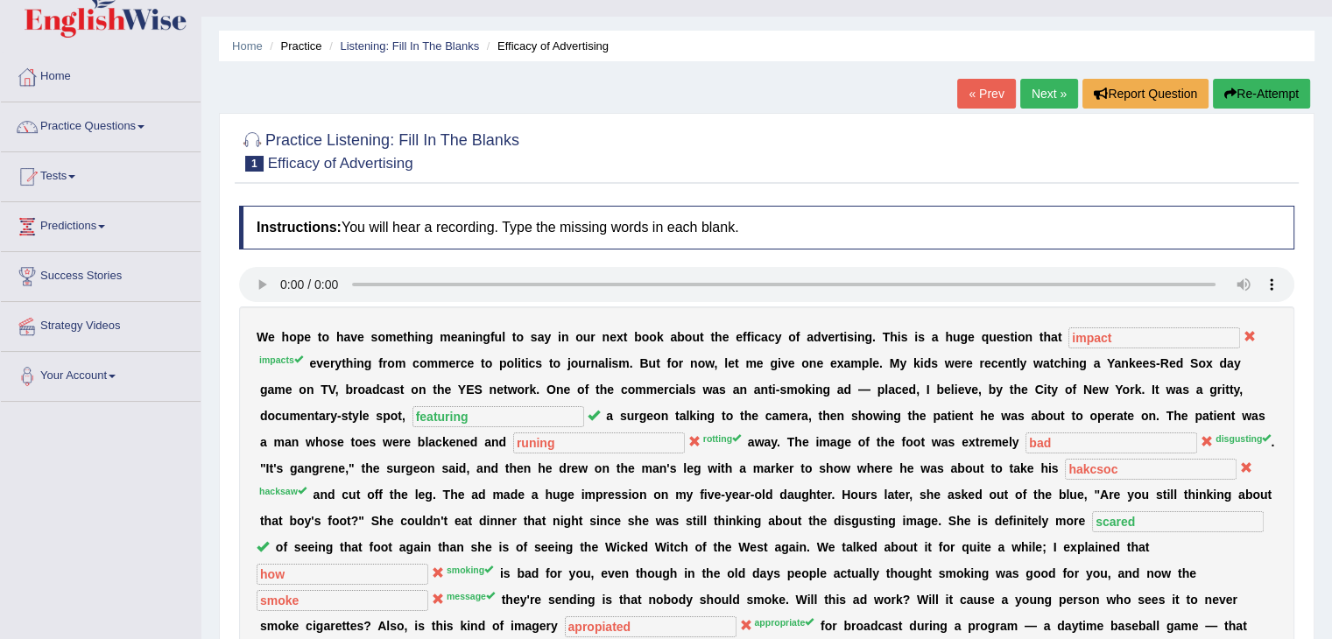
scroll to position [0, 0]
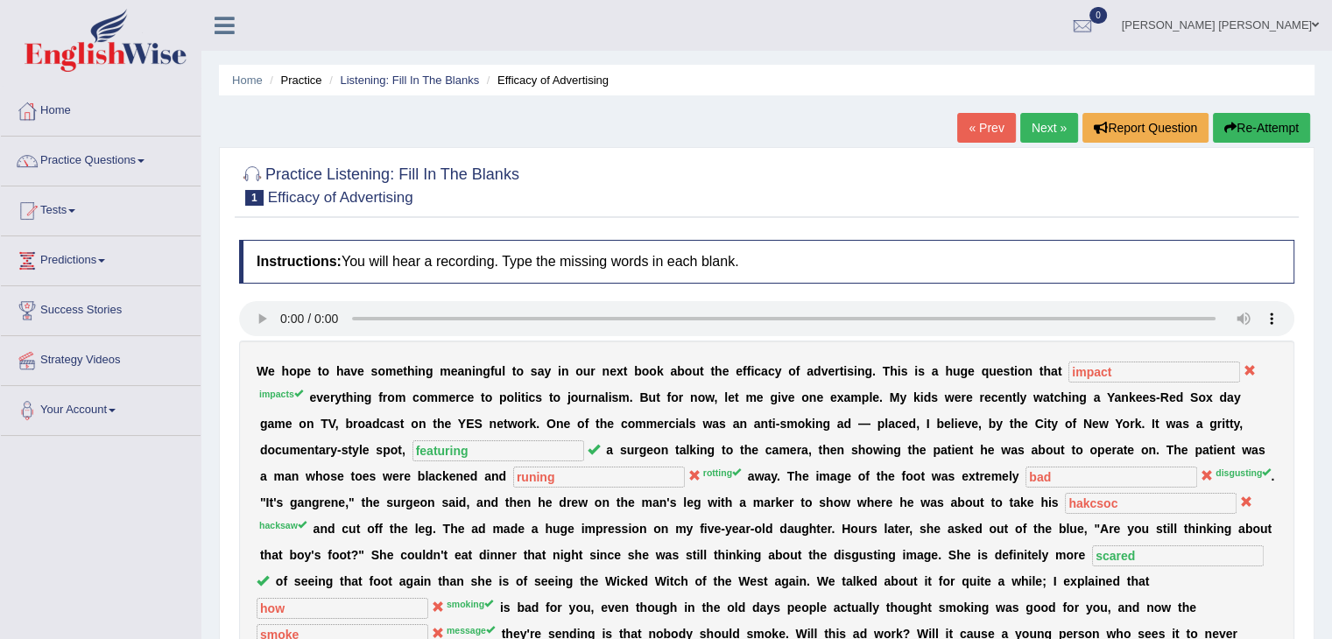
drag, startPoint x: 921, startPoint y: 524, endPoint x: 921, endPoint y: 457, distance: 66.5
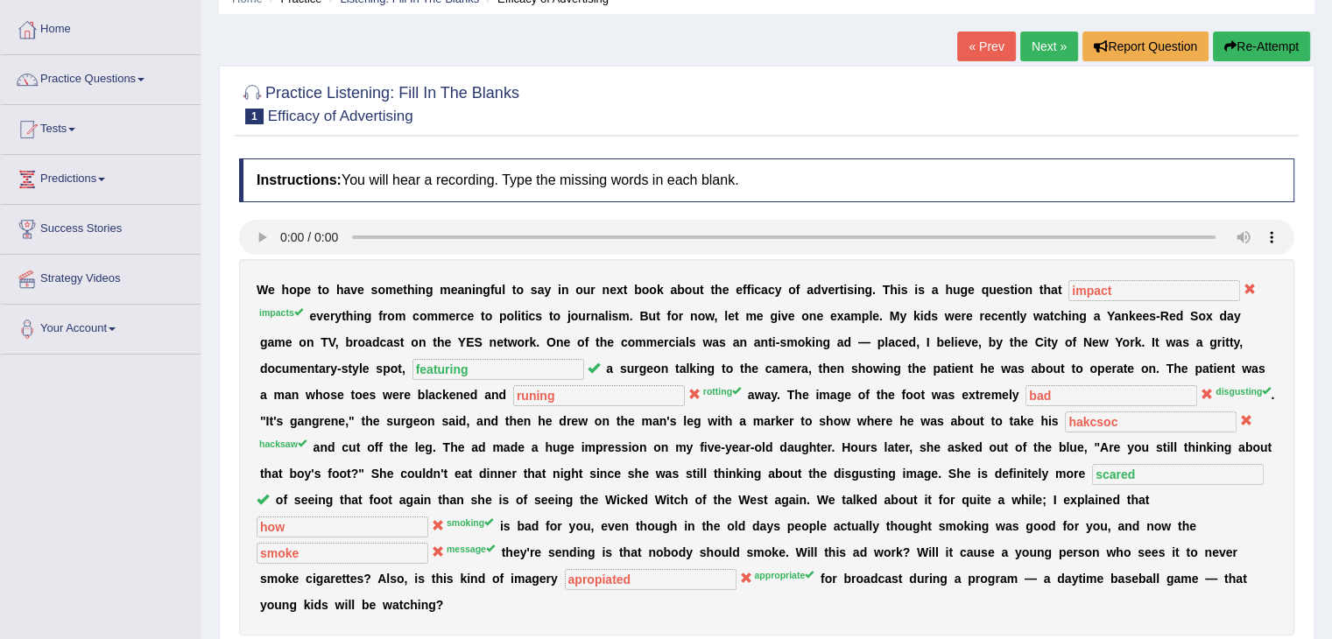
scroll to position [88, 0]
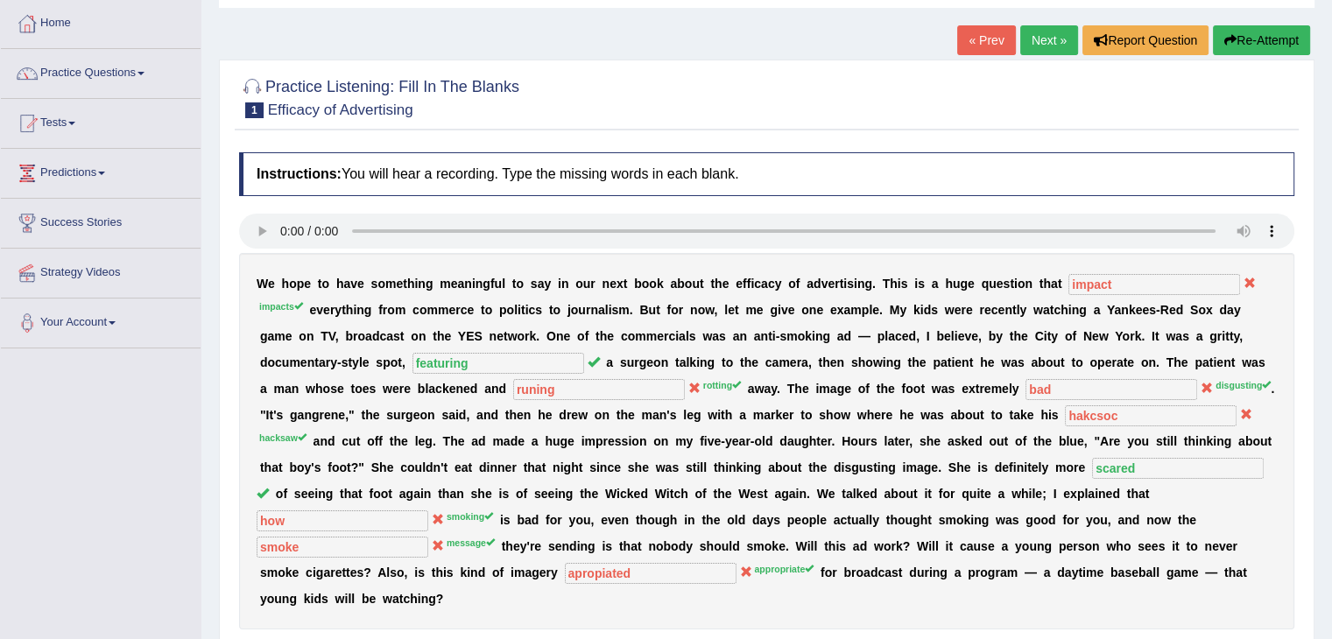
click at [797, 104] on div at bounding box center [766, 96] width 1055 height 53
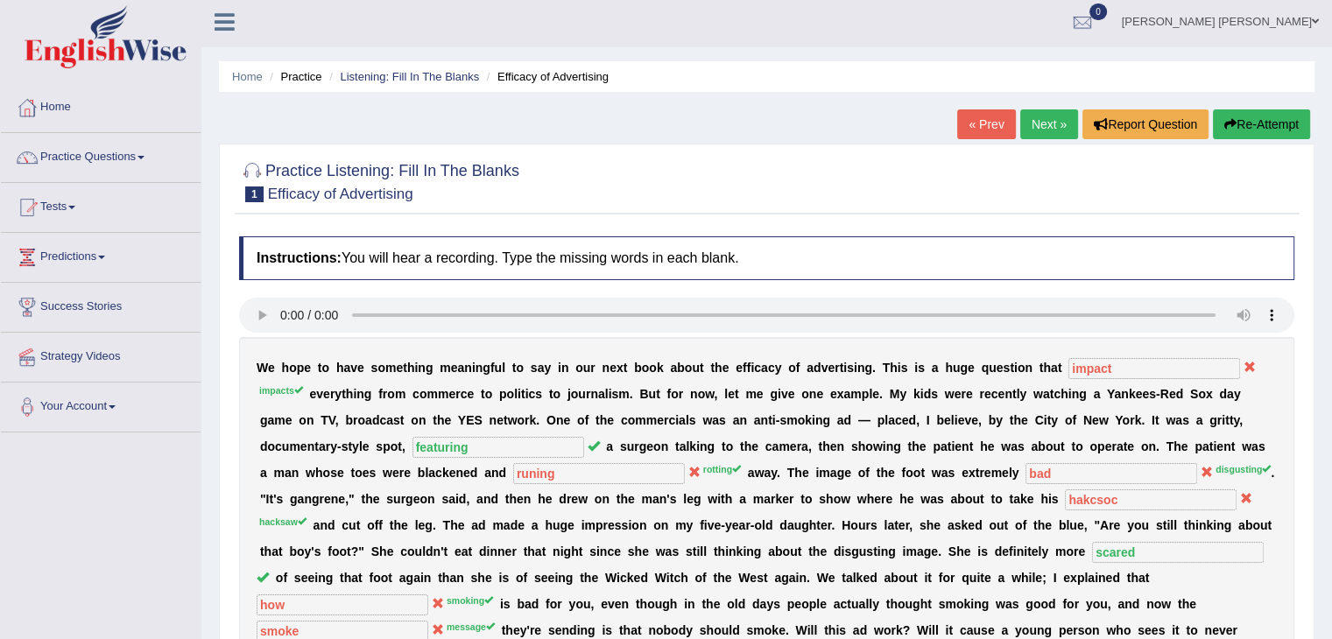
scroll to position [0, 0]
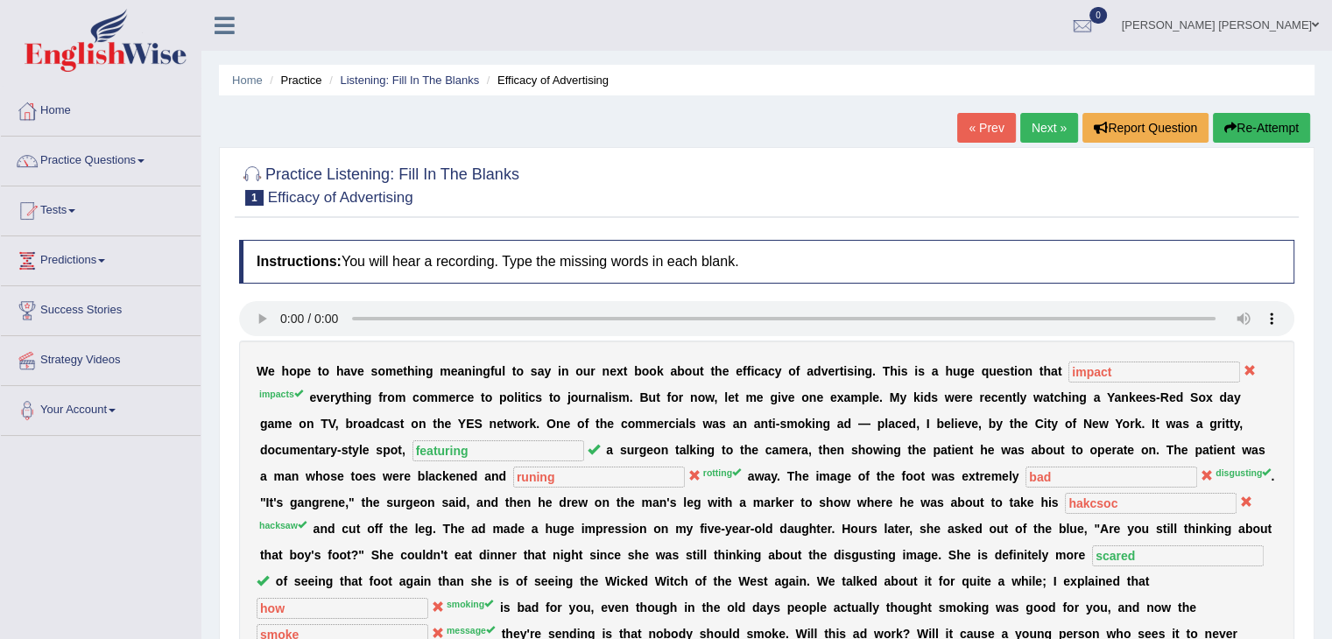
click at [828, 200] on div at bounding box center [766, 184] width 1055 height 53
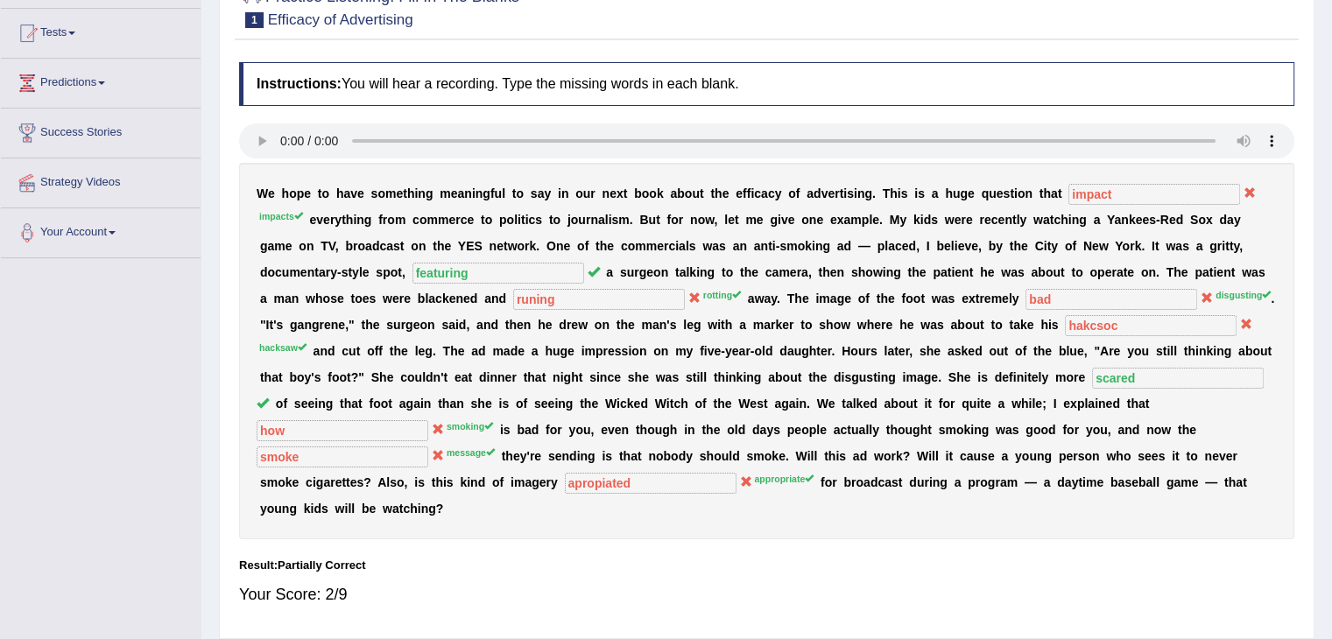
scroll to position [280, 0]
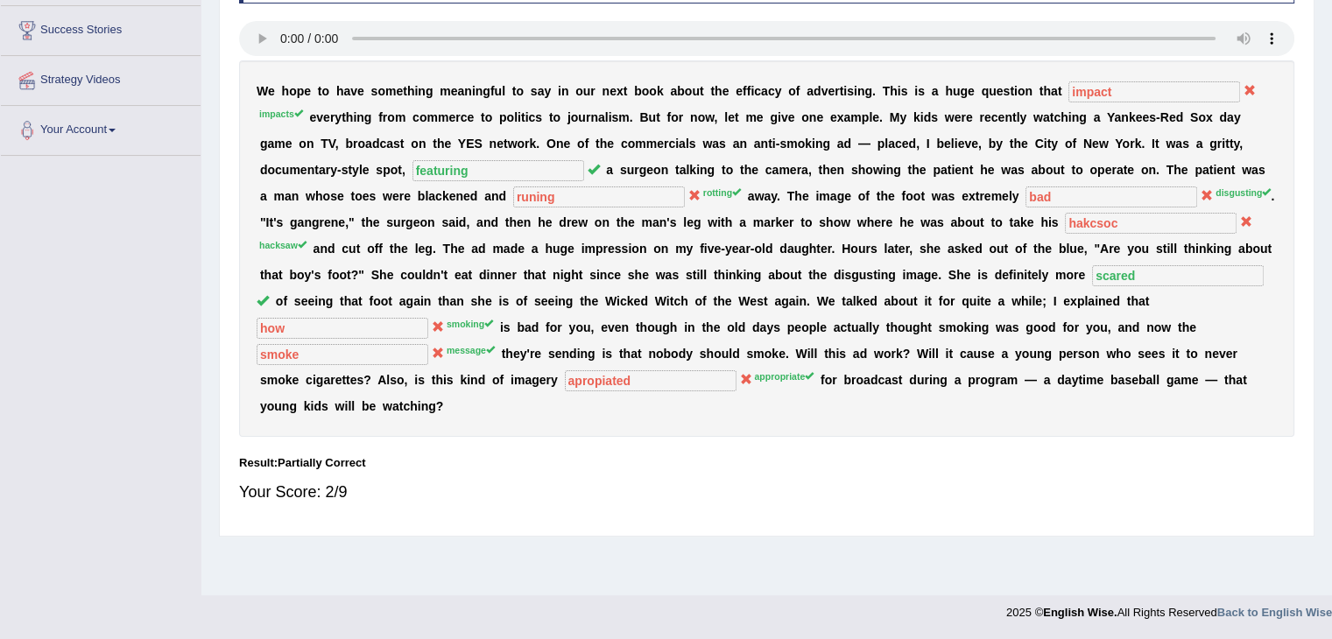
drag, startPoint x: 950, startPoint y: 199, endPoint x: 986, endPoint y: 365, distance: 170.2
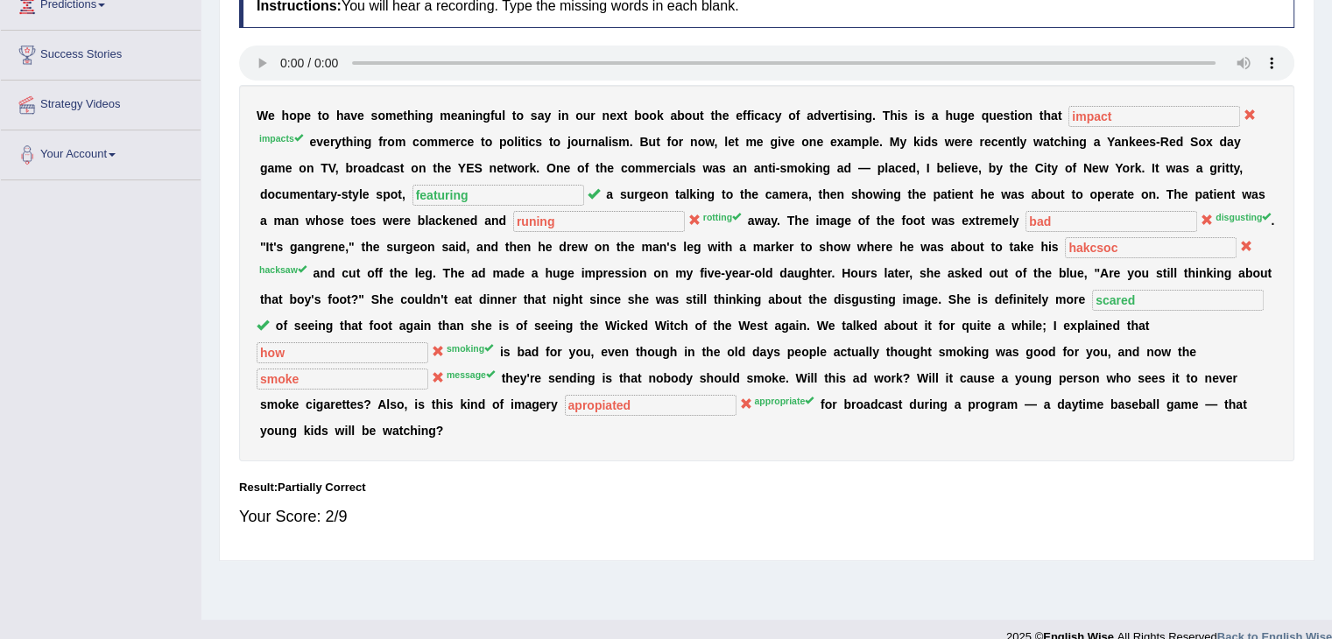
scroll to position [240, 0]
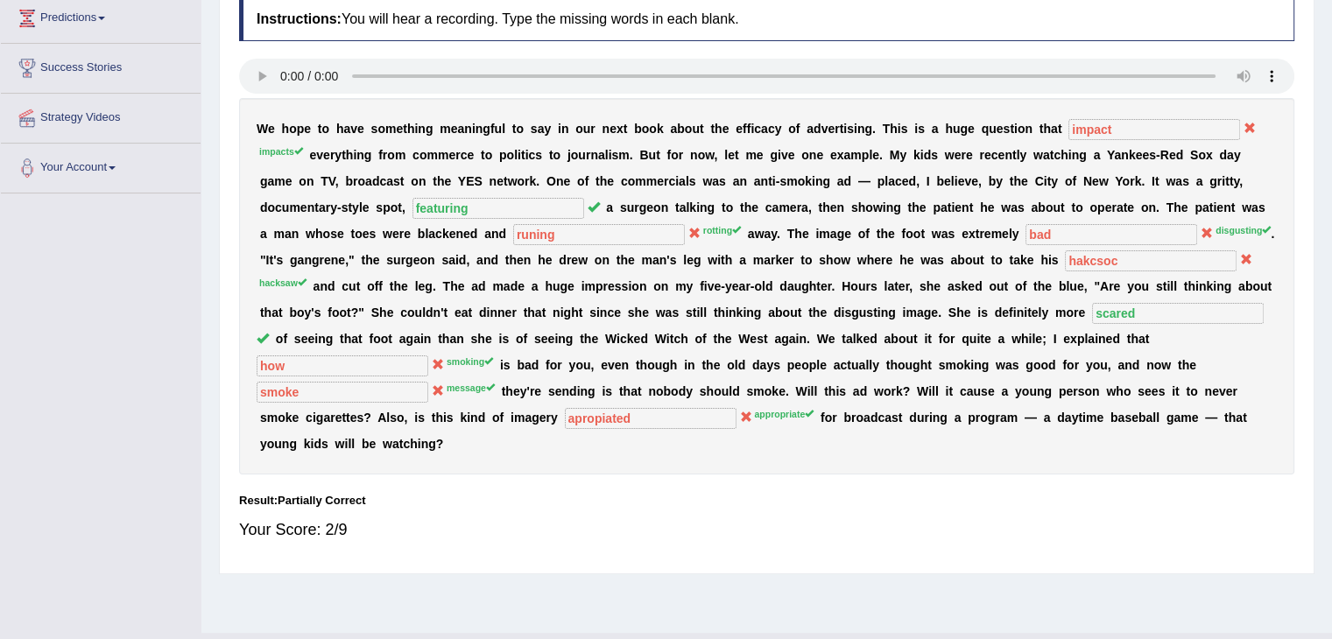
drag, startPoint x: 831, startPoint y: 477, endPoint x: 845, endPoint y: 432, distance: 47.6
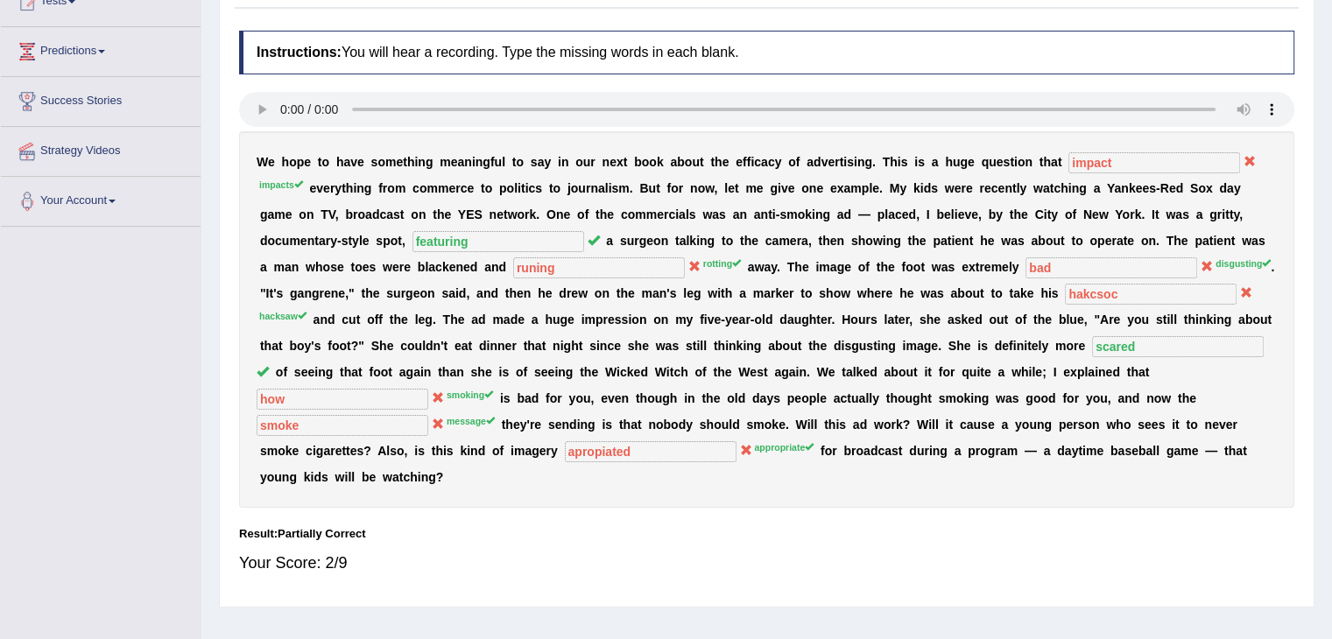
scroll to position [179, 0]
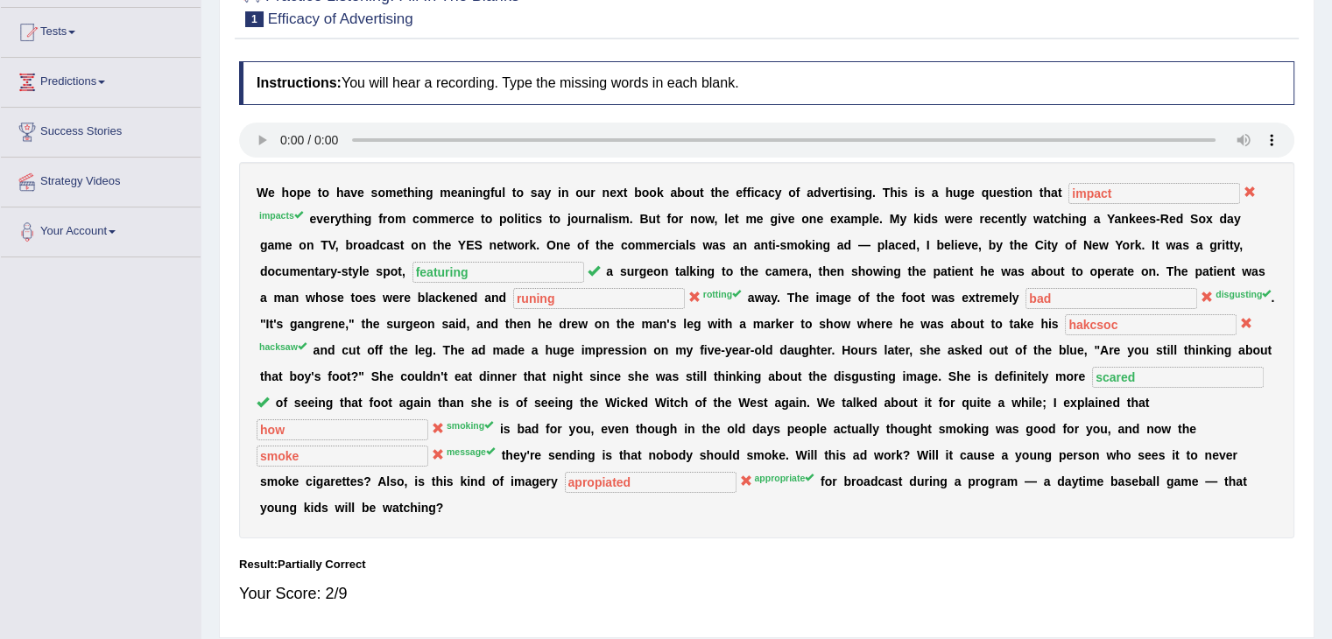
drag, startPoint x: 255, startPoint y: 194, endPoint x: 265, endPoint y: 197, distance: 10.8
click at [265, 197] on div "W e h o p e t o h a v e s o m e t h i n g m e a n i n g f u l t o s a y i n o u…" at bounding box center [766, 350] width 1055 height 377
drag, startPoint x: 257, startPoint y: 190, endPoint x: 1152, endPoint y: 449, distance: 932.5
click at [1079, 440] on div "W e h o p e t o h a v e s o m e t h i n g m e a n i n g f u l t o s a y i n o u…" at bounding box center [766, 350] width 1055 height 377
drag, startPoint x: 255, startPoint y: 190, endPoint x: 1220, endPoint y: 211, distance: 965.1
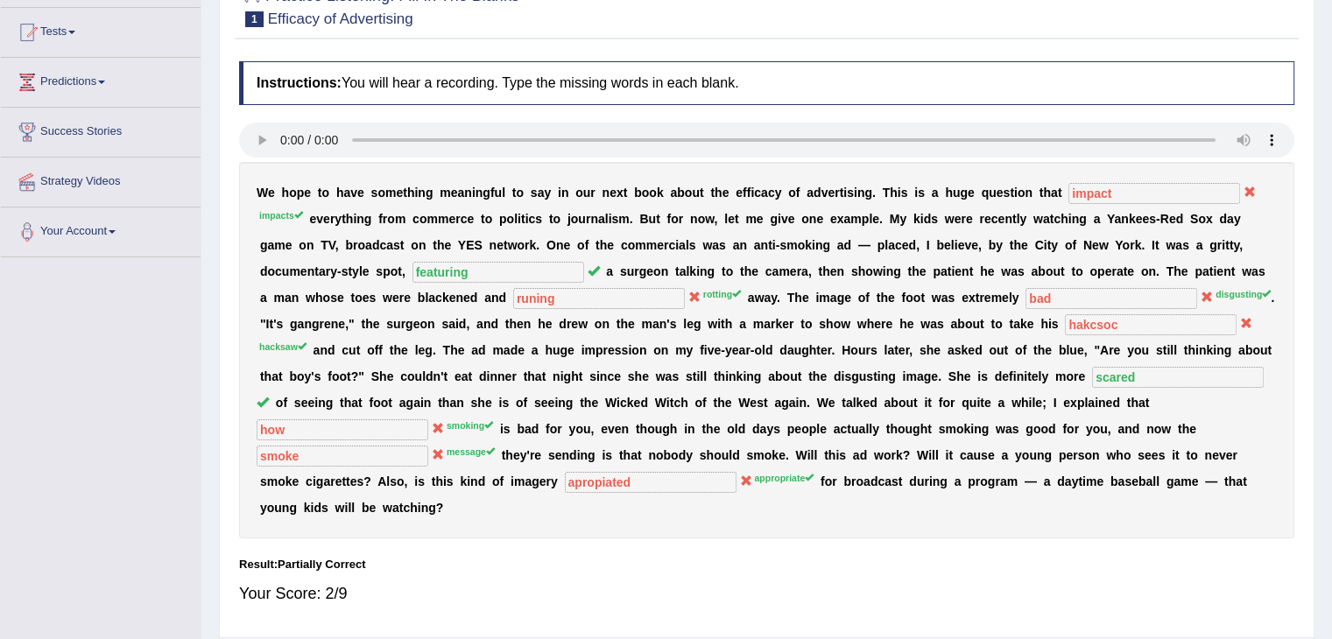
click at [1220, 211] on div "W e h o p e t o h a v e s o m e t h i n g m e a n i n g f u l t o s a y i n o u…" at bounding box center [766, 350] width 1055 height 377
click at [1012, 540] on div "Instructions: You will hear a recording. Type the missing words in each blank. …" at bounding box center [767, 341] width 1064 height 576
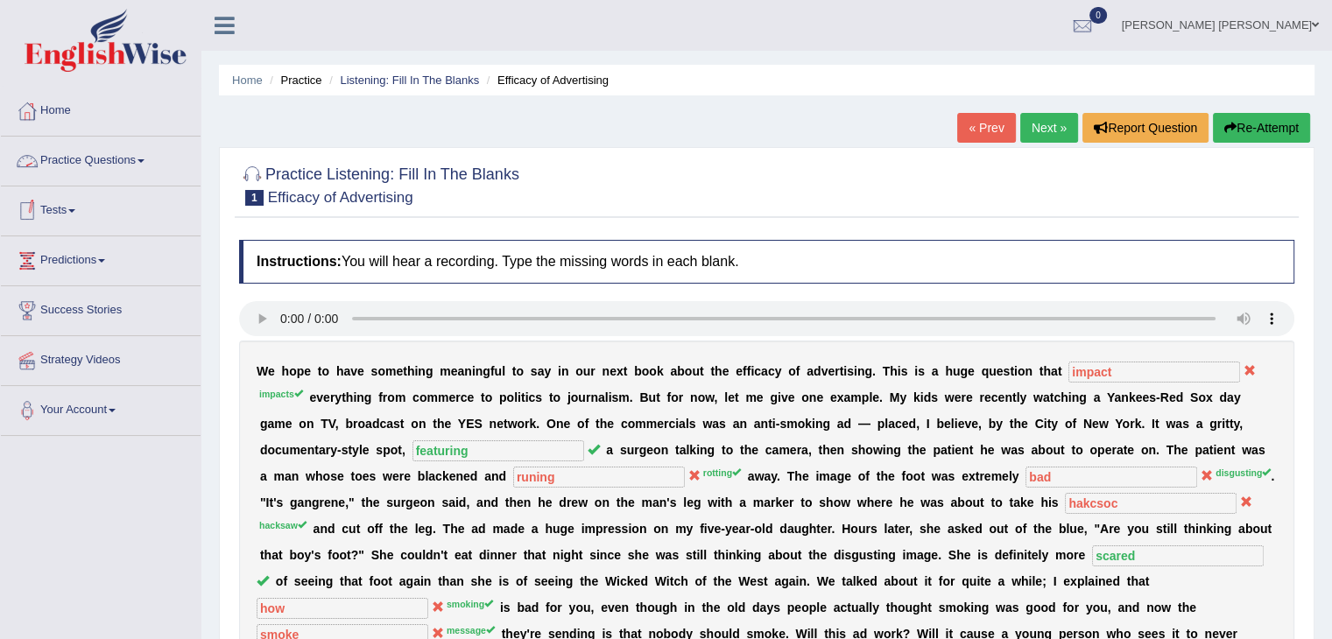
click at [79, 159] on link "Practice Questions" at bounding box center [101, 159] width 200 height 44
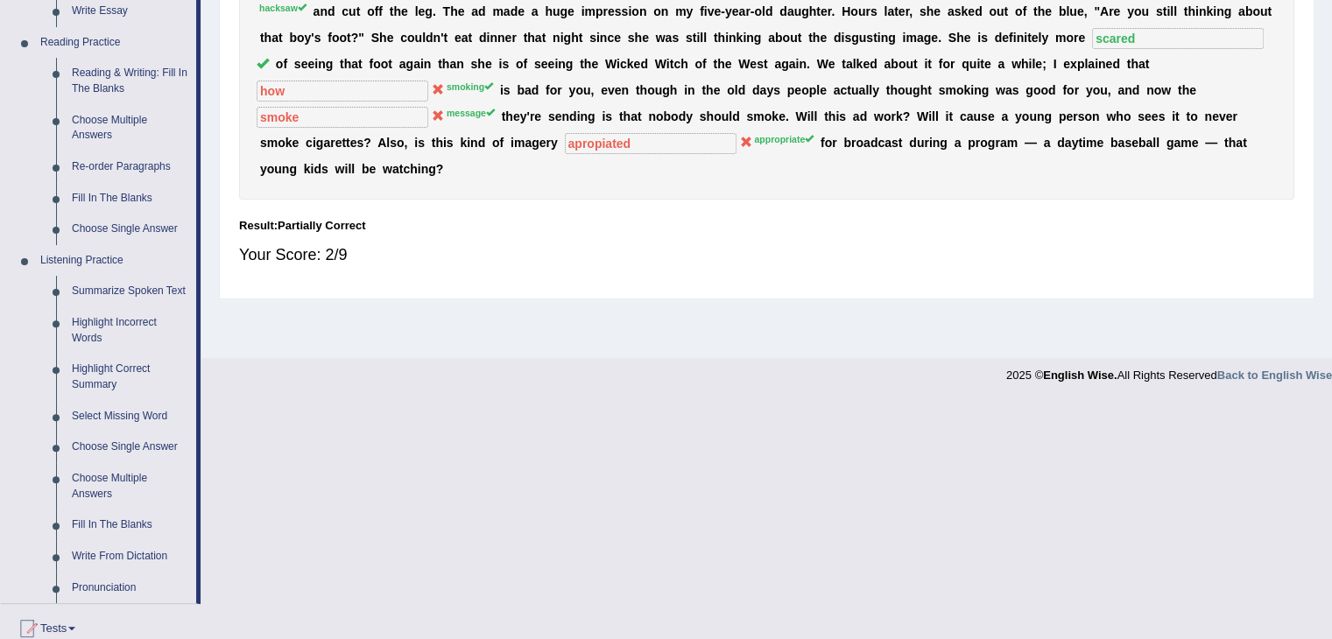
scroll to position [533, 0]
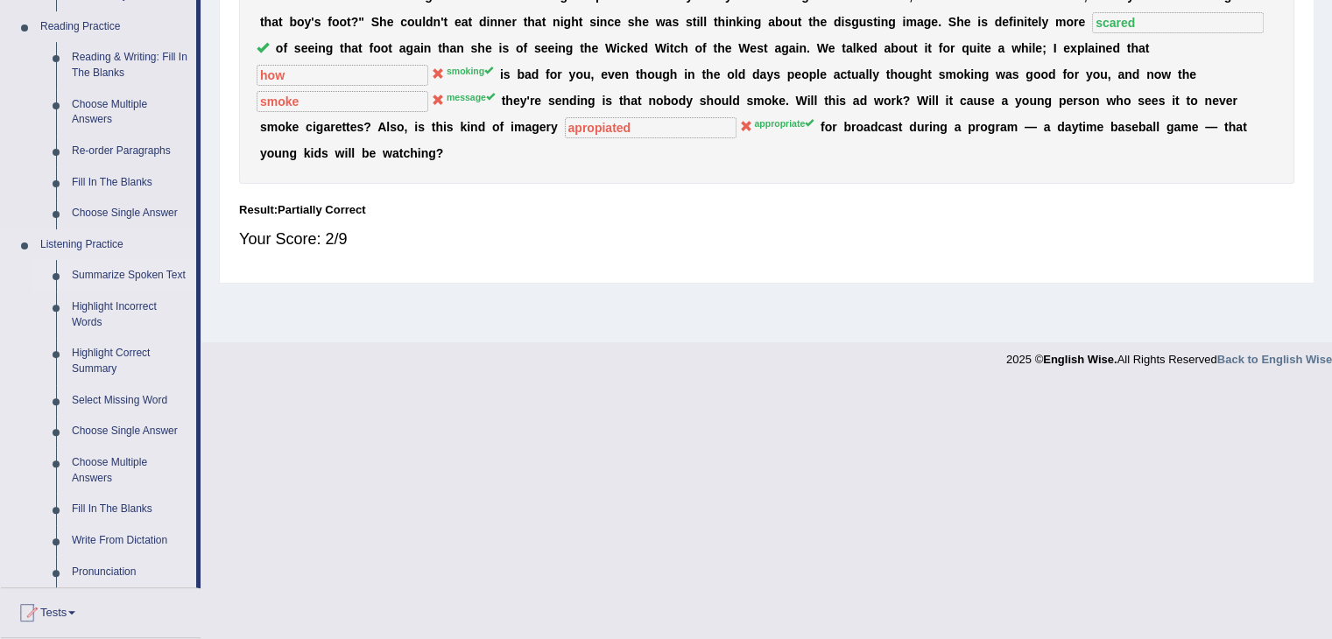
click at [103, 271] on link "Summarize Spoken Text" at bounding box center [130, 276] width 132 height 32
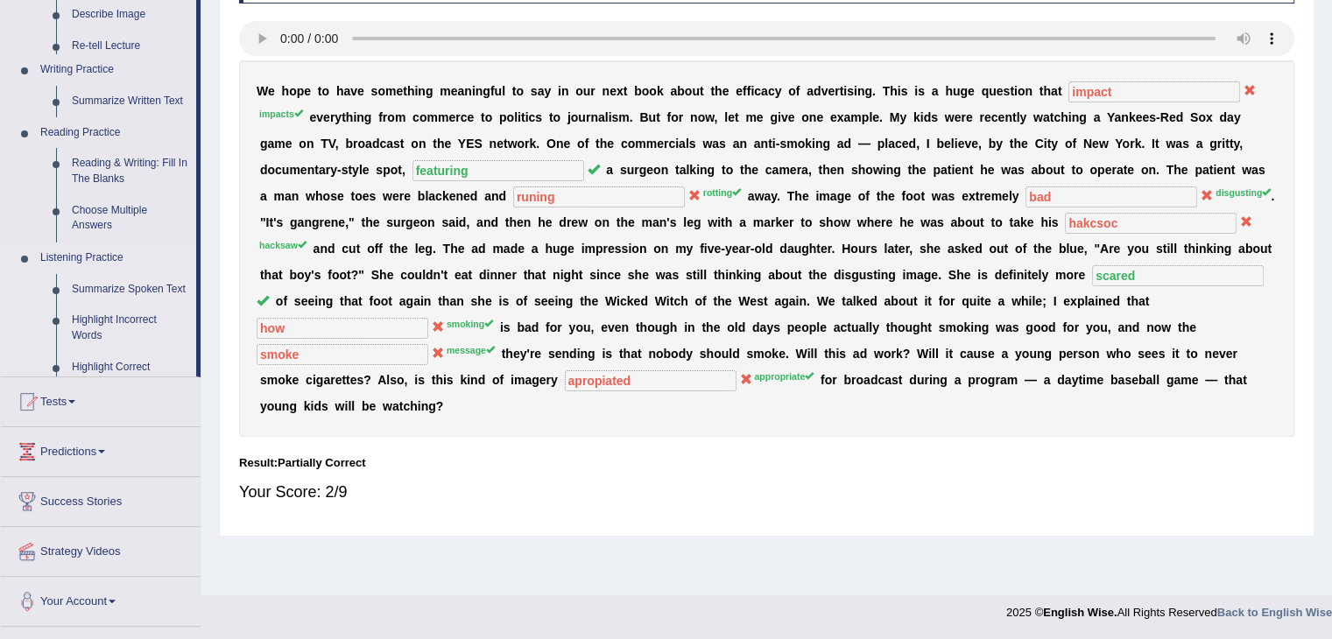
scroll to position [280, 0]
